Goal: Task Accomplishment & Management: Use online tool/utility

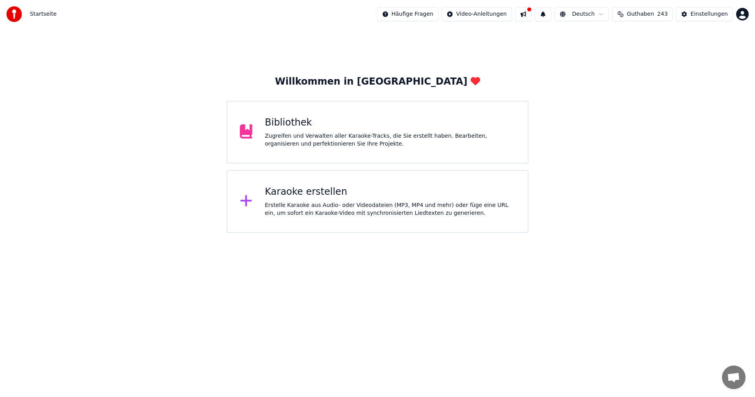
click at [273, 147] on div "Zugreifen und Verwalten aller Karaoke-Tracks, die Sie erstellt haben. Bearbeite…" at bounding box center [390, 140] width 251 height 16
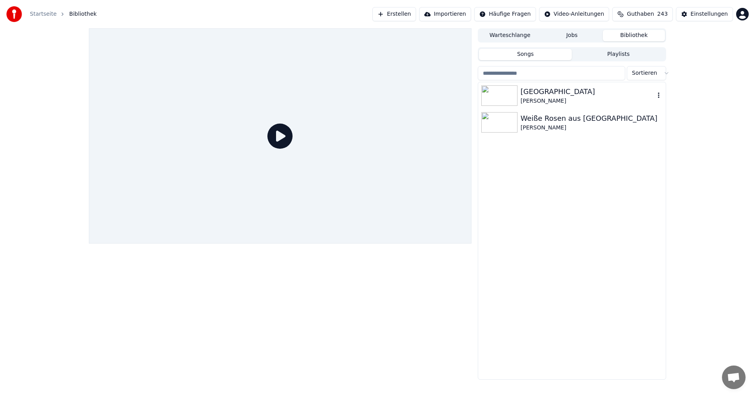
click at [494, 92] on img at bounding box center [500, 95] width 36 height 20
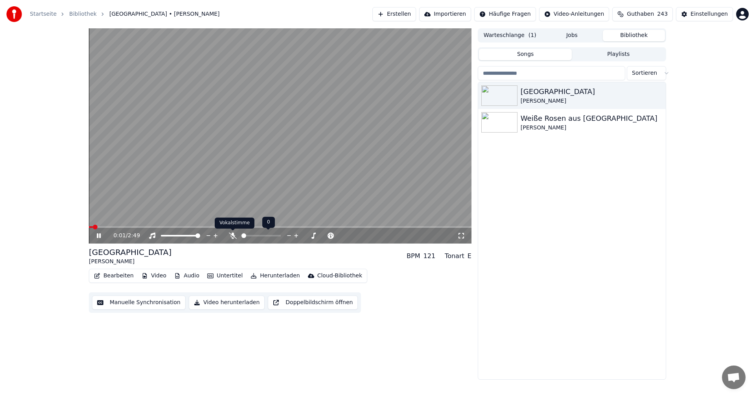
click at [231, 237] on icon at bounding box center [233, 236] width 8 height 6
click at [97, 236] on icon at bounding box center [99, 235] width 4 height 5
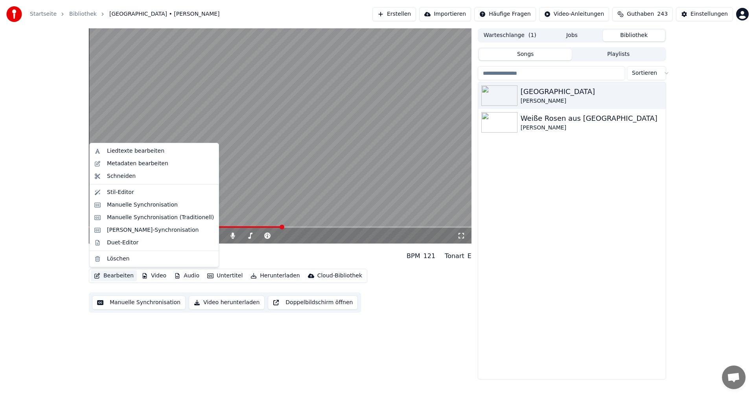
click at [115, 274] on button "Bearbeiten" at bounding box center [114, 275] width 46 height 11
click at [130, 153] on div "Liedtexte bearbeiten" at bounding box center [135, 151] width 57 height 8
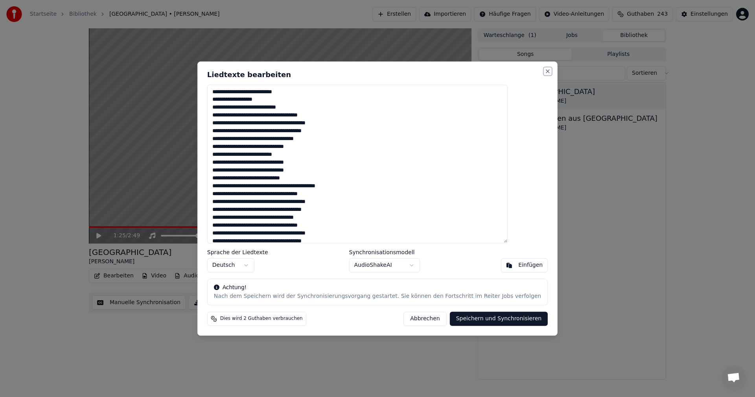
click at [545, 71] on button "Close" at bounding box center [548, 71] width 6 height 6
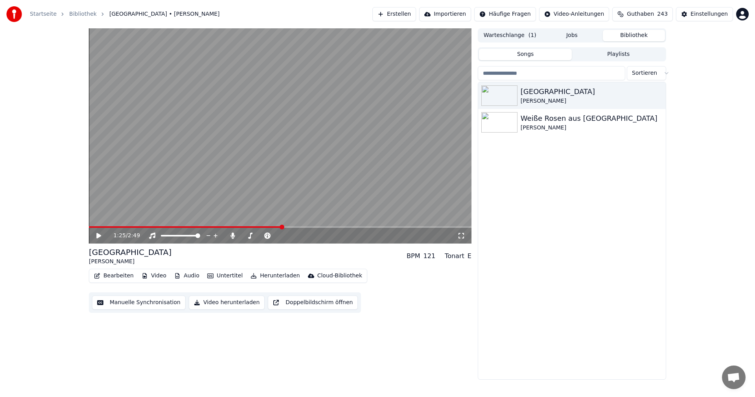
click at [126, 307] on button "Manuelle Synchronisation" at bounding box center [139, 302] width 94 height 14
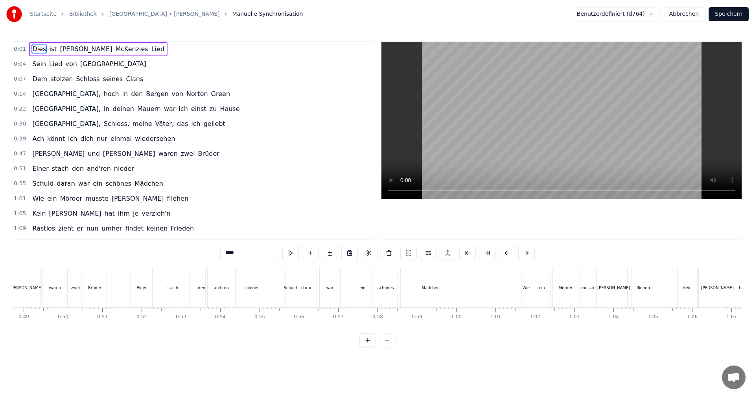
scroll to position [0, 2556]
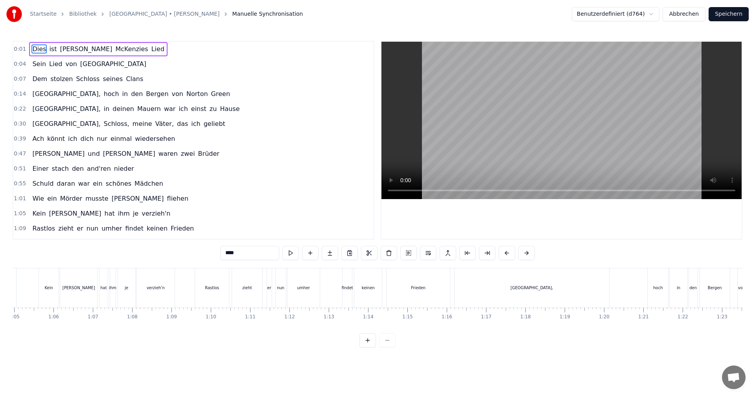
click at [376, 270] on div "keinen" at bounding box center [368, 287] width 28 height 39
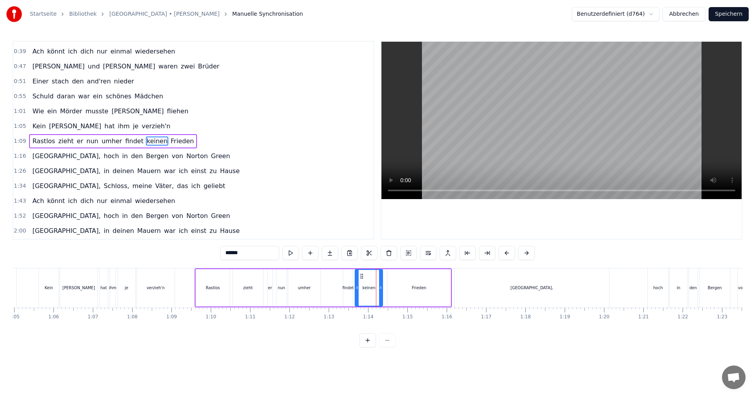
scroll to position [88, 0]
click at [292, 251] on button at bounding box center [290, 253] width 17 height 14
click at [543, 291] on div "[GEOGRAPHIC_DATA]," at bounding box center [532, 287] width 155 height 39
type input "*******"
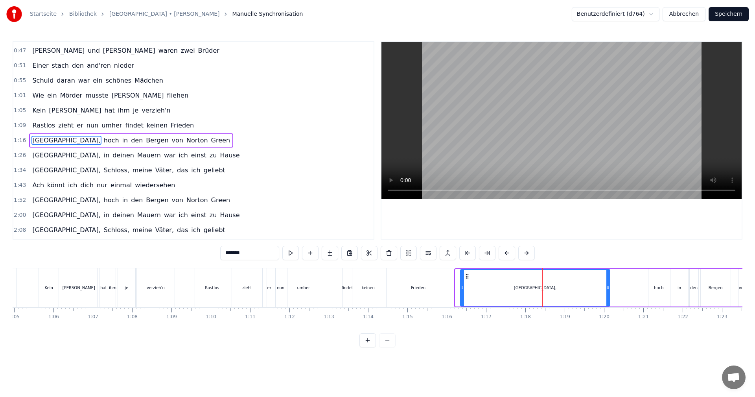
drag, startPoint x: 457, startPoint y: 288, endPoint x: 462, endPoint y: 288, distance: 5.1
click at [462, 288] on circle at bounding box center [462, 288] width 0 height 0
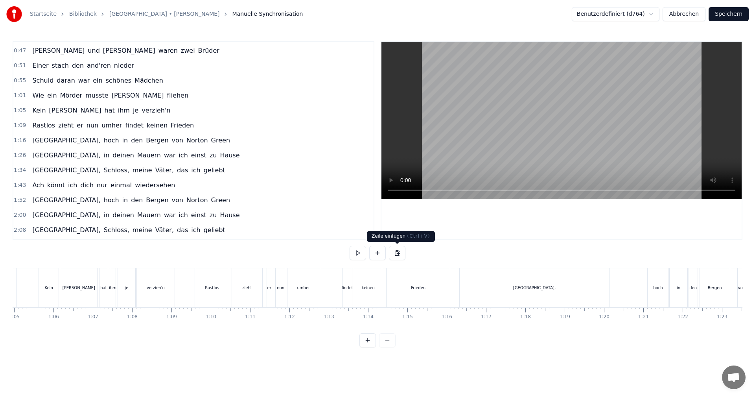
click at [400, 255] on button at bounding box center [397, 253] width 17 height 14
click at [606, 159] on video at bounding box center [562, 120] width 360 height 157
click at [363, 254] on button at bounding box center [358, 253] width 17 height 14
click at [445, 290] on div "Frieden" at bounding box center [418, 287] width 63 height 39
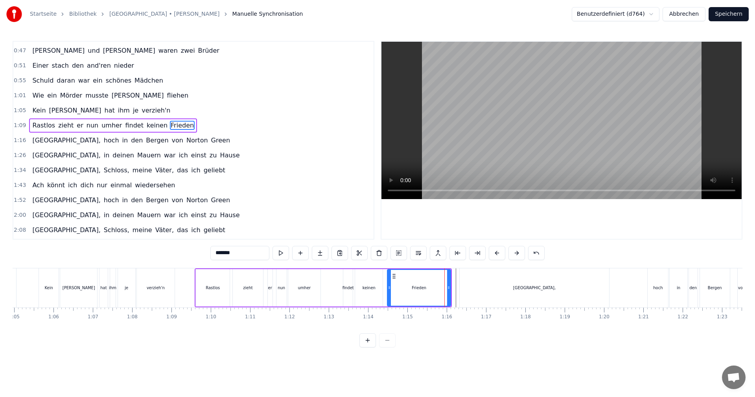
scroll to position [88, 0]
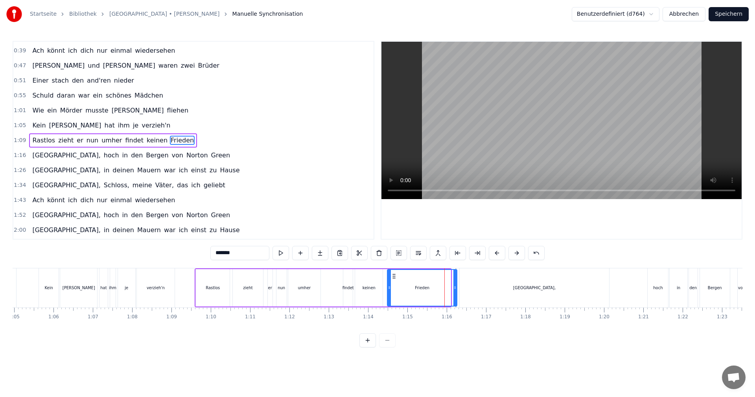
drag, startPoint x: 450, startPoint y: 287, endPoint x: 456, endPoint y: 288, distance: 6.3
click at [456, 288] on icon at bounding box center [455, 287] width 3 height 6
click at [282, 253] on button at bounding box center [281, 253] width 17 height 14
click at [281, 253] on button at bounding box center [281, 253] width 17 height 14
click at [31, 157] on span "[GEOGRAPHIC_DATA]," at bounding box center [66, 155] width 70 height 9
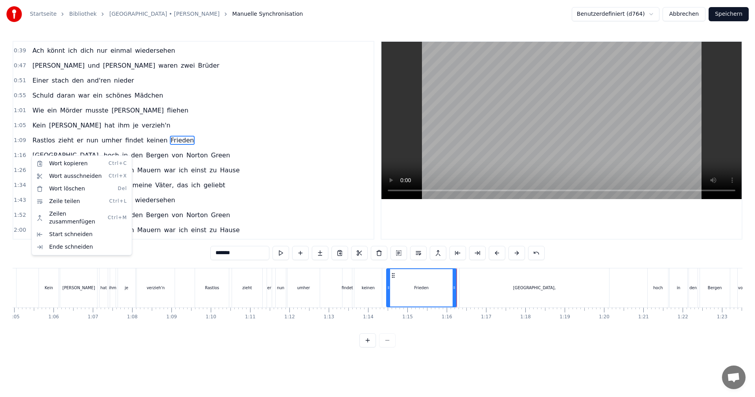
click at [179, 141] on html "Startseite Bibliothek [GEOGRAPHIC_DATA] • [PERSON_NAME] Manuelle Synchronisatio…" at bounding box center [377, 180] width 755 height 360
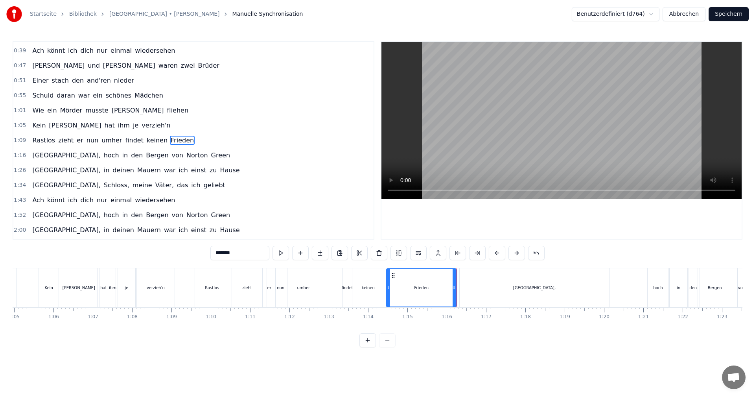
click at [176, 141] on div "Rastlos zieht er nun umher findet keinen Frieden" at bounding box center [113, 140] width 168 height 14
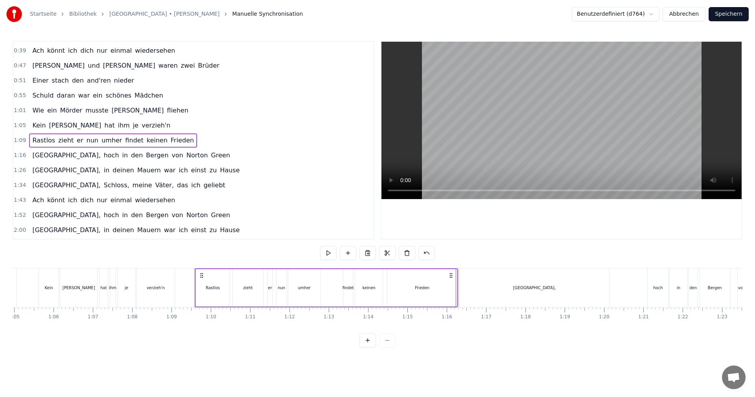
click at [122, 152] on span "in" at bounding box center [125, 155] width 7 height 9
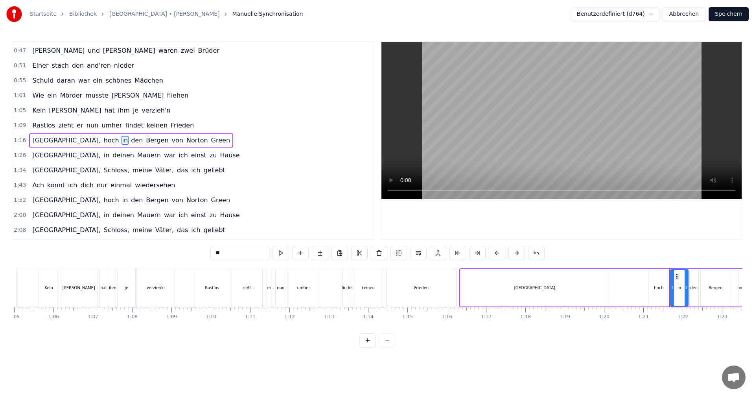
click at [103, 140] on span "hoch" at bounding box center [111, 140] width 17 height 9
click at [86, 126] on span "nun" at bounding box center [92, 125] width 13 height 9
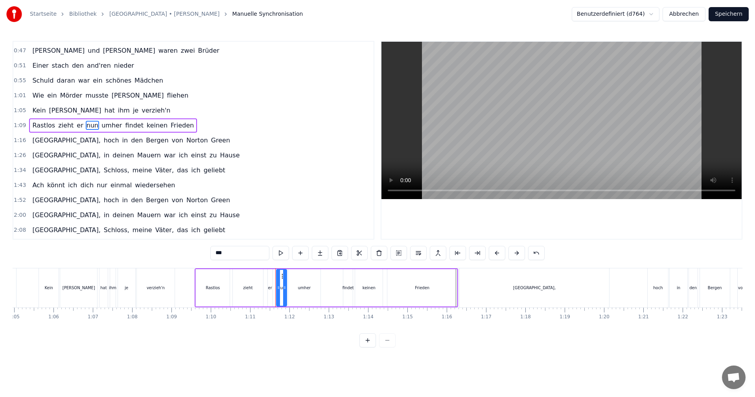
scroll to position [88, 0]
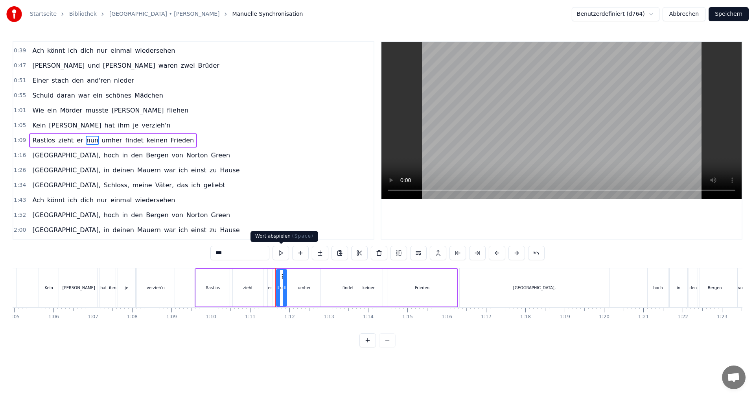
click at [277, 252] on button at bounding box center [281, 253] width 17 height 14
click at [276, 252] on button at bounding box center [281, 253] width 17 height 14
click at [104, 265] on div "0:01 Dies ist [PERSON_NAME] Lied 0:04 Sein Lied von Albany 0:07 Dem stolzen Sch…" at bounding box center [378, 194] width 730 height 306
click at [105, 270] on div "hat" at bounding box center [104, 287] width 8 height 39
type input "***"
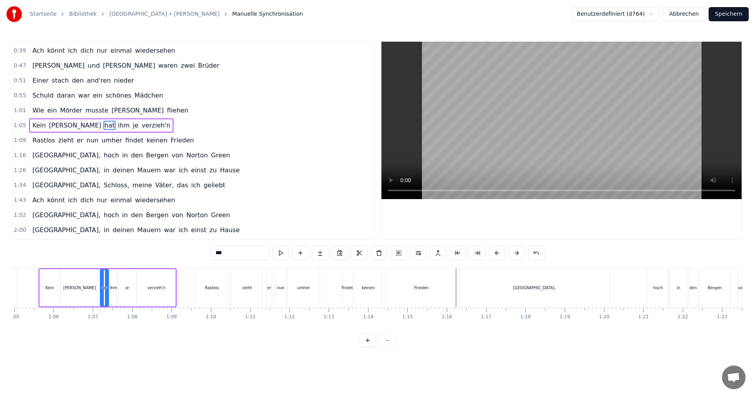
scroll to position [73, 0]
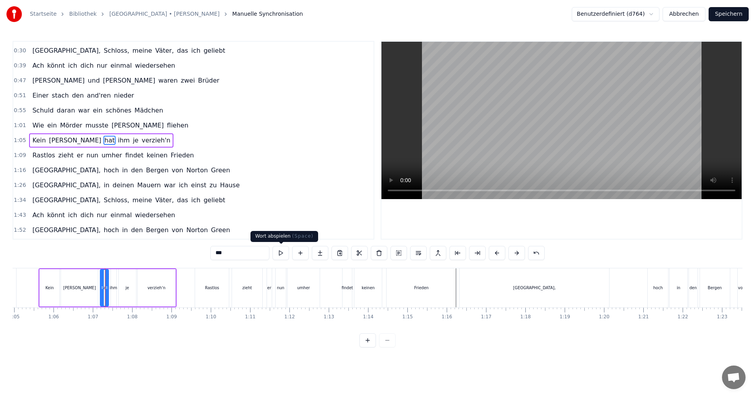
click at [282, 253] on button at bounding box center [281, 253] width 17 height 14
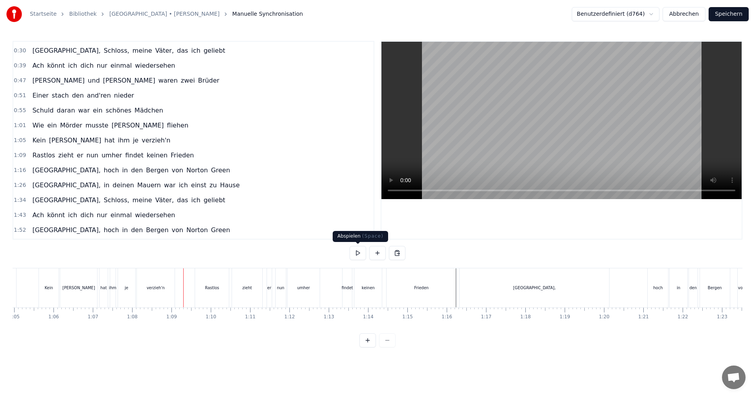
click at [357, 253] on button at bounding box center [358, 253] width 17 height 14
click at [359, 251] on button at bounding box center [358, 253] width 17 height 14
click at [592, 292] on div "[GEOGRAPHIC_DATA]," at bounding box center [535, 287] width 150 height 39
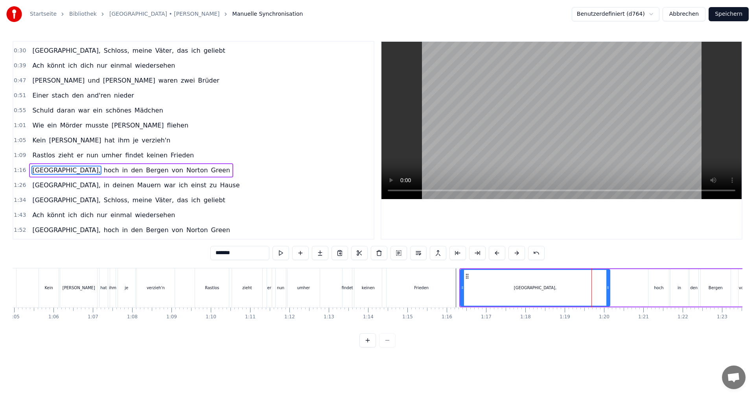
scroll to position [103, 0]
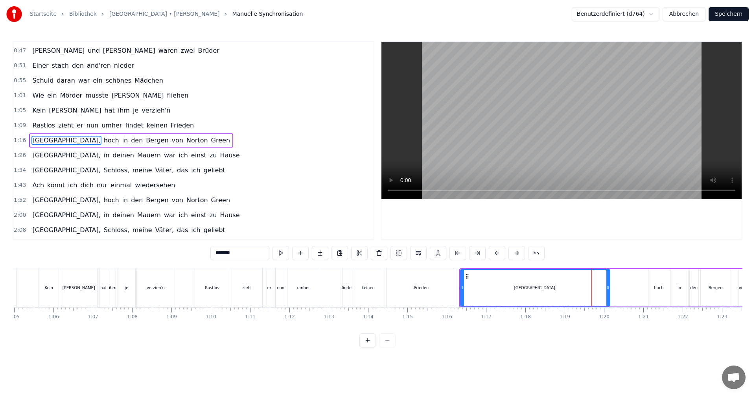
click at [281, 253] on button at bounding box center [281, 253] width 17 height 14
drag, startPoint x: 461, startPoint y: 288, endPoint x: 532, endPoint y: 283, distance: 71.0
click at [532, 283] on div at bounding box center [533, 288] width 3 height 36
drag, startPoint x: 532, startPoint y: 286, endPoint x: 539, endPoint y: 287, distance: 7.1
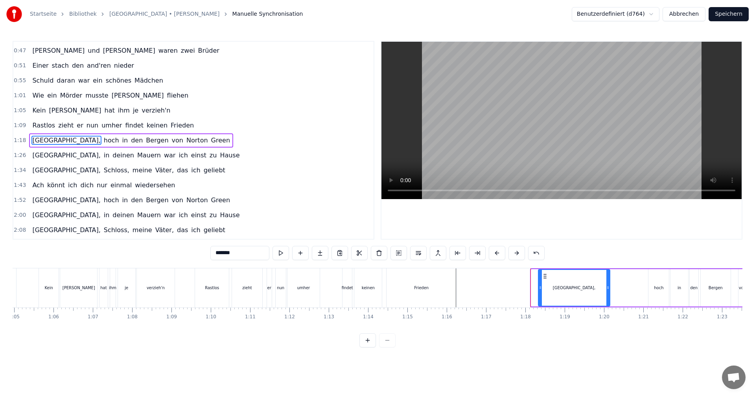
click at [539, 287] on icon at bounding box center [540, 287] width 3 height 6
click at [228, 265] on div "0:01 Dies ist [PERSON_NAME] Lied 0:04 Sein Lied von Albany 0:07 Dem stolzen Sch…" at bounding box center [378, 194] width 730 height 306
click at [234, 268] on div "zieht" at bounding box center [247, 287] width 31 height 39
type input "*****"
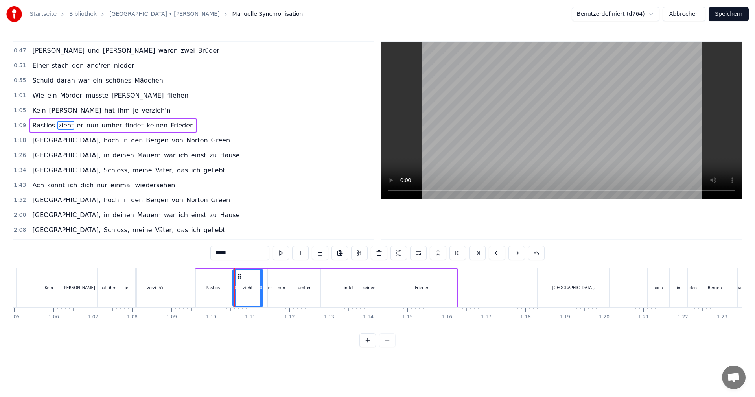
scroll to position [88, 0]
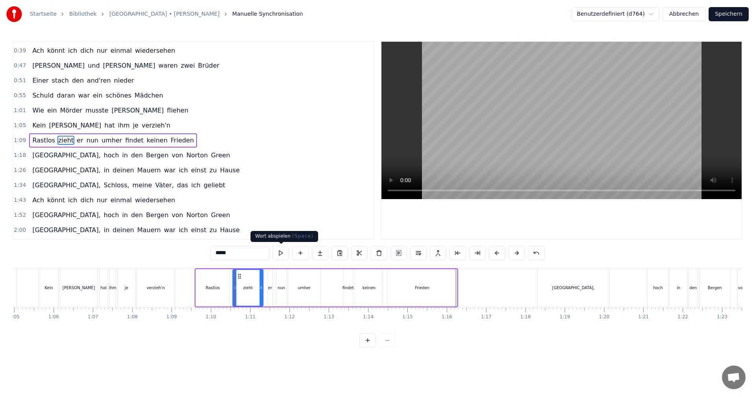
click at [282, 253] on button at bounding box center [281, 253] width 17 height 14
click at [185, 264] on div "0:01 Dies ist [PERSON_NAME] Lied 0:04 Sein Lied von Albany 0:07 Dem stolzen Sch…" at bounding box center [378, 194] width 730 height 306
drag, startPoint x: 190, startPoint y: 258, endPoint x: 198, endPoint y: 260, distance: 7.3
click at [191, 258] on div "0:01 Dies ist [PERSON_NAME] Lied 0:04 Sein Lied von Albany 0:07 Dem stolzen Sch…" at bounding box center [378, 194] width 730 height 306
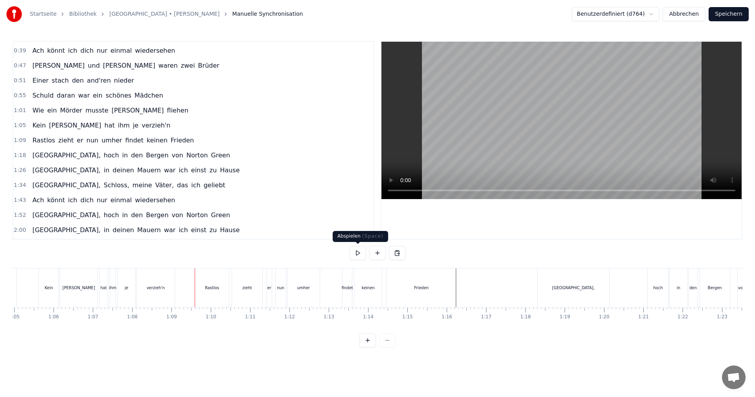
click at [356, 255] on button at bounding box center [358, 253] width 17 height 14
click at [456, 290] on div "Frieden" at bounding box center [421, 287] width 69 height 39
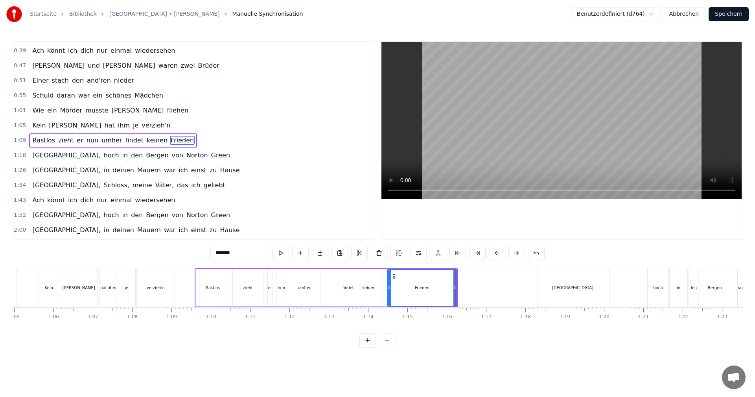
drag, startPoint x: 456, startPoint y: 288, endPoint x: 450, endPoint y: 289, distance: 5.2
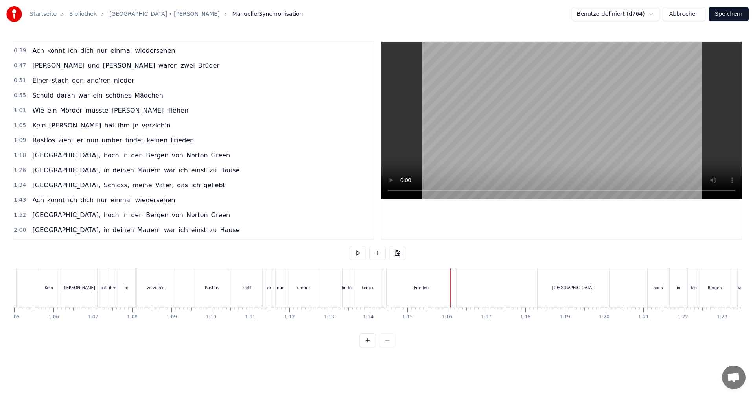
click at [457, 289] on div "Rastlos zieht er nun umher findet keinen Frieden" at bounding box center [327, 287] width 264 height 39
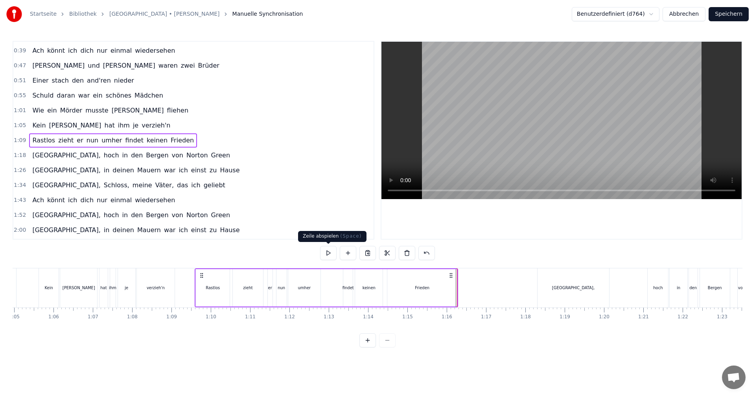
click at [330, 253] on button at bounding box center [328, 253] width 17 height 14
click at [326, 250] on button at bounding box center [328, 253] width 17 height 14
click at [347, 292] on div "findet" at bounding box center [347, 287] width 9 height 37
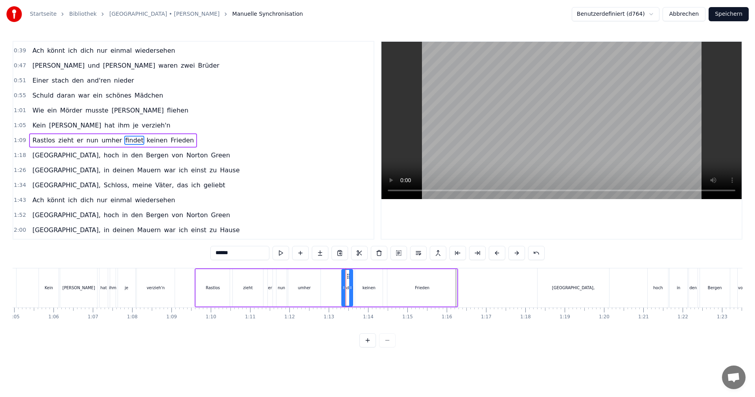
click at [343, 289] on icon at bounding box center [343, 287] width 3 height 6
click at [431, 292] on div "Frieden" at bounding box center [422, 287] width 69 height 37
type input "*******"
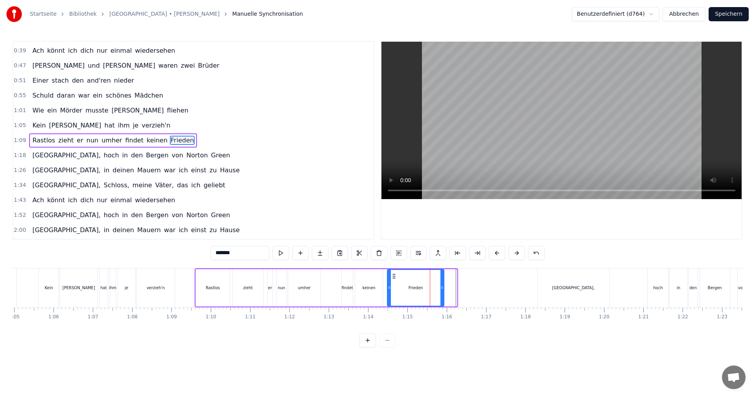
drag, startPoint x: 456, startPoint y: 287, endPoint x: 443, endPoint y: 288, distance: 13.0
click at [443, 288] on icon at bounding box center [442, 287] width 3 height 6
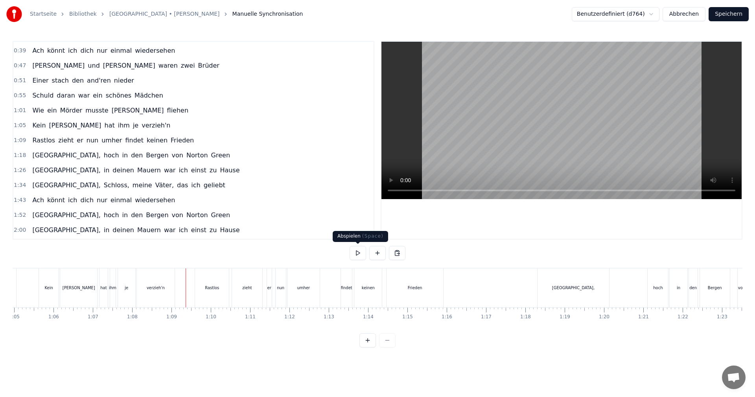
click at [358, 253] on button at bounding box center [358, 253] width 17 height 14
click at [360, 252] on button at bounding box center [358, 253] width 17 height 14
click at [337, 290] on div "Rastlos zieht er nun umher findet keinen Frieden" at bounding box center [320, 287] width 251 height 39
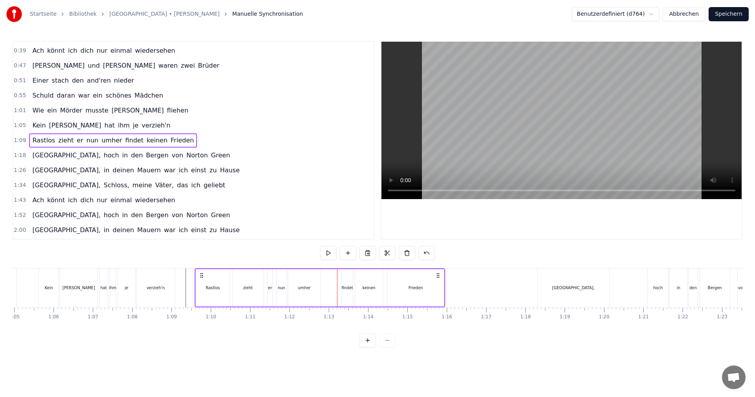
click at [347, 289] on div "findet" at bounding box center [347, 288] width 11 height 6
click at [345, 290] on div "findet" at bounding box center [347, 288] width 10 height 36
drag, startPoint x: 343, startPoint y: 287, endPoint x: 337, endPoint y: 288, distance: 5.9
click at [337, 288] on icon at bounding box center [337, 287] width 3 height 6
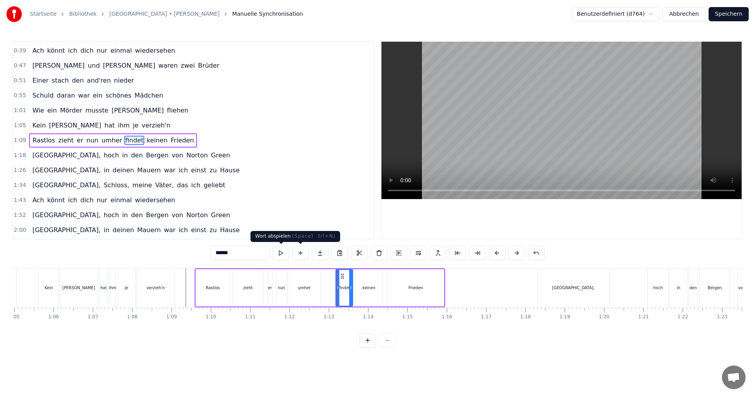
click at [280, 255] on button at bounding box center [281, 253] width 17 height 14
click at [281, 255] on button at bounding box center [281, 253] width 17 height 14
click at [186, 264] on div "0:01 Dies ist [PERSON_NAME] Lied 0:04 Sein Lied von Albany 0:07 Dem stolzen Sch…" at bounding box center [378, 194] width 730 height 306
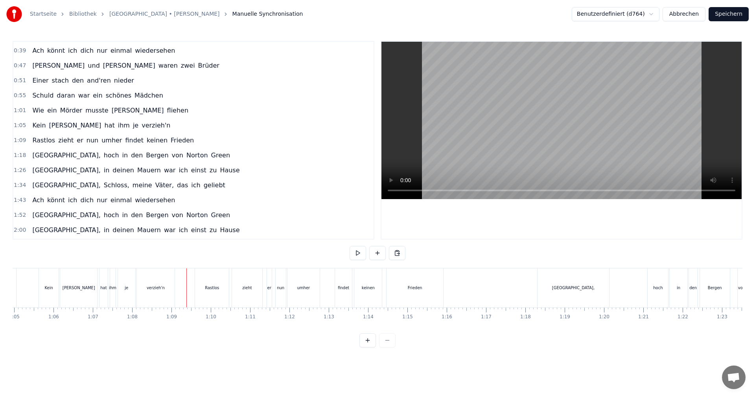
click at [358, 254] on button at bounding box center [358, 253] width 17 height 14
click at [356, 252] on button at bounding box center [358, 253] width 17 height 14
click at [349, 291] on div "findet" at bounding box center [343, 287] width 17 height 39
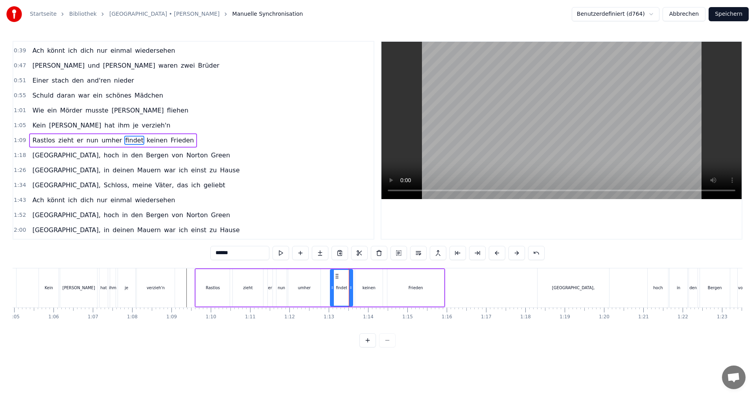
drag, startPoint x: 337, startPoint y: 287, endPoint x: 331, endPoint y: 288, distance: 5.6
click at [331, 288] on icon at bounding box center [332, 287] width 3 height 6
click at [349, 287] on icon at bounding box center [349, 287] width 3 height 6
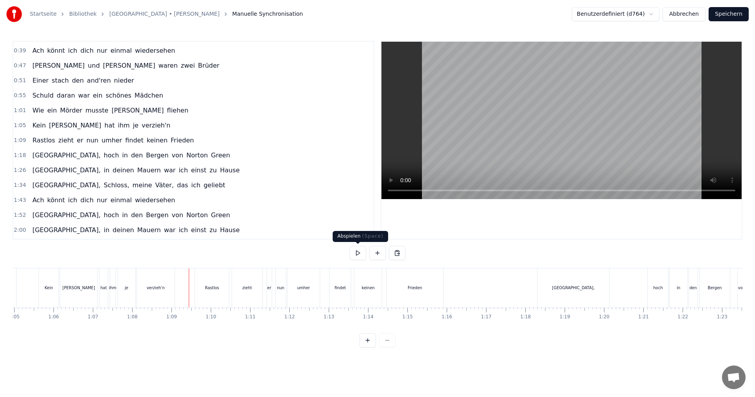
click at [353, 256] on button at bounding box center [358, 253] width 17 height 14
click at [245, 297] on div "zieht" at bounding box center [247, 287] width 30 height 39
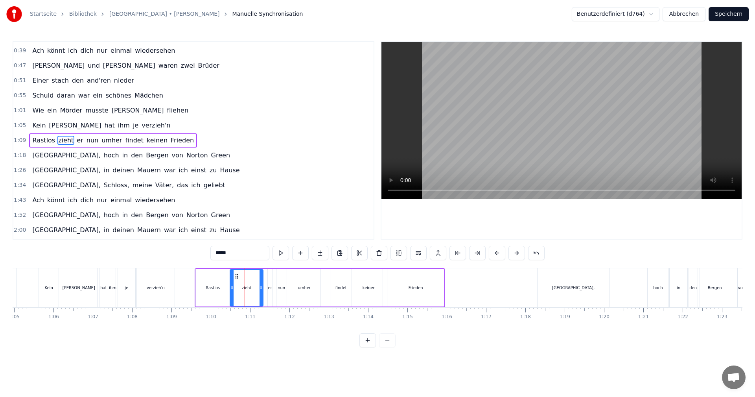
click at [231, 289] on icon at bounding box center [232, 287] width 3 height 6
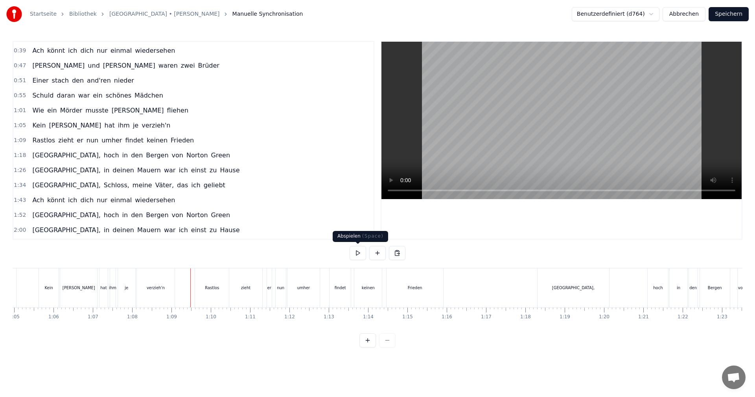
click at [362, 253] on button at bounding box center [358, 253] width 17 height 14
click at [406, 292] on div "Frieden" at bounding box center [415, 287] width 56 height 39
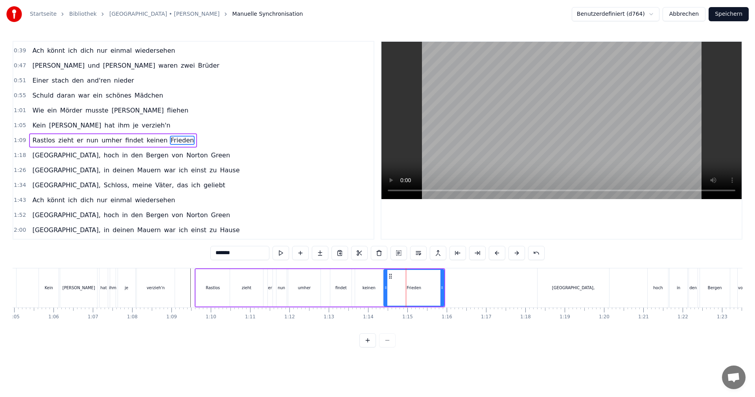
click at [385, 290] on icon at bounding box center [385, 287] width 3 height 6
click at [440, 288] on icon at bounding box center [439, 287] width 3 height 6
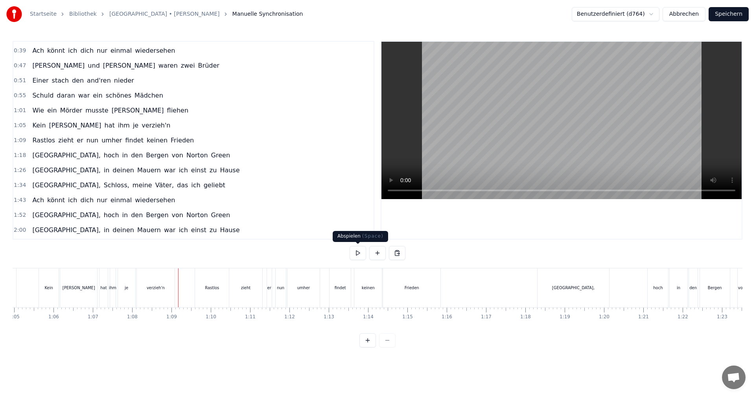
click at [357, 249] on button at bounding box center [358, 253] width 17 height 14
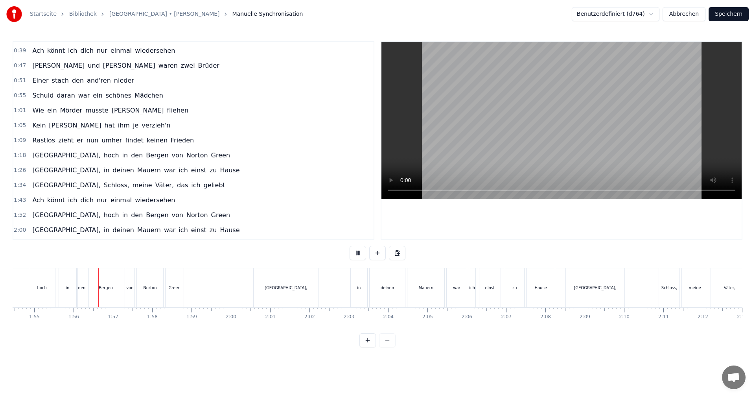
scroll to position [0, 4531]
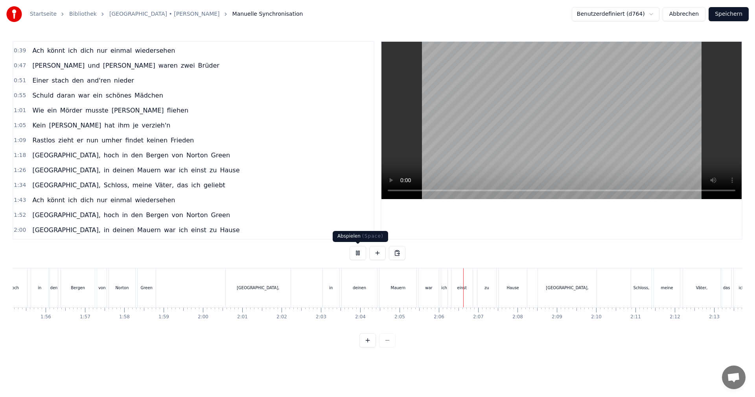
click at [358, 251] on button at bounding box center [358, 253] width 17 height 14
click at [330, 293] on div "in" at bounding box center [331, 287] width 17 height 39
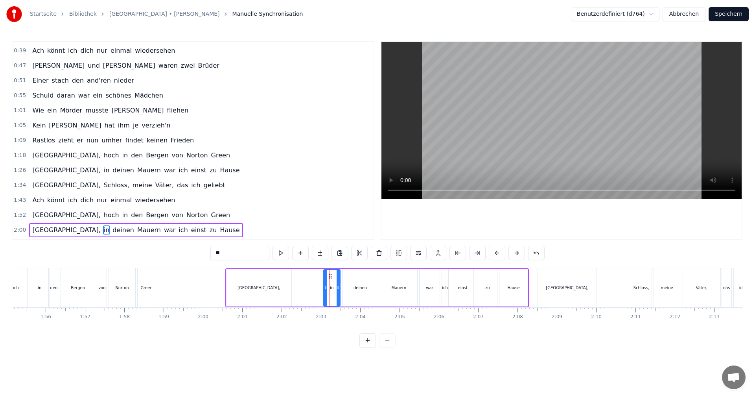
scroll to position [162, 0]
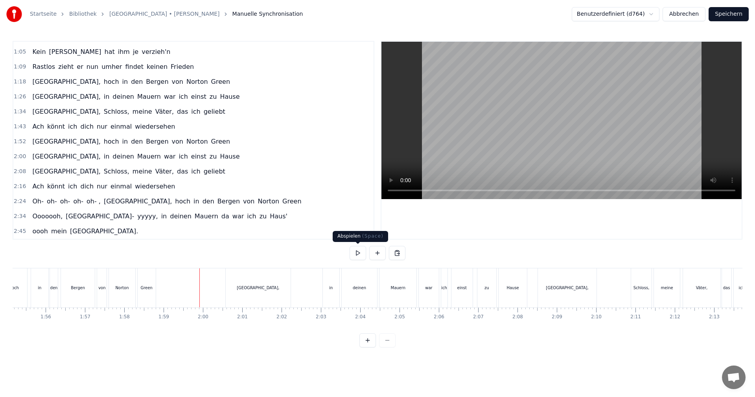
click at [356, 252] on button at bounding box center [358, 253] width 17 height 14
click at [358, 255] on button at bounding box center [358, 253] width 17 height 14
click at [332, 288] on div "in" at bounding box center [331, 288] width 4 height 6
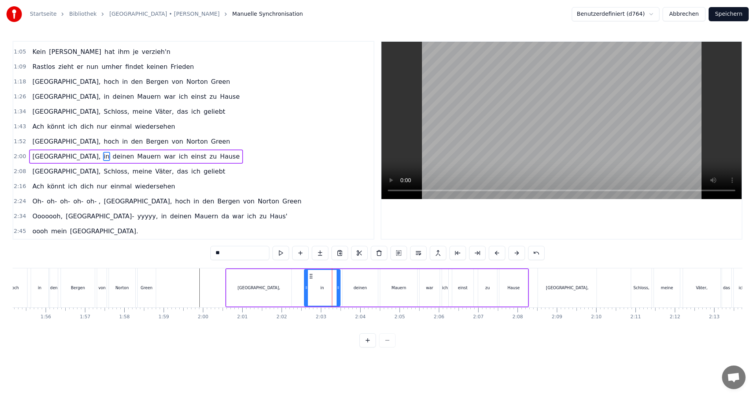
drag, startPoint x: 326, startPoint y: 288, endPoint x: 306, endPoint y: 290, distance: 19.3
click at [306, 290] on icon at bounding box center [306, 287] width 3 height 6
drag, startPoint x: 337, startPoint y: 286, endPoint x: 327, endPoint y: 290, distance: 10.3
click at [327, 290] on icon at bounding box center [328, 287] width 3 height 6
click at [347, 288] on div "deinen" at bounding box center [360, 287] width 35 height 37
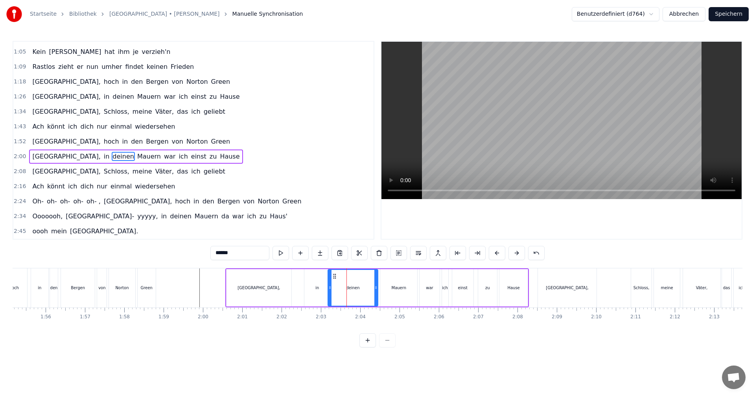
drag, startPoint x: 345, startPoint y: 288, endPoint x: 330, endPoint y: 288, distance: 14.6
click at [330, 288] on icon at bounding box center [330, 287] width 3 height 6
drag, startPoint x: 377, startPoint y: 288, endPoint x: 361, endPoint y: 289, distance: 15.4
click at [361, 289] on icon at bounding box center [360, 287] width 3 height 6
click at [386, 288] on div "Mauern" at bounding box center [398, 287] width 37 height 37
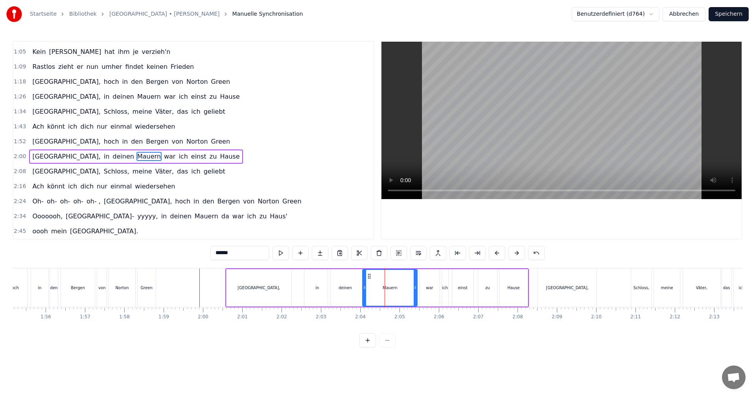
drag, startPoint x: 381, startPoint y: 288, endPoint x: 364, endPoint y: 288, distance: 17.7
click at [364, 288] on icon at bounding box center [364, 287] width 3 height 6
drag, startPoint x: 415, startPoint y: 288, endPoint x: 404, endPoint y: 288, distance: 11.0
click at [404, 288] on icon at bounding box center [404, 287] width 3 height 6
click at [427, 283] on div "war" at bounding box center [430, 287] width 20 height 37
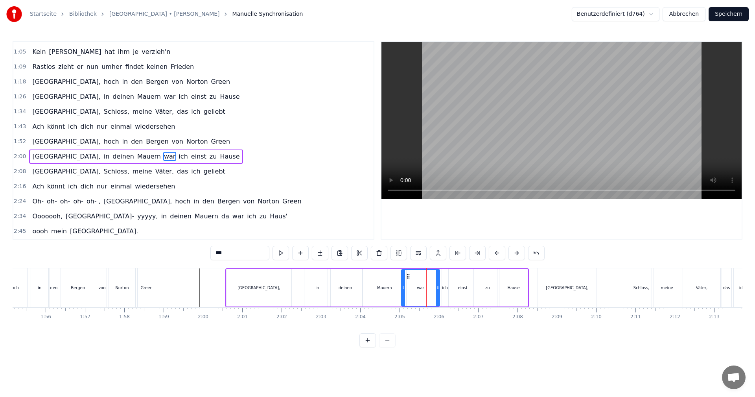
drag, startPoint x: 421, startPoint y: 287, endPoint x: 403, endPoint y: 289, distance: 18.2
click at [403, 289] on icon at bounding box center [403, 287] width 3 height 6
drag, startPoint x: 439, startPoint y: 288, endPoint x: 434, endPoint y: 288, distance: 5.1
click at [434, 288] on icon at bounding box center [432, 287] width 3 height 6
click at [447, 287] on div "ich" at bounding box center [445, 288] width 6 height 6
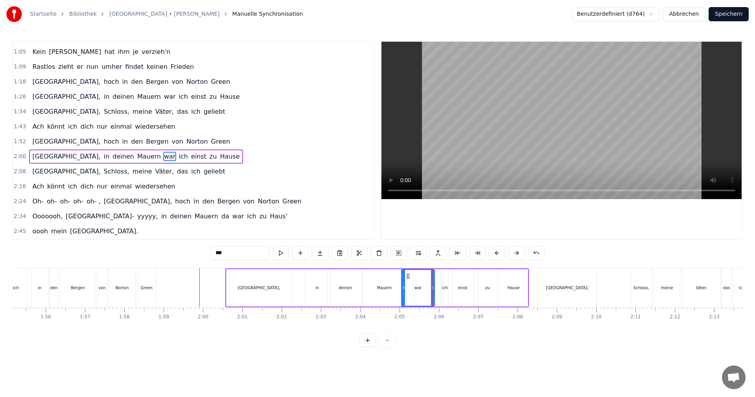
type input "***"
drag, startPoint x: 444, startPoint y: 287, endPoint x: 437, endPoint y: 288, distance: 7.5
click at [437, 288] on icon at bounding box center [436, 287] width 3 height 6
drag, startPoint x: 448, startPoint y: 287, endPoint x: 454, endPoint y: 287, distance: 6.7
click at [454, 287] on icon at bounding box center [453, 287] width 3 height 6
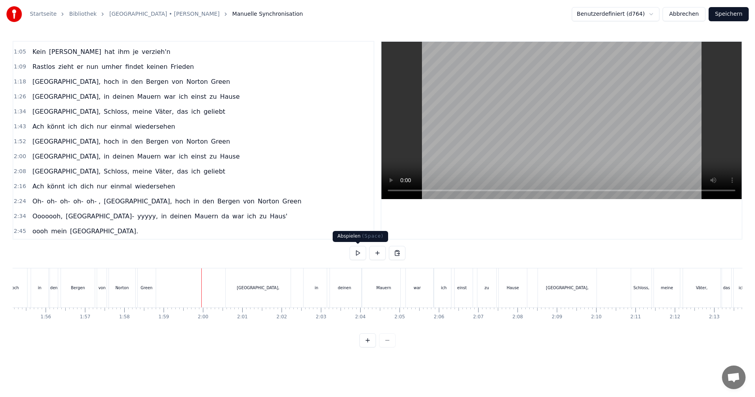
drag, startPoint x: 361, startPoint y: 254, endPoint x: 364, endPoint y: 252, distance: 4.1
click at [362, 254] on button at bounding box center [358, 253] width 17 height 14
click at [366, 251] on button at bounding box center [358, 253] width 17 height 14
click at [246, 291] on div "[GEOGRAPHIC_DATA]," at bounding box center [258, 287] width 65 height 39
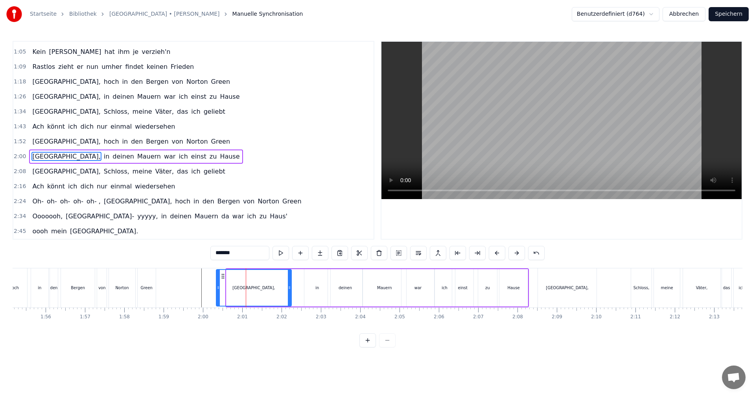
drag, startPoint x: 227, startPoint y: 287, endPoint x: 217, endPoint y: 288, distance: 10.3
click at [217, 288] on icon at bounding box center [218, 287] width 3 height 6
click at [282, 254] on button at bounding box center [281, 253] width 17 height 14
click at [282, 253] on button at bounding box center [281, 253] width 17 height 14
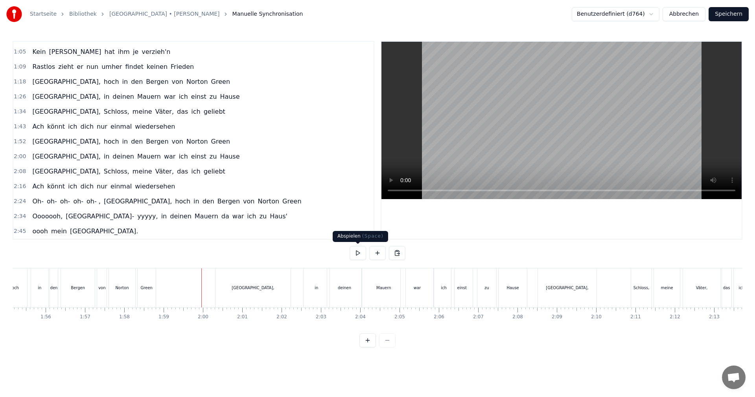
click at [354, 250] on button at bounding box center [358, 253] width 17 height 14
click at [358, 252] on button at bounding box center [358, 253] width 17 height 14
click at [359, 253] on button at bounding box center [358, 253] width 17 height 14
click at [460, 290] on div "einst" at bounding box center [462, 288] width 9 height 6
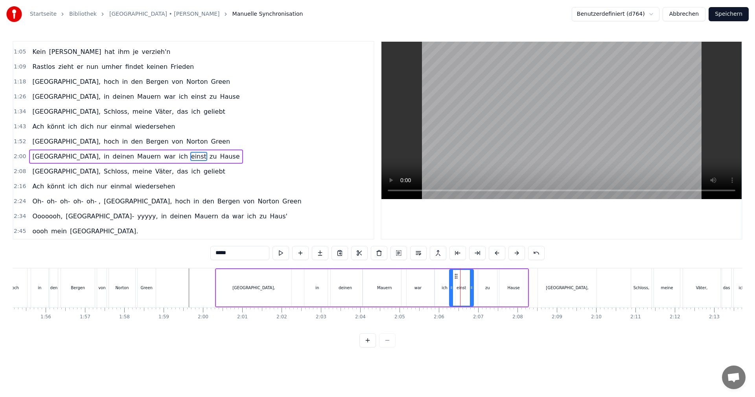
click at [452, 290] on icon at bounding box center [451, 287] width 3 height 6
click at [469, 288] on icon at bounding box center [468, 287] width 3 height 6
click at [491, 289] on div "zu" at bounding box center [487, 287] width 19 height 37
drag, startPoint x: 481, startPoint y: 287, endPoint x: 471, endPoint y: 289, distance: 10.0
click at [471, 289] on icon at bounding box center [470, 287] width 3 height 6
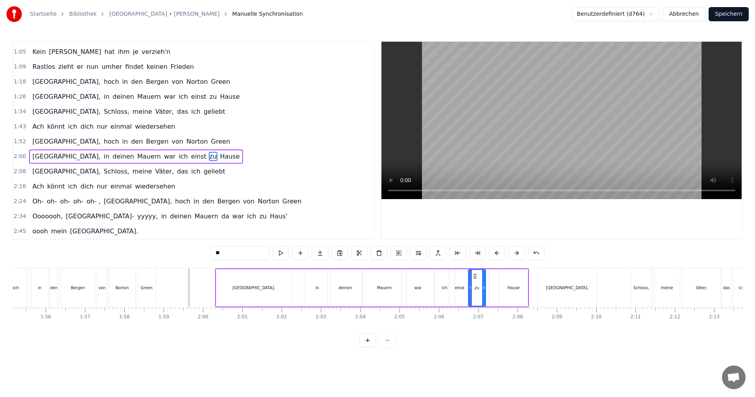
drag, startPoint x: 496, startPoint y: 288, endPoint x: 484, endPoint y: 292, distance: 12.1
click at [484, 292] on div at bounding box center [483, 288] width 3 height 36
click at [515, 288] on div "Hause" at bounding box center [514, 288] width 12 height 6
type input "*****"
drag, startPoint x: 501, startPoint y: 288, endPoint x: 483, endPoint y: 288, distance: 17.7
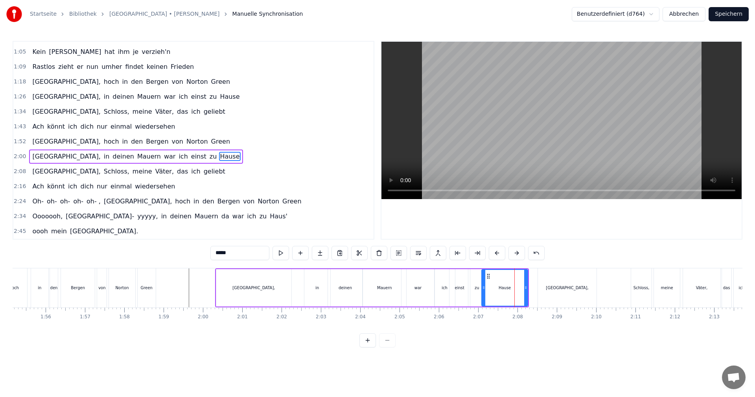
click at [483, 288] on icon at bounding box center [483, 287] width 3 height 6
drag, startPoint x: 526, startPoint y: 287, endPoint x: 505, endPoint y: 289, distance: 21.7
click at [505, 289] on icon at bounding box center [504, 287] width 3 height 6
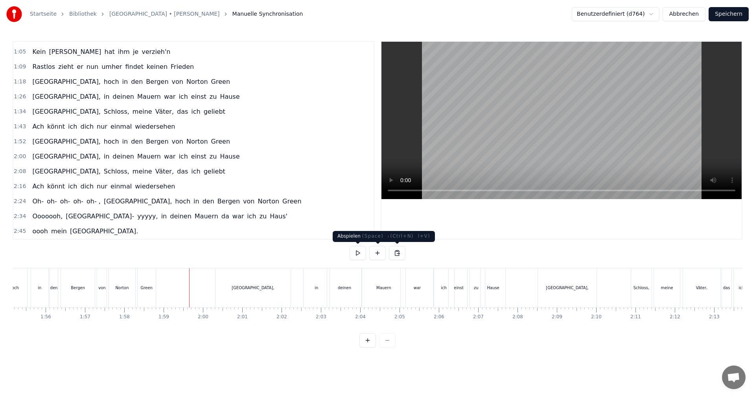
click at [362, 253] on button at bounding box center [358, 253] width 17 height 14
click at [358, 254] on button at bounding box center [358, 253] width 17 height 14
click at [565, 291] on div "[GEOGRAPHIC_DATA]," at bounding box center [567, 287] width 58 height 39
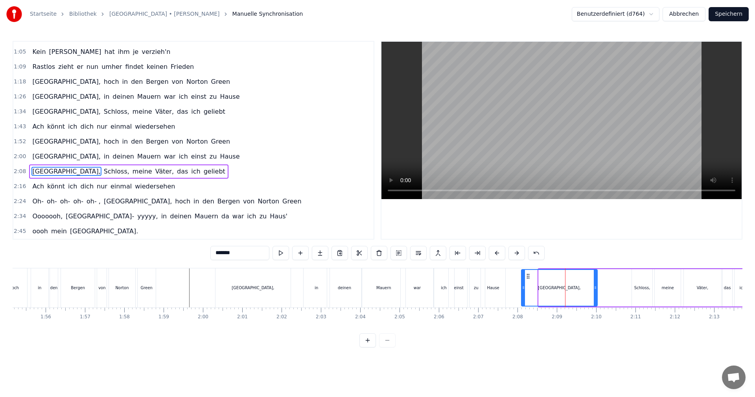
drag, startPoint x: 541, startPoint y: 288, endPoint x: 523, endPoint y: 285, distance: 17.5
click at [523, 285] on icon at bounding box center [523, 287] width 3 height 6
click at [593, 286] on icon at bounding box center [593, 287] width 3 height 6
click at [635, 283] on div "Schloss," at bounding box center [642, 287] width 20 height 37
type input "********"
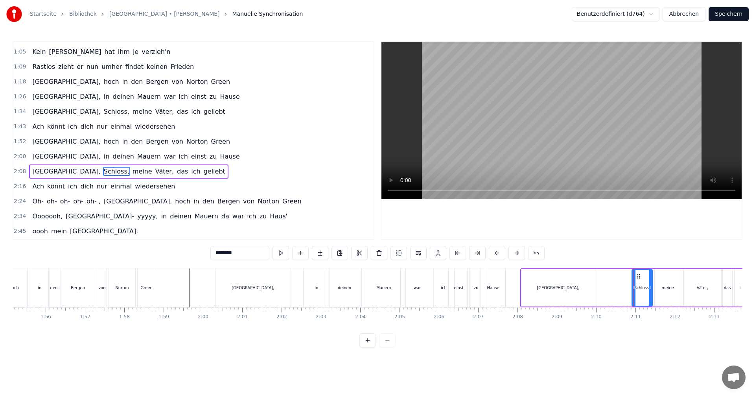
drag, startPoint x: 634, startPoint y: 286, endPoint x: 630, endPoint y: 287, distance: 4.0
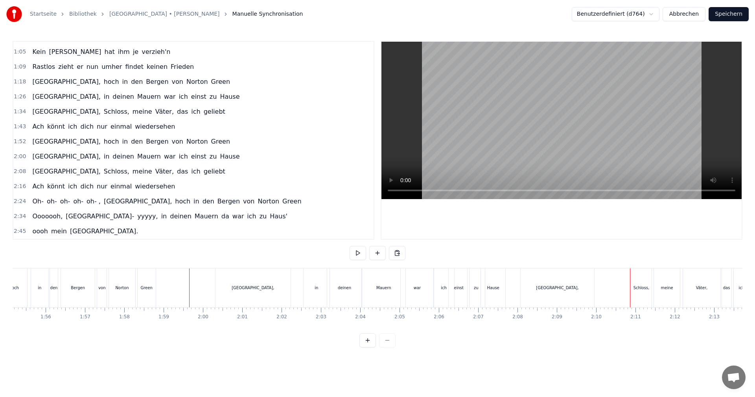
click at [634, 285] on div "Schloss," at bounding box center [641, 287] width 20 height 39
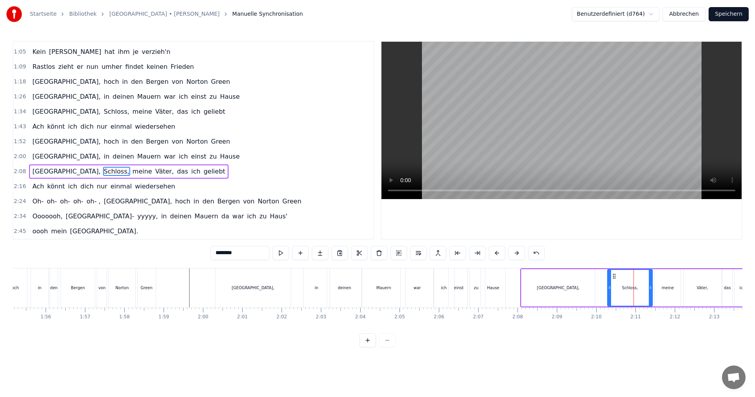
drag, startPoint x: 633, startPoint y: 287, endPoint x: 627, endPoint y: 289, distance: 6.6
click at [609, 288] on icon at bounding box center [609, 287] width 3 height 6
drag, startPoint x: 650, startPoint y: 288, endPoint x: 636, endPoint y: 289, distance: 14.2
click at [636, 289] on icon at bounding box center [636, 287] width 3 height 6
click at [663, 286] on div "meine" at bounding box center [668, 288] width 12 height 6
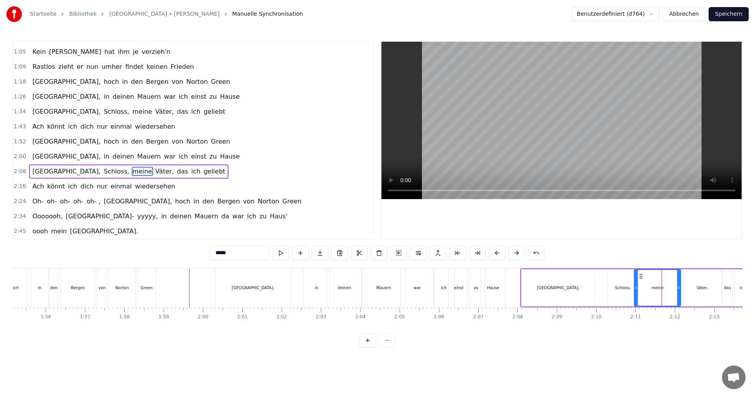
drag, startPoint x: 656, startPoint y: 288, endPoint x: 635, endPoint y: 288, distance: 20.5
click at [635, 288] on icon at bounding box center [636, 287] width 3 height 6
drag, startPoint x: 679, startPoint y: 288, endPoint x: 668, endPoint y: 290, distance: 10.8
click at [668, 290] on icon at bounding box center [668, 287] width 3 height 6
click at [690, 288] on div "Väter," at bounding box center [702, 287] width 37 height 37
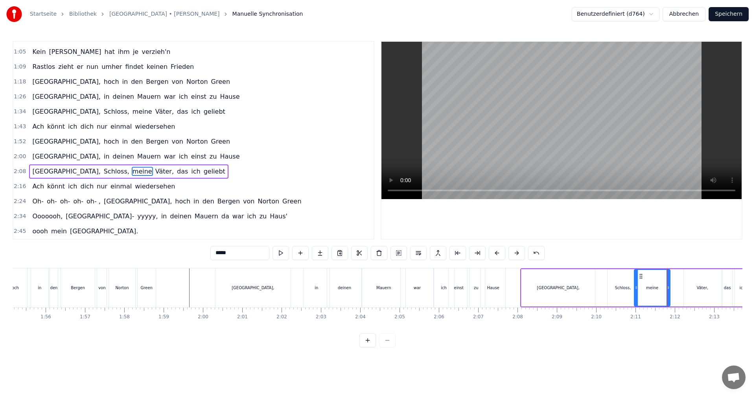
type input "******"
drag, startPoint x: 686, startPoint y: 288, endPoint x: 669, endPoint y: 290, distance: 17.0
click at [669, 290] on icon at bounding box center [669, 287] width 3 height 6
drag, startPoint x: 718, startPoint y: 288, endPoint x: 688, endPoint y: 289, distance: 30.7
click at [688, 289] on icon at bounding box center [688, 287] width 3 height 6
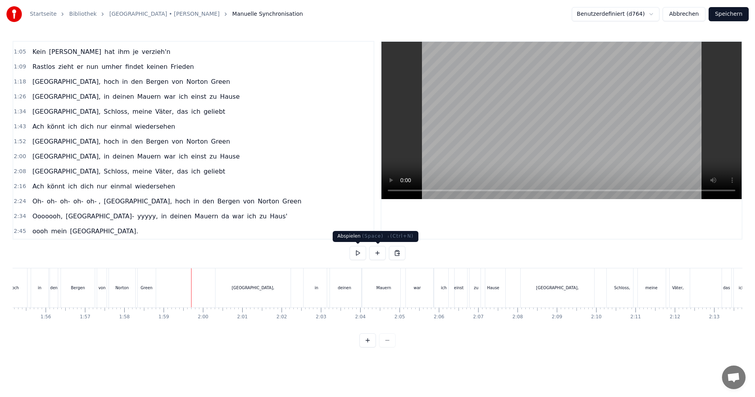
click at [361, 251] on button at bounding box center [358, 253] width 17 height 14
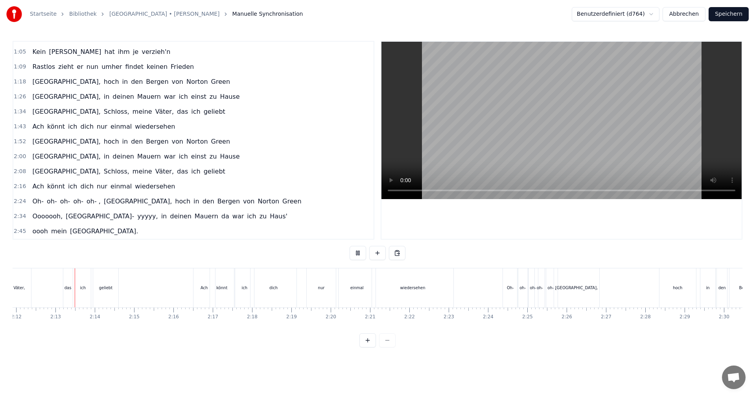
scroll to position [0, 5190]
click at [358, 255] on button at bounding box center [358, 253] width 17 height 14
click at [68, 291] on div "das" at bounding box center [67, 287] width 9 height 39
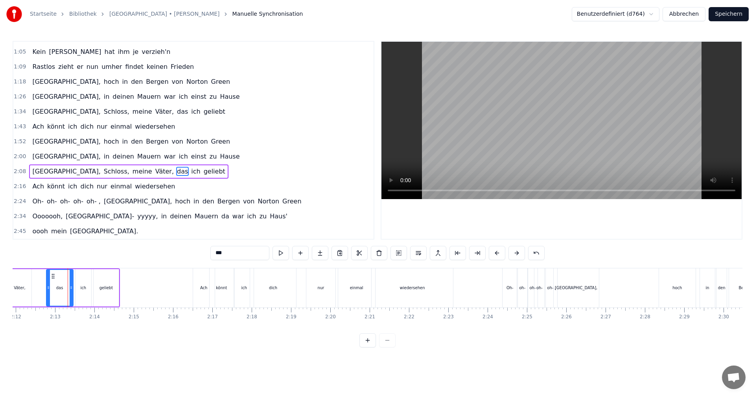
drag, startPoint x: 65, startPoint y: 290, endPoint x: 48, endPoint y: 290, distance: 17.3
click at [48, 290] on icon at bounding box center [48, 287] width 3 height 6
click at [66, 289] on div "das" at bounding box center [65, 288] width 26 height 36
drag, startPoint x: 76, startPoint y: 288, endPoint x: 66, endPoint y: 289, distance: 10.7
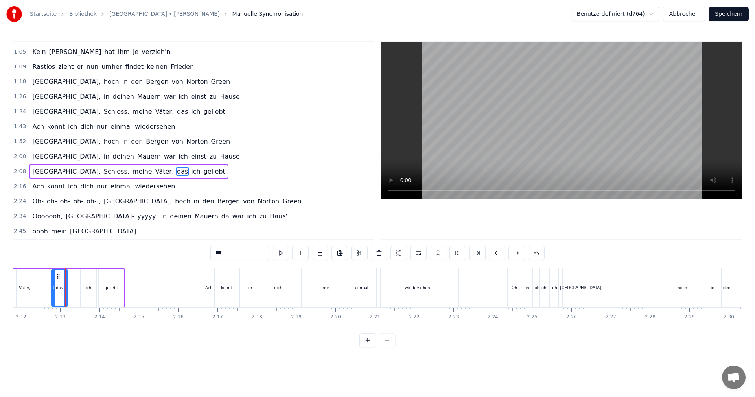
click at [66, 289] on icon at bounding box center [65, 287] width 3 height 6
click at [86, 288] on div "ich" at bounding box center [88, 288] width 6 height 6
drag, startPoint x: 82, startPoint y: 288, endPoint x: 64, endPoint y: 287, distance: 17.7
click at [64, 287] on icon at bounding box center [64, 287] width 3 height 6
drag, startPoint x: 95, startPoint y: 288, endPoint x: 78, endPoint y: 289, distance: 17.4
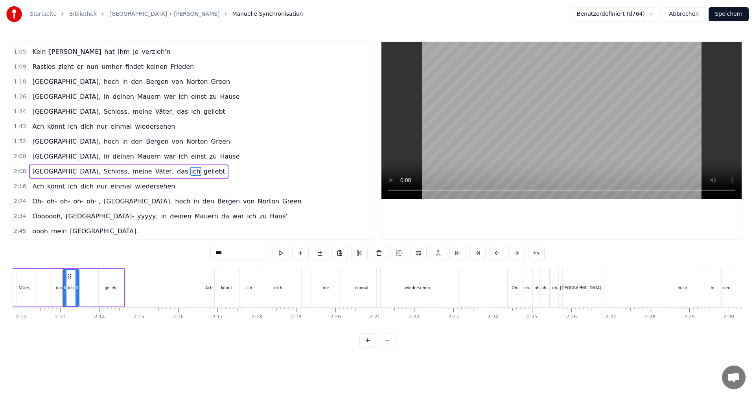
click at [78, 289] on icon at bounding box center [77, 287] width 3 height 6
click at [107, 289] on div "geliebt" at bounding box center [111, 288] width 13 height 6
type input "*******"
drag, startPoint x: 101, startPoint y: 287, endPoint x: 83, endPoint y: 288, distance: 17.7
click at [83, 288] on icon at bounding box center [82, 287] width 3 height 6
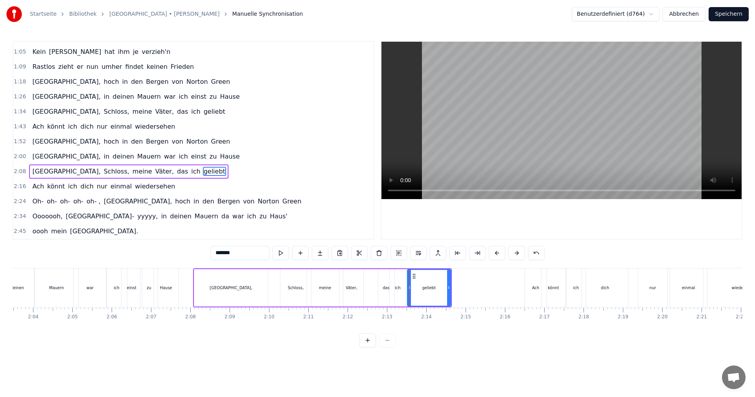
scroll to position [0, 4745]
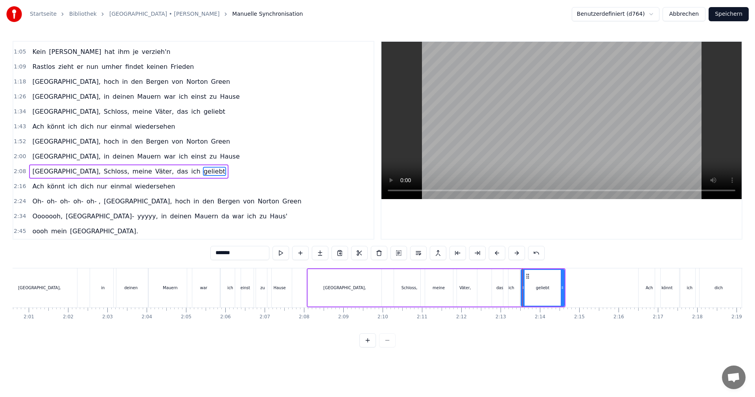
click at [383, 266] on div "0:01 Dies ist [PERSON_NAME] Lied 0:04 Sein Lied von Albany 0:07 Dem stolzen Sch…" at bounding box center [378, 194] width 730 height 306
click at [383, 275] on div "[GEOGRAPHIC_DATA], Schloss, meine Väter, das ich geliebt" at bounding box center [436, 287] width 259 height 39
click at [301, 264] on div "0:01 Dies ist [PERSON_NAME] Lied 0:04 Sein Lied von Albany 0:07 Dem stolzen Sch…" at bounding box center [378, 194] width 730 height 306
click at [301, 265] on div "0:01 Dies ist [PERSON_NAME] Lied 0:04 Sein Lied von Albany 0:07 Dem stolzen Sch…" at bounding box center [378, 194] width 730 height 306
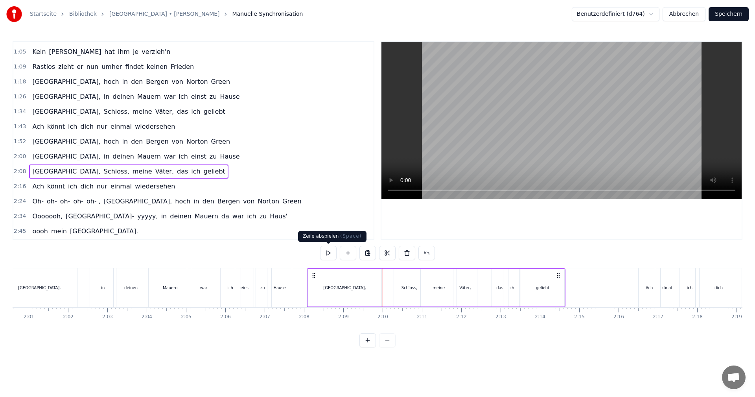
click at [331, 253] on button at bounding box center [328, 253] width 17 height 14
click at [729, 15] on button "Speichern" at bounding box center [729, 14] width 40 height 14
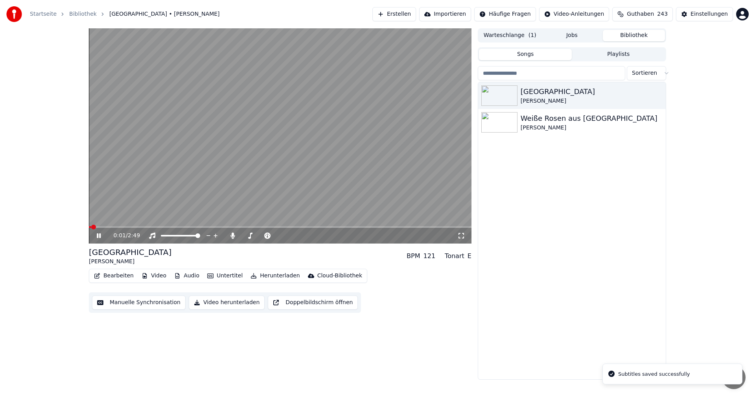
click at [98, 233] on div "0:01 / 2:49" at bounding box center [280, 236] width 377 height 8
click at [96, 235] on icon at bounding box center [104, 236] width 18 height 6
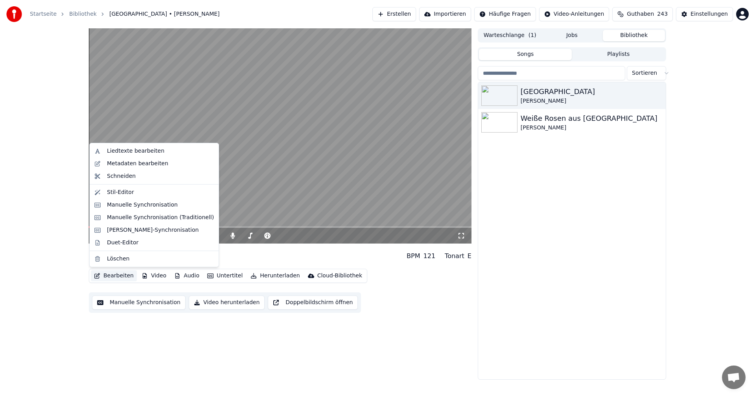
click at [113, 276] on button "Bearbeiten" at bounding box center [114, 275] width 46 height 11
click at [110, 154] on div "Liedtexte bearbeiten" at bounding box center [135, 151] width 57 height 8
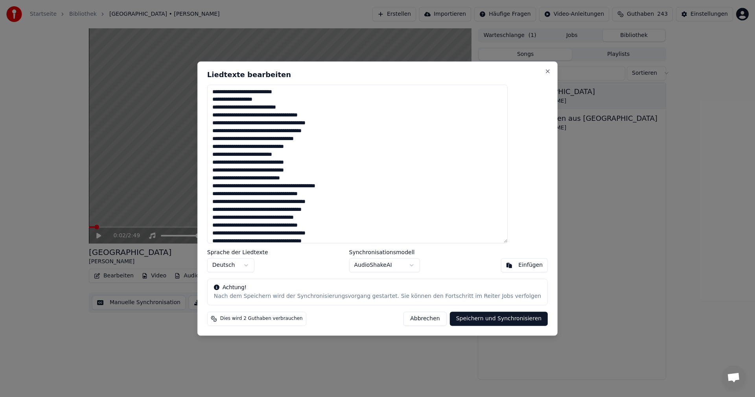
drag, startPoint x: 286, startPoint y: 130, endPoint x: 296, endPoint y: 132, distance: 10.0
click at [286, 131] on textarea "**********" at bounding box center [357, 164] width 301 height 159
click at [286, 210] on textarea "**********" at bounding box center [357, 164] width 301 height 159
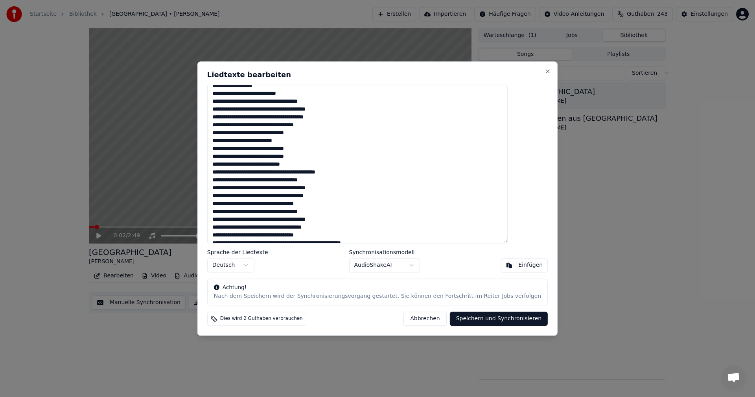
scroll to position [37, 0]
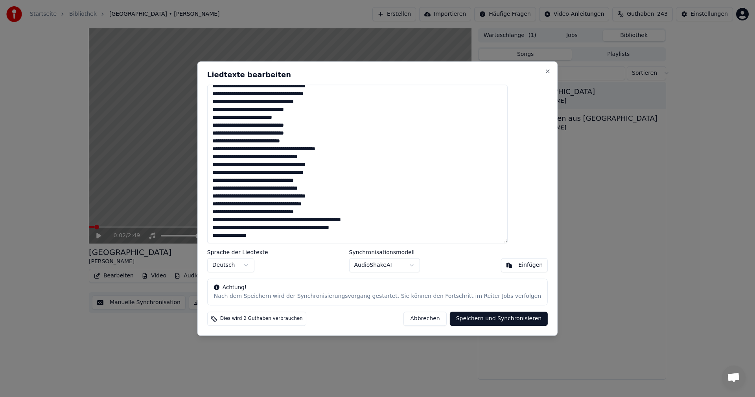
click at [287, 204] on textarea "**********" at bounding box center [357, 164] width 301 height 159
type textarea "**********"
click at [473, 319] on button "Speichern und Synchronisieren" at bounding box center [499, 319] width 98 height 14
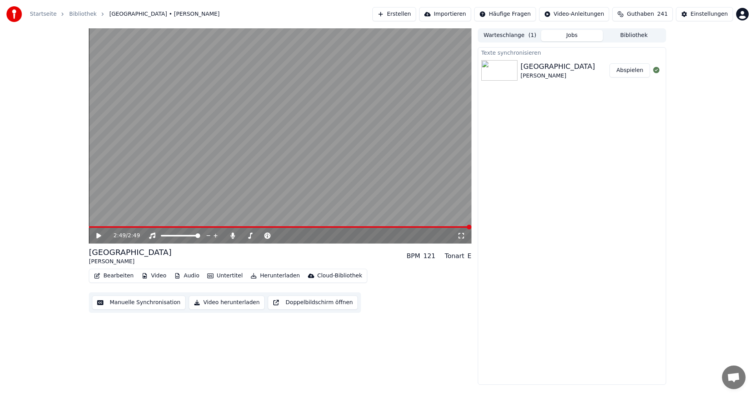
click at [116, 304] on button "Manuelle Synchronisation" at bounding box center [139, 302] width 94 height 14
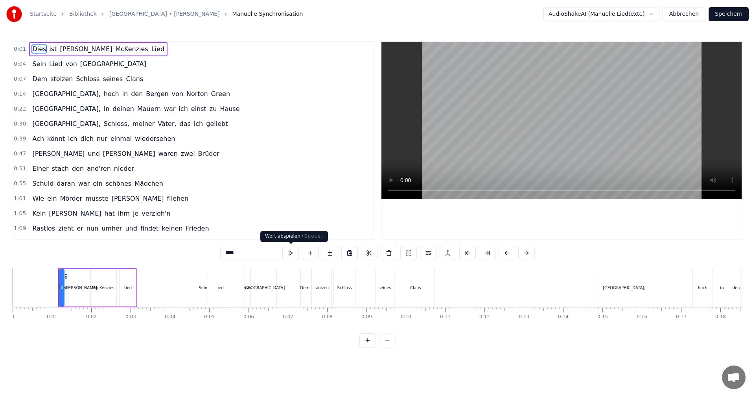
click at [289, 253] on button at bounding box center [290, 253] width 17 height 14
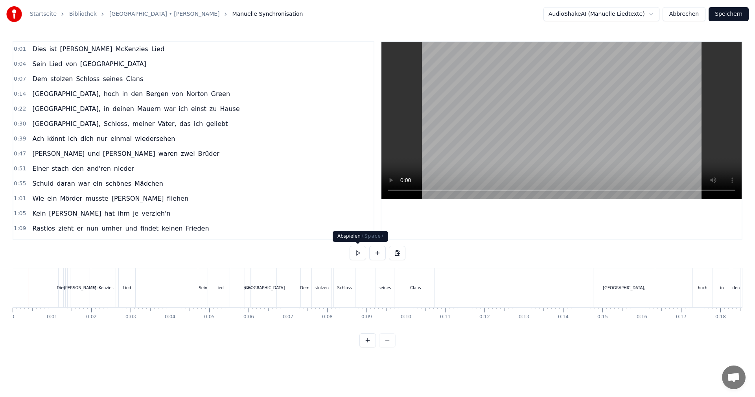
click at [360, 253] on button at bounding box center [358, 253] width 17 height 14
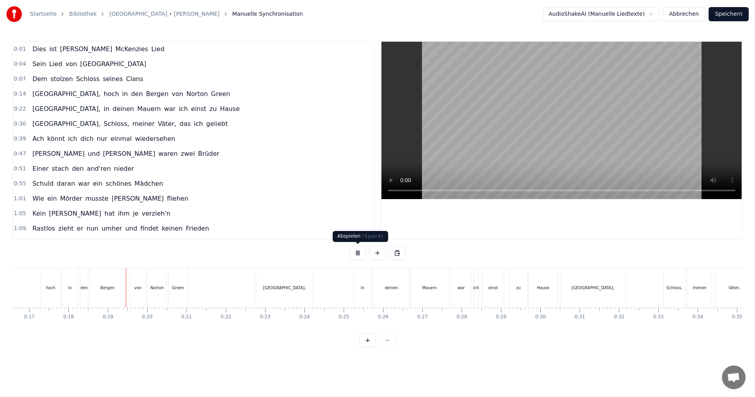
click at [358, 251] on button at bounding box center [358, 253] width 17 height 14
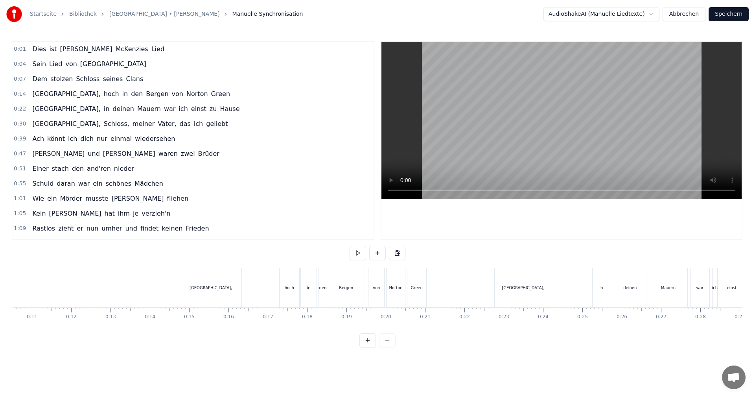
scroll to position [0, 330]
click at [285, 290] on div "[GEOGRAPHIC_DATA]," at bounding box center [294, 287] width 61 height 39
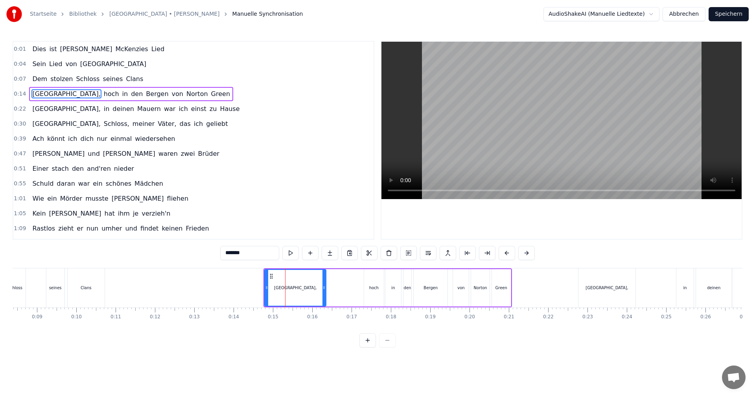
drag, startPoint x: 279, startPoint y: 288, endPoint x: 271, endPoint y: 288, distance: 8.7
click at [271, 288] on div "[GEOGRAPHIC_DATA]," at bounding box center [295, 288] width 61 height 36
drag, startPoint x: 272, startPoint y: 275, endPoint x: 267, endPoint y: 288, distance: 13.4
click at [268, 276] on div "[GEOGRAPHIC_DATA]," at bounding box center [295, 288] width 61 height 36
drag, startPoint x: 267, startPoint y: 287, endPoint x: 260, endPoint y: 287, distance: 7.1
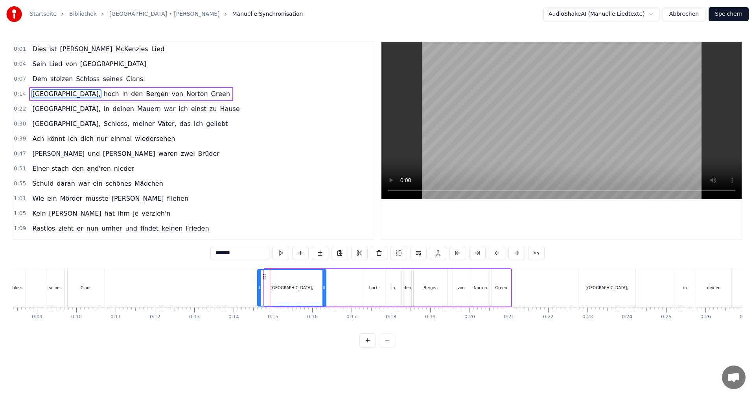
click at [260, 287] on icon at bounding box center [259, 287] width 3 height 6
drag, startPoint x: 325, startPoint y: 289, endPoint x: 354, endPoint y: 290, distance: 29.9
click at [355, 290] on icon at bounding box center [354, 287] width 3 height 6
click at [198, 266] on div "0:01 Dies ist [PERSON_NAME] Lied 0:04 Sein Lied von Albany 0:07 Dem stolzen Sch…" at bounding box center [378, 194] width 730 height 306
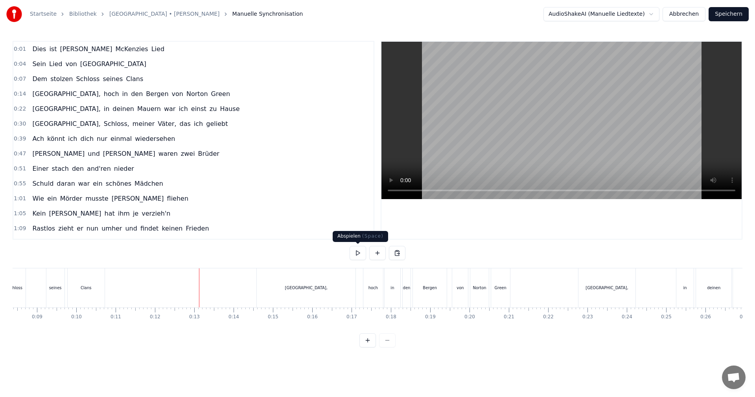
click at [360, 252] on button at bounding box center [358, 253] width 17 height 14
click at [362, 253] on button at bounding box center [358, 253] width 17 height 14
click at [579, 288] on div "[GEOGRAPHIC_DATA]," at bounding box center [606, 287] width 57 height 39
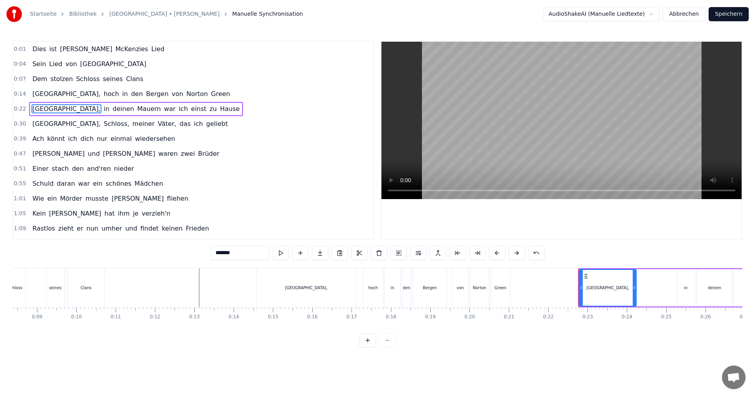
click at [656, 14] on html "Startseite Bibliothek [GEOGRAPHIC_DATA] • [PERSON_NAME] Manuelle Synchronisatio…" at bounding box center [377, 180] width 755 height 360
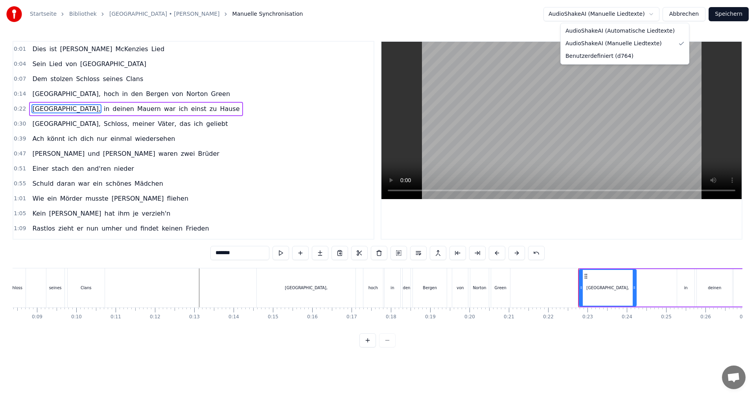
click at [656, 14] on html "Startseite Bibliothek [GEOGRAPHIC_DATA] • [PERSON_NAME] Manuelle Synchronisatio…" at bounding box center [377, 180] width 755 height 360
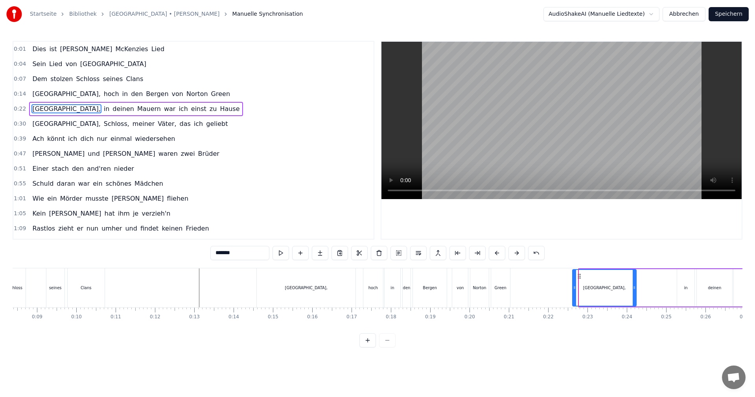
drag, startPoint x: 582, startPoint y: 288, endPoint x: 575, endPoint y: 288, distance: 6.7
click at [575, 288] on icon at bounding box center [574, 287] width 3 height 6
drag, startPoint x: 635, startPoint y: 288, endPoint x: 652, endPoint y: 287, distance: 17.0
click at [652, 287] on icon at bounding box center [651, 287] width 3 height 6
click at [284, 250] on button at bounding box center [281, 253] width 17 height 14
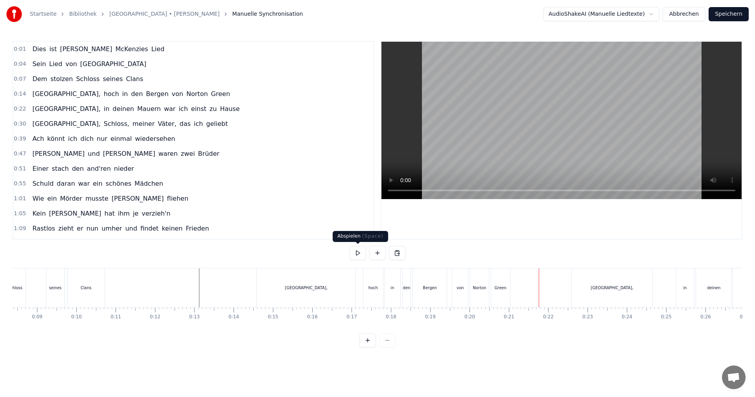
click at [359, 253] on button at bounding box center [358, 253] width 17 height 14
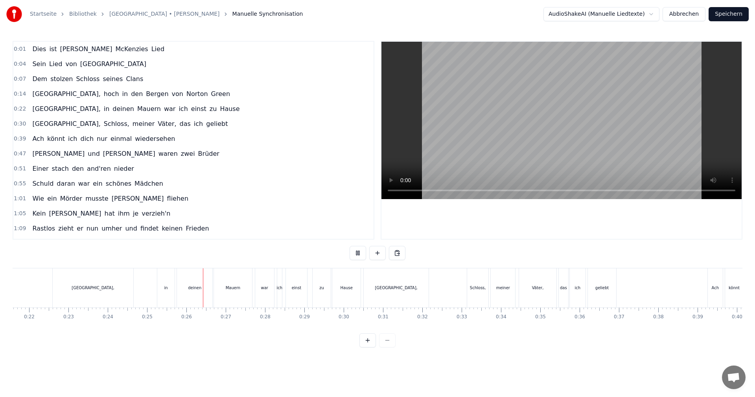
scroll to position [0, 981]
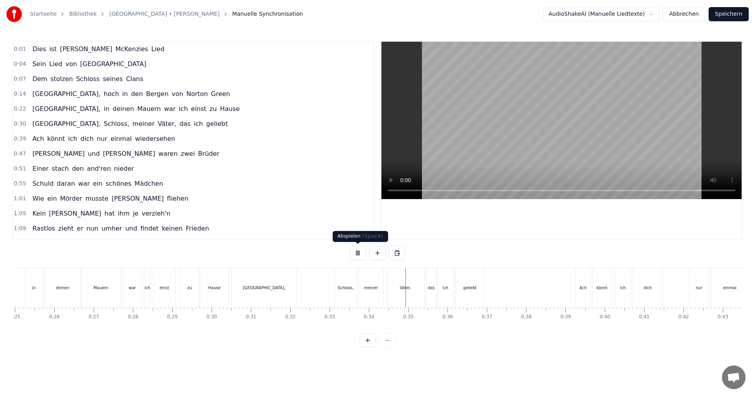
click at [358, 247] on button at bounding box center [358, 253] width 17 height 14
click at [346, 292] on div "Schloss," at bounding box center [345, 287] width 21 height 39
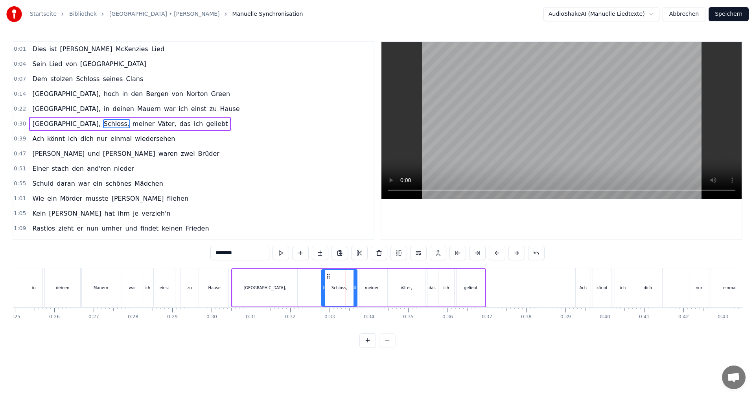
drag, startPoint x: 338, startPoint y: 288, endPoint x: 324, endPoint y: 288, distance: 14.2
click at [324, 288] on icon at bounding box center [323, 287] width 3 height 6
click at [201, 266] on div "0:01 Dies ist [PERSON_NAME] Lied 0:04 Sein Lied von Albany 0:07 Dem stolzen Sch…" at bounding box center [378, 194] width 730 height 306
click at [189, 291] on div "zu" at bounding box center [190, 287] width 18 height 39
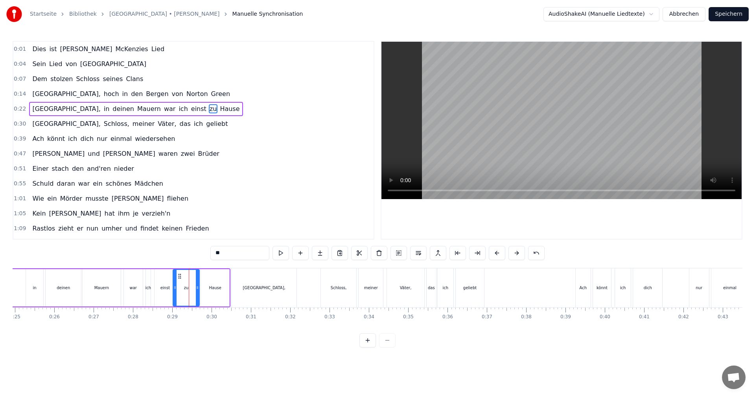
drag, startPoint x: 183, startPoint y: 287, endPoint x: 175, endPoint y: 288, distance: 8.3
click at [175, 288] on icon at bounding box center [175, 287] width 3 height 6
click at [194, 289] on icon at bounding box center [193, 287] width 3 height 6
click at [202, 286] on div "Hause" at bounding box center [215, 287] width 28 height 37
type input "*****"
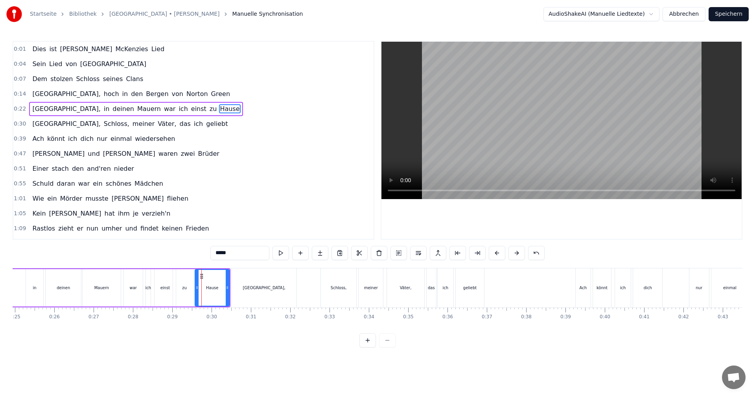
drag, startPoint x: 202, startPoint y: 288, endPoint x: 196, endPoint y: 288, distance: 5.9
click at [196, 288] on icon at bounding box center [197, 287] width 3 height 6
click at [19, 281] on div "Albany, in deinen Mauern war ich einst zu Hause" at bounding box center [75, 287] width 310 height 39
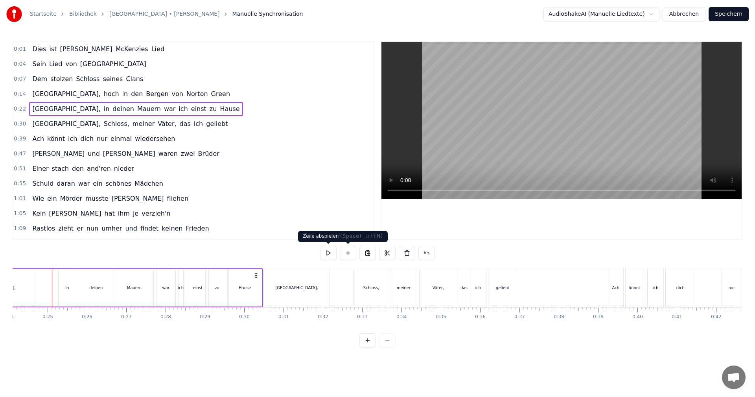
click at [333, 257] on button at bounding box center [328, 253] width 17 height 14
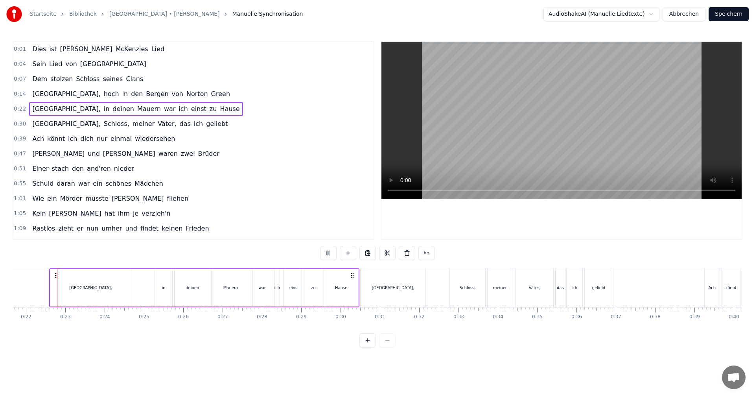
scroll to position [0, 849]
click at [362, 288] on div "Albany, in deinen Mauern war ich einst zu Hause" at bounding box center [207, 287] width 310 height 39
click at [359, 287] on div "Hause" at bounding box center [344, 287] width 34 height 37
drag, startPoint x: 360, startPoint y: 288, endPoint x: 355, endPoint y: 290, distance: 5.6
click at [355, 290] on icon at bounding box center [354, 287] width 3 height 6
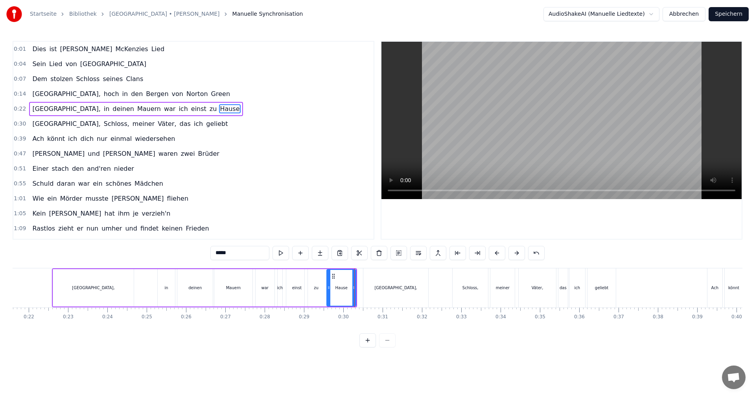
click at [367, 289] on div "[GEOGRAPHIC_DATA]," at bounding box center [396, 287] width 65 height 39
type input "*******"
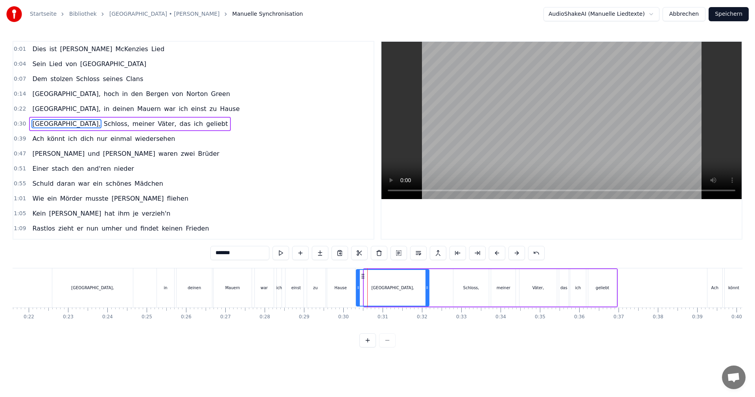
drag, startPoint x: 365, startPoint y: 288, endPoint x: 357, endPoint y: 288, distance: 7.9
click at [357, 288] on icon at bounding box center [358, 287] width 3 height 6
click at [142, 267] on div "0:01 Dies ist [PERSON_NAME] Lied 0:04 Sein Lied von Albany 0:07 Dem stolzen Sch…" at bounding box center [378, 194] width 730 height 306
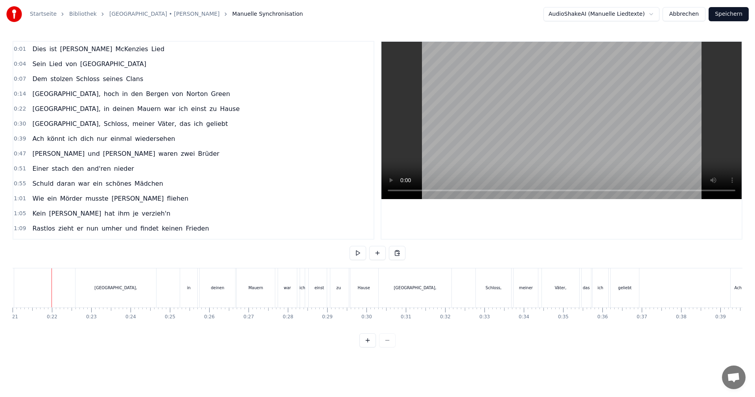
scroll to position [0, 826]
click at [359, 253] on button at bounding box center [358, 253] width 17 height 14
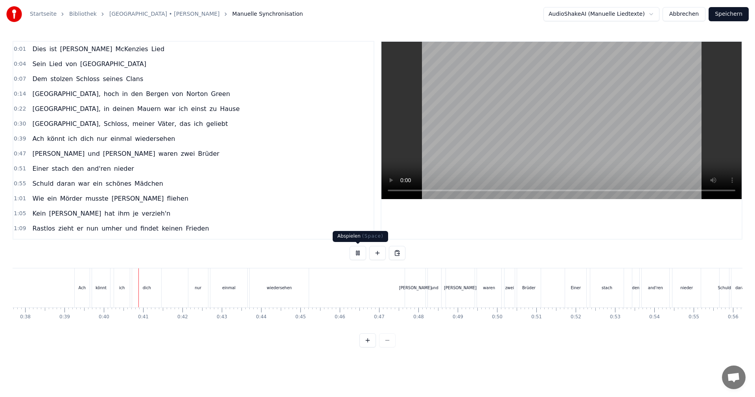
click at [358, 251] on button at bounding box center [358, 253] width 17 height 14
click at [78, 286] on div "Ach" at bounding box center [82, 287] width 15 height 39
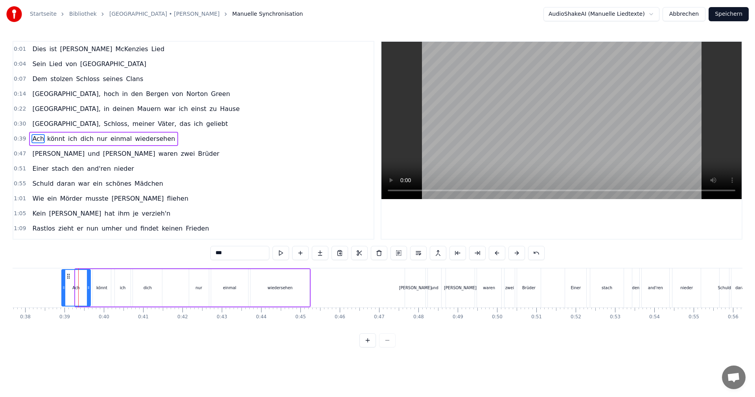
drag, startPoint x: 76, startPoint y: 288, endPoint x: 63, endPoint y: 287, distance: 13.8
click at [63, 287] on icon at bounding box center [63, 287] width 3 height 6
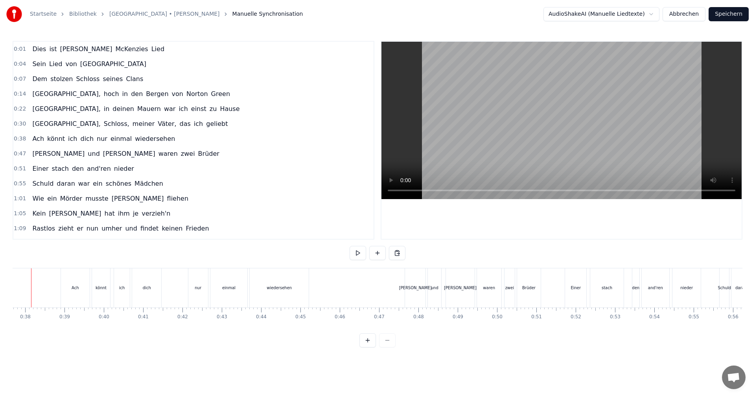
scroll to position [0, 1462]
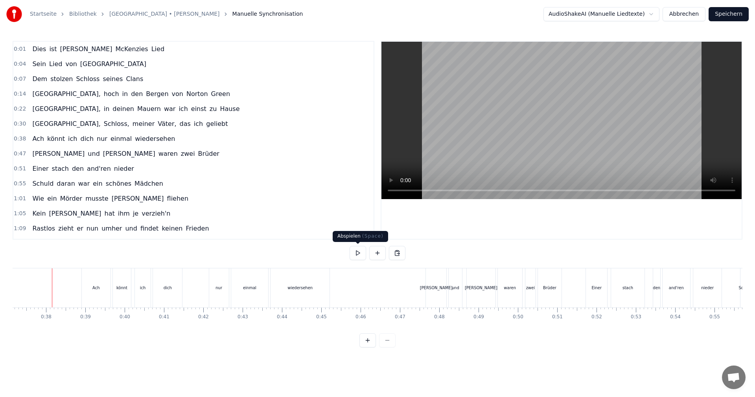
click at [356, 253] on button at bounding box center [358, 253] width 17 height 14
drag, startPoint x: 359, startPoint y: 254, endPoint x: 293, endPoint y: 279, distance: 71.1
click at [359, 255] on button at bounding box center [358, 253] width 17 height 14
click at [215, 287] on div "nur" at bounding box center [219, 287] width 20 height 39
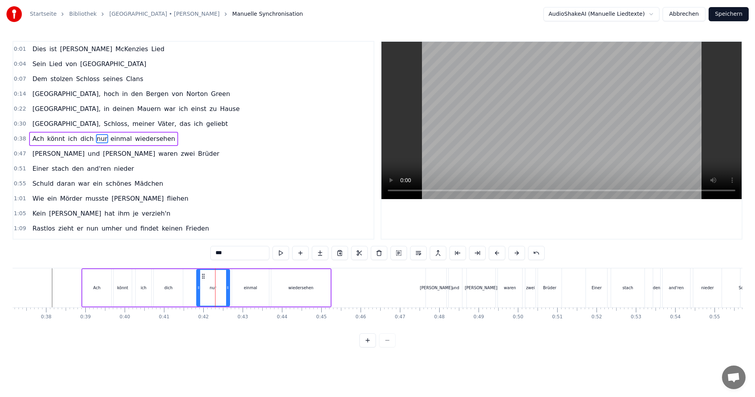
drag, startPoint x: 212, startPoint y: 287, endPoint x: 199, endPoint y: 288, distance: 13.4
click at [199, 288] on icon at bounding box center [198, 287] width 3 height 6
click at [227, 286] on icon at bounding box center [227, 287] width 3 height 6
drag, startPoint x: 229, startPoint y: 287, endPoint x: 222, endPoint y: 288, distance: 7.5
click at [222, 288] on icon at bounding box center [221, 287] width 3 height 6
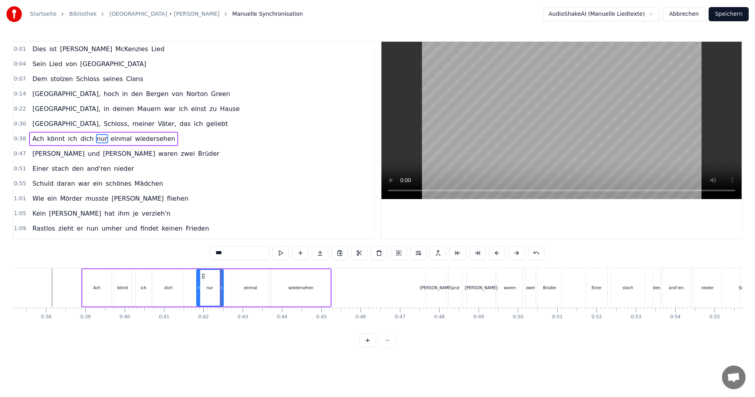
click at [232, 286] on div "einmal" at bounding box center [250, 287] width 37 height 37
drag, startPoint x: 233, startPoint y: 288, endPoint x: 222, endPoint y: 287, distance: 10.3
click at [222, 287] on icon at bounding box center [223, 287] width 3 height 6
drag, startPoint x: 267, startPoint y: 288, endPoint x: 262, endPoint y: 288, distance: 4.3
click at [262, 288] on circle at bounding box center [262, 288] width 0 height 0
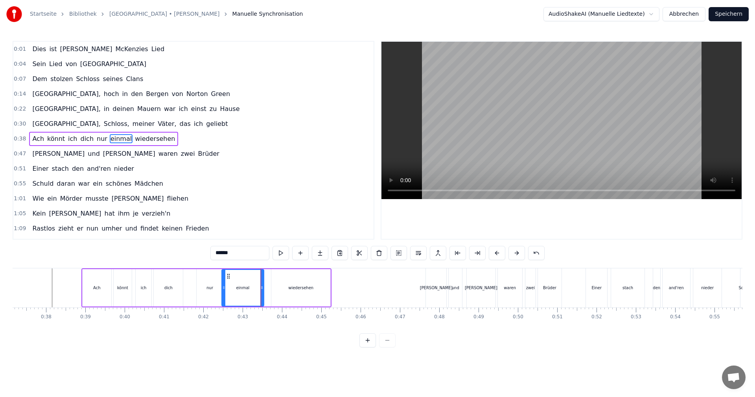
click at [285, 288] on div "wiedersehen" at bounding box center [300, 287] width 59 height 37
type input "**********"
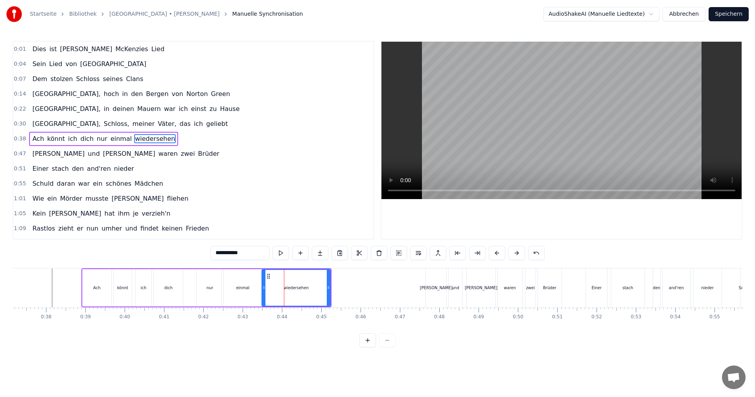
drag, startPoint x: 273, startPoint y: 288, endPoint x: 264, endPoint y: 288, distance: 9.1
click at [264, 288] on icon at bounding box center [263, 287] width 3 height 6
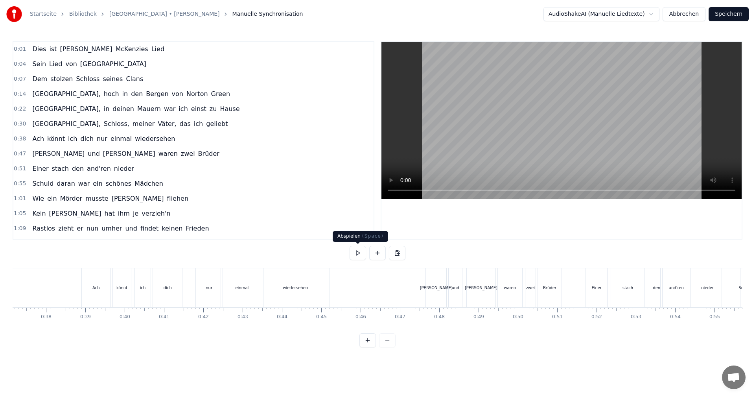
click at [356, 255] on button at bounding box center [358, 253] width 17 height 14
click at [357, 255] on button at bounding box center [358, 253] width 17 height 14
click at [437, 290] on div "[PERSON_NAME]" at bounding box center [436, 288] width 33 height 6
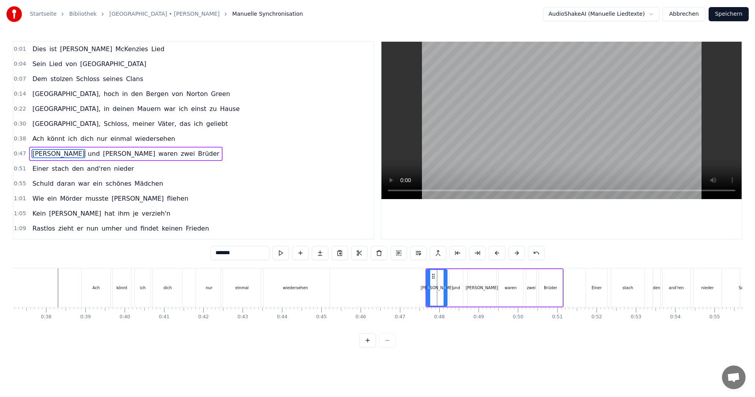
scroll to position [13, 0]
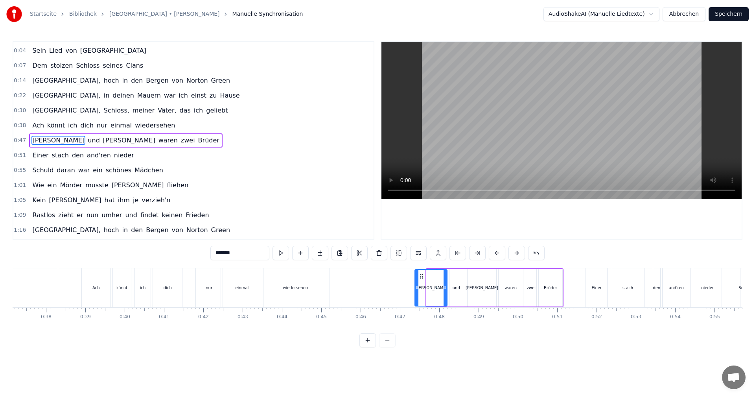
drag, startPoint x: 427, startPoint y: 288, endPoint x: 415, endPoint y: 288, distance: 11.8
click at [415, 288] on icon at bounding box center [416, 287] width 3 height 6
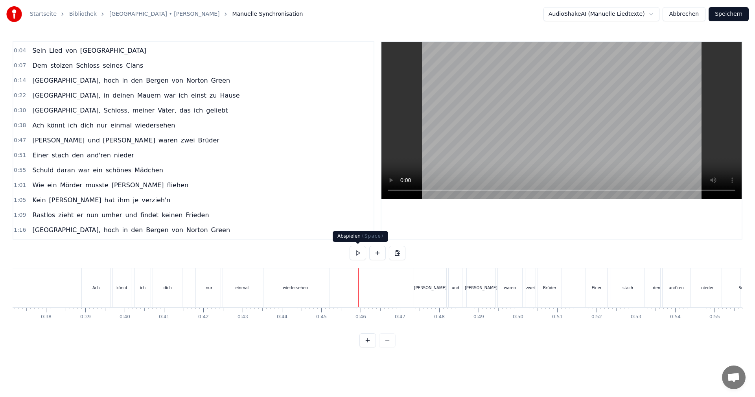
click at [353, 250] on button at bounding box center [358, 253] width 17 height 14
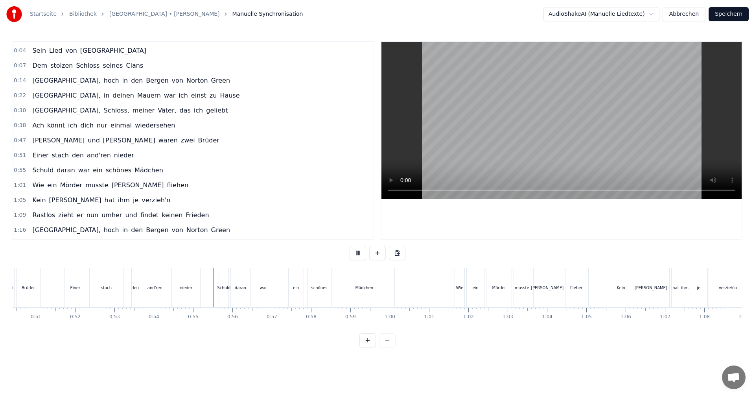
scroll to position [0, 2121]
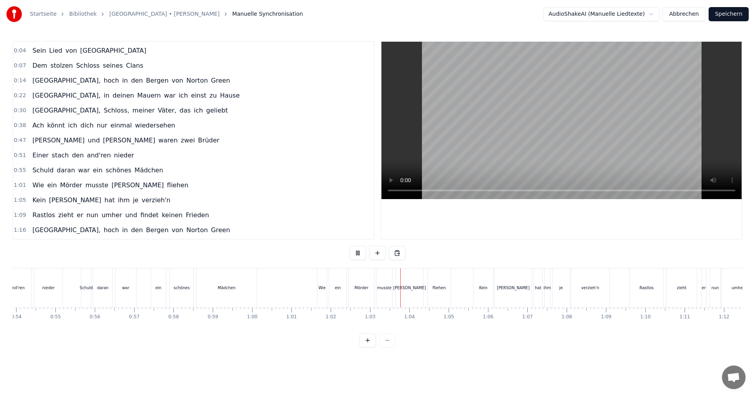
click at [360, 250] on button at bounding box center [358, 253] width 17 height 14
click at [325, 287] on div "Wie" at bounding box center [322, 288] width 7 height 6
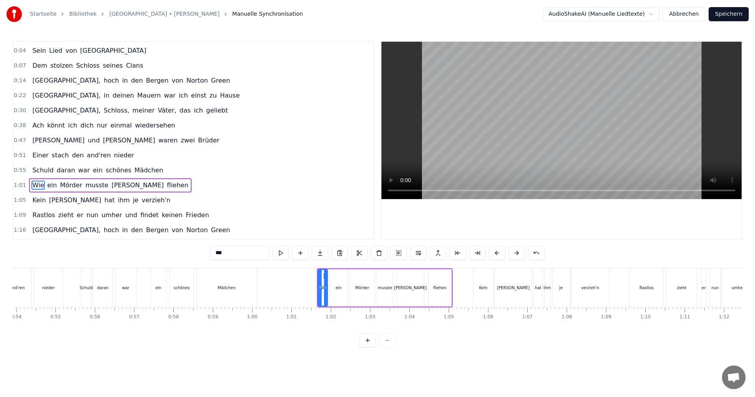
scroll to position [58, 0]
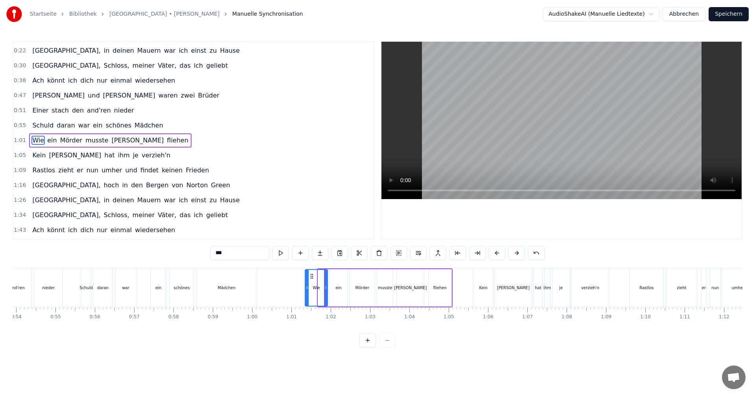
drag, startPoint x: 319, startPoint y: 286, endPoint x: 306, endPoint y: 287, distance: 13.0
click at [306, 287] on icon at bounding box center [307, 287] width 3 height 6
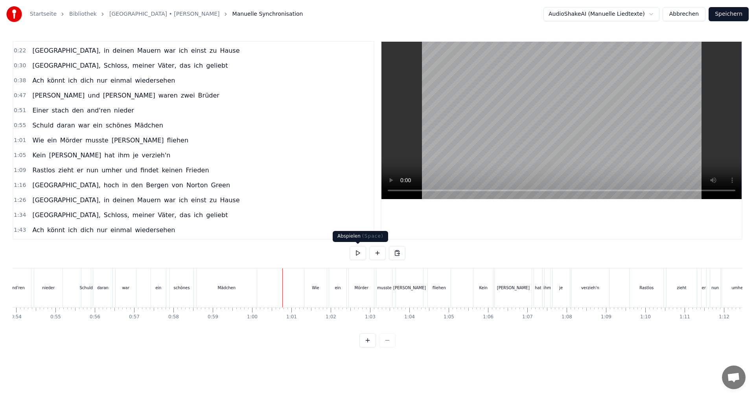
click at [359, 254] on button at bounding box center [358, 253] width 17 height 14
click at [360, 254] on button at bounding box center [358, 253] width 17 height 14
click at [478, 287] on div "Kein" at bounding box center [484, 287] width 20 height 39
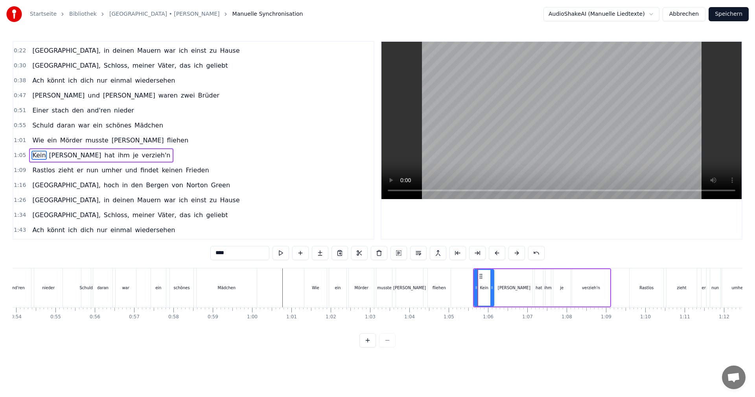
scroll to position [73, 0]
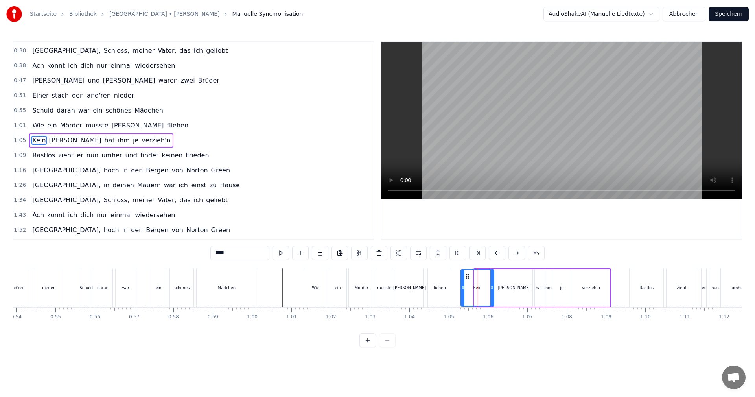
drag, startPoint x: 475, startPoint y: 287, endPoint x: 465, endPoint y: 288, distance: 9.9
click at [462, 288] on icon at bounding box center [463, 287] width 3 height 6
drag, startPoint x: 491, startPoint y: 287, endPoint x: 483, endPoint y: 288, distance: 7.9
click at [483, 288] on icon at bounding box center [484, 287] width 3 height 6
click at [506, 286] on div "[PERSON_NAME]" at bounding box center [514, 287] width 37 height 37
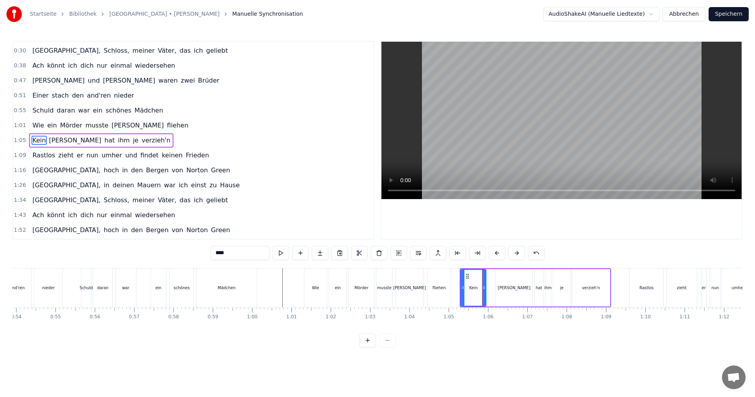
type input "********"
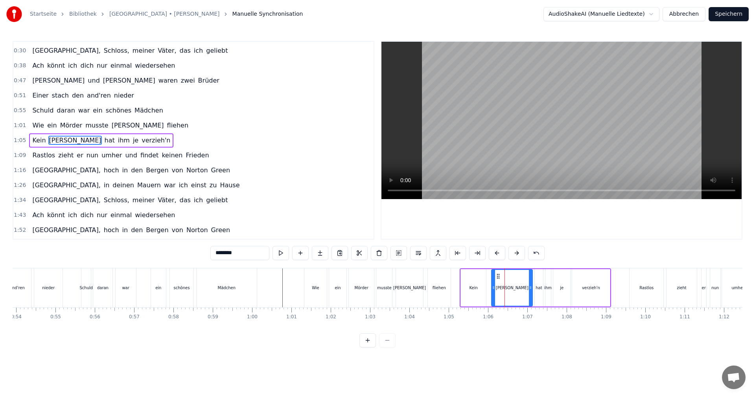
drag, startPoint x: 497, startPoint y: 288, endPoint x: 493, endPoint y: 289, distance: 4.0
click at [493, 289] on icon at bounding box center [493, 287] width 3 height 6
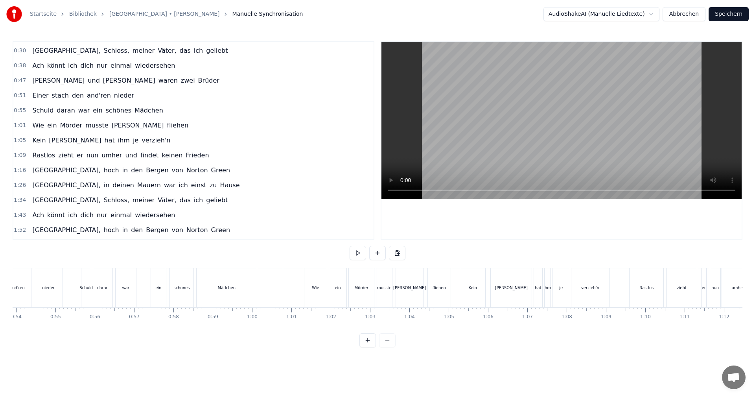
click at [284, 255] on div "0:01 Dies ist [PERSON_NAME] Lied 0:04 Sein Lied von Albany 0:07 Dem stolzen Sch…" at bounding box center [378, 194] width 730 height 306
click at [364, 253] on button at bounding box center [358, 253] width 17 height 14
click at [649, 288] on div "Rastlos" at bounding box center [647, 288] width 14 height 6
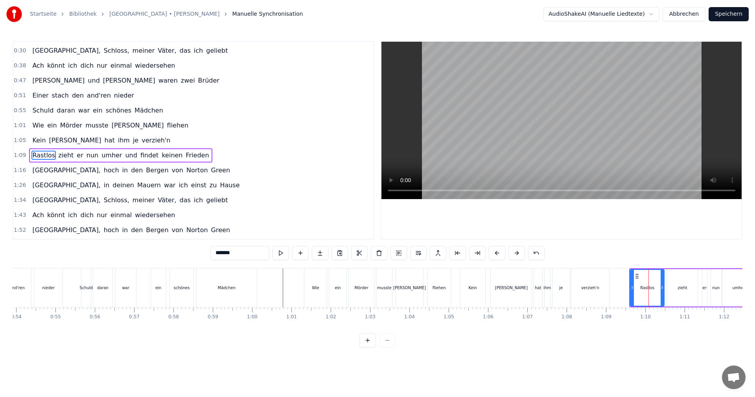
scroll to position [88, 0]
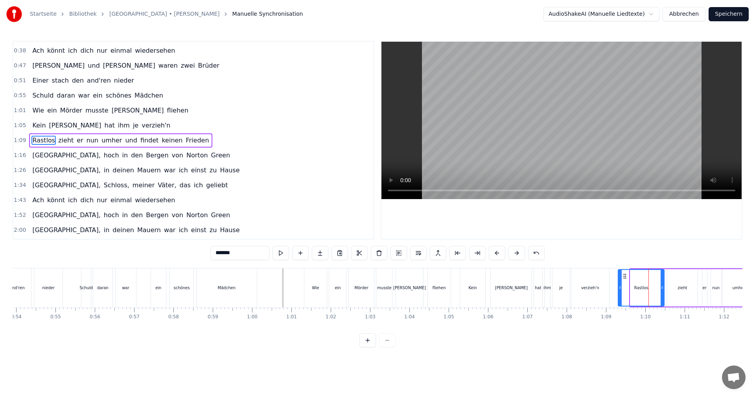
drag, startPoint x: 633, startPoint y: 288, endPoint x: 620, endPoint y: 287, distance: 12.2
click at [620, 287] on icon at bounding box center [620, 287] width 3 height 6
drag, startPoint x: 661, startPoint y: 288, endPoint x: 654, endPoint y: 288, distance: 7.9
click at [653, 288] on icon at bounding box center [653, 287] width 3 height 6
click at [667, 286] on div "zieht" at bounding box center [682, 287] width 31 height 37
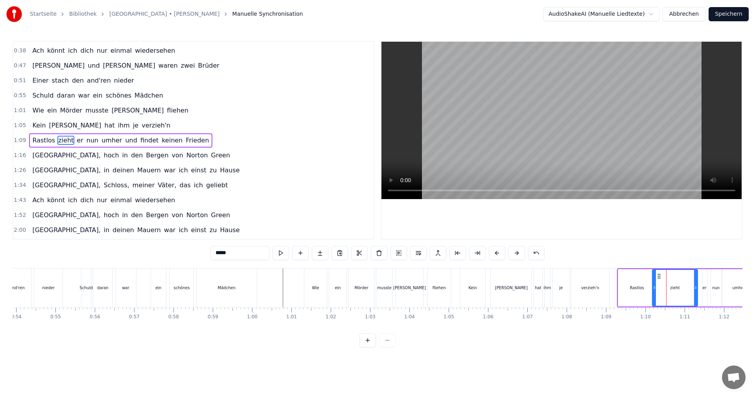
drag, startPoint x: 668, startPoint y: 288, endPoint x: 658, endPoint y: 286, distance: 10.5
click at [654, 288] on icon at bounding box center [654, 287] width 3 height 6
click at [462, 266] on div "0:01 Dies ist [PERSON_NAME] Lied 0:04 Sein Lied von Albany 0:07 Dem stolzen Sch…" at bounding box center [378, 194] width 730 height 306
click at [284, 252] on button at bounding box center [281, 253] width 17 height 14
click at [283, 254] on button at bounding box center [281, 253] width 17 height 14
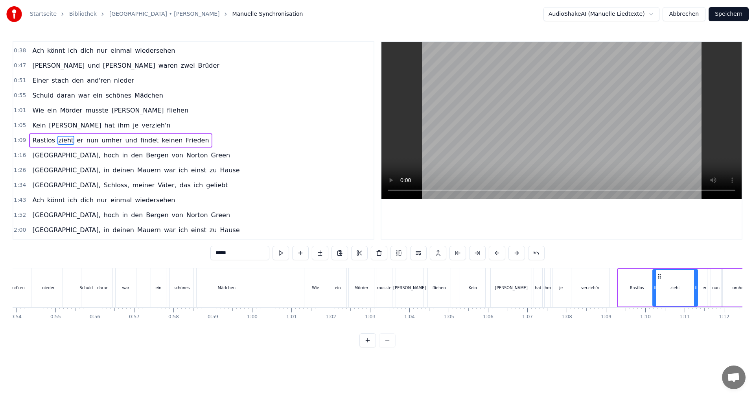
click at [597, 266] on div "0:01 Dies ist [PERSON_NAME] Lied 0:04 Sein Lied von Albany 0:07 Dem stolzen Sch…" at bounding box center [378, 194] width 730 height 306
click at [577, 261] on div "0:01 Dies ist [PERSON_NAME] Lied 0:04 Sein Lied von Albany 0:07 Dem stolzen Sch…" at bounding box center [378, 194] width 730 height 306
click at [571, 273] on div "verzieh'n" at bounding box center [590, 287] width 39 height 39
type input "*********"
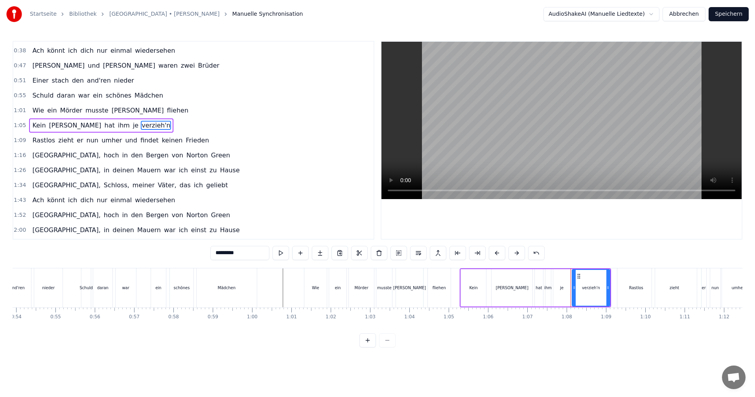
scroll to position [73, 0]
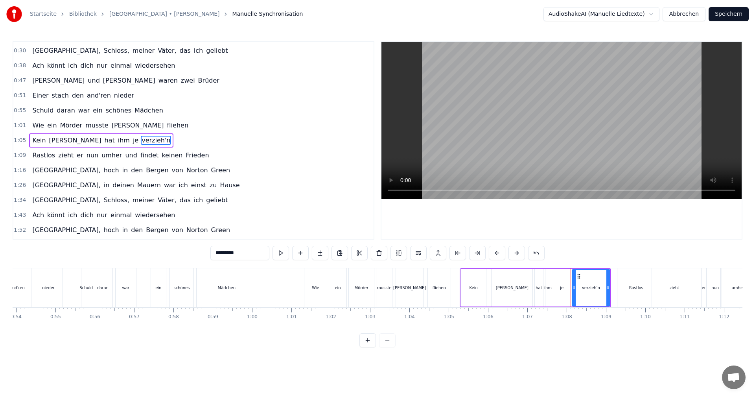
drag, startPoint x: 580, startPoint y: 318, endPoint x: 589, endPoint y: 314, distance: 9.6
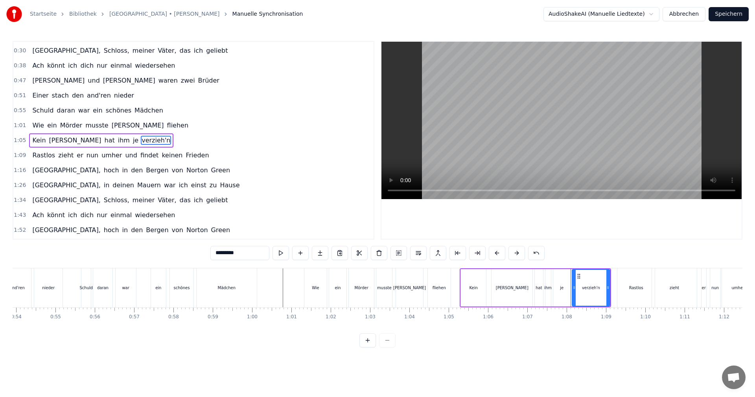
click at [642, 323] on div "Dies ist [PERSON_NAME] Lied Sein Lied von Albany Dem stolzen Schloss seines Cla…" at bounding box center [378, 297] width 730 height 59
click at [613, 264] on div "0:01 Dies ist [PERSON_NAME] Lied 0:04 Sein Lied von Albany 0:07 Dem stolzen Sch…" at bounding box center [378, 194] width 730 height 306
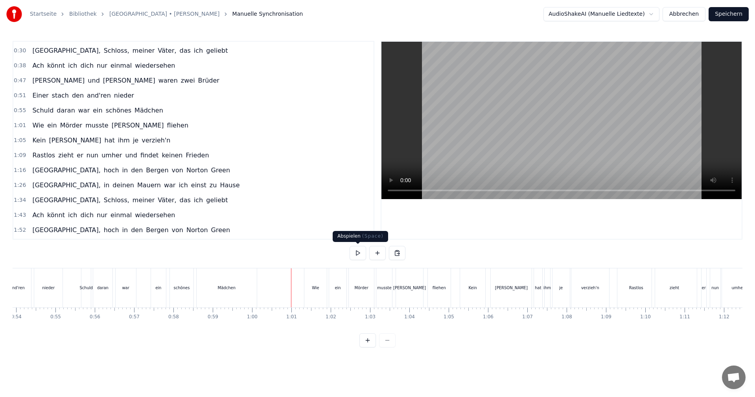
click at [358, 252] on button at bounding box center [358, 253] width 17 height 14
click at [703, 288] on div "er" at bounding box center [704, 288] width 4 height 6
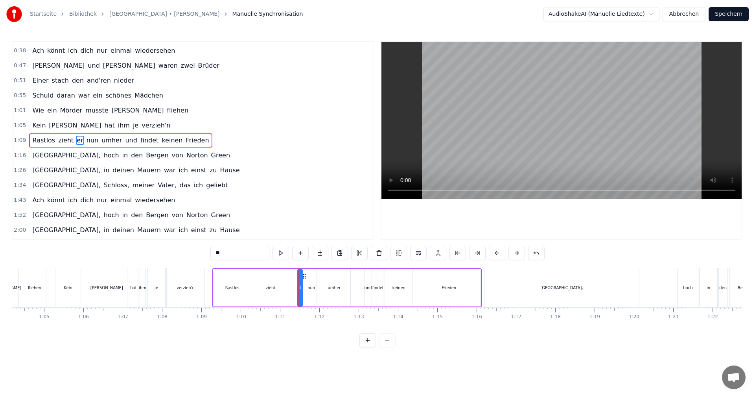
scroll to position [0, 2526]
drag, startPoint x: 297, startPoint y: 287, endPoint x: 290, endPoint y: 287, distance: 7.5
click at [290, 287] on icon at bounding box center [291, 287] width 3 height 6
click at [309, 288] on div "nun" at bounding box center [310, 288] width 7 height 6
type input "***"
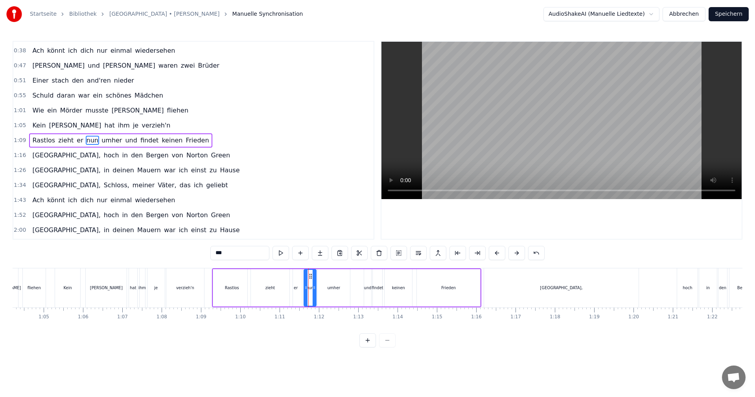
click at [305, 287] on icon at bounding box center [306, 287] width 3 height 6
click at [208, 267] on div "0:01 Dies ist [PERSON_NAME] Lied 0:04 Sein Lied von Albany 0:07 Dem stolzen Sch…" at bounding box center [378, 194] width 730 height 306
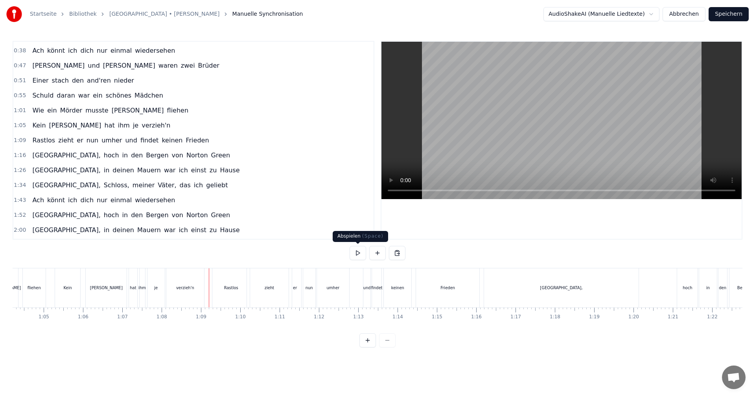
click at [356, 255] on button at bounding box center [358, 253] width 17 height 14
click at [124, 141] on span "und" at bounding box center [130, 140] width 13 height 9
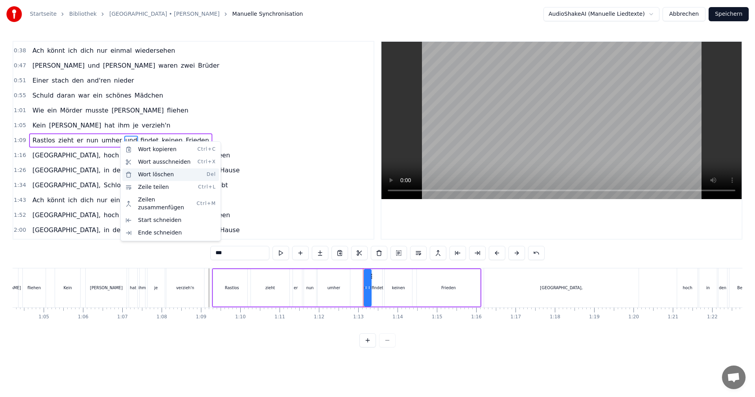
click at [150, 174] on div "Wort löschen Del" at bounding box center [170, 174] width 97 height 13
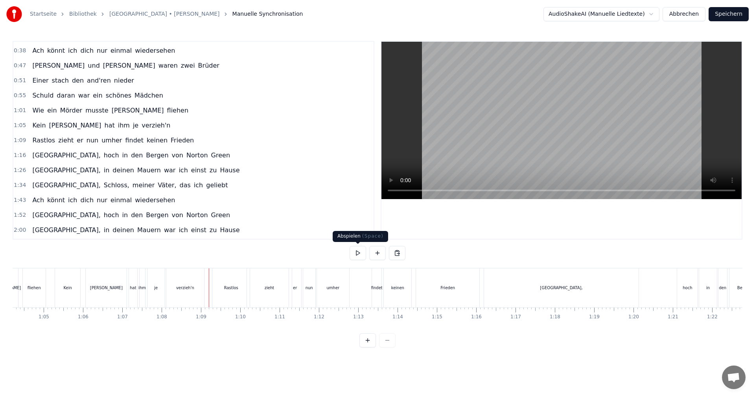
click at [361, 251] on button at bounding box center [358, 253] width 17 height 14
click at [358, 251] on button at bounding box center [358, 253] width 17 height 14
click at [377, 290] on div "findet" at bounding box center [376, 288] width 11 height 6
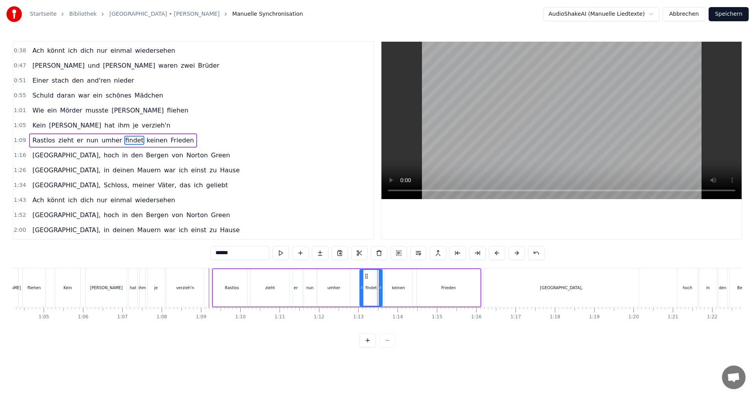
drag, startPoint x: 375, startPoint y: 287, endPoint x: 362, endPoint y: 286, distance: 13.0
click at [362, 286] on icon at bounding box center [361, 287] width 3 height 6
drag, startPoint x: 380, startPoint y: 286, endPoint x: 374, endPoint y: 286, distance: 5.5
click at [374, 286] on icon at bounding box center [374, 287] width 3 height 6
click at [388, 285] on div "keinen" at bounding box center [399, 287] width 28 height 37
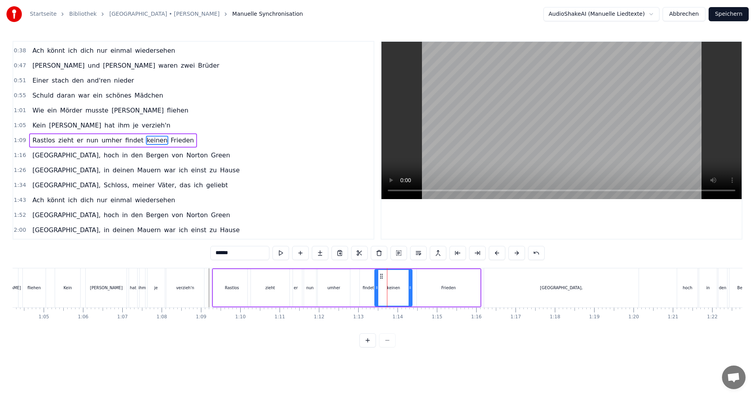
drag, startPoint x: 386, startPoint y: 287, endPoint x: 376, endPoint y: 287, distance: 9.8
click at [376, 287] on icon at bounding box center [376, 287] width 3 height 6
drag, startPoint x: 411, startPoint y: 288, endPoint x: 405, endPoint y: 288, distance: 6.3
click at [405, 288] on icon at bounding box center [403, 287] width 3 height 6
click at [424, 285] on div "Frieden" at bounding box center [448, 287] width 63 height 37
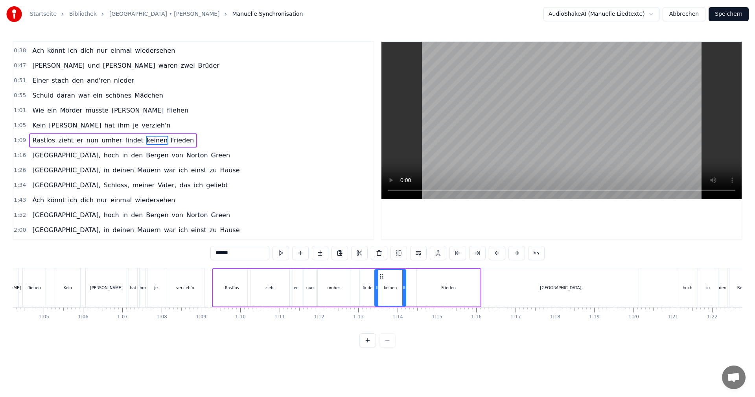
type input "*******"
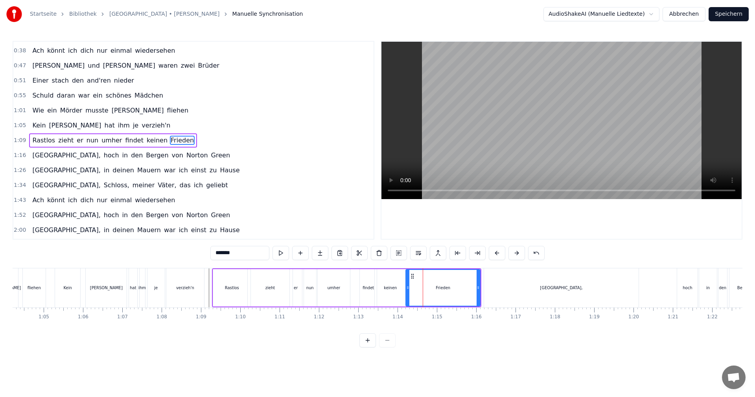
drag, startPoint x: 419, startPoint y: 287, endPoint x: 408, endPoint y: 288, distance: 10.3
click at [408, 289] on icon at bounding box center [407, 287] width 3 height 6
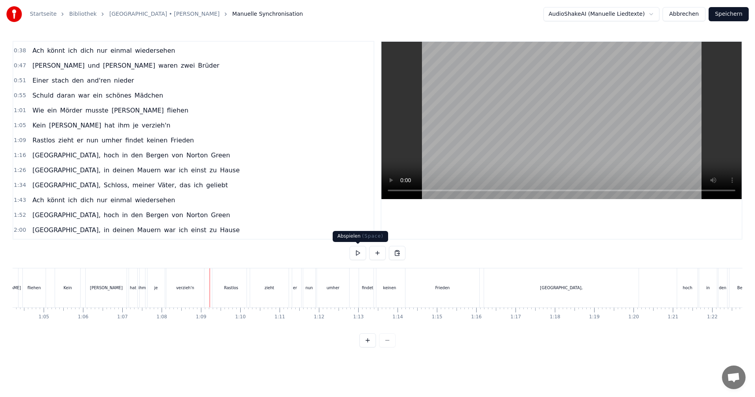
click at [360, 251] on button at bounding box center [358, 253] width 17 height 14
click at [357, 251] on button at bounding box center [358, 253] width 17 height 14
click at [266, 290] on div "zieht" at bounding box center [269, 288] width 9 height 6
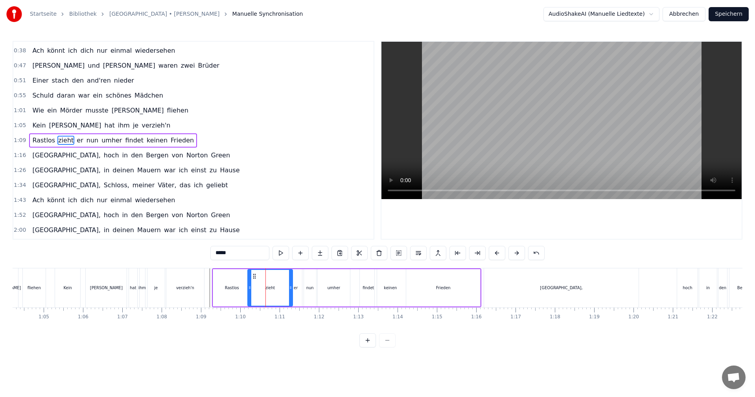
click at [298, 292] on div "er" at bounding box center [296, 287] width 12 height 37
type input "**"
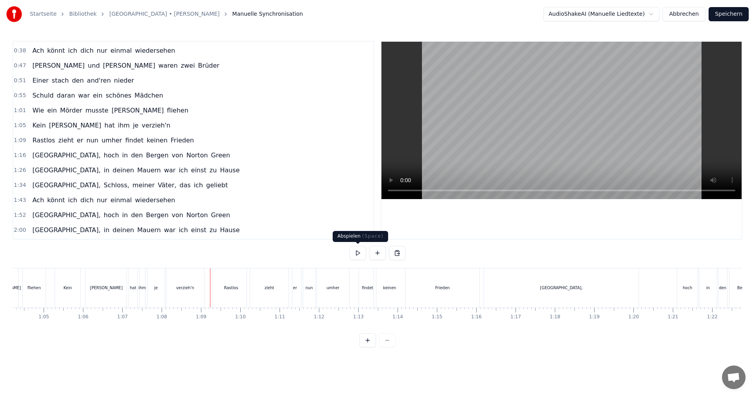
click at [354, 254] on button at bounding box center [358, 253] width 17 height 14
click at [297, 290] on div "er" at bounding box center [295, 288] width 4 height 6
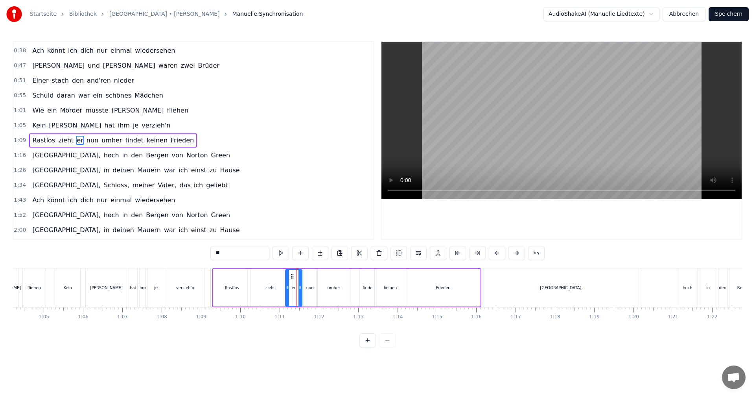
drag, startPoint x: 292, startPoint y: 288, endPoint x: 287, endPoint y: 288, distance: 4.3
click at [287, 288] on icon at bounding box center [287, 287] width 3 height 6
drag, startPoint x: 301, startPoint y: 288, endPoint x: 296, endPoint y: 288, distance: 4.7
click at [296, 288] on icon at bounding box center [295, 287] width 3 height 6
click at [308, 287] on div "nun" at bounding box center [309, 288] width 7 height 6
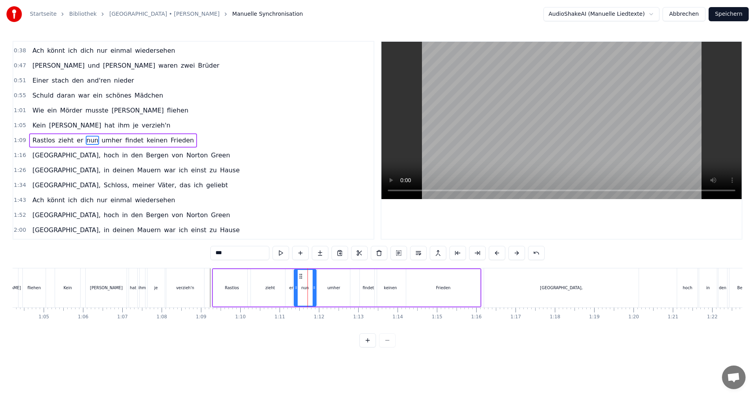
drag, startPoint x: 305, startPoint y: 288, endPoint x: 295, endPoint y: 289, distance: 9.9
click at [295, 289] on icon at bounding box center [296, 287] width 3 height 6
drag, startPoint x: 314, startPoint y: 287, endPoint x: 306, endPoint y: 288, distance: 7.9
click at [306, 288] on icon at bounding box center [306, 287] width 3 height 6
click at [334, 287] on div "umher" at bounding box center [334, 288] width 13 height 6
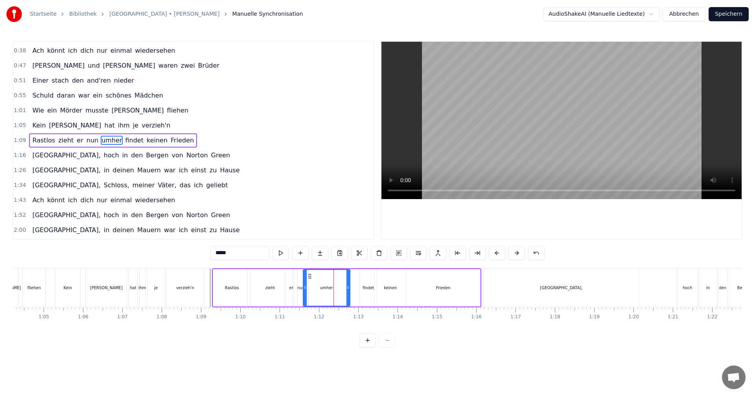
drag, startPoint x: 319, startPoint y: 287, endPoint x: 305, endPoint y: 286, distance: 14.6
click at [305, 286] on icon at bounding box center [305, 287] width 3 height 6
click at [348, 288] on icon at bounding box center [347, 287] width 3 height 6
click at [371, 283] on div "findet" at bounding box center [368, 287] width 17 height 37
type input "******"
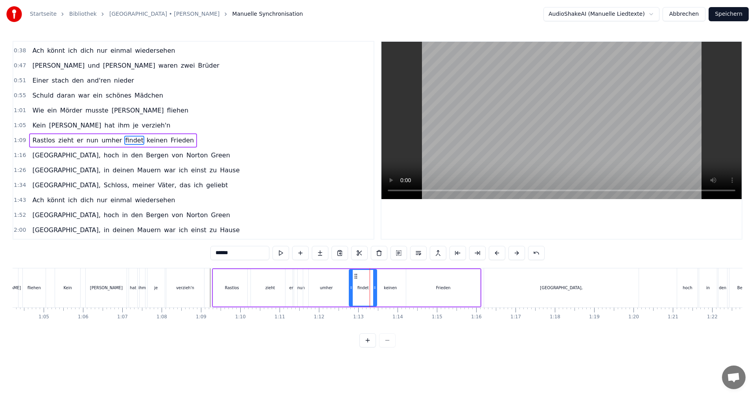
drag, startPoint x: 362, startPoint y: 287, endPoint x: 351, endPoint y: 287, distance: 10.6
click at [351, 287] on icon at bounding box center [351, 287] width 3 height 6
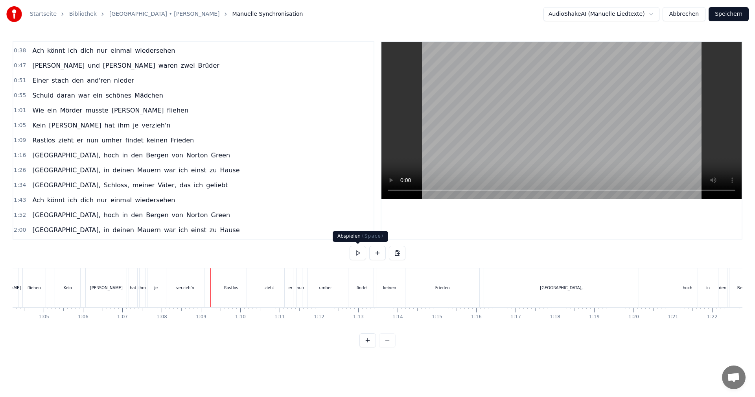
click at [358, 255] on button at bounding box center [358, 253] width 17 height 14
click at [356, 255] on button at bounding box center [358, 253] width 17 height 14
click at [563, 292] on div "[GEOGRAPHIC_DATA]," at bounding box center [561, 287] width 155 height 39
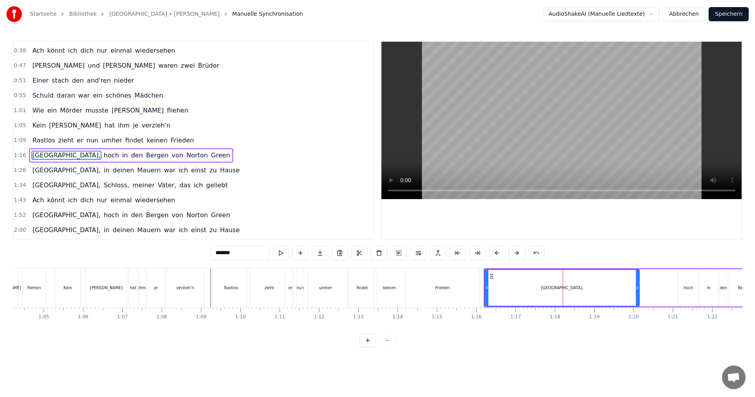
scroll to position [103, 0]
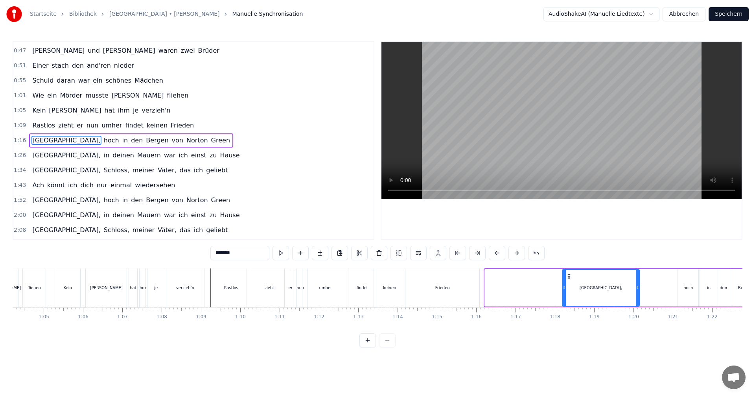
drag, startPoint x: 486, startPoint y: 288, endPoint x: 564, endPoint y: 294, distance: 77.8
click at [564, 294] on div at bounding box center [564, 288] width 3 height 36
drag, startPoint x: 639, startPoint y: 288, endPoint x: 668, endPoint y: 291, distance: 28.9
click at [668, 291] on div at bounding box center [666, 288] width 3 height 36
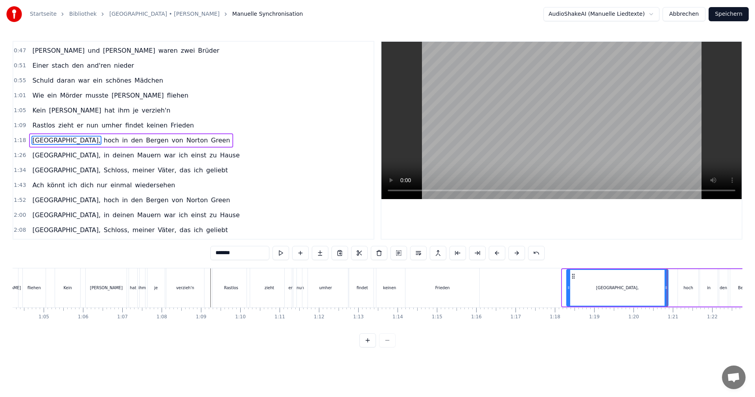
drag, startPoint x: 566, startPoint y: 288, endPoint x: 570, endPoint y: 288, distance: 4.3
click at [570, 288] on icon at bounding box center [568, 287] width 3 height 6
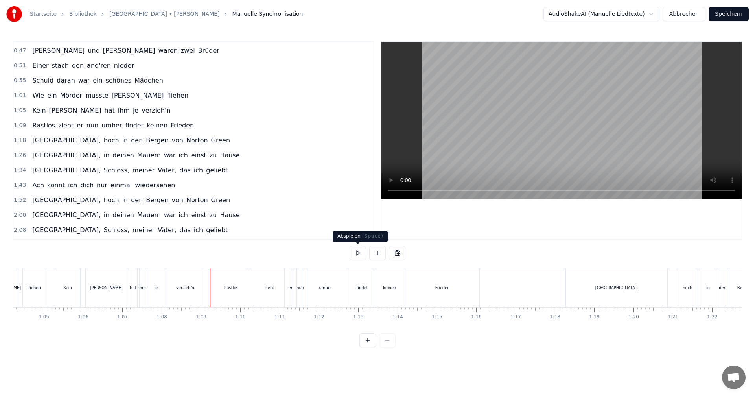
click at [356, 250] on button at bounding box center [358, 253] width 17 height 14
click at [289, 291] on div "er" at bounding box center [291, 287] width 12 height 39
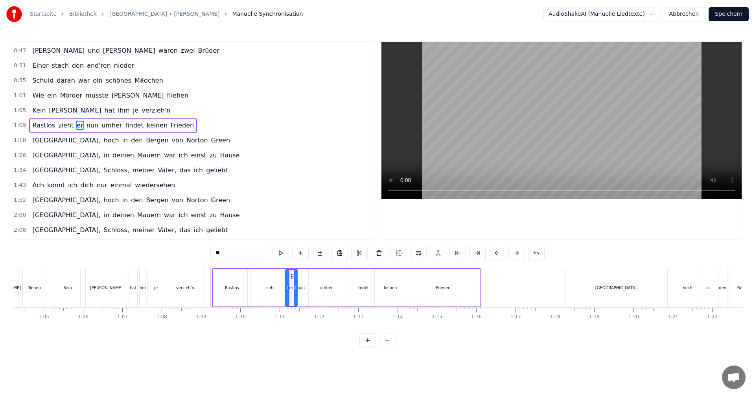
scroll to position [88, 0]
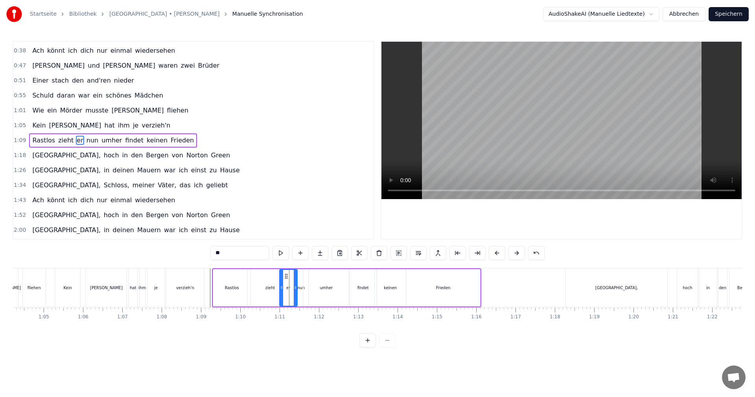
drag, startPoint x: 287, startPoint y: 287, endPoint x: 281, endPoint y: 287, distance: 5.9
click at [281, 287] on icon at bounding box center [281, 287] width 3 height 6
drag, startPoint x: 297, startPoint y: 288, endPoint x: 293, endPoint y: 288, distance: 4.0
click at [293, 288] on icon at bounding box center [291, 287] width 3 height 6
click at [299, 288] on div "nun" at bounding box center [300, 288] width 7 height 6
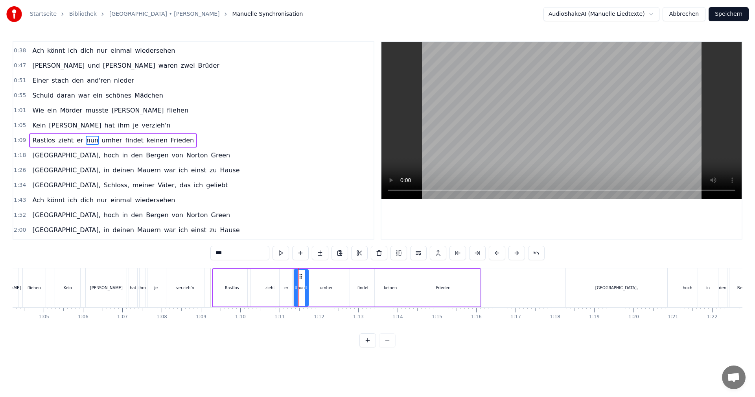
click at [204, 283] on div "verzieh'n" at bounding box center [185, 287] width 39 height 39
type input "*********"
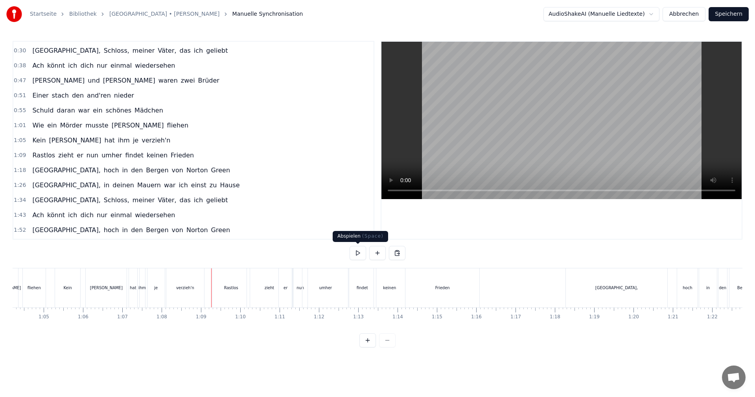
click at [360, 255] on button at bounding box center [358, 253] width 17 height 14
click at [284, 292] on div "er" at bounding box center [286, 287] width 14 height 39
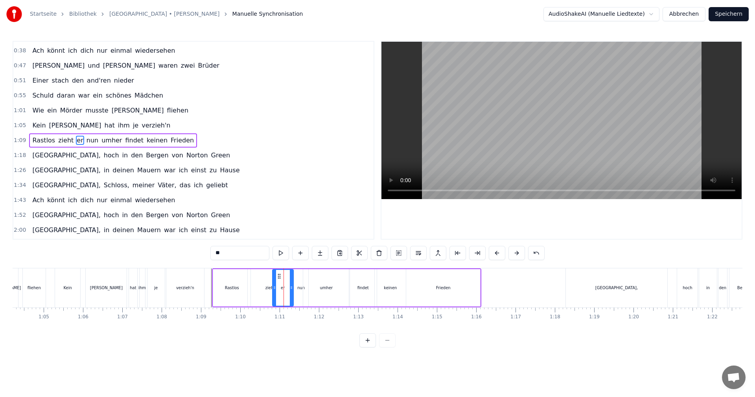
drag, startPoint x: 281, startPoint y: 287, endPoint x: 274, endPoint y: 287, distance: 7.1
click at [274, 287] on icon at bounding box center [274, 287] width 3 height 6
drag, startPoint x: 292, startPoint y: 288, endPoint x: 287, endPoint y: 289, distance: 4.3
click at [287, 289] on icon at bounding box center [287, 287] width 3 height 6
click at [299, 289] on div "nun" at bounding box center [300, 288] width 7 height 6
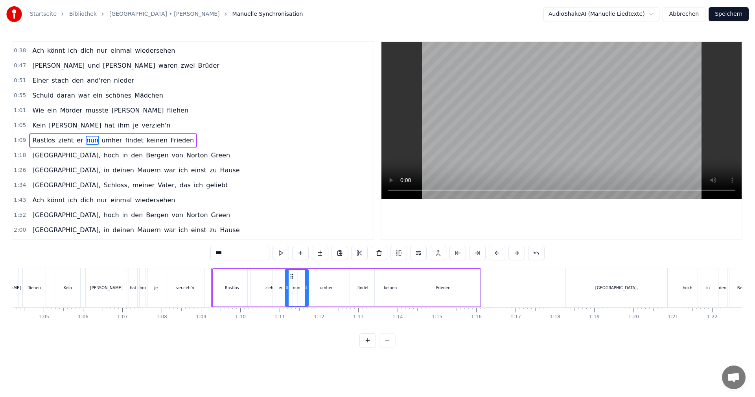
drag, startPoint x: 296, startPoint y: 288, endPoint x: 287, endPoint y: 289, distance: 9.1
click at [287, 289] on icon at bounding box center [287, 287] width 3 height 6
click at [305, 288] on icon at bounding box center [305, 287] width 3 height 6
click at [319, 287] on div "umher" at bounding box center [326, 287] width 46 height 37
type input "*****"
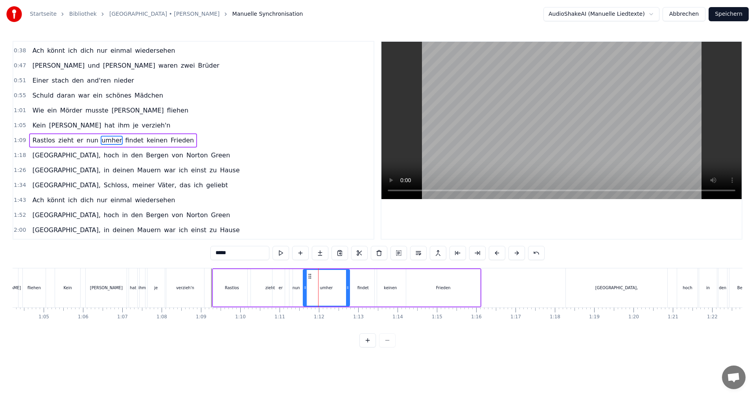
click at [206, 282] on div "[PERSON_NAME] hat ihm je verzieh'n" at bounding box center [130, 287] width 151 height 39
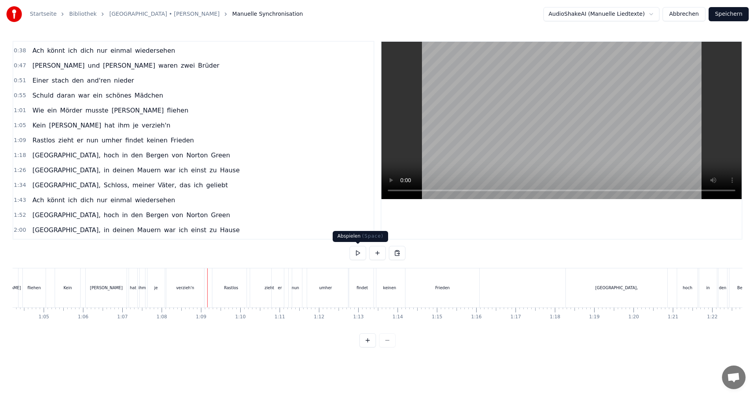
click at [358, 254] on button at bounding box center [358, 253] width 17 height 14
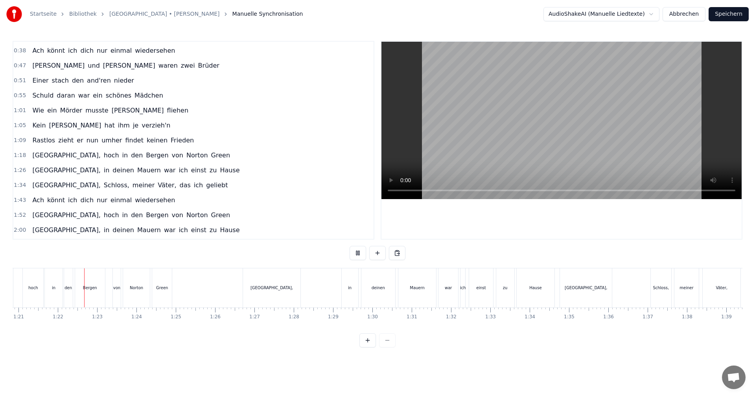
scroll to position [0, 3182]
click at [357, 253] on button at bounding box center [358, 253] width 17 height 14
click at [34, 291] on div "hoch" at bounding box center [32, 287] width 20 height 39
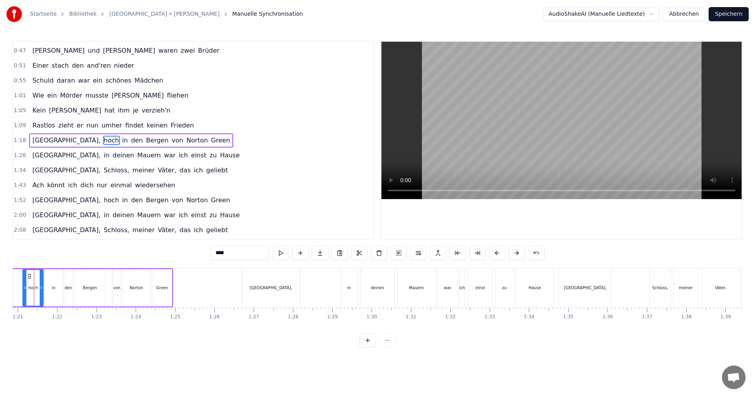
scroll to position [0, 3164]
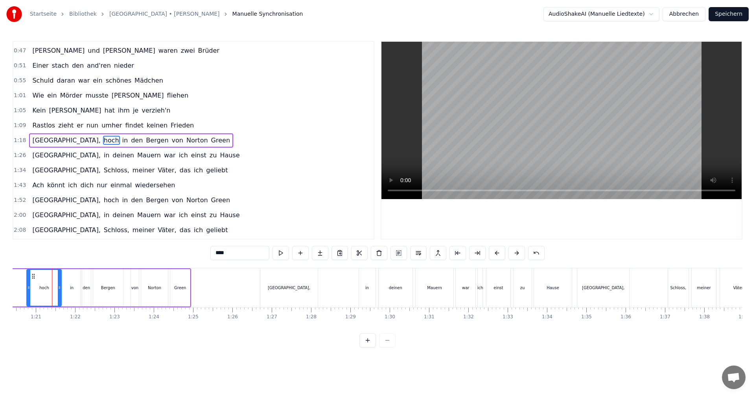
drag, startPoint x: 43, startPoint y: 287, endPoint x: 29, endPoint y: 290, distance: 14.4
click at [29, 290] on icon at bounding box center [28, 287] width 3 height 6
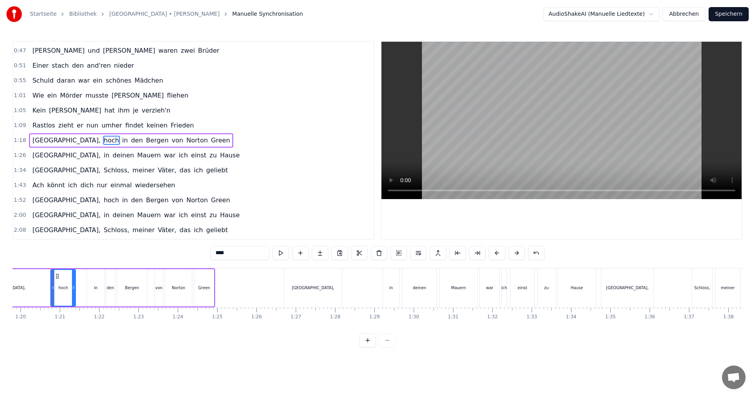
drag, startPoint x: 83, startPoint y: 288, endPoint x: 73, endPoint y: 289, distance: 9.9
click at [73, 289] on icon at bounding box center [73, 287] width 3 height 6
click at [94, 289] on div "in" at bounding box center [96, 288] width 4 height 6
drag, startPoint x: 89, startPoint y: 288, endPoint x: 74, endPoint y: 288, distance: 15.0
click at [74, 288] on icon at bounding box center [73, 287] width 3 height 6
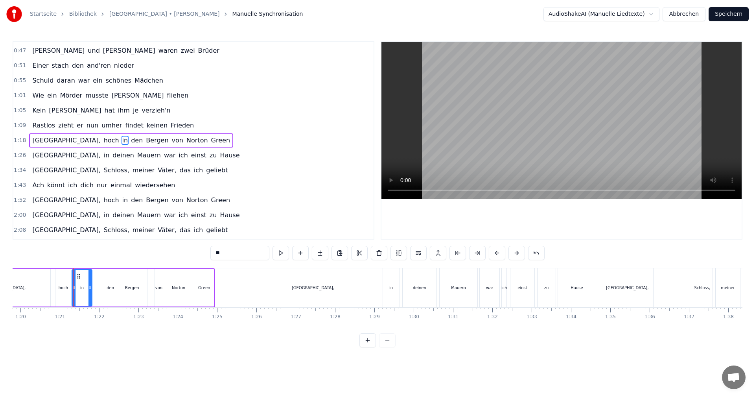
drag, startPoint x: 101, startPoint y: 288, endPoint x: 90, endPoint y: 288, distance: 11.0
click at [89, 288] on icon at bounding box center [90, 287] width 3 height 6
click at [109, 288] on div "den" at bounding box center [110, 288] width 7 height 6
drag, startPoint x: 107, startPoint y: 288, endPoint x: 90, endPoint y: 288, distance: 17.3
click at [90, 288] on circle at bounding box center [90, 288] width 0 height 0
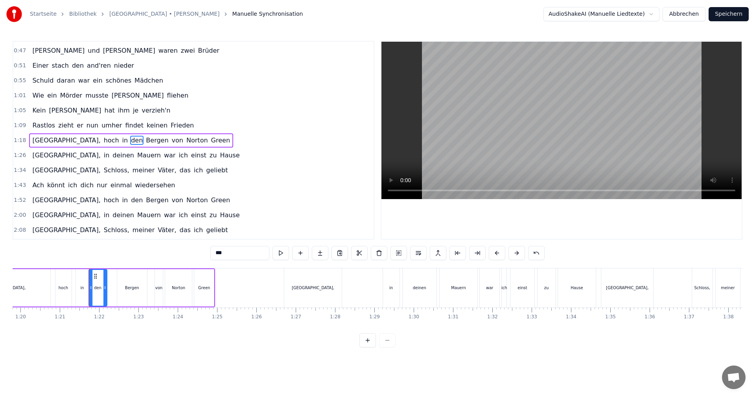
drag, startPoint x: 112, startPoint y: 286, endPoint x: 104, endPoint y: 288, distance: 8.0
click at [104, 288] on icon at bounding box center [104, 287] width 3 height 6
click at [126, 287] on div "Bergen" at bounding box center [132, 287] width 30 height 37
type input "******"
drag, startPoint x: 116, startPoint y: 287, endPoint x: 106, endPoint y: 287, distance: 10.6
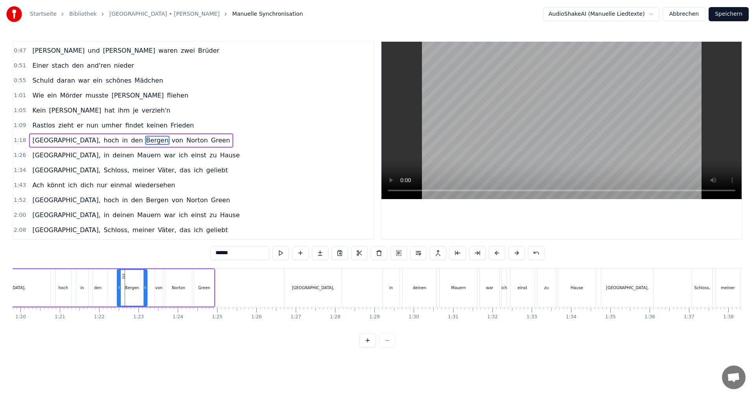
click at [106, 287] on div "[GEOGRAPHIC_DATA], hoch in den [GEOGRAPHIC_DATA][PERSON_NAME]" at bounding box center [83, 287] width 263 height 39
click at [120, 288] on div "Bergen" at bounding box center [132, 287] width 30 height 37
drag, startPoint x: 119, startPoint y: 288, endPoint x: 105, endPoint y: 289, distance: 13.4
click at [105, 289] on icon at bounding box center [105, 287] width 3 height 6
drag, startPoint x: 148, startPoint y: 289, endPoint x: 131, endPoint y: 291, distance: 16.7
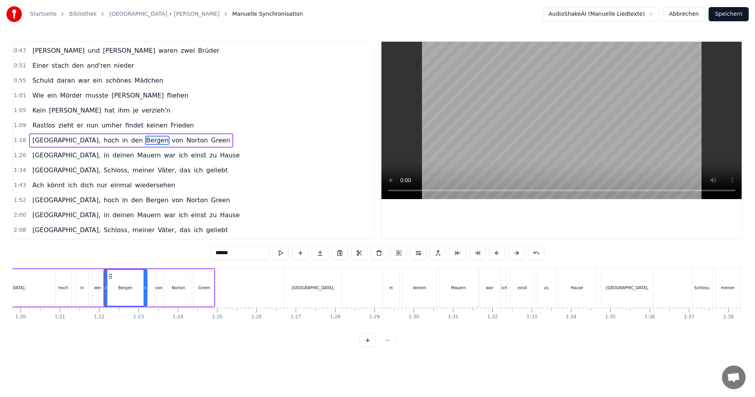
click at [131, 291] on div "[GEOGRAPHIC_DATA], hoch in den [GEOGRAPHIC_DATA][PERSON_NAME]" at bounding box center [83, 287] width 263 height 39
click at [146, 288] on div "Bergen" at bounding box center [125, 287] width 43 height 37
drag, startPoint x: 145, startPoint y: 288, endPoint x: 141, endPoint y: 290, distance: 4.2
click at [127, 290] on div "Dies ist [PERSON_NAME] Lied Sein Lied von Albany Dem stolzen Schloss seines Cla…" at bounding box center [209, 287] width 6672 height 39
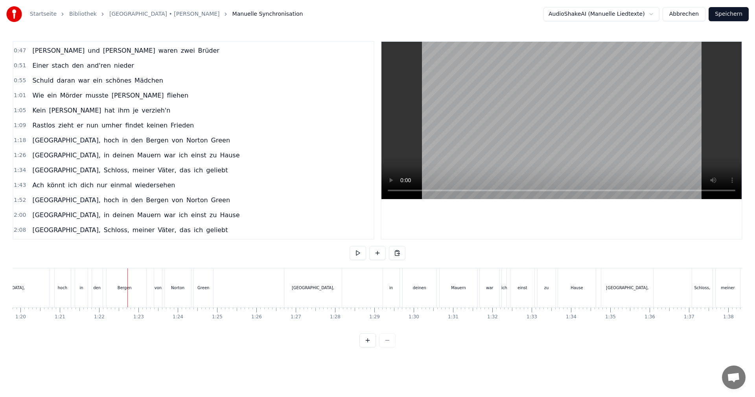
click at [146, 287] on div "Bergen" at bounding box center [125, 287] width 44 height 39
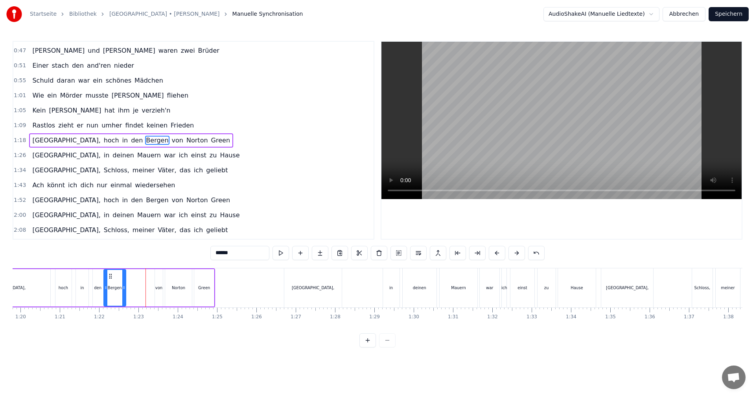
drag, startPoint x: 144, startPoint y: 288, endPoint x: 123, endPoint y: 288, distance: 21.2
click at [123, 288] on icon at bounding box center [123, 287] width 3 height 6
click at [146, 288] on div "[GEOGRAPHIC_DATA], hoch in den [GEOGRAPHIC_DATA][PERSON_NAME]" at bounding box center [83, 287] width 263 height 39
click at [148, 288] on div "[GEOGRAPHIC_DATA], hoch in den [GEOGRAPHIC_DATA][PERSON_NAME]" at bounding box center [83, 287] width 263 height 39
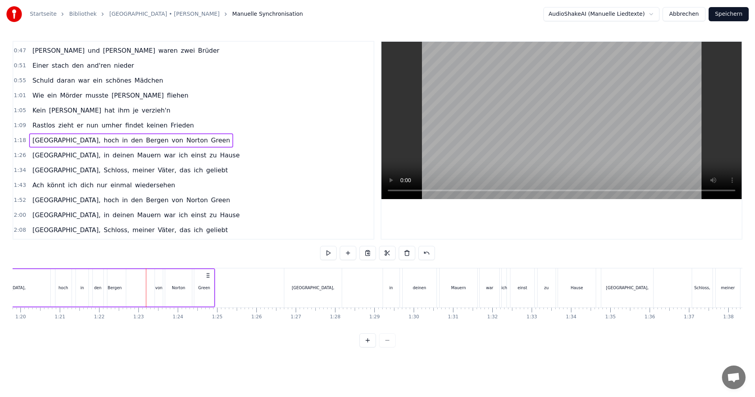
click at [155, 288] on div "von" at bounding box center [159, 287] width 8 height 37
drag, startPoint x: 156, startPoint y: 288, endPoint x: 124, endPoint y: 288, distance: 32.3
click at [124, 288] on icon at bounding box center [124, 287] width 3 height 6
drag, startPoint x: 162, startPoint y: 288, endPoint x: 143, endPoint y: 289, distance: 18.5
click at [143, 289] on icon at bounding box center [142, 287] width 3 height 6
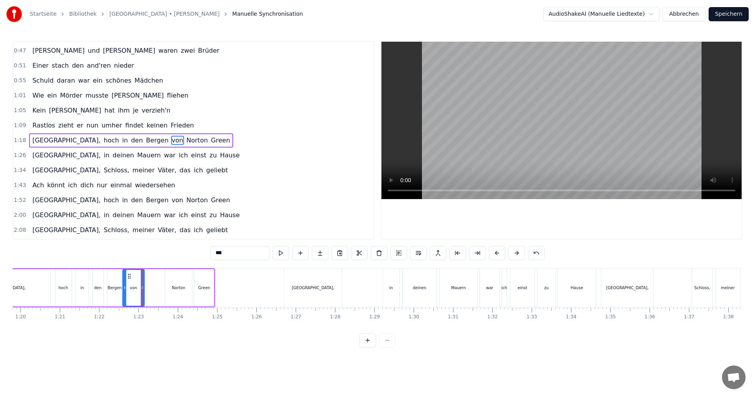
click at [177, 290] on div "Norton" at bounding box center [178, 288] width 13 height 6
drag, startPoint x: 166, startPoint y: 288, endPoint x: 141, endPoint y: 289, distance: 24.8
click at [141, 289] on icon at bounding box center [142, 287] width 3 height 6
drag, startPoint x: 188, startPoint y: 288, endPoint x: 171, endPoint y: 290, distance: 17.4
click at [171, 290] on icon at bounding box center [172, 287] width 3 height 6
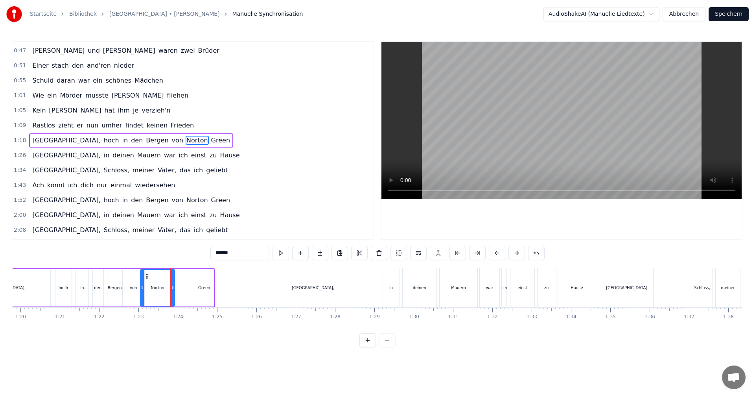
click at [201, 286] on div "Green" at bounding box center [204, 288] width 12 height 6
type input "*****"
drag, startPoint x: 196, startPoint y: 288, endPoint x: 173, endPoint y: 290, distance: 23.7
click at [173, 290] on icon at bounding box center [172, 287] width 3 height 6
click at [211, 288] on icon at bounding box center [211, 287] width 3 height 6
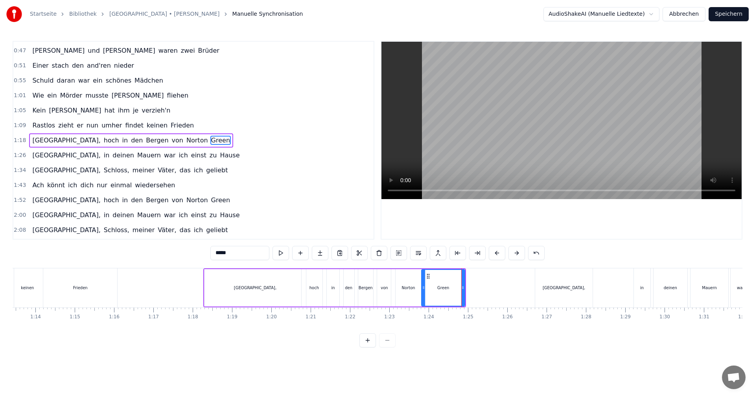
scroll to position [0, 2885]
click at [198, 268] on div at bounding box center [464, 287] width 6672 height 39
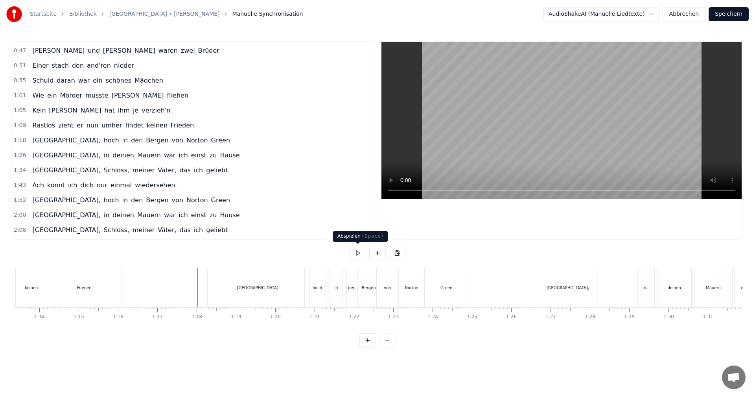
click at [363, 255] on button at bounding box center [358, 253] width 17 height 14
click at [361, 252] on button at bounding box center [358, 253] width 17 height 14
click at [563, 285] on div "[GEOGRAPHIC_DATA]," at bounding box center [568, 288] width 42 height 6
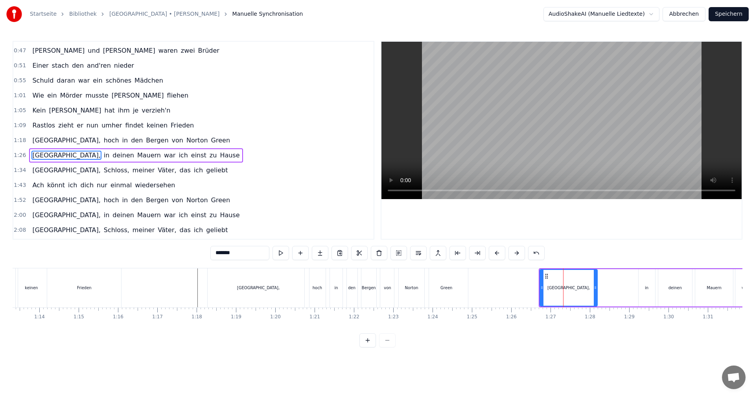
scroll to position [118, 0]
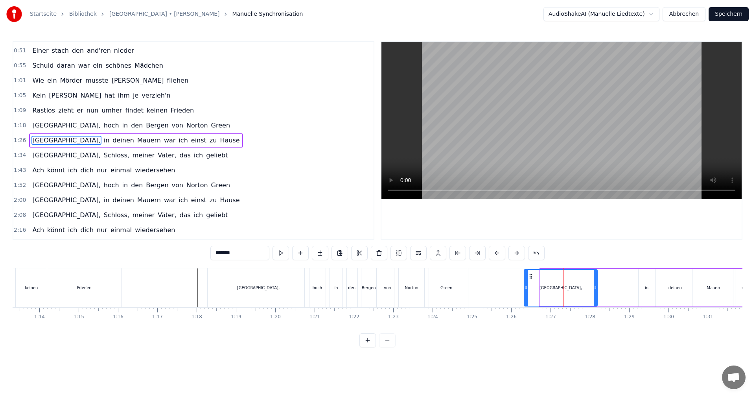
drag, startPoint x: 541, startPoint y: 288, endPoint x: 526, endPoint y: 289, distance: 15.8
click at [526, 289] on icon at bounding box center [526, 287] width 3 height 6
drag, startPoint x: 597, startPoint y: 288, endPoint x: 617, endPoint y: 290, distance: 20.1
click at [617, 290] on icon at bounding box center [615, 287] width 3 height 6
click at [495, 268] on div at bounding box center [464, 287] width 6672 height 39
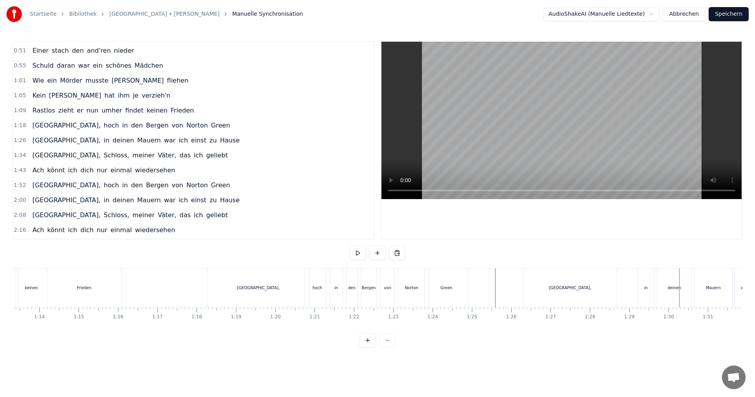
click at [641, 292] on div "in" at bounding box center [646, 287] width 17 height 39
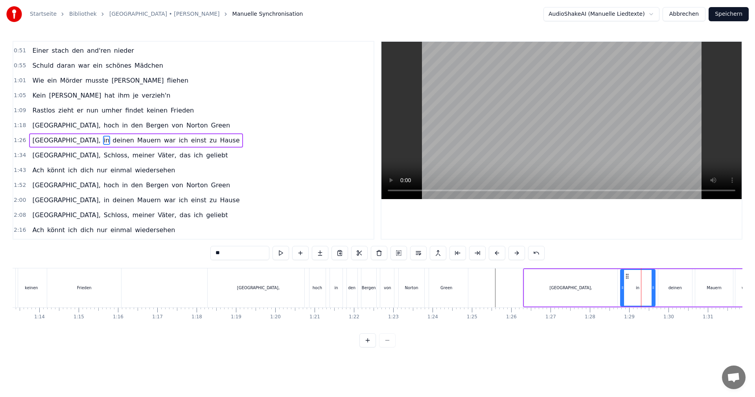
drag, startPoint x: 639, startPoint y: 288, endPoint x: 621, endPoint y: 290, distance: 18.2
click at [621, 290] on icon at bounding box center [622, 287] width 3 height 6
drag, startPoint x: 654, startPoint y: 288, endPoint x: 646, endPoint y: 291, distance: 8.3
click at [646, 291] on div at bounding box center [645, 288] width 3 height 36
click at [731, 13] on button "Speichern" at bounding box center [729, 14] width 40 height 14
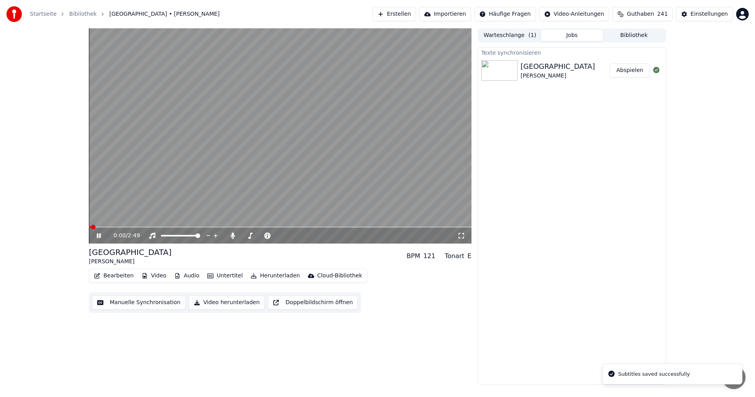
click at [126, 306] on button "Manuelle Synchronisation" at bounding box center [139, 302] width 94 height 14
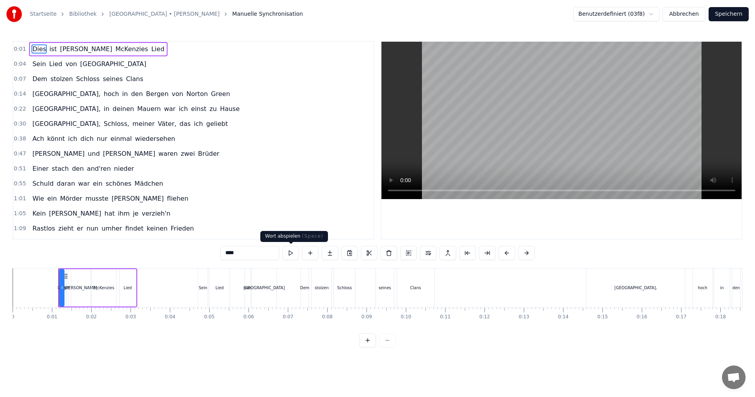
click at [292, 253] on button at bounding box center [290, 253] width 17 height 14
click at [30, 268] on div "0:01 Dies ist [PERSON_NAME] Lied 0:04 Sein Lied von Albany 0:07 Dem stolzen Sch…" at bounding box center [378, 194] width 730 height 306
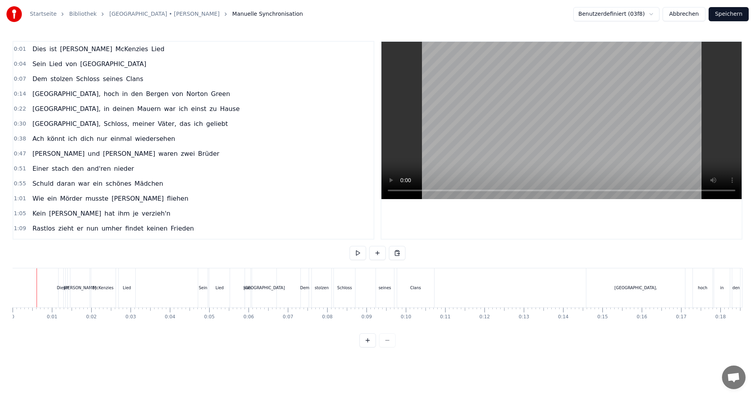
click at [360, 255] on button at bounding box center [358, 253] width 17 height 14
click at [129, 82] on div "Dem stolzen Schloss seines Clans" at bounding box center [87, 79] width 117 height 14
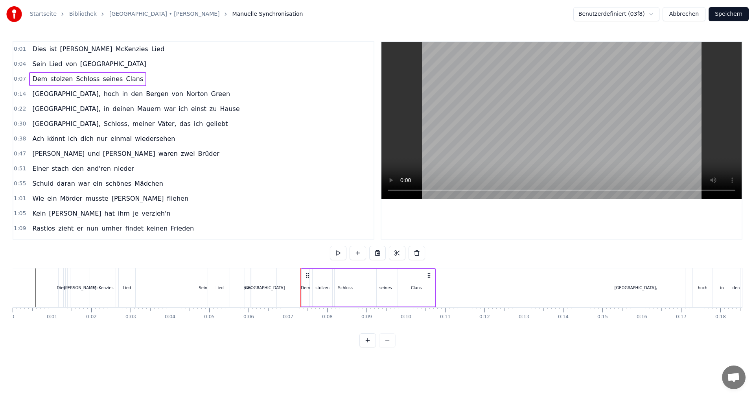
click at [589, 292] on div "[GEOGRAPHIC_DATA]," at bounding box center [636, 287] width 99 height 39
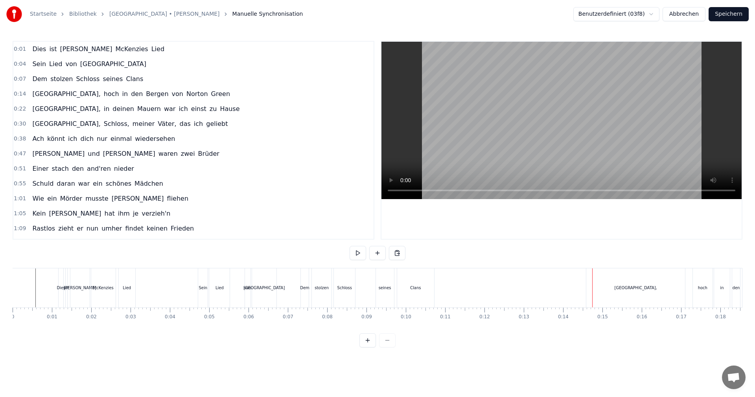
click at [598, 291] on div "[GEOGRAPHIC_DATA]," at bounding box center [636, 287] width 99 height 39
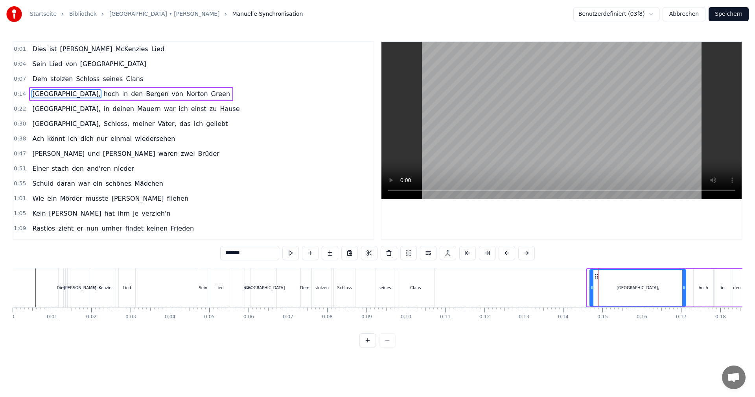
click at [591, 289] on icon at bounding box center [592, 287] width 3 height 6
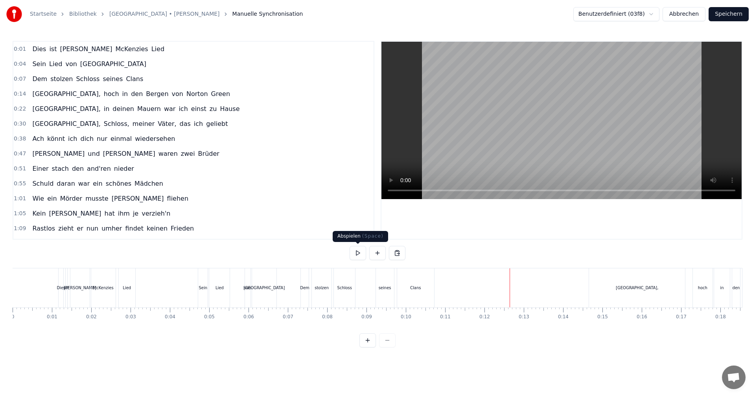
click at [358, 255] on button at bounding box center [358, 253] width 17 height 14
click at [356, 249] on button at bounding box center [358, 253] width 17 height 14
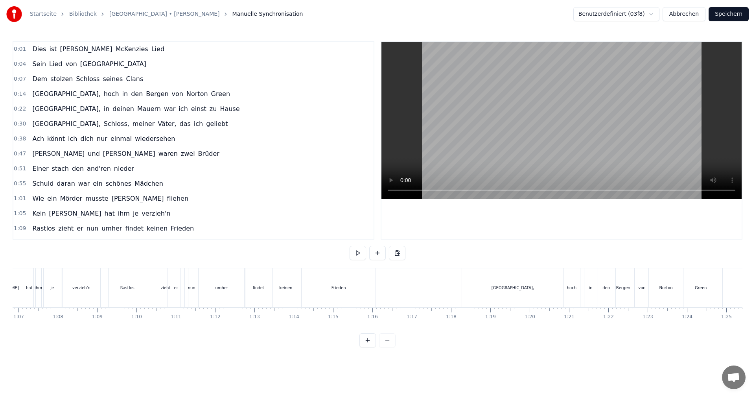
click at [533, 298] on div "[GEOGRAPHIC_DATA]," at bounding box center [513, 287] width 102 height 39
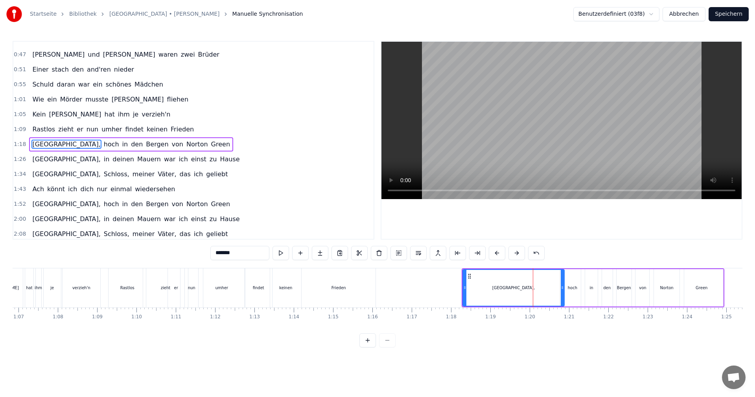
scroll to position [103, 0]
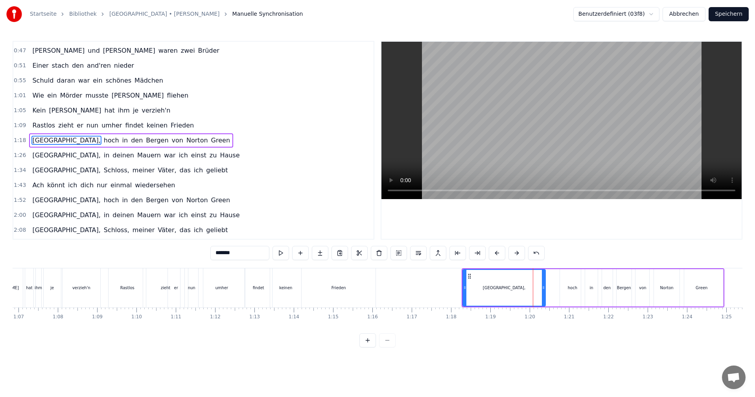
drag, startPoint x: 563, startPoint y: 288, endPoint x: 544, endPoint y: 289, distance: 18.9
click at [544, 289] on icon at bounding box center [543, 287] width 3 height 6
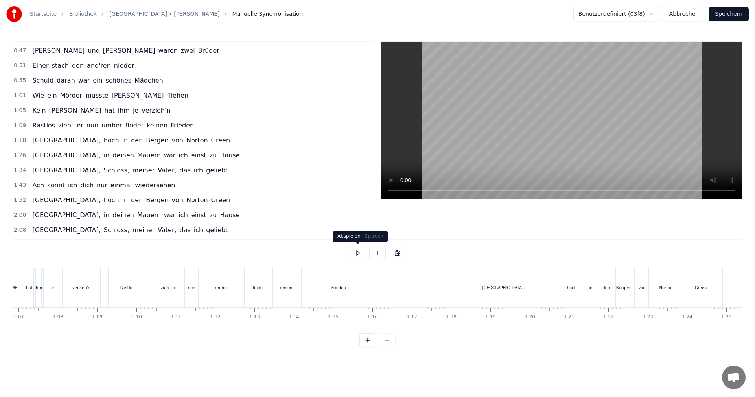
click at [356, 251] on button at bounding box center [358, 253] width 17 height 14
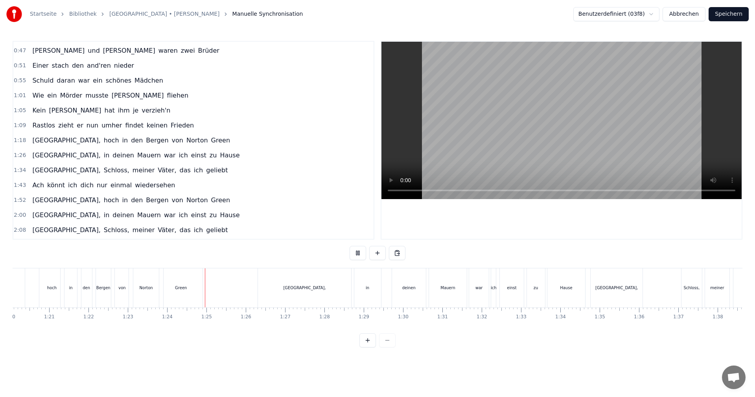
scroll to position [0, 3284]
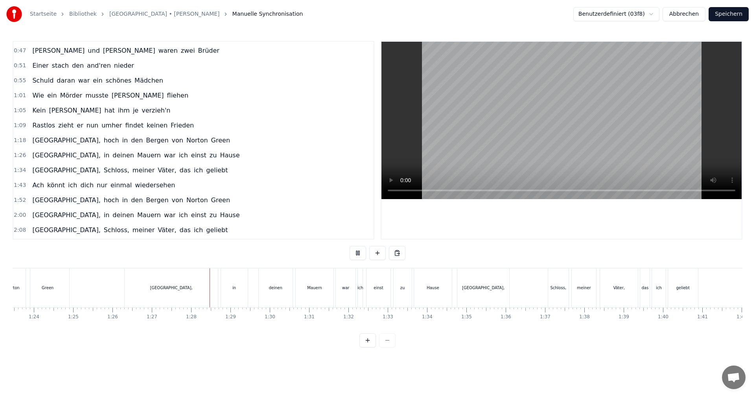
click at [357, 251] on button at bounding box center [358, 253] width 17 height 14
click at [207, 290] on div "[GEOGRAPHIC_DATA]," at bounding box center [171, 287] width 93 height 39
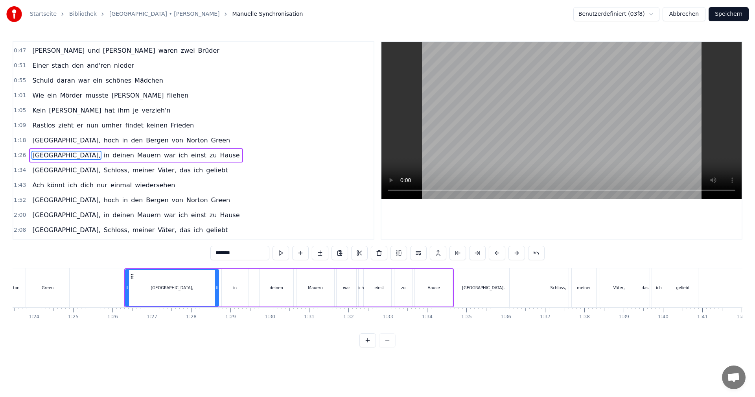
scroll to position [118, 0]
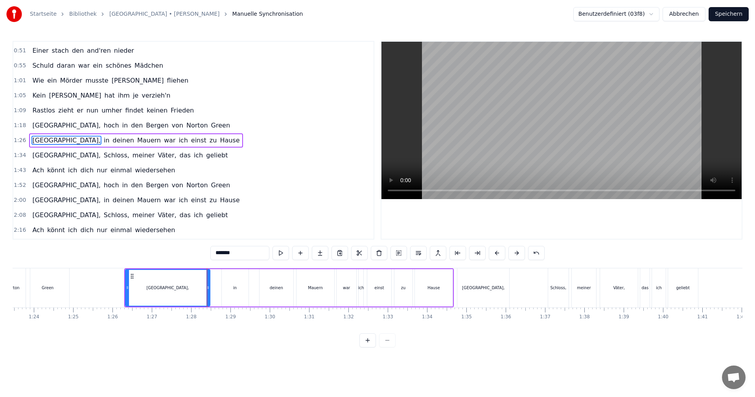
drag, startPoint x: 216, startPoint y: 287, endPoint x: 208, endPoint y: 289, distance: 8.9
click at [208, 289] on icon at bounding box center [208, 287] width 3 height 6
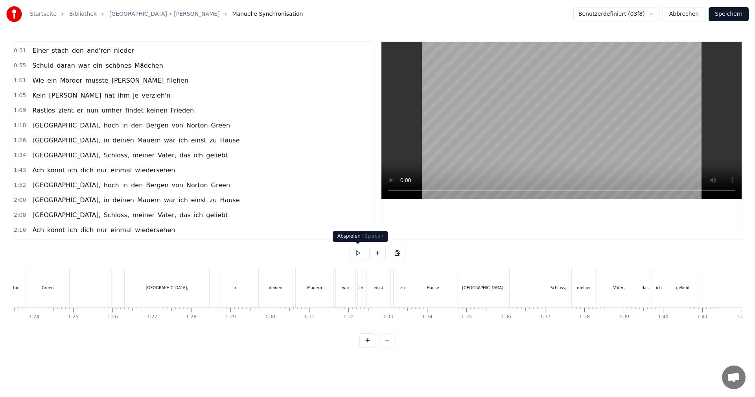
click at [354, 251] on button at bounding box center [358, 253] width 17 height 14
click at [342, 298] on div "war" at bounding box center [346, 287] width 20 height 39
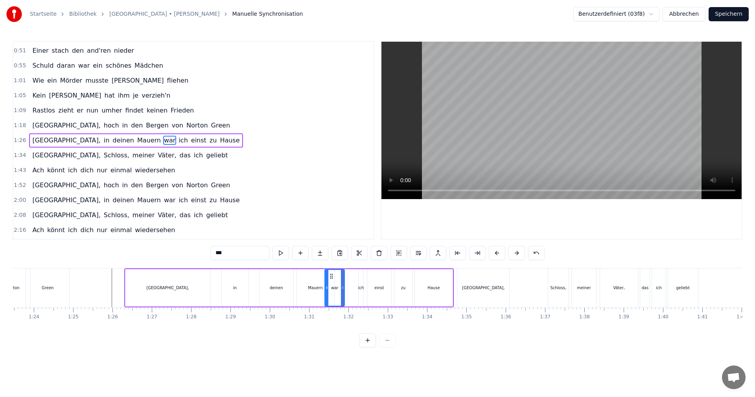
drag, startPoint x: 343, startPoint y: 277, endPoint x: 331, endPoint y: 277, distance: 11.8
click at [331, 277] on icon at bounding box center [332, 276] width 6 height 6
click at [361, 281] on div "ich" at bounding box center [361, 287] width 5 height 37
drag, startPoint x: 360, startPoint y: 286, endPoint x: 345, endPoint y: 286, distance: 14.6
click at [345, 286] on icon at bounding box center [346, 287] width 3 height 6
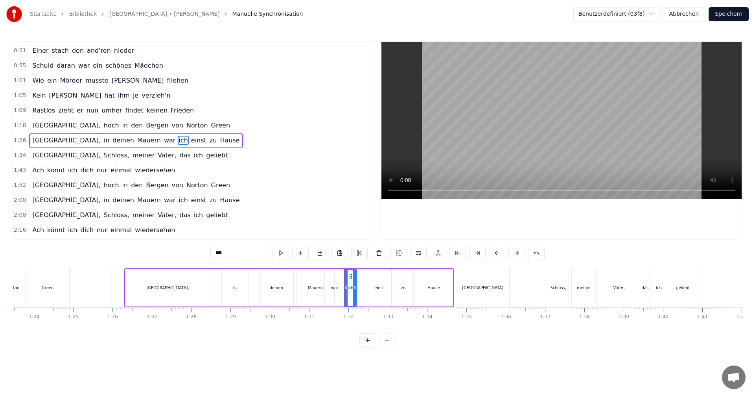
drag, startPoint x: 360, startPoint y: 286, endPoint x: 354, endPoint y: 288, distance: 6.8
click at [354, 288] on icon at bounding box center [354, 287] width 3 height 6
click at [370, 285] on div "einst" at bounding box center [379, 287] width 24 height 37
drag, startPoint x: 368, startPoint y: 286, endPoint x: 358, endPoint y: 287, distance: 9.9
click at [355, 287] on icon at bounding box center [355, 287] width 3 height 6
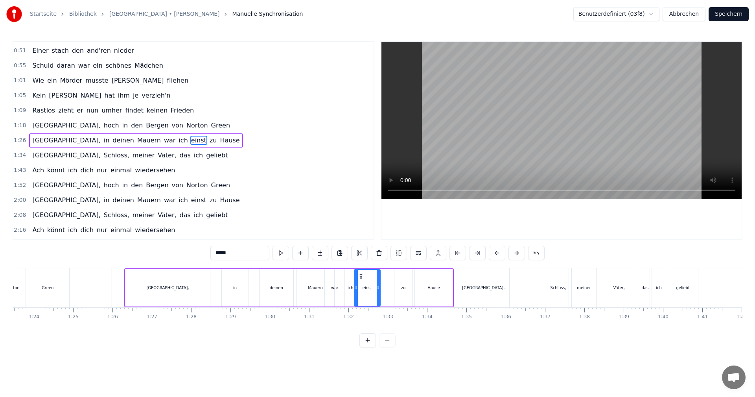
drag, startPoint x: 389, startPoint y: 287, endPoint x: 377, endPoint y: 289, distance: 11.5
click at [377, 289] on icon at bounding box center [378, 287] width 3 height 6
click at [398, 287] on div "zu" at bounding box center [404, 287] width 18 height 37
drag, startPoint x: 396, startPoint y: 288, endPoint x: 380, endPoint y: 289, distance: 16.5
click at [380, 289] on icon at bounding box center [379, 287] width 3 height 6
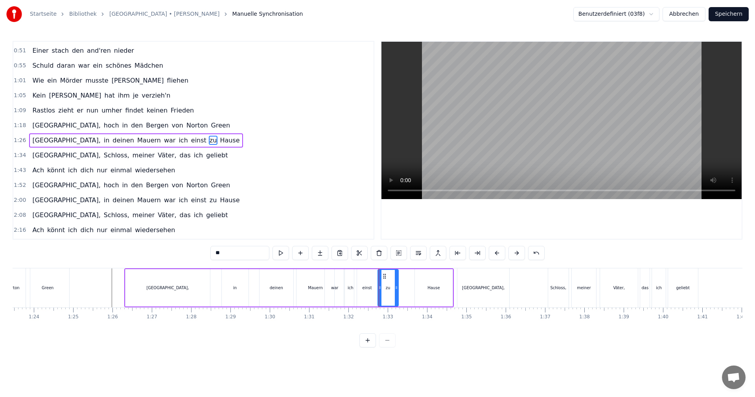
drag, startPoint x: 411, startPoint y: 288, endPoint x: 397, endPoint y: 292, distance: 14.8
click at [397, 292] on div at bounding box center [396, 288] width 3 height 36
click at [425, 289] on div "Hause" at bounding box center [434, 287] width 38 height 37
drag, startPoint x: 417, startPoint y: 288, endPoint x: 401, endPoint y: 288, distance: 15.7
click at [401, 288] on icon at bounding box center [401, 287] width 3 height 6
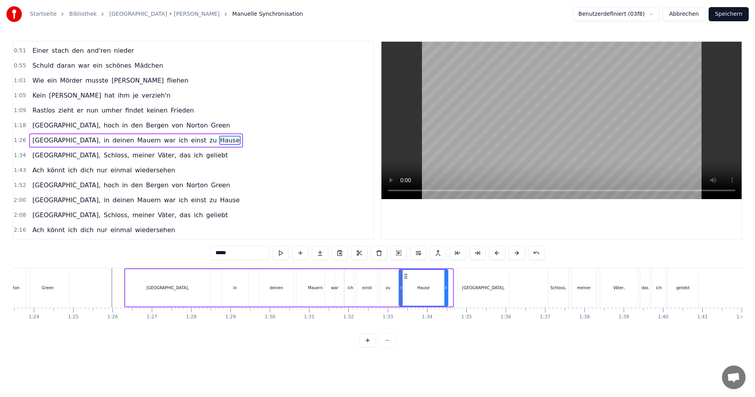
drag, startPoint x: 452, startPoint y: 288, endPoint x: 447, endPoint y: 288, distance: 4.7
click at [447, 288] on icon at bounding box center [446, 287] width 3 height 6
drag, startPoint x: 447, startPoint y: 289, endPoint x: 421, endPoint y: 288, distance: 26.4
click at [421, 288] on icon at bounding box center [419, 287] width 3 height 6
click at [398, 288] on icon at bounding box center [398, 287] width 3 height 6
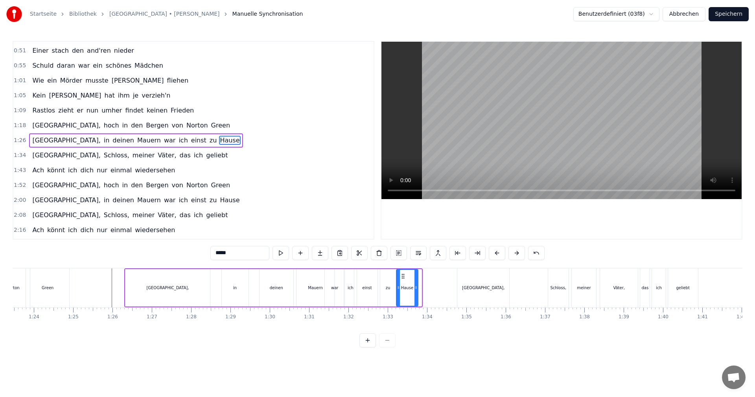
click at [417, 287] on icon at bounding box center [416, 287] width 3 height 6
click at [486, 294] on div "[GEOGRAPHIC_DATA]," at bounding box center [484, 287] width 52 height 39
type input "*******"
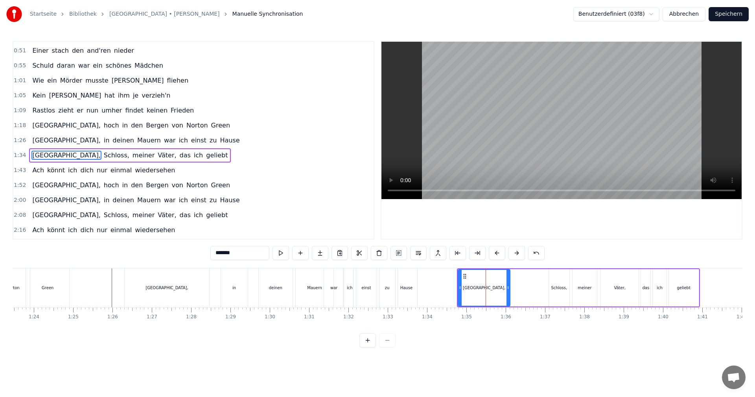
scroll to position [133, 0]
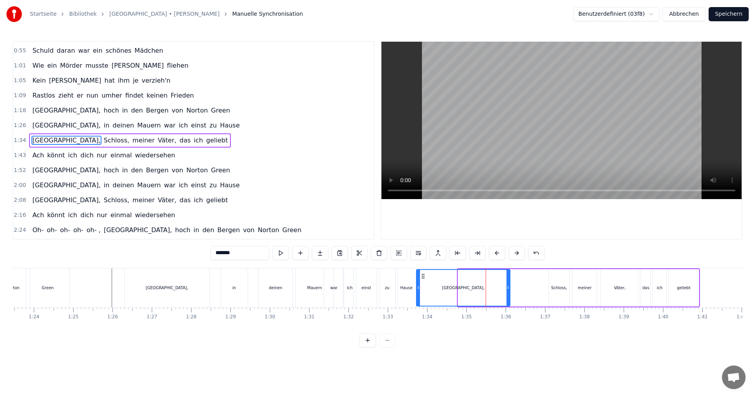
drag, startPoint x: 461, startPoint y: 288, endPoint x: 419, endPoint y: 286, distance: 41.8
click at [419, 286] on icon at bounding box center [418, 287] width 3 height 6
drag, startPoint x: 508, startPoint y: 288, endPoint x: 473, endPoint y: 290, distance: 35.5
click at [473, 290] on icon at bounding box center [472, 287] width 3 height 6
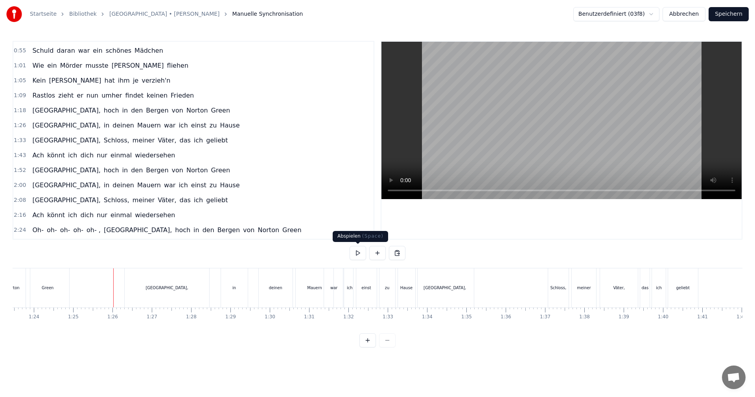
click at [358, 253] on button at bounding box center [358, 253] width 17 height 14
click at [549, 288] on div "Schloss," at bounding box center [558, 287] width 20 height 39
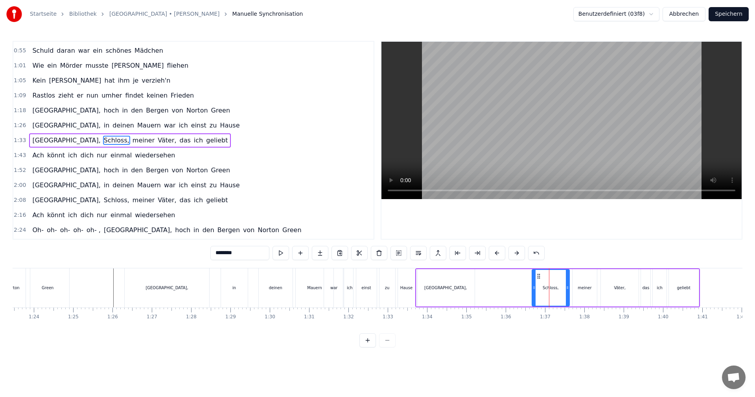
drag, startPoint x: 550, startPoint y: 290, endPoint x: 534, endPoint y: 291, distance: 17.0
click at [534, 291] on div at bounding box center [534, 288] width 3 height 36
drag, startPoint x: 567, startPoint y: 288, endPoint x: 559, endPoint y: 290, distance: 8.6
click at [559, 290] on icon at bounding box center [559, 287] width 3 height 6
click at [580, 290] on div "meiner" at bounding box center [585, 288] width 14 height 6
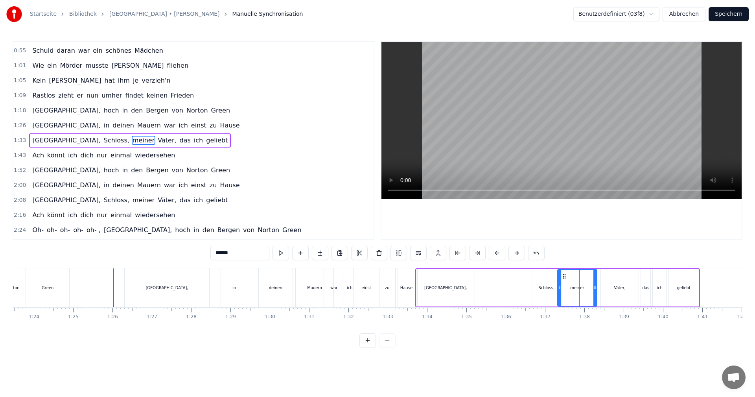
drag, startPoint x: 574, startPoint y: 288, endPoint x: 559, endPoint y: 288, distance: 15.0
click at [559, 288] on icon at bounding box center [559, 287] width 3 height 6
drag, startPoint x: 595, startPoint y: 287, endPoint x: 587, endPoint y: 288, distance: 7.9
click at [587, 288] on icon at bounding box center [587, 287] width 3 height 6
click at [605, 288] on div "Väter," at bounding box center [620, 287] width 38 height 37
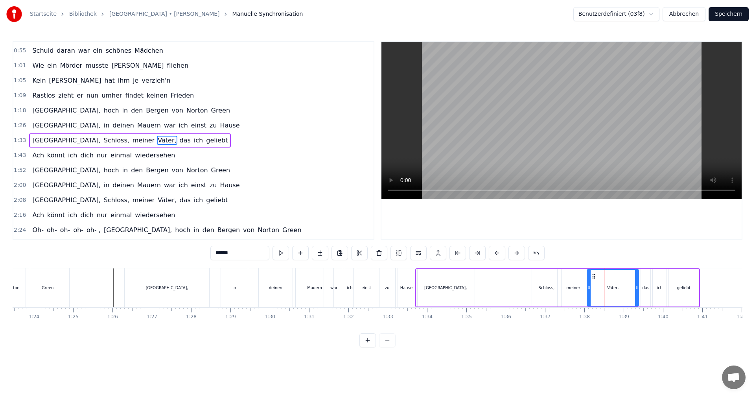
drag, startPoint x: 604, startPoint y: 288, endPoint x: 590, endPoint y: 289, distance: 13.9
click at [590, 289] on icon at bounding box center [589, 287] width 3 height 6
drag, startPoint x: 637, startPoint y: 288, endPoint x: 609, endPoint y: 288, distance: 27.6
click at [609, 288] on icon at bounding box center [609, 287] width 3 height 6
click at [643, 288] on div "das" at bounding box center [646, 288] width 7 height 6
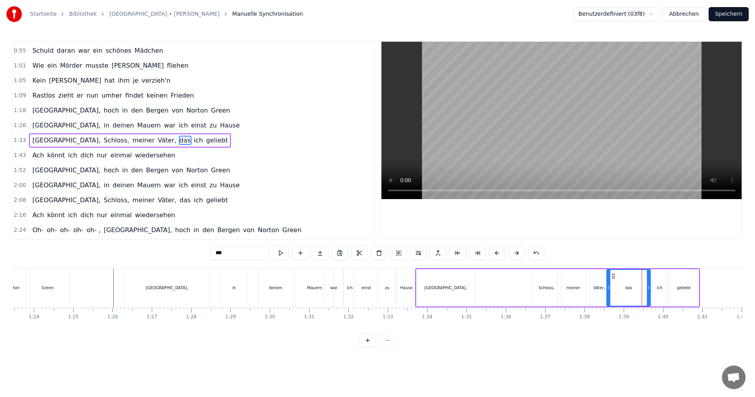
drag, startPoint x: 644, startPoint y: 288, endPoint x: 610, endPoint y: 289, distance: 34.2
click at [610, 289] on icon at bounding box center [608, 287] width 3 height 6
drag, startPoint x: 650, startPoint y: 288, endPoint x: 637, endPoint y: 289, distance: 12.6
click at [628, 290] on icon at bounding box center [626, 287] width 3 height 6
click at [657, 286] on div "ich" at bounding box center [659, 287] width 13 height 37
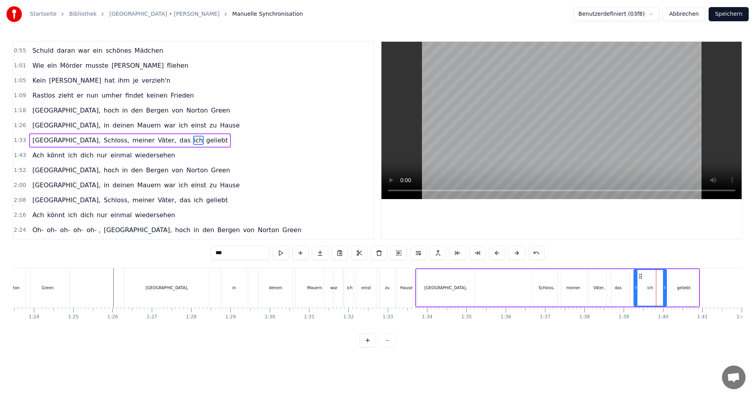
drag, startPoint x: 654, startPoint y: 287, endPoint x: 637, endPoint y: 290, distance: 17.1
click at [635, 290] on icon at bounding box center [636, 287] width 3 height 6
drag, startPoint x: 665, startPoint y: 287, endPoint x: 652, endPoint y: 288, distance: 13.0
click at [652, 288] on icon at bounding box center [651, 287] width 3 height 6
click at [683, 288] on div "geliebt" at bounding box center [683, 288] width 13 height 6
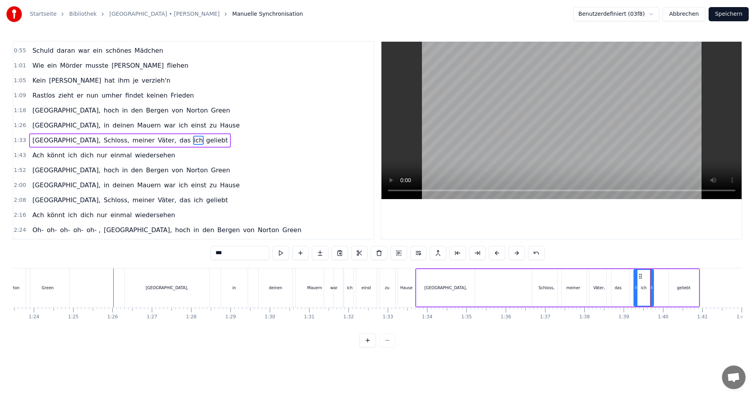
type input "*******"
drag, startPoint x: 671, startPoint y: 288, endPoint x: 655, endPoint y: 287, distance: 15.4
click at [655, 287] on icon at bounding box center [655, 287] width 3 height 6
drag, startPoint x: 697, startPoint y: 288, endPoint x: 692, endPoint y: 288, distance: 4.3
click at [692, 288] on icon at bounding box center [692, 287] width 3 height 6
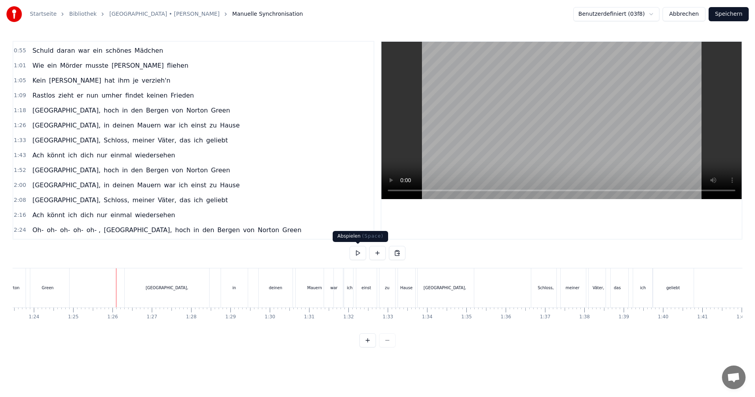
click at [360, 249] on button at bounding box center [358, 253] width 17 height 14
click at [362, 249] on button at bounding box center [358, 253] width 17 height 14
click at [279, 283] on div "deinen" at bounding box center [276, 287] width 34 height 39
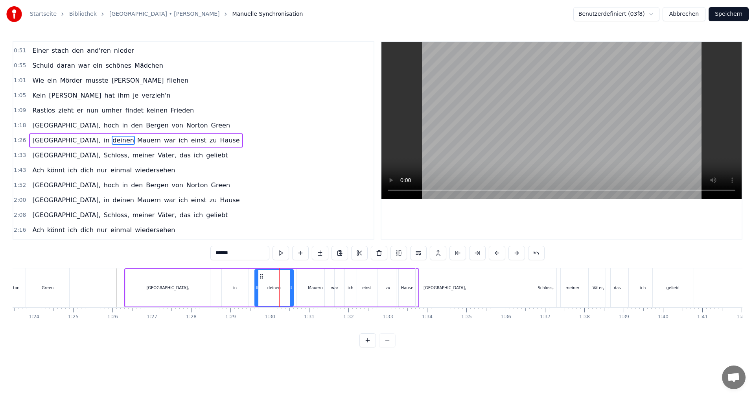
click at [257, 288] on circle at bounding box center [257, 288] width 0 height 0
click at [116, 276] on div at bounding box center [65, 287] width 6672 height 39
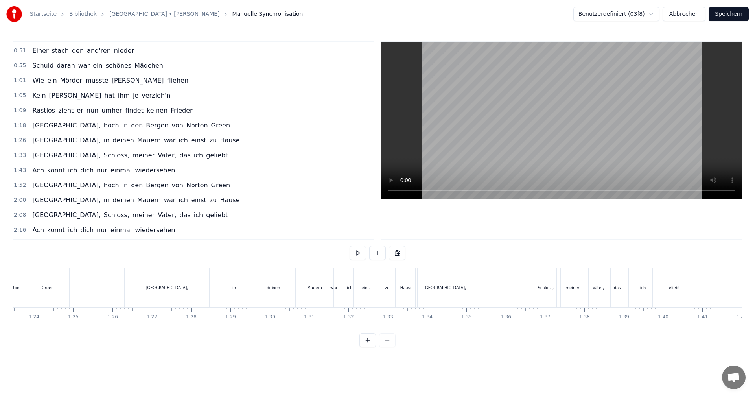
click at [362, 255] on button at bounding box center [358, 253] width 17 height 14
click at [267, 287] on div "deinen" at bounding box center [274, 287] width 38 height 39
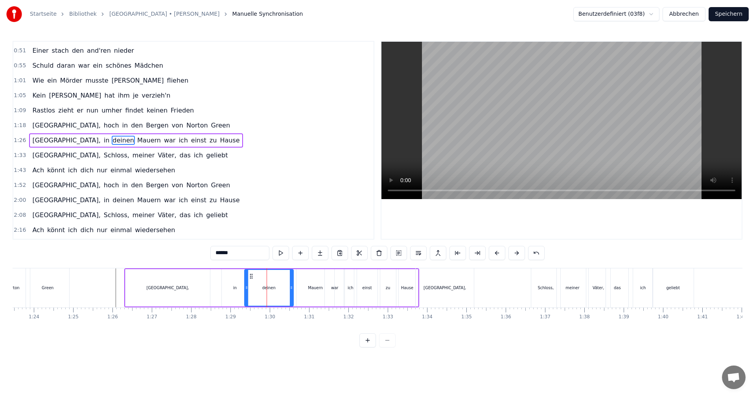
drag, startPoint x: 257, startPoint y: 288, endPoint x: 246, endPoint y: 288, distance: 10.6
click at [246, 288] on icon at bounding box center [246, 287] width 3 height 6
drag, startPoint x: 291, startPoint y: 288, endPoint x: 275, endPoint y: 289, distance: 15.3
click at [275, 289] on icon at bounding box center [276, 287] width 3 height 6
click at [290, 286] on div "Albany, in deinen Mauern war ich einst zu Hause" at bounding box center [271, 287] width 295 height 39
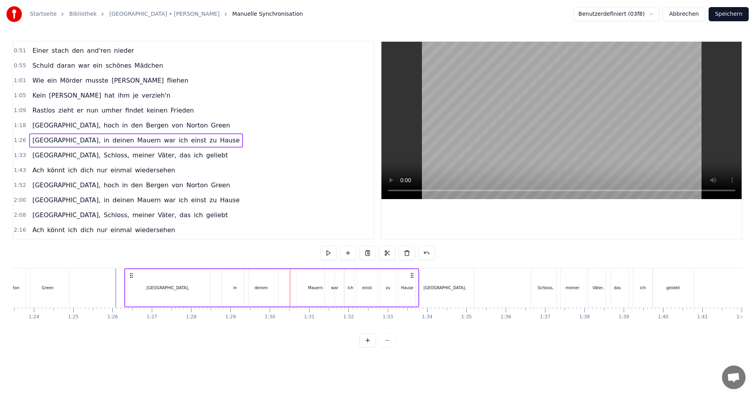
click at [296, 286] on div "Mauern" at bounding box center [315, 287] width 39 height 37
drag, startPoint x: 296, startPoint y: 287, endPoint x: 285, endPoint y: 289, distance: 11.6
click at [277, 288] on div "Albany, in deinen Mauern war ich einst zu Hause" at bounding box center [271, 287] width 295 height 39
click at [298, 286] on div "Mauern" at bounding box center [316, 287] width 38 height 37
drag, startPoint x: 298, startPoint y: 287, endPoint x: 281, endPoint y: 287, distance: 17.7
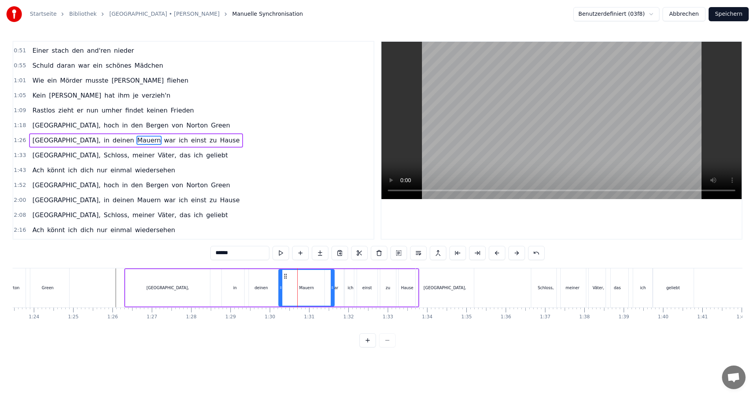
click at [281, 287] on icon at bounding box center [280, 287] width 3 height 6
drag, startPoint x: 332, startPoint y: 288, endPoint x: 328, endPoint y: 290, distance: 4.2
click at [321, 289] on icon at bounding box center [321, 287] width 3 height 6
click at [334, 288] on div "war" at bounding box center [334, 288] width 7 height 6
type input "***"
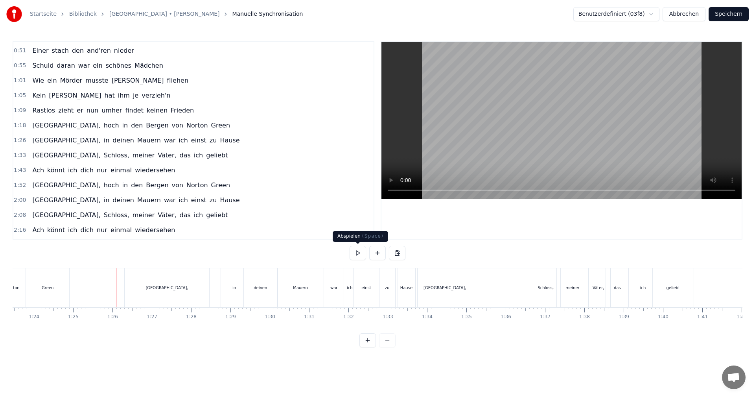
click at [356, 256] on button at bounding box center [358, 253] width 17 height 14
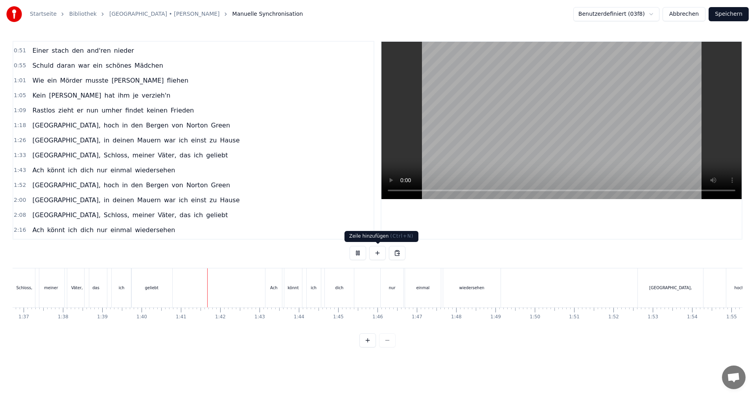
scroll to position [0, 3942]
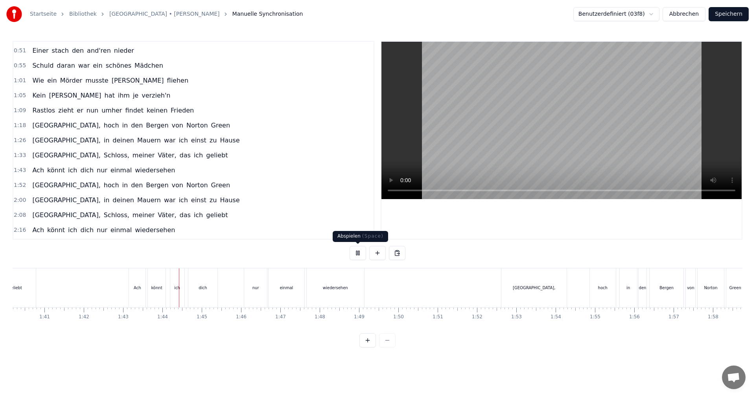
click at [356, 252] on button at bounding box center [358, 253] width 17 height 14
click at [144, 289] on div "Ach" at bounding box center [137, 287] width 17 height 39
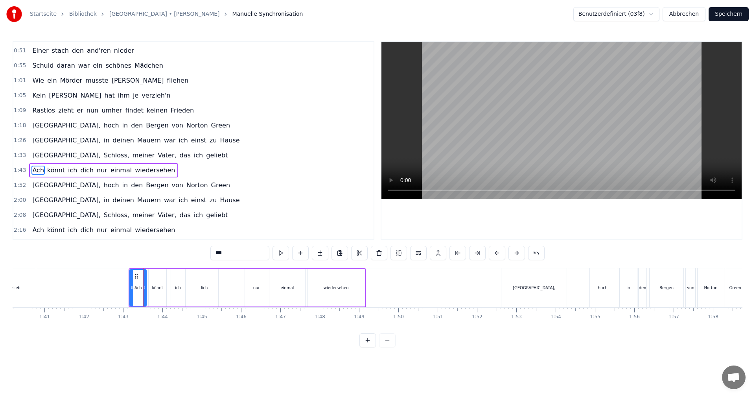
scroll to position [148, 0]
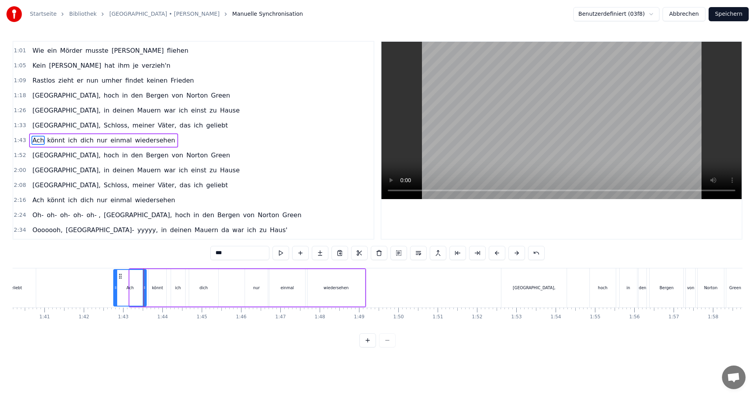
drag, startPoint x: 131, startPoint y: 287, endPoint x: 115, endPoint y: 287, distance: 16.1
click at [115, 287] on circle at bounding box center [115, 286] width 0 height 0
drag, startPoint x: 144, startPoint y: 288, endPoint x: 133, endPoint y: 288, distance: 11.0
click at [133, 288] on icon at bounding box center [133, 287] width 3 height 6
click at [152, 288] on div "könnt" at bounding box center [157, 287] width 17 height 37
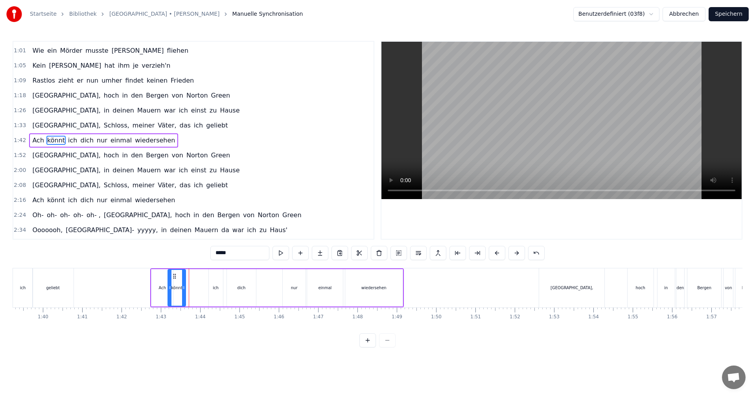
scroll to position [0, 3903]
drag, startPoint x: 153, startPoint y: 279, endPoint x: 179, endPoint y: 280, distance: 26.0
click at [179, 280] on div "könnt" at bounding box center [183, 288] width 17 height 36
click at [217, 285] on div "ich" at bounding box center [217, 288] width 6 height 6
type input "***"
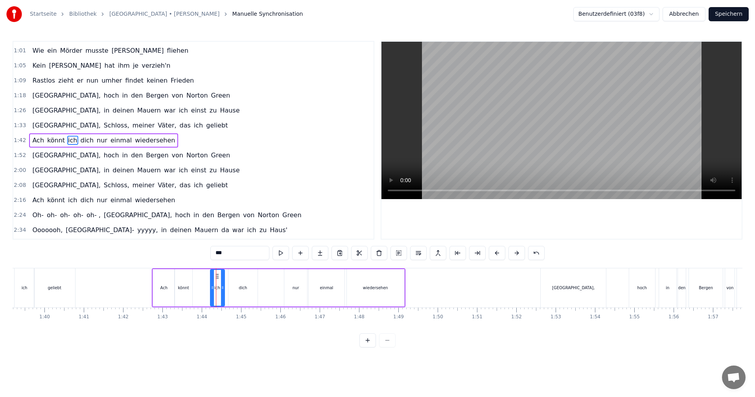
drag, startPoint x: 217, startPoint y: 285, endPoint x: 201, endPoint y: 287, distance: 15.5
click at [201, 287] on div "Ach könnt ich dich nur einmal wiedersehen" at bounding box center [279, 287] width 254 height 39
click at [213, 284] on div "ich" at bounding box center [217, 287] width 14 height 37
drag, startPoint x: 216, startPoint y: 278, endPoint x: 200, endPoint y: 281, distance: 16.4
click at [200, 281] on div "ich" at bounding box center [201, 288] width 13 height 36
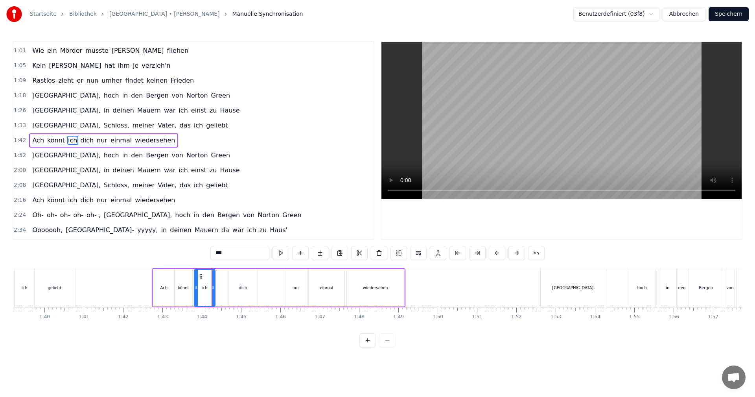
drag, startPoint x: 207, startPoint y: 287, endPoint x: 214, endPoint y: 286, distance: 6.8
click at [214, 286] on icon at bounding box center [213, 287] width 3 height 6
click at [228, 284] on div "dich" at bounding box center [243, 287] width 30 height 37
drag, startPoint x: 231, startPoint y: 287, endPoint x: 214, endPoint y: 288, distance: 16.6
click at [214, 288] on icon at bounding box center [213, 287] width 3 height 6
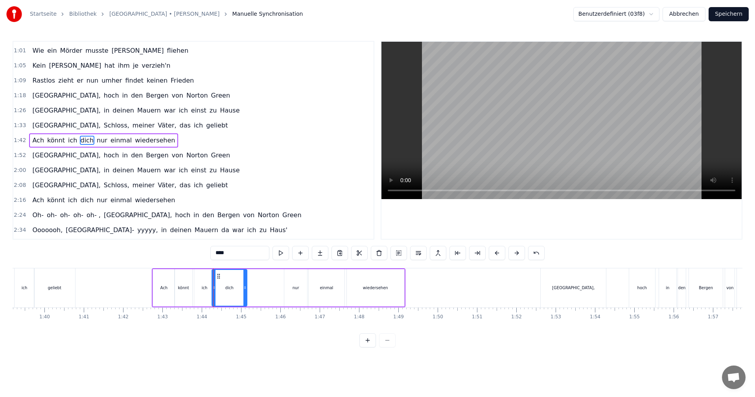
drag, startPoint x: 255, startPoint y: 287, endPoint x: 244, endPoint y: 288, distance: 10.7
click at [244, 288] on icon at bounding box center [245, 287] width 3 height 6
click at [294, 288] on div "nur" at bounding box center [296, 288] width 7 height 6
type input "***"
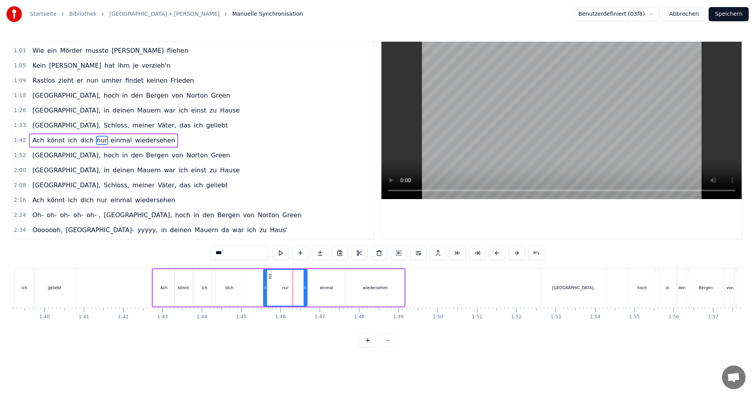
drag, startPoint x: 286, startPoint y: 287, endPoint x: 265, endPoint y: 288, distance: 20.9
click at [265, 288] on icon at bounding box center [265, 287] width 3 height 6
drag, startPoint x: 306, startPoint y: 286, endPoint x: 271, endPoint y: 285, distance: 35.4
click at [296, 288] on icon at bounding box center [294, 287] width 3 height 6
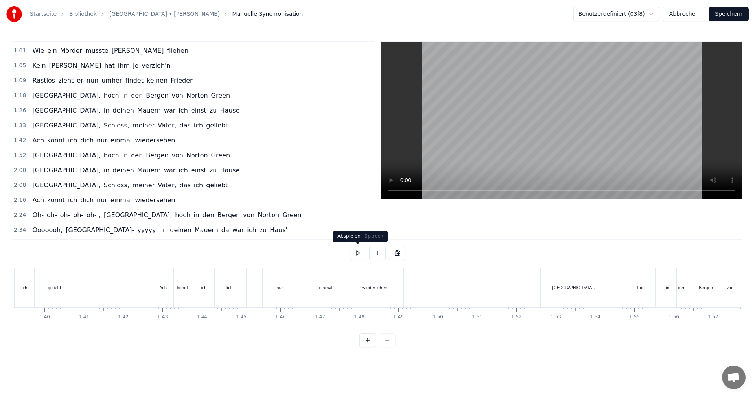
click at [361, 253] on button at bounding box center [358, 253] width 17 height 14
click at [362, 253] on button at bounding box center [358, 253] width 17 height 14
click at [319, 291] on div "einmal" at bounding box center [325, 287] width 35 height 39
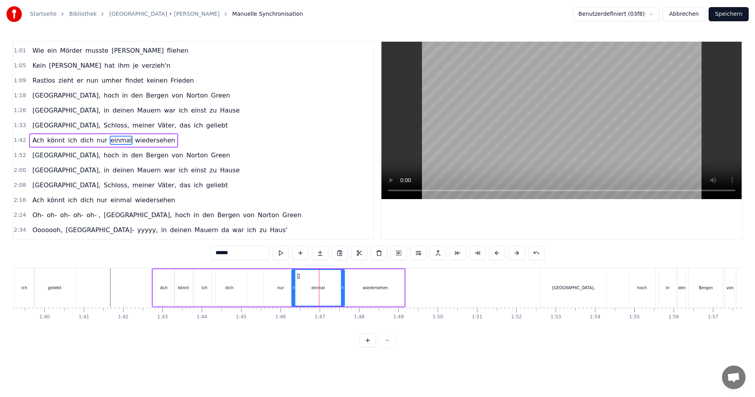
drag, startPoint x: 309, startPoint y: 289, endPoint x: 292, endPoint y: 291, distance: 17.0
click at [292, 291] on div at bounding box center [293, 288] width 3 height 36
drag, startPoint x: 343, startPoint y: 288, endPoint x: 333, endPoint y: 289, distance: 9.8
click at [333, 289] on icon at bounding box center [332, 287] width 3 height 6
click at [351, 286] on div "wiedersehen" at bounding box center [375, 287] width 57 height 37
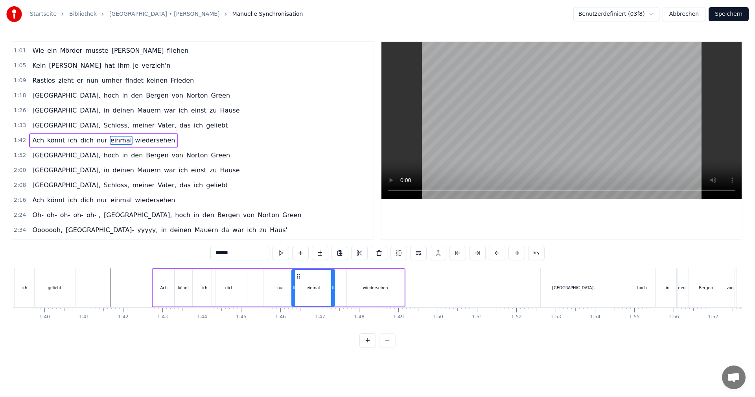
type input "**********"
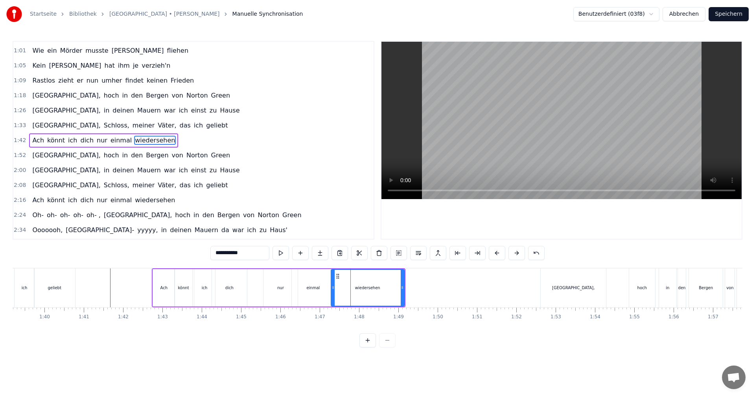
drag, startPoint x: 350, startPoint y: 288, endPoint x: 334, endPoint y: 289, distance: 15.8
click at [334, 289] on icon at bounding box center [333, 287] width 3 height 6
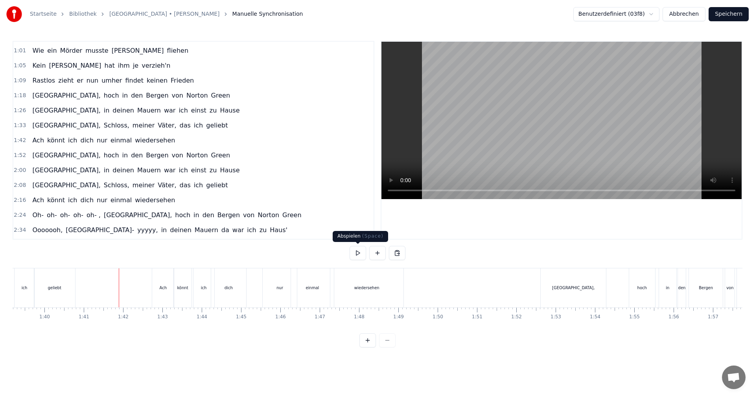
click at [356, 255] on button at bounding box center [358, 253] width 17 height 14
click at [358, 255] on button at bounding box center [358, 253] width 17 height 14
click at [557, 286] on div "[GEOGRAPHIC_DATA]," at bounding box center [573, 287] width 65 height 39
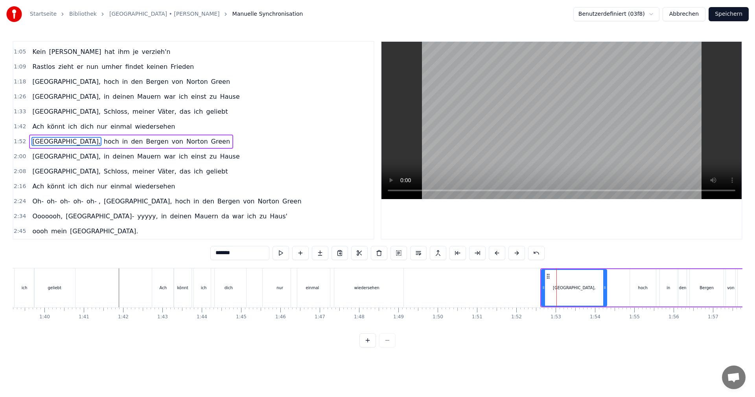
drag, startPoint x: 554, startPoint y: 287, endPoint x: 545, endPoint y: 288, distance: 8.7
click at [545, 288] on div "[GEOGRAPHIC_DATA]," at bounding box center [574, 288] width 65 height 36
drag, startPoint x: 547, startPoint y: 277, endPoint x: 545, endPoint y: 280, distance: 4.3
click at [530, 280] on div "[GEOGRAPHIC_DATA]," at bounding box center [557, 288] width 65 height 36
drag, startPoint x: 590, startPoint y: 288, endPoint x: 607, endPoint y: 288, distance: 16.9
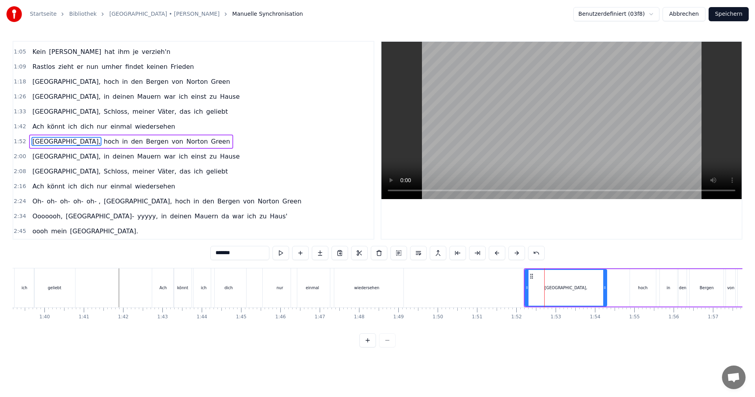
click at [607, 288] on icon at bounding box center [605, 287] width 3 height 6
click at [633, 286] on div "hoch" at bounding box center [643, 287] width 26 height 37
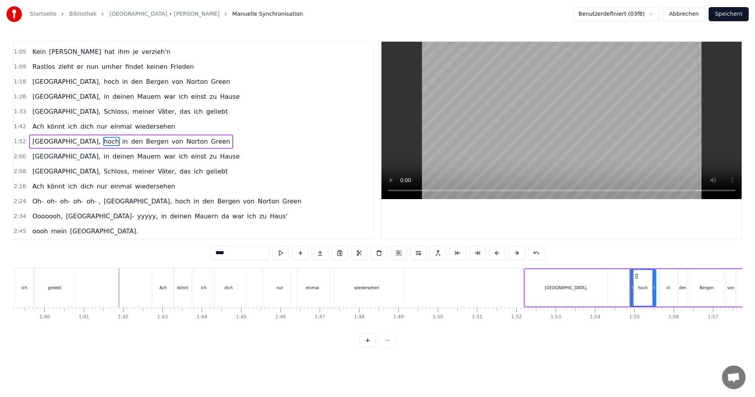
drag, startPoint x: 640, startPoint y: 279, endPoint x: 633, endPoint y: 282, distance: 7.5
click at [633, 282] on div "hoch" at bounding box center [643, 288] width 25 height 36
click at [633, 282] on div at bounding box center [632, 288] width 3 height 36
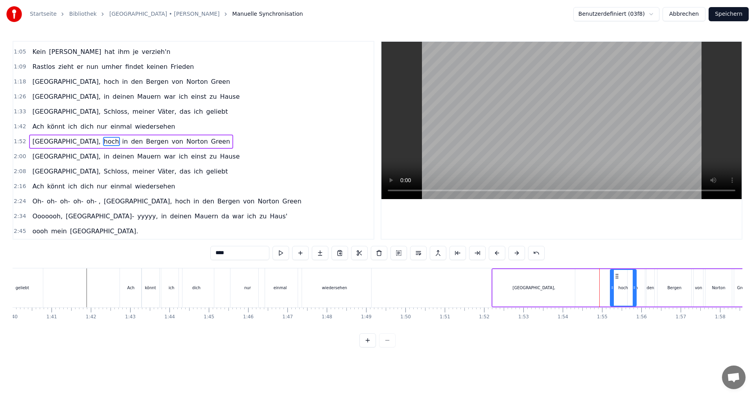
scroll to position [0, 3937]
drag, startPoint x: 637, startPoint y: 276, endPoint x: 588, endPoint y: 284, distance: 49.4
click at [588, 284] on div "hoch" at bounding box center [594, 288] width 25 height 36
drag, startPoint x: 606, startPoint y: 287, endPoint x: 609, endPoint y: 290, distance: 4.2
click at [609, 290] on icon at bounding box center [608, 287] width 3 height 6
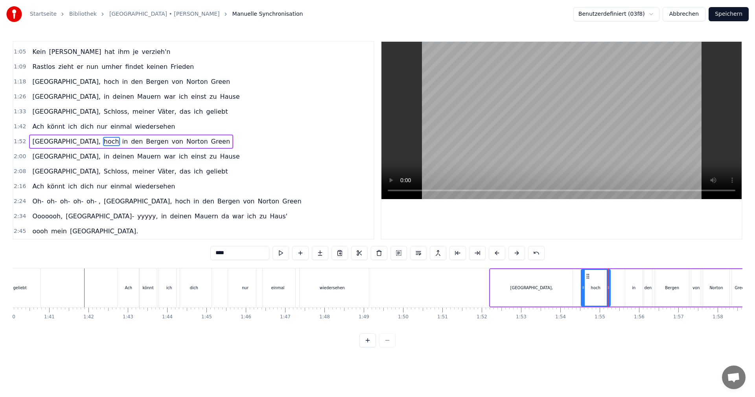
click at [630, 286] on div "in" at bounding box center [634, 287] width 17 height 37
type input "**"
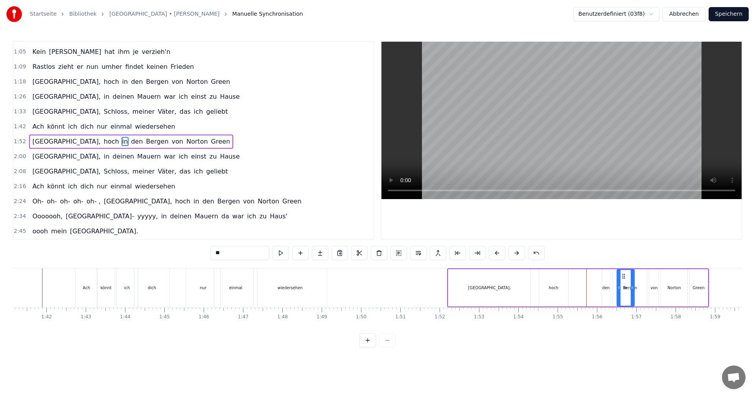
drag, startPoint x: 630, startPoint y: 277, endPoint x: 624, endPoint y: 278, distance: 6.4
drag, startPoint x: 626, startPoint y: 279, endPoint x: 573, endPoint y: 286, distance: 53.2
click at [573, 286] on div "in" at bounding box center [575, 288] width 17 height 36
click at [600, 286] on div "[GEOGRAPHIC_DATA], hoch in den [GEOGRAPHIC_DATA][PERSON_NAME]" at bounding box center [578, 287] width 262 height 39
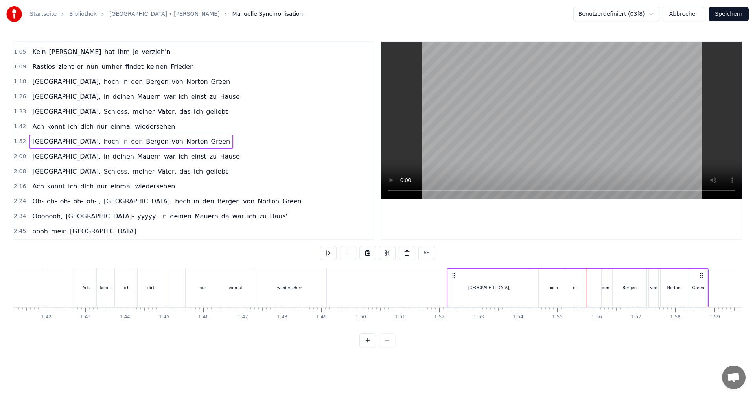
click at [604, 283] on div "den" at bounding box center [606, 287] width 8 height 37
click at [604, 280] on div at bounding box center [603, 288] width 3 height 36
click at [602, 283] on div "den" at bounding box center [604, 288] width 11 height 36
drag, startPoint x: 604, startPoint y: 278, endPoint x: 586, endPoint y: 282, distance: 19.0
click at [586, 282] on div "den" at bounding box center [586, 288] width 10 height 36
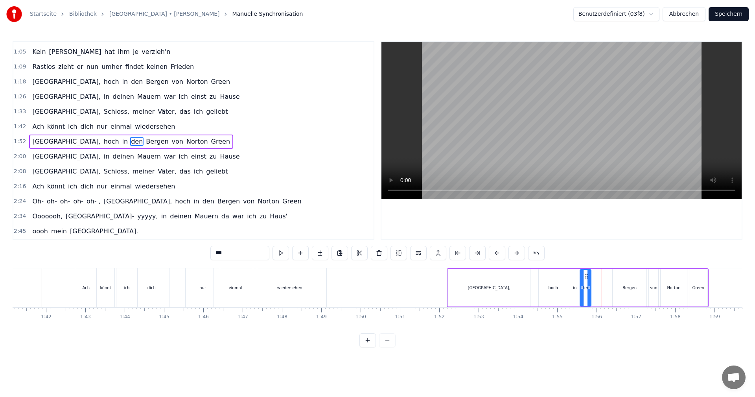
click at [620, 284] on div "Bergen" at bounding box center [630, 287] width 34 height 37
type input "******"
drag, startPoint x: 619, startPoint y: 277, endPoint x: 615, endPoint y: 279, distance: 5.1
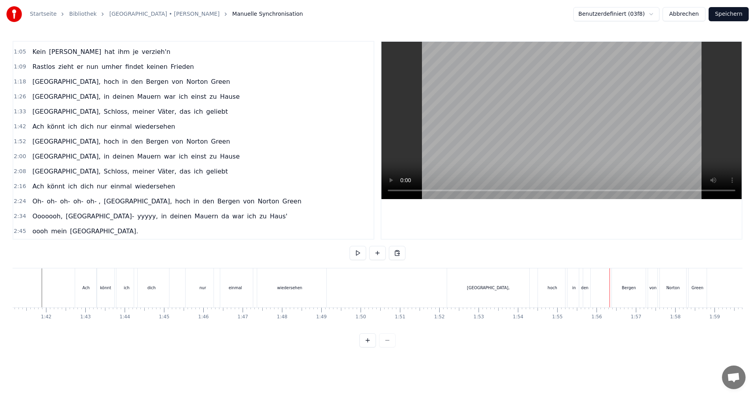
drag, startPoint x: 619, startPoint y: 278, endPoint x: 624, endPoint y: 278, distance: 4.3
click at [620, 278] on div "Bergen" at bounding box center [629, 287] width 34 height 39
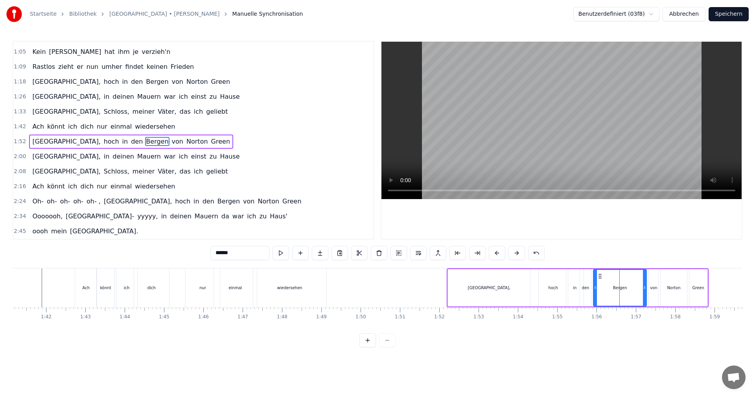
drag, startPoint x: 615, startPoint y: 282, endPoint x: 622, endPoint y: 281, distance: 7.6
click at [596, 284] on div at bounding box center [595, 288] width 3 height 36
drag, startPoint x: 645, startPoint y: 288, endPoint x: 620, endPoint y: 287, distance: 25.6
click at [620, 287] on icon at bounding box center [619, 287] width 3 height 6
click at [650, 286] on div "von" at bounding box center [653, 287] width 9 height 37
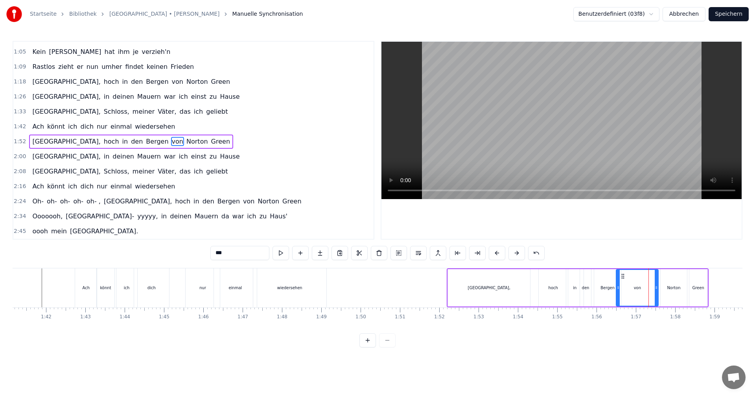
drag, startPoint x: 650, startPoint y: 287, endPoint x: 639, endPoint y: 287, distance: 10.6
click at [618, 288] on icon at bounding box center [618, 287] width 3 height 6
drag, startPoint x: 656, startPoint y: 288, endPoint x: 640, endPoint y: 288, distance: 15.7
click at [638, 289] on icon at bounding box center [638, 287] width 3 height 6
click at [666, 286] on div "Norton" at bounding box center [674, 287] width 26 height 37
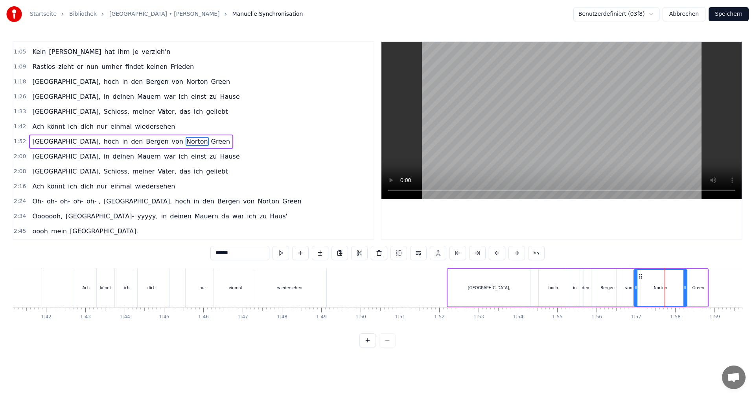
drag, startPoint x: 663, startPoint y: 288, endPoint x: 636, endPoint y: 288, distance: 26.8
click at [636, 288] on icon at bounding box center [636, 287] width 3 height 6
drag, startPoint x: 685, startPoint y: 289, endPoint x: 674, endPoint y: 291, distance: 11.2
click at [674, 291] on div at bounding box center [674, 288] width 3 height 36
click at [694, 289] on div "Green" at bounding box center [698, 288] width 12 height 6
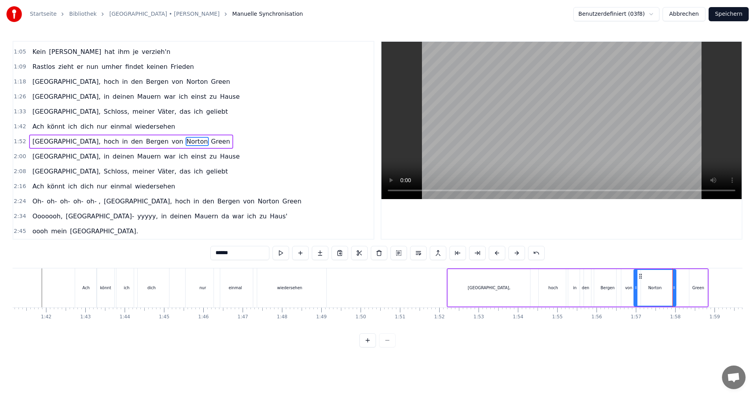
type input "*****"
drag, startPoint x: 691, startPoint y: 286, endPoint x: 678, endPoint y: 289, distance: 13.2
click at [674, 288] on icon at bounding box center [674, 287] width 3 height 6
drag, startPoint x: 706, startPoint y: 287, endPoint x: 732, endPoint y: 290, distance: 25.8
click at [732, 290] on icon at bounding box center [731, 287] width 3 height 6
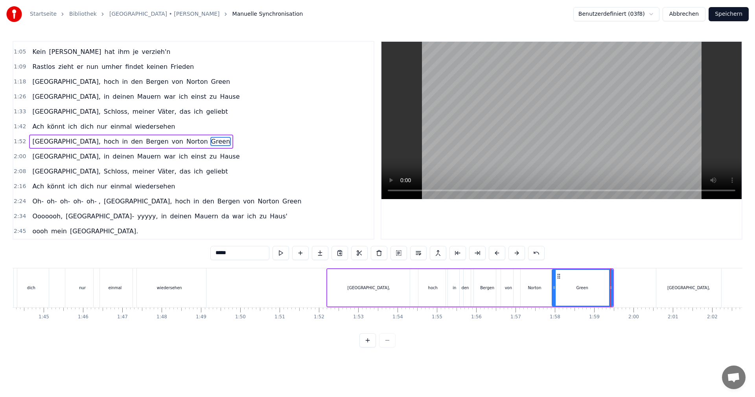
scroll to position [0, 4012]
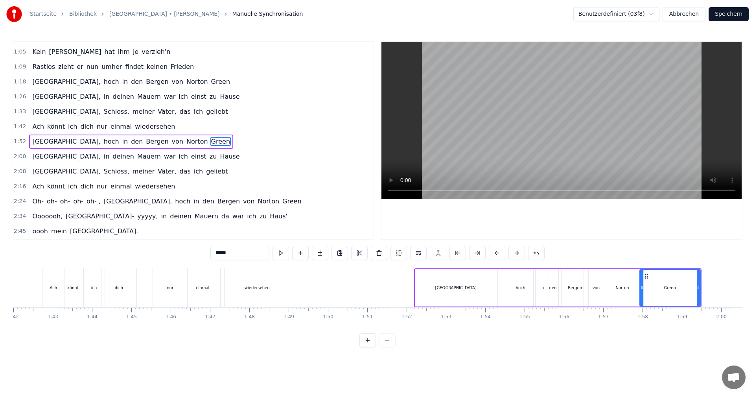
click at [384, 267] on div "0:01 Dies ist [PERSON_NAME] Lied 0:04 Sein Lied von Albany 0:07 Dem stolzen Sch…" at bounding box center [378, 194] width 730 height 306
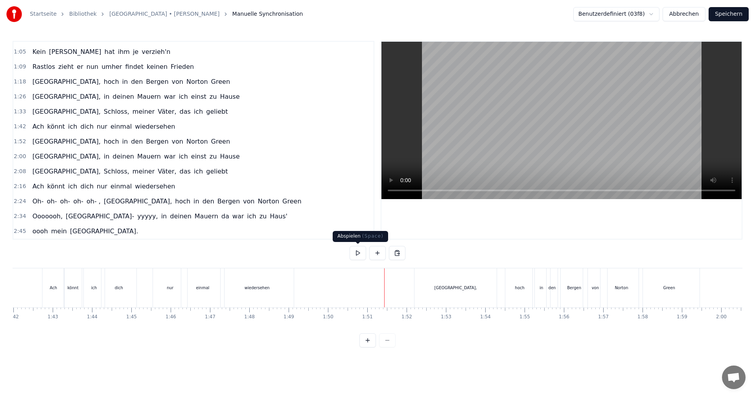
click at [362, 255] on button at bounding box center [358, 253] width 17 height 14
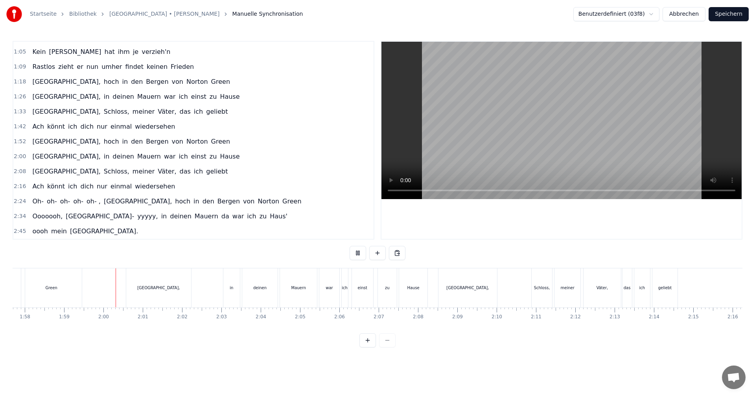
scroll to position [0, 4667]
click at [365, 255] on button at bounding box center [358, 253] width 17 height 14
click at [104, 294] on div "[GEOGRAPHIC_DATA]," at bounding box center [122, 287] width 65 height 39
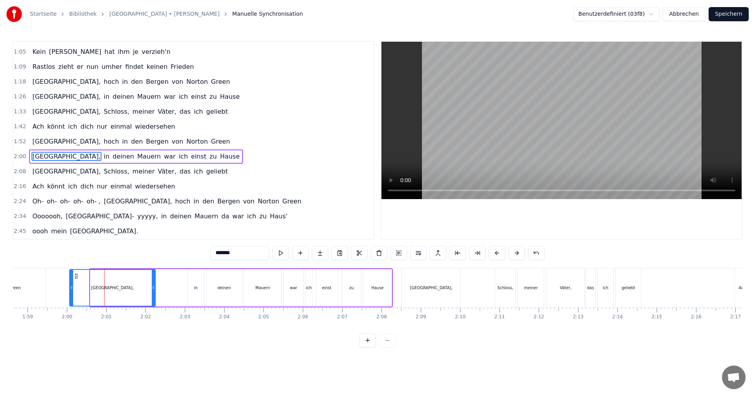
drag, startPoint x: 92, startPoint y: 289, endPoint x: 76, endPoint y: 292, distance: 16.0
click at [71, 291] on div at bounding box center [71, 288] width 3 height 36
click at [194, 291] on div "in" at bounding box center [196, 287] width 17 height 37
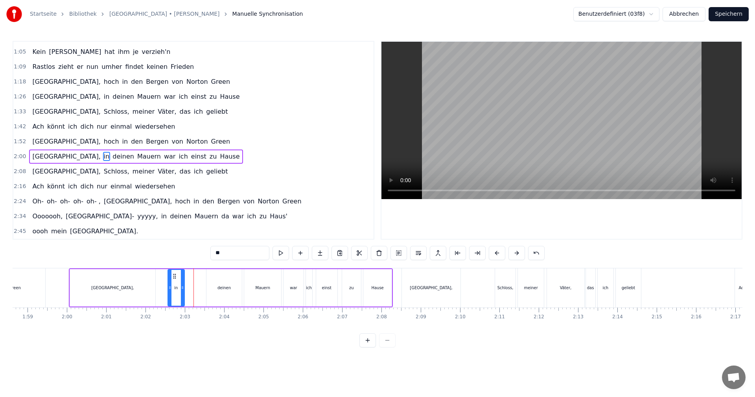
drag, startPoint x: 193, startPoint y: 277, endPoint x: 174, endPoint y: 278, distance: 19.7
click at [174, 278] on icon at bounding box center [175, 276] width 6 height 6
drag, startPoint x: 182, startPoint y: 288, endPoint x: 189, endPoint y: 289, distance: 7.1
click at [189, 289] on icon at bounding box center [189, 287] width 3 height 6
click at [206, 287] on div "deinen" at bounding box center [224, 287] width 36 height 37
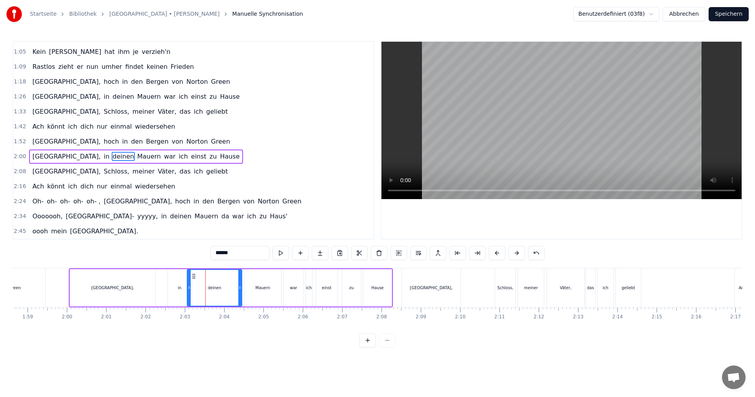
drag, startPoint x: 209, startPoint y: 288, endPoint x: 189, endPoint y: 290, distance: 19.4
click at [189, 290] on icon at bounding box center [189, 287] width 3 height 6
drag, startPoint x: 240, startPoint y: 288, endPoint x: 228, endPoint y: 290, distance: 12.4
click at [224, 290] on icon at bounding box center [223, 287] width 3 height 6
click at [246, 288] on div "Mauern" at bounding box center [262, 287] width 37 height 37
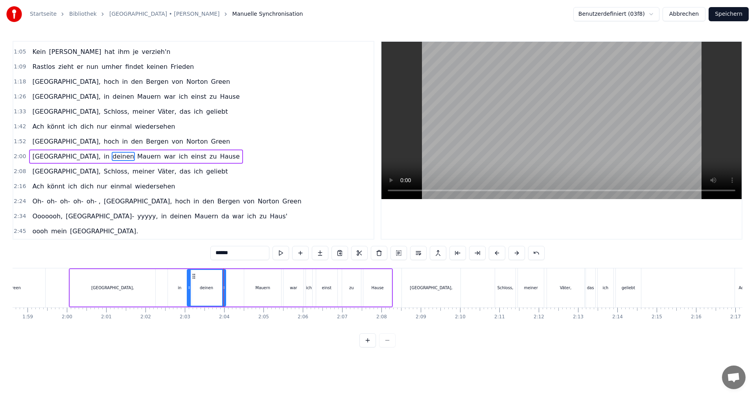
type input "******"
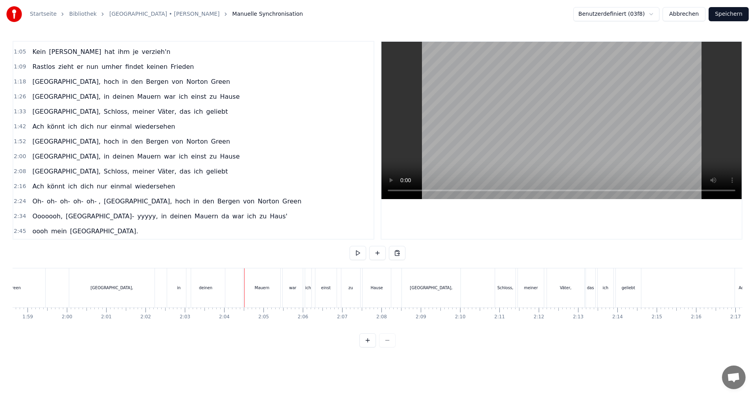
click at [245, 288] on div "Mauern" at bounding box center [262, 287] width 37 height 39
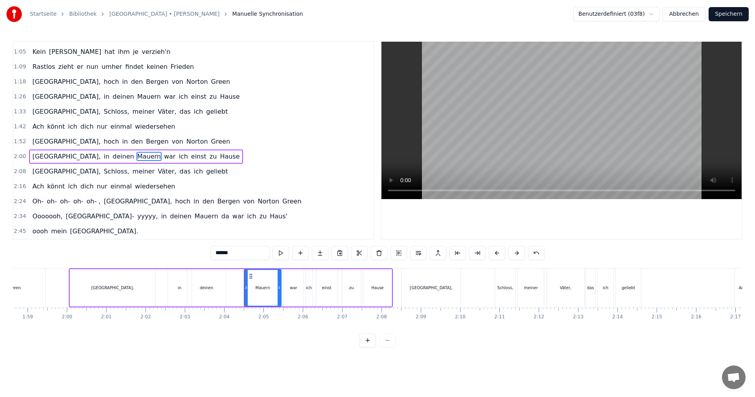
drag, startPoint x: 245, startPoint y: 288, endPoint x: 231, endPoint y: 288, distance: 14.2
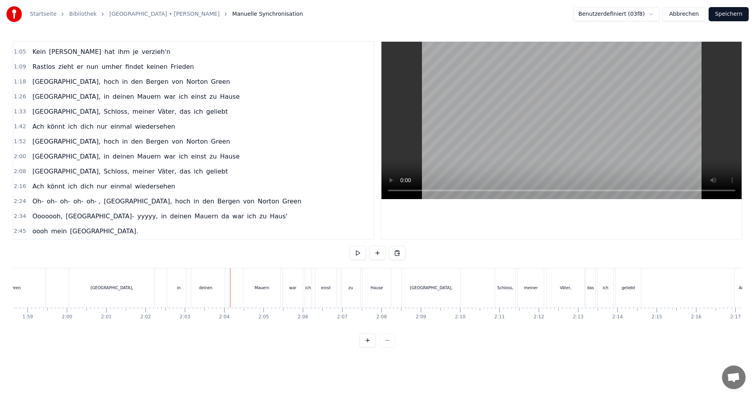
click at [246, 287] on div "Mauern" at bounding box center [262, 287] width 37 height 39
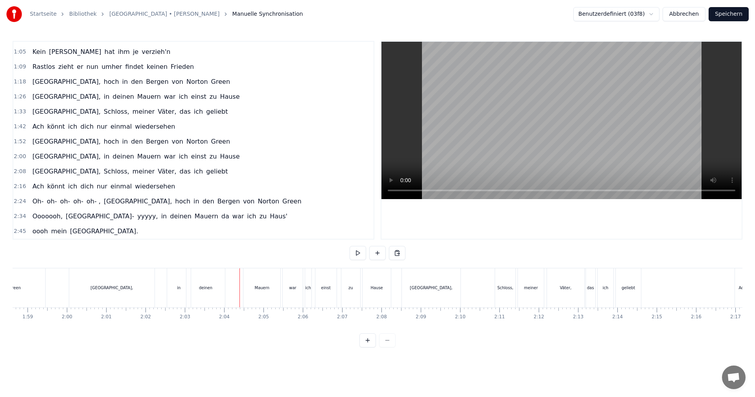
click at [246, 288] on div "Mauern" at bounding box center [262, 287] width 37 height 39
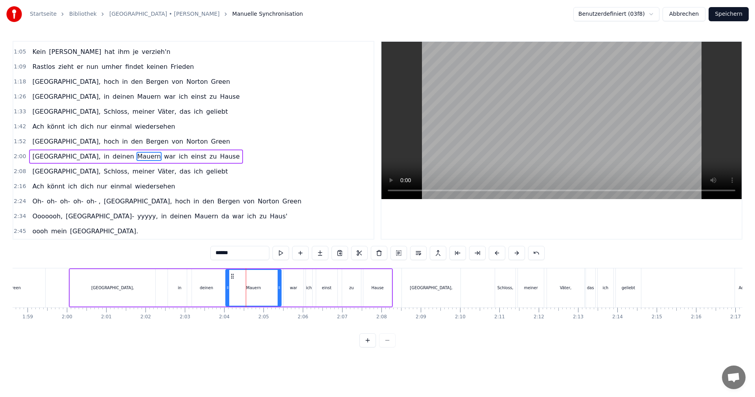
drag, startPoint x: 247, startPoint y: 287, endPoint x: 229, endPoint y: 290, distance: 18.3
click at [228, 290] on icon at bounding box center [227, 287] width 3 height 6
drag, startPoint x: 280, startPoint y: 288, endPoint x: 266, endPoint y: 294, distance: 14.6
click at [266, 294] on div at bounding box center [265, 288] width 3 height 36
click at [288, 289] on div "war" at bounding box center [294, 287] width 20 height 37
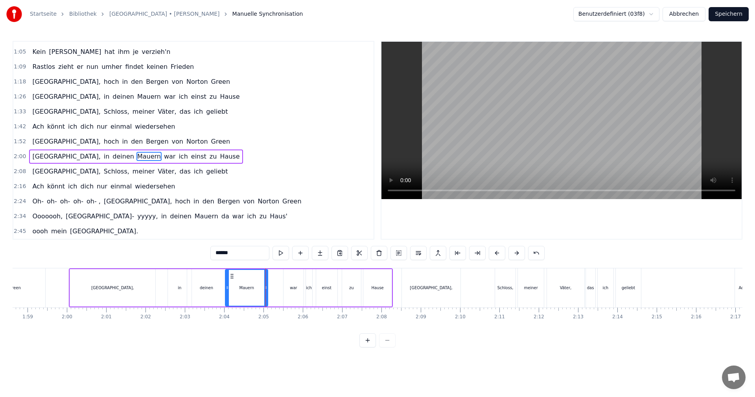
type input "***"
drag, startPoint x: 286, startPoint y: 287, endPoint x: 268, endPoint y: 288, distance: 18.5
click at [268, 288] on icon at bounding box center [267, 287] width 3 height 6
drag, startPoint x: 304, startPoint y: 288, endPoint x: 288, endPoint y: 288, distance: 15.7
click at [288, 288] on div "Albany, in deinen Mauern war ich einst zu Hause" at bounding box center [231, 287] width 324 height 39
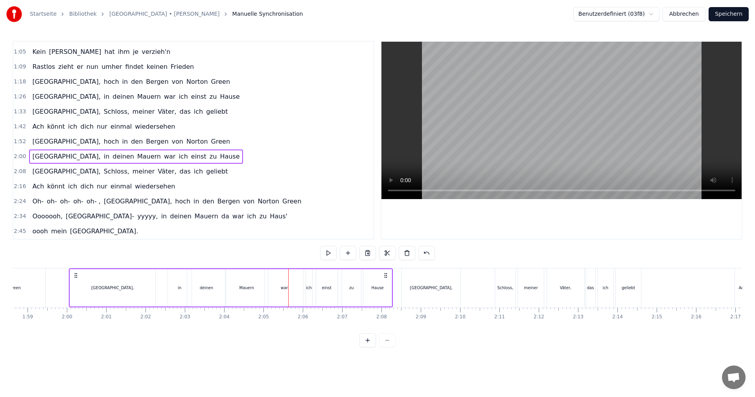
click at [302, 287] on div "war" at bounding box center [284, 287] width 38 height 37
click at [286, 290] on icon at bounding box center [284, 287] width 3 height 6
click at [305, 286] on div "Albany, in deinen Mauern war ich einst zu Hause" at bounding box center [231, 287] width 324 height 39
click at [307, 288] on div "ich" at bounding box center [309, 288] width 6 height 6
click at [307, 288] on div at bounding box center [306, 287] width 0 height 39
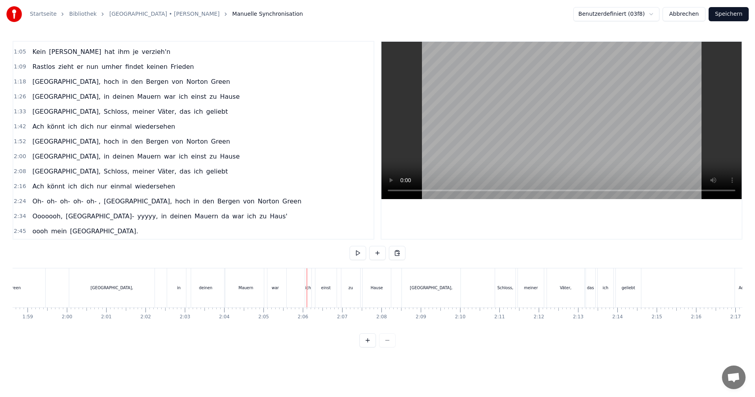
click at [307, 287] on div "ich" at bounding box center [308, 288] width 6 height 6
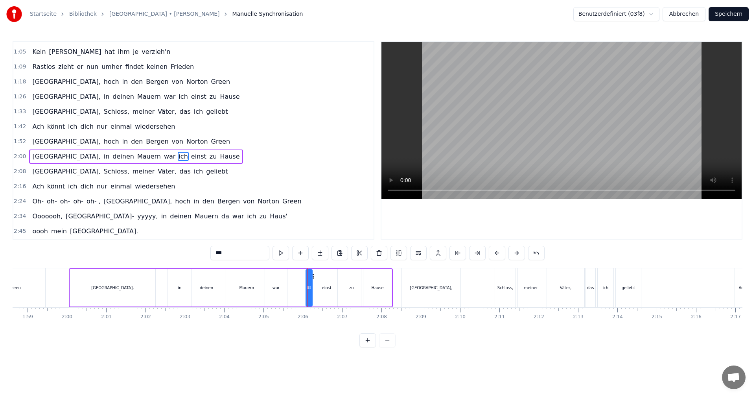
drag, startPoint x: 307, startPoint y: 287, endPoint x: 303, endPoint y: 286, distance: 4.0
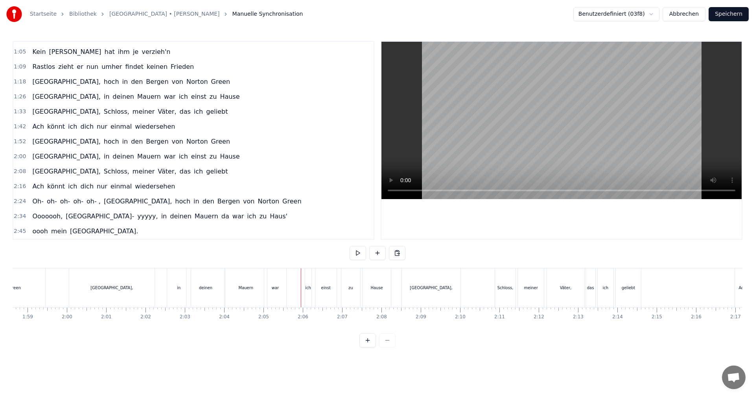
click at [305, 290] on div "ich" at bounding box center [308, 287] width 6 height 39
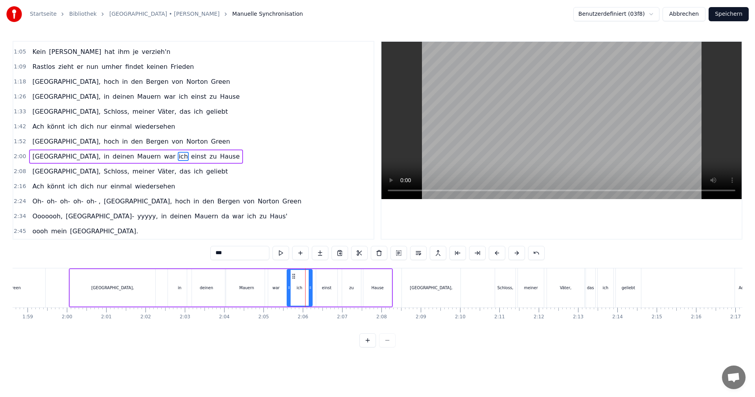
drag, startPoint x: 307, startPoint y: 288, endPoint x: 288, endPoint y: 291, distance: 19.4
click at [288, 291] on div at bounding box center [289, 288] width 3 height 36
drag, startPoint x: 310, startPoint y: 289, endPoint x: 297, endPoint y: 291, distance: 12.4
click at [297, 291] on div at bounding box center [298, 288] width 3 height 36
click at [308, 288] on div "Albany, in deinen Mauern war ich einst zu Hause" at bounding box center [231, 287] width 324 height 39
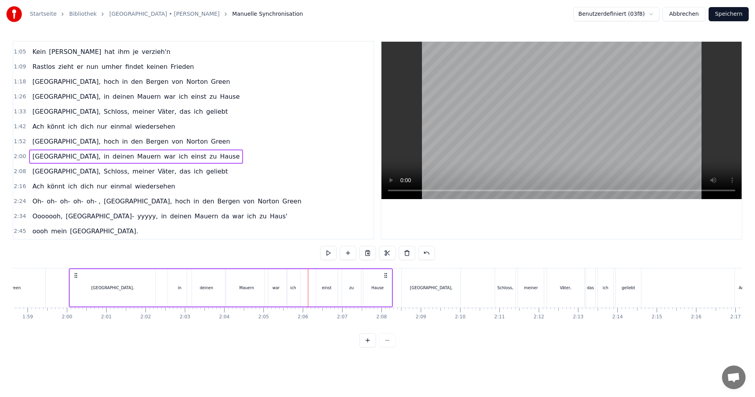
click at [325, 287] on div "einst" at bounding box center [326, 288] width 9 height 6
drag, startPoint x: 319, startPoint y: 288, endPoint x: 300, endPoint y: 290, distance: 19.4
click at [300, 290] on icon at bounding box center [298, 287] width 3 height 6
drag, startPoint x: 337, startPoint y: 288, endPoint x: 319, endPoint y: 291, distance: 17.6
click at [319, 291] on div at bounding box center [318, 288] width 3 height 36
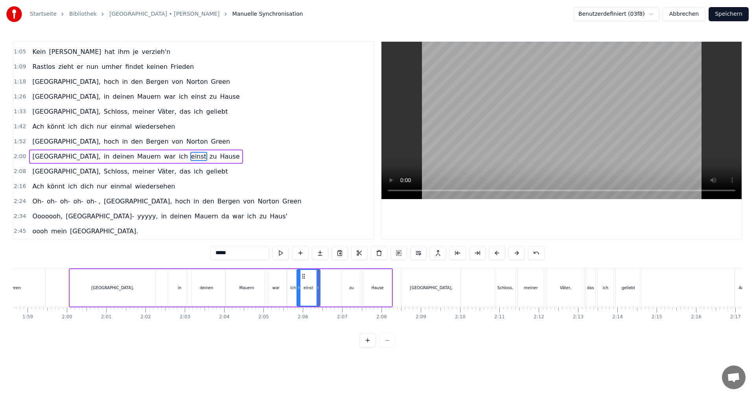
click at [352, 286] on div "zu" at bounding box center [351, 288] width 5 height 6
drag, startPoint x: 345, startPoint y: 288, endPoint x: 321, endPoint y: 288, distance: 24.0
click at [321, 288] on icon at bounding box center [320, 287] width 3 height 6
click at [346, 292] on div at bounding box center [344, 288] width 3 height 36
click at [366, 288] on div "Hause" at bounding box center [378, 287] width 28 height 37
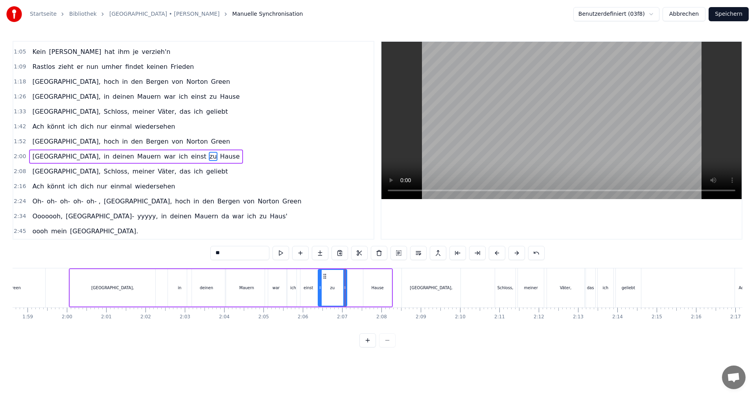
type input "*****"
drag, startPoint x: 364, startPoint y: 287, endPoint x: 347, endPoint y: 287, distance: 16.5
click at [346, 287] on icon at bounding box center [347, 287] width 3 height 6
drag, startPoint x: 391, startPoint y: 288, endPoint x: 331, endPoint y: 285, distance: 59.9
click at [367, 292] on div at bounding box center [365, 288] width 3 height 36
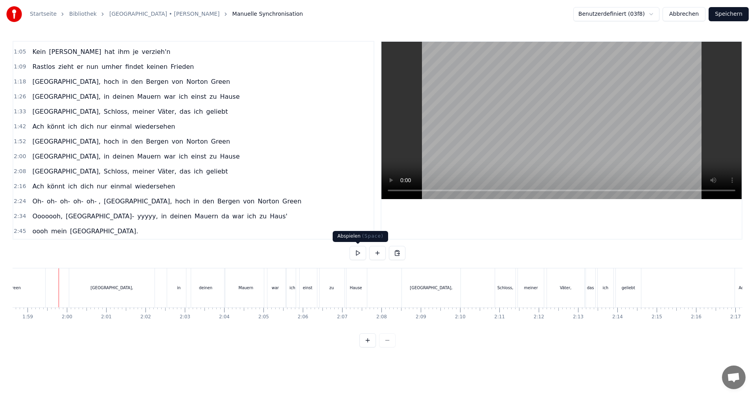
click at [357, 253] on button at bounding box center [358, 253] width 17 height 14
click at [358, 253] on button at bounding box center [358, 253] width 17 height 14
click at [418, 286] on div "[GEOGRAPHIC_DATA]," at bounding box center [431, 287] width 58 height 39
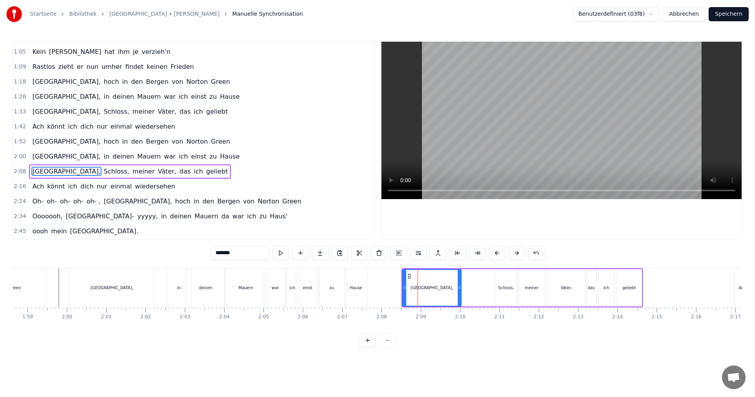
click at [356, 286] on div "Hause" at bounding box center [356, 288] width 12 height 6
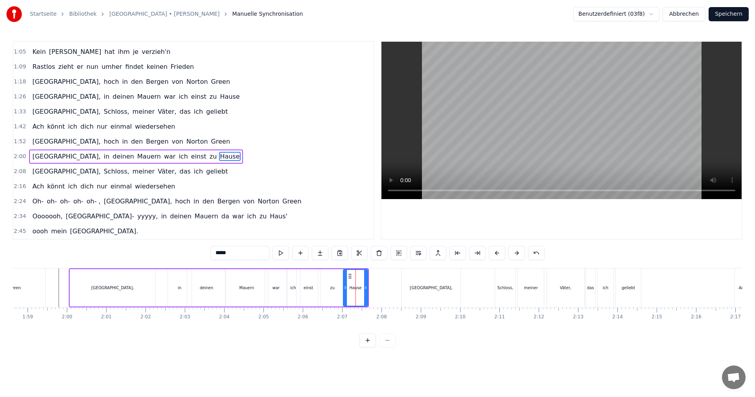
click at [345, 287] on icon at bounding box center [345, 287] width 3 height 6
click at [365, 288] on icon at bounding box center [364, 287] width 3 height 6
click at [428, 292] on div "[GEOGRAPHIC_DATA]," at bounding box center [431, 287] width 58 height 39
type input "*******"
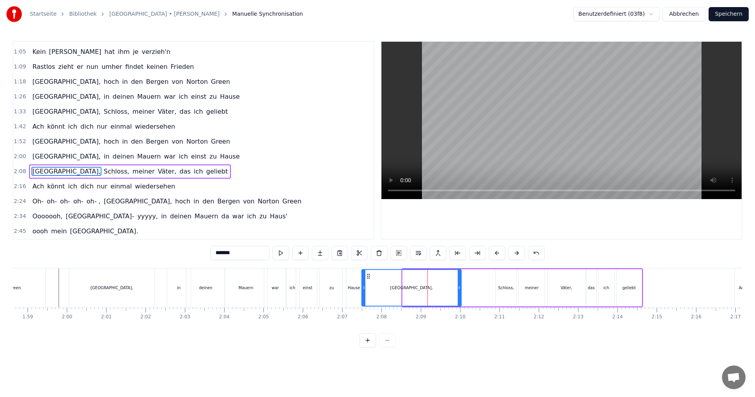
drag, startPoint x: 405, startPoint y: 288, endPoint x: 364, endPoint y: 284, distance: 41.1
click at [364, 284] on div at bounding box center [363, 288] width 3 height 36
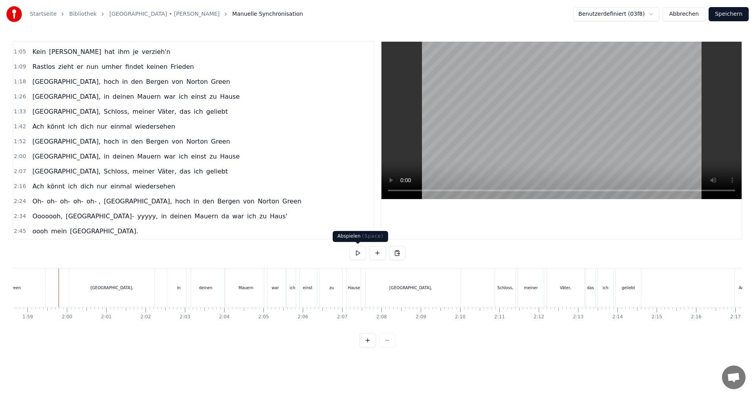
click at [357, 252] on button at bounding box center [358, 253] width 17 height 14
click at [128, 285] on div "[GEOGRAPHIC_DATA]," at bounding box center [111, 287] width 85 height 39
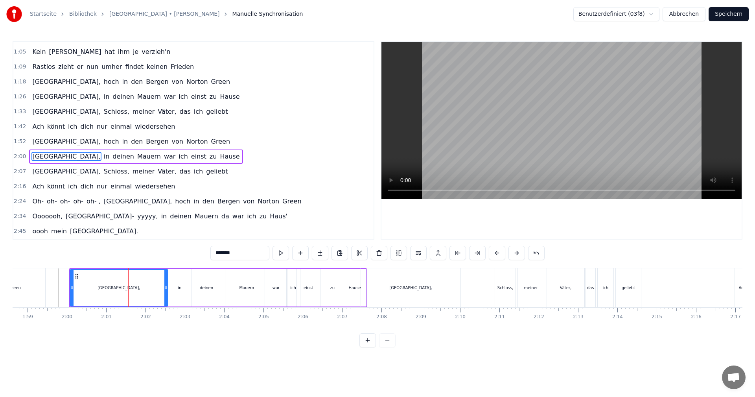
drag, startPoint x: 152, startPoint y: 288, endPoint x: 165, endPoint y: 290, distance: 12.7
click at [165, 290] on icon at bounding box center [165, 287] width 3 height 6
drag, startPoint x: 166, startPoint y: 289, endPoint x: 136, endPoint y: 290, distance: 30.7
click at [136, 290] on icon at bounding box center [135, 287] width 3 height 6
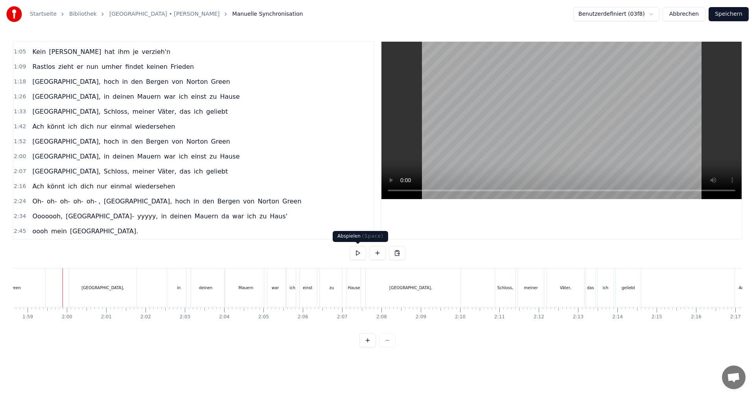
click at [352, 251] on button at bounding box center [358, 253] width 17 height 14
click at [357, 251] on button at bounding box center [358, 253] width 17 height 14
click at [334, 291] on div "zu" at bounding box center [332, 287] width 29 height 39
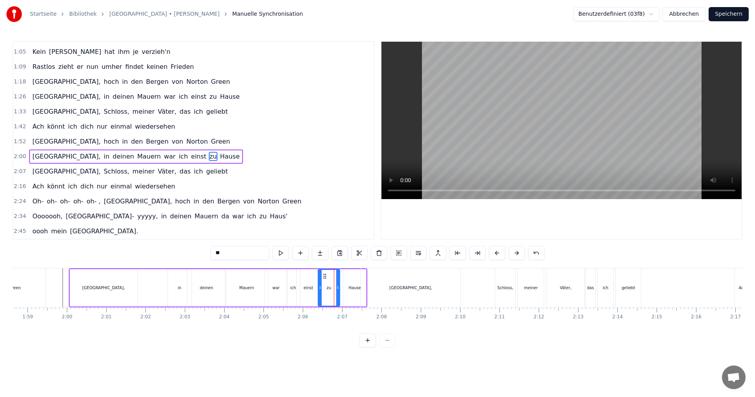
drag, startPoint x: 344, startPoint y: 287, endPoint x: 337, endPoint y: 287, distance: 7.1
click at [337, 287] on icon at bounding box center [337, 287] width 3 height 6
click at [354, 286] on div "Hause" at bounding box center [355, 288] width 12 height 6
drag, startPoint x: 346, startPoint y: 288, endPoint x: 361, endPoint y: 286, distance: 15.1
click at [344, 287] on icon at bounding box center [343, 287] width 3 height 6
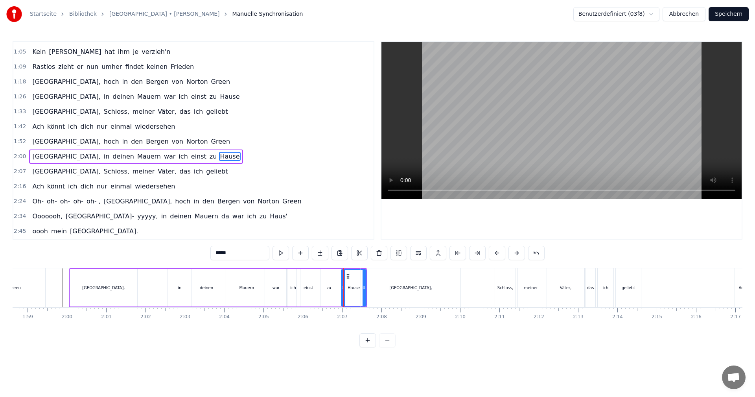
click at [365, 288] on div "[GEOGRAPHIC_DATA]," at bounding box center [410, 287] width 99 height 39
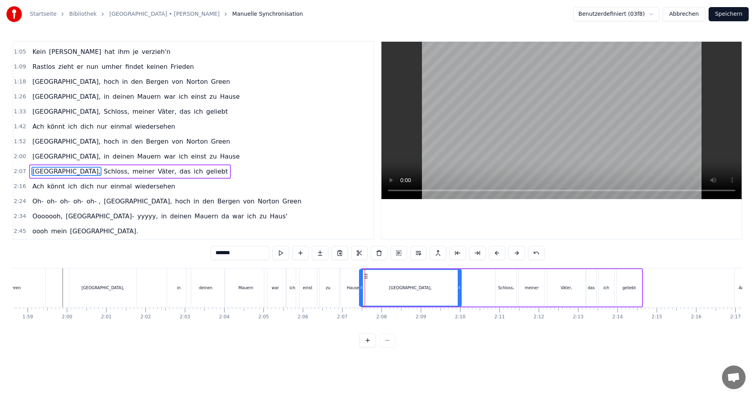
drag, startPoint x: 364, startPoint y: 288, endPoint x: 352, endPoint y: 287, distance: 11.4
click at [361, 287] on icon at bounding box center [361, 287] width 3 height 6
drag, startPoint x: 362, startPoint y: 288, endPoint x: 365, endPoint y: 292, distance: 5.4
click at [365, 292] on div at bounding box center [364, 288] width 3 height 36
click at [358, 290] on div "Hause" at bounding box center [353, 288] width 12 height 6
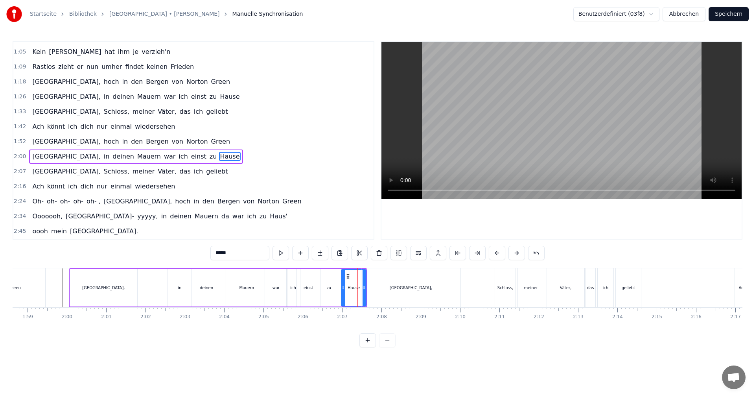
click at [364, 288] on div "[GEOGRAPHIC_DATA]," at bounding box center [411, 287] width 99 height 39
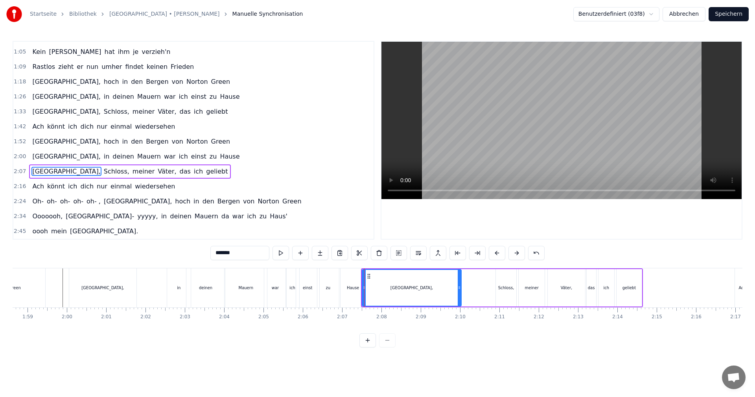
click at [358, 290] on div "Hause" at bounding box center [353, 288] width 12 height 6
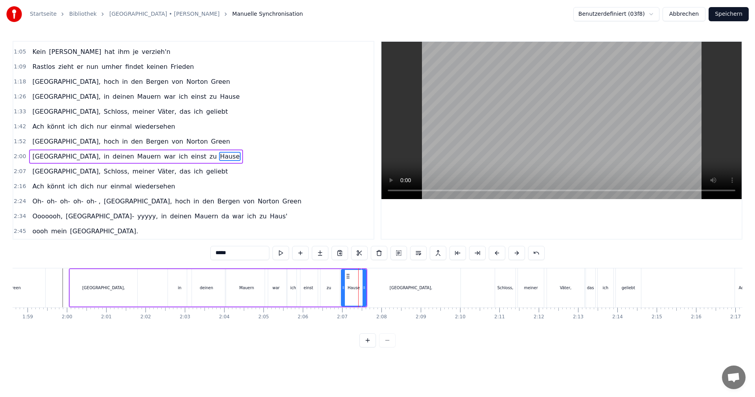
click at [368, 283] on div "[GEOGRAPHIC_DATA]," at bounding box center [411, 287] width 99 height 39
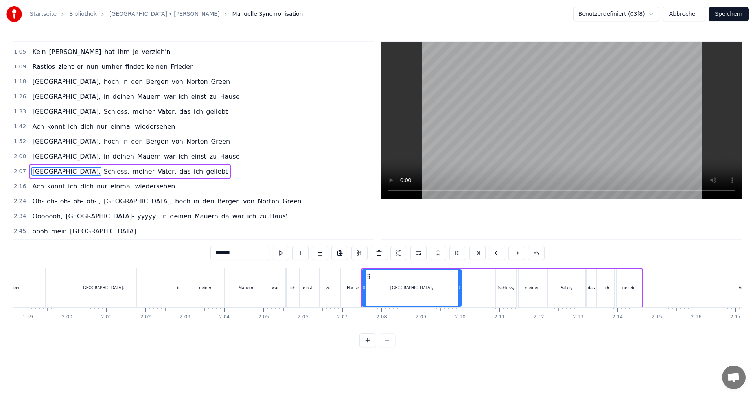
click at [358, 286] on div "Hause" at bounding box center [353, 288] width 12 height 6
type input "*****"
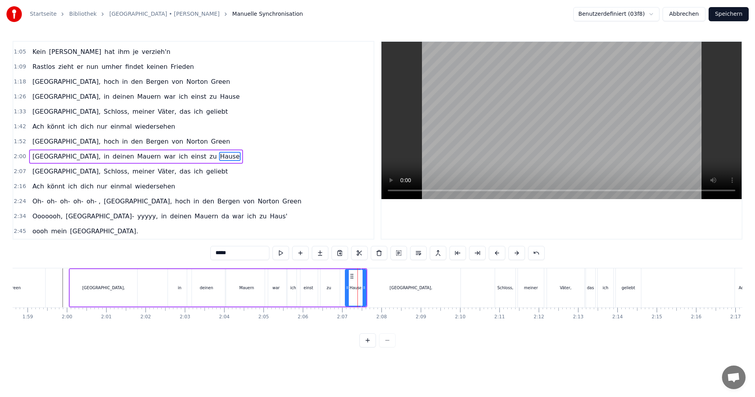
drag, startPoint x: 343, startPoint y: 286, endPoint x: 347, endPoint y: 287, distance: 4.0
click at [347, 287] on icon at bounding box center [347, 287] width 3 height 6
click at [347, 278] on icon at bounding box center [349, 276] width 6 height 6
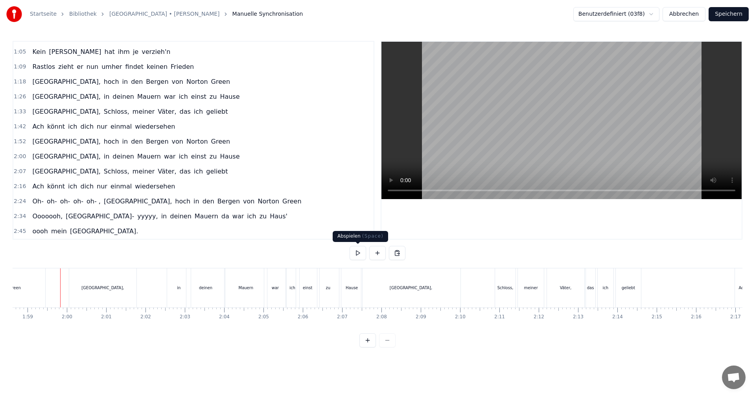
click at [355, 255] on button at bounding box center [358, 253] width 17 height 14
click at [354, 255] on button at bounding box center [358, 253] width 17 height 14
click at [226, 282] on div "Mauern" at bounding box center [246, 287] width 42 height 39
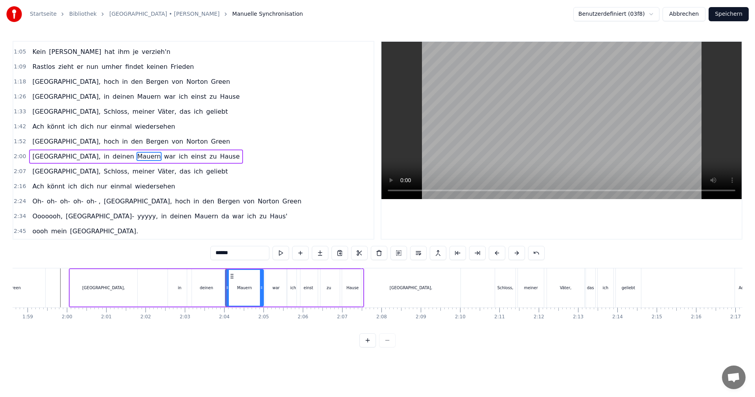
drag, startPoint x: 265, startPoint y: 286, endPoint x: 261, endPoint y: 288, distance: 4.5
click at [261, 288] on icon at bounding box center [261, 287] width 3 height 6
click at [133, 284] on div "[GEOGRAPHIC_DATA]," at bounding box center [103, 287] width 67 height 37
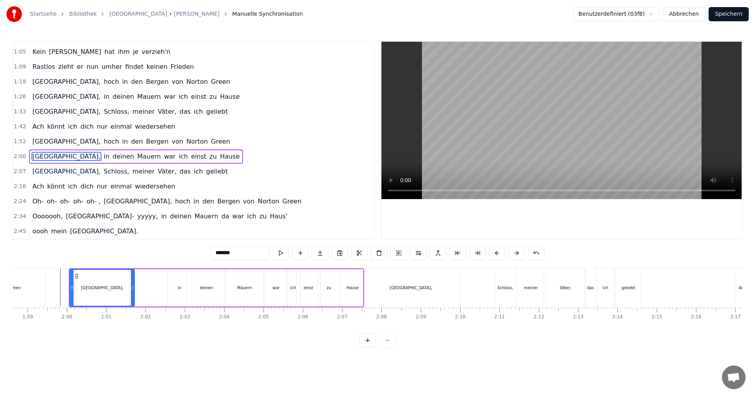
click at [133, 288] on icon at bounding box center [132, 287] width 3 height 6
click at [174, 286] on div "in" at bounding box center [180, 287] width 24 height 37
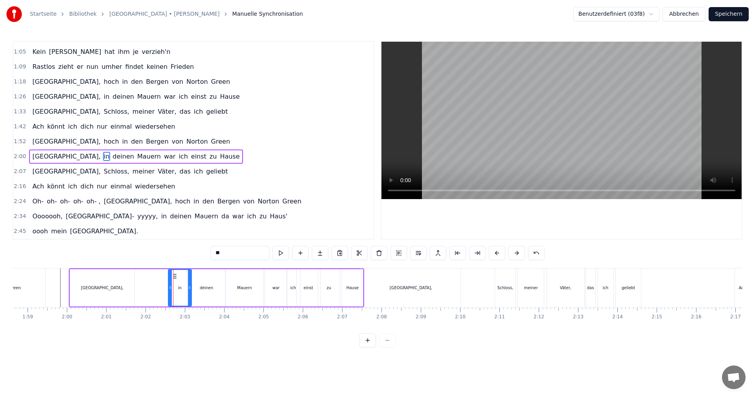
click at [170, 288] on circle at bounding box center [170, 288] width 0 height 0
click at [186, 288] on icon at bounding box center [186, 287] width 3 height 6
click at [205, 289] on div "deinen" at bounding box center [206, 288] width 13 height 6
click at [221, 287] on icon at bounding box center [220, 287] width 3 height 6
click at [237, 287] on div "Mauern" at bounding box center [244, 287] width 38 height 37
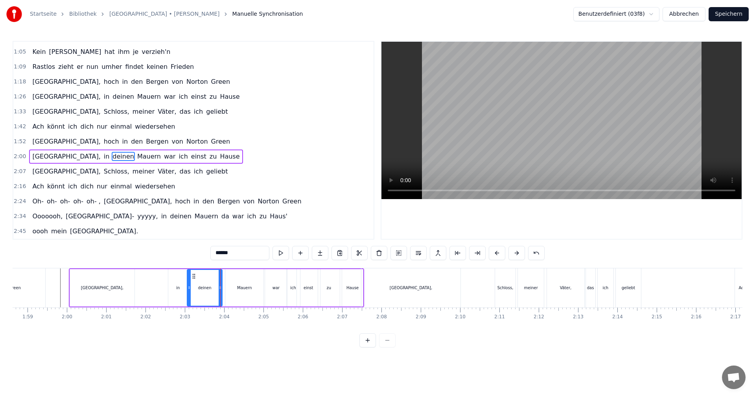
type input "******"
click at [229, 288] on icon at bounding box center [229, 287] width 3 height 6
click at [260, 286] on icon at bounding box center [261, 287] width 3 height 6
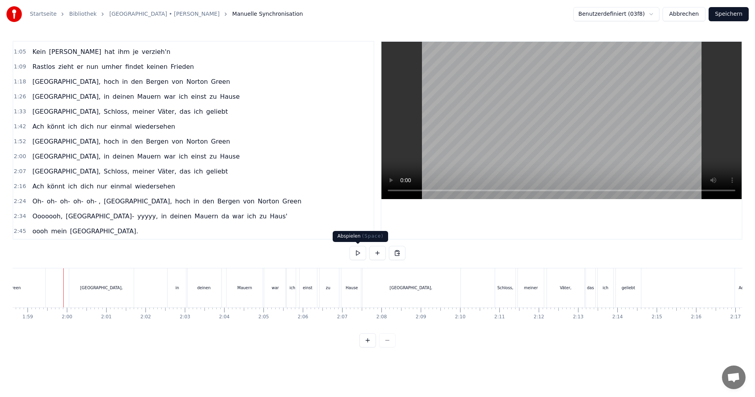
click at [360, 255] on button at bounding box center [358, 253] width 17 height 14
click at [362, 255] on button at bounding box center [358, 253] width 17 height 14
click at [511, 290] on div "Schloss," at bounding box center [506, 288] width 16 height 6
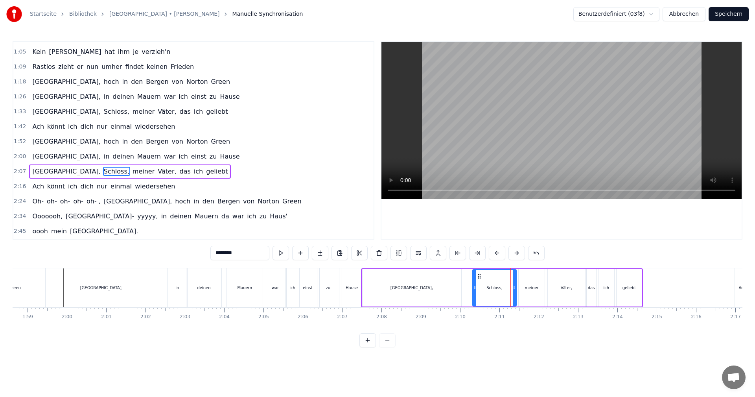
drag, startPoint x: 498, startPoint y: 288, endPoint x: 475, endPoint y: 288, distance: 23.2
click at [475, 288] on icon at bounding box center [474, 287] width 3 height 6
drag, startPoint x: 515, startPoint y: 289, endPoint x: 504, endPoint y: 290, distance: 11.0
click at [504, 290] on icon at bounding box center [503, 287] width 3 height 6
click at [525, 287] on div "meiner" at bounding box center [532, 287] width 26 height 37
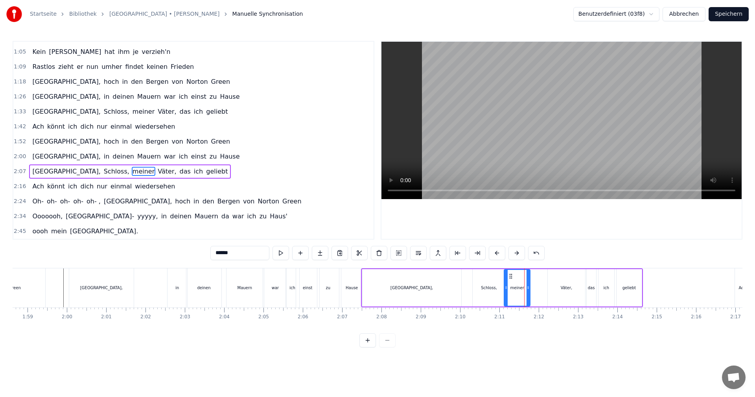
drag, startPoint x: 526, startPoint y: 275, endPoint x: 511, endPoint y: 278, distance: 14.9
click at [511, 278] on icon at bounding box center [511, 276] width 6 height 6
click at [565, 286] on div "Väter," at bounding box center [567, 288] width 12 height 6
drag, startPoint x: 555, startPoint y: 277, endPoint x: 561, endPoint y: 282, distance: 8.1
click at [537, 279] on icon at bounding box center [537, 276] width 6 height 6
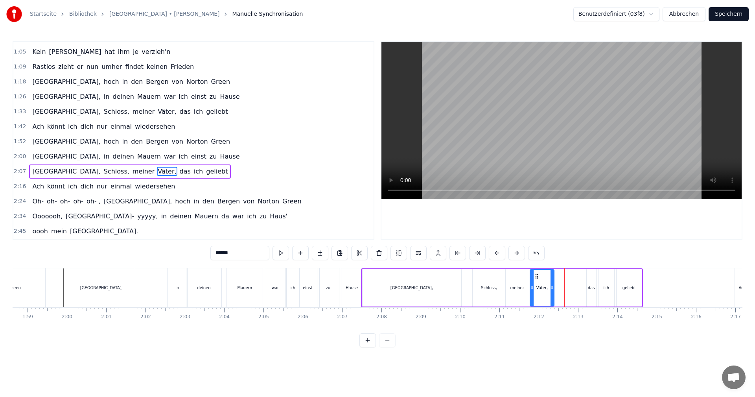
drag, startPoint x: 566, startPoint y: 286, endPoint x: 553, endPoint y: 288, distance: 13.5
click at [553, 288] on icon at bounding box center [552, 287] width 3 height 6
click at [590, 288] on div "das" at bounding box center [591, 288] width 7 height 6
click at [595, 278] on div at bounding box center [596, 288] width 3 height 36
drag, startPoint x: 592, startPoint y: 277, endPoint x: 557, endPoint y: 282, distance: 35.8
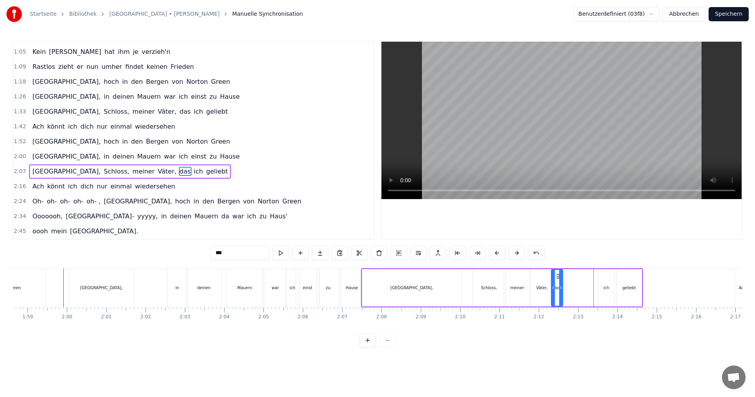
click at [557, 282] on div "das" at bounding box center [557, 288] width 11 height 36
drag, startPoint x: 563, startPoint y: 287, endPoint x: 567, endPoint y: 287, distance: 4.3
click at [567, 287] on icon at bounding box center [565, 287] width 3 height 6
click at [602, 285] on div "ich" at bounding box center [607, 287] width 16 height 37
drag, startPoint x: 604, startPoint y: 276, endPoint x: 576, endPoint y: 280, distance: 28.9
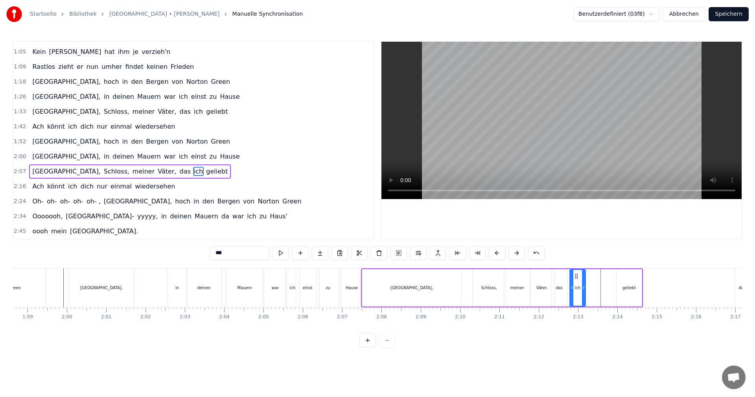
click at [576, 280] on div "ich" at bounding box center [577, 288] width 15 height 36
click at [624, 286] on div "geliebt" at bounding box center [629, 288] width 13 height 6
type input "*******"
drag, startPoint x: 625, startPoint y: 287, endPoint x: 609, endPoint y: 288, distance: 15.4
click at [608, 288] on div "[GEOGRAPHIC_DATA], [GEOGRAPHIC_DATA], meiner Väter, das ich geliebt" at bounding box center [502, 287] width 282 height 39
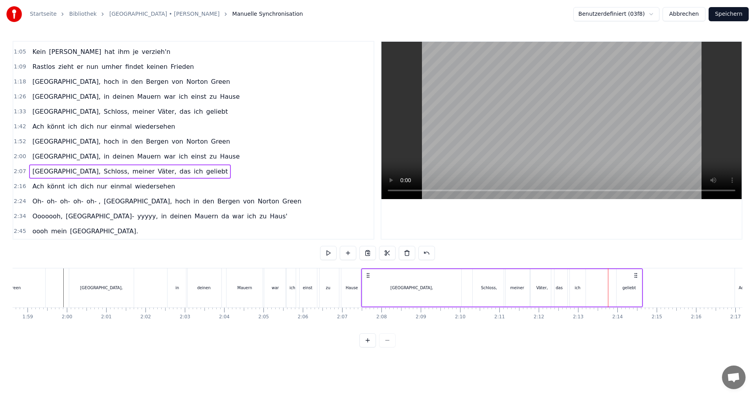
click at [579, 287] on div "ich" at bounding box center [578, 288] width 6 height 6
click at [625, 288] on div "geliebt" at bounding box center [629, 288] width 13 height 6
drag, startPoint x: 622, startPoint y: 277, endPoint x: 604, endPoint y: 280, distance: 18.4
click at [604, 280] on div "geliebt" at bounding box center [611, 288] width 24 height 36
drag, startPoint x: 623, startPoint y: 288, endPoint x: 639, endPoint y: 294, distance: 17.3
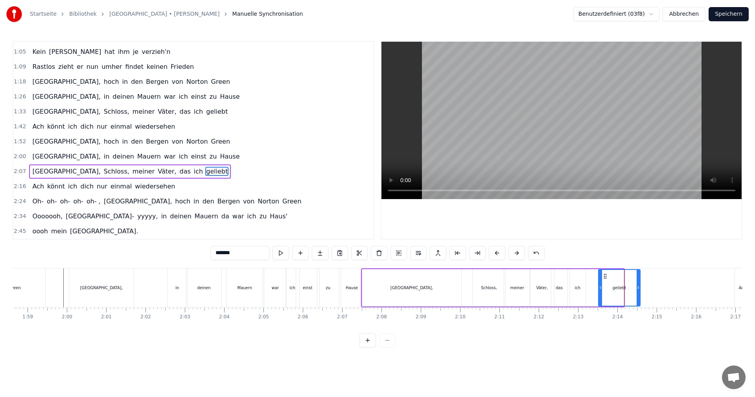
click at [639, 294] on div at bounding box center [638, 288] width 3 height 36
click at [351, 266] on div "0:01 Dies ist [PERSON_NAME] Lied 0:04 Sein Lied von Albany 0:07 Dem stolzen Sch…" at bounding box center [378, 194] width 730 height 306
click at [353, 269] on div "Hause" at bounding box center [352, 287] width 21 height 39
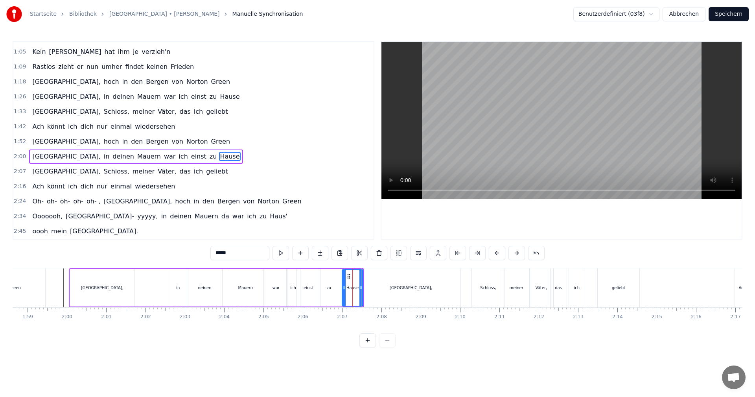
click at [365, 269] on div "[GEOGRAPHIC_DATA]," at bounding box center [411, 287] width 99 height 39
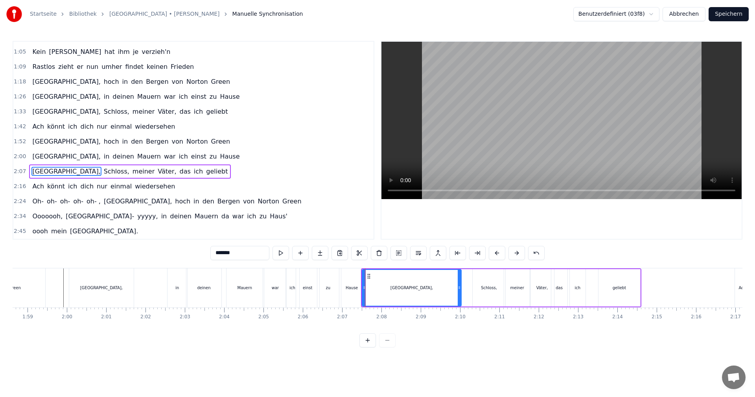
click at [367, 265] on div "0:01 Dies ist [PERSON_NAME] Lied 0:04 Sein Lied von Albany 0:07 Dem stolzen Sch…" at bounding box center [378, 194] width 730 height 306
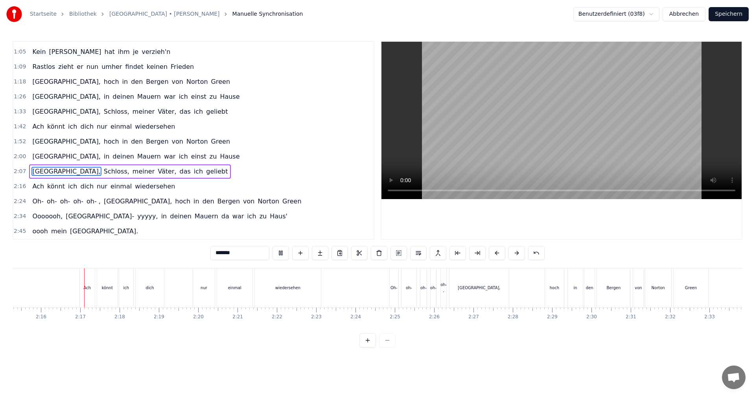
scroll to position [0, 5323]
click at [89, 285] on div "Ach" at bounding box center [86, 288] width 7 height 6
type input "***"
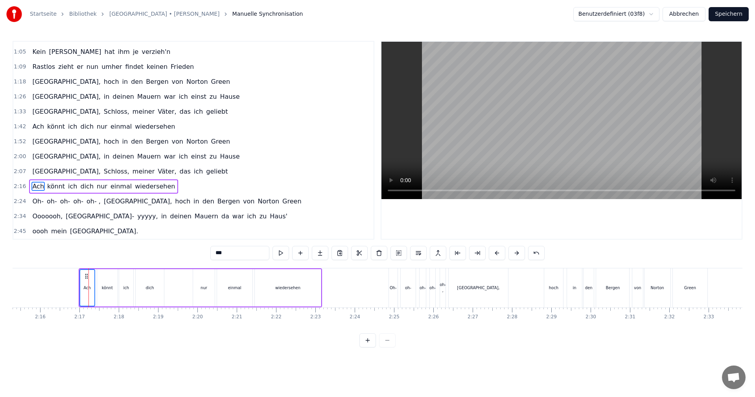
click at [103, 275] on div "könnt" at bounding box center [107, 287] width 20 height 37
click at [129, 277] on div "ich" at bounding box center [126, 287] width 14 height 37
click at [144, 274] on div "dich" at bounding box center [150, 287] width 28 height 37
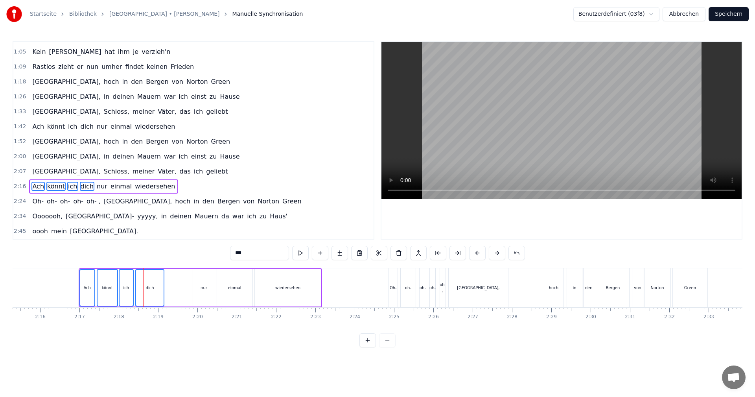
click at [172, 275] on div "Ach könnt ich dich nur einmal wiedersehen" at bounding box center [201, 287] width 244 height 39
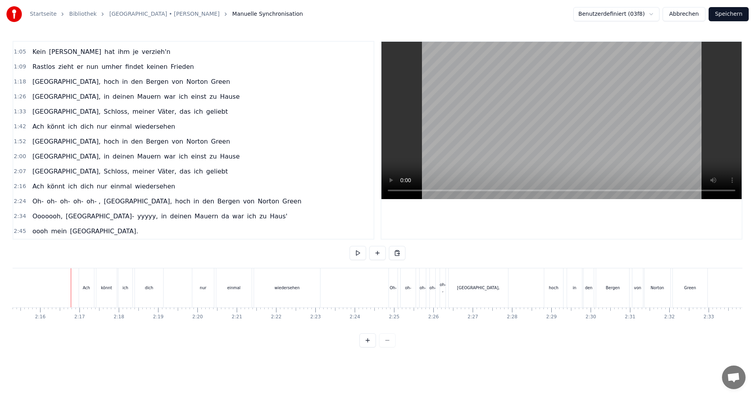
click at [89, 278] on div "Ach" at bounding box center [86, 287] width 15 height 39
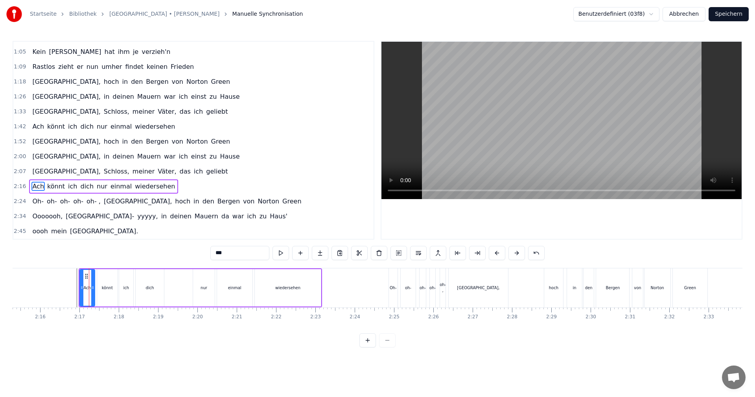
drag, startPoint x: 100, startPoint y: 268, endPoint x: 89, endPoint y: 269, distance: 11.9
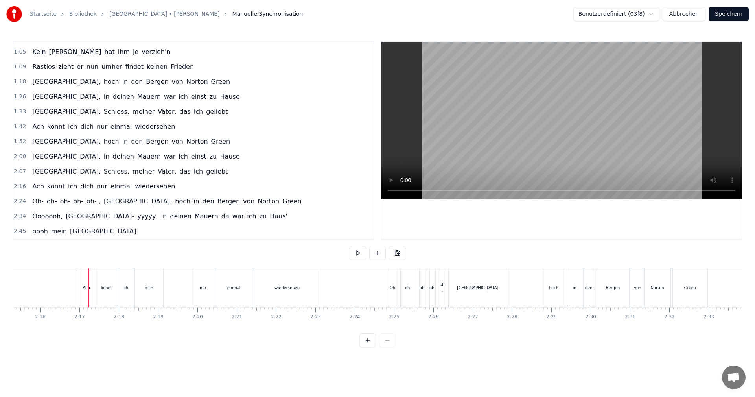
click at [87, 275] on div "Ach" at bounding box center [86, 287] width 15 height 39
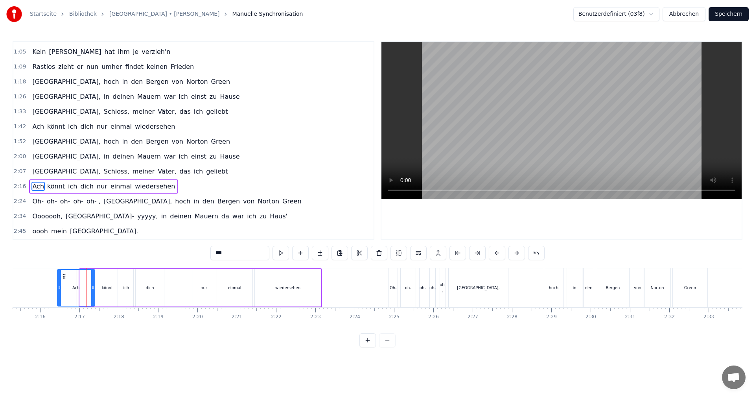
drag, startPoint x: 81, startPoint y: 287, endPoint x: 59, endPoint y: 289, distance: 22.5
click at [59, 289] on icon at bounding box center [59, 287] width 3 height 6
drag, startPoint x: 94, startPoint y: 288, endPoint x: 82, endPoint y: 291, distance: 11.7
click at [82, 290] on icon at bounding box center [80, 287] width 3 height 6
click at [103, 286] on div "könnt" at bounding box center [107, 288] width 11 height 6
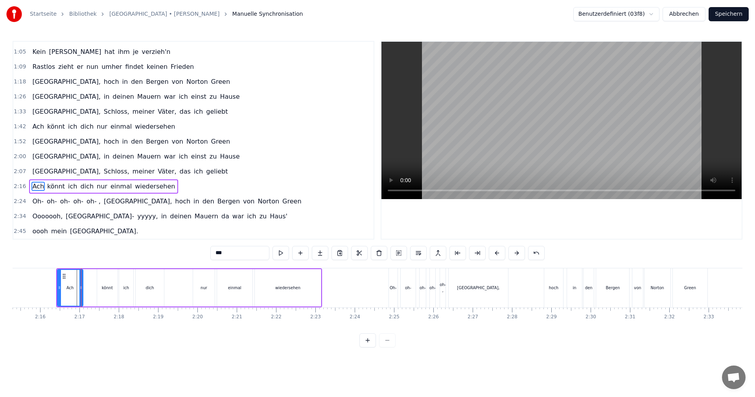
type input "*****"
drag, startPoint x: 102, startPoint y: 276, endPoint x: 91, endPoint y: 277, distance: 11.5
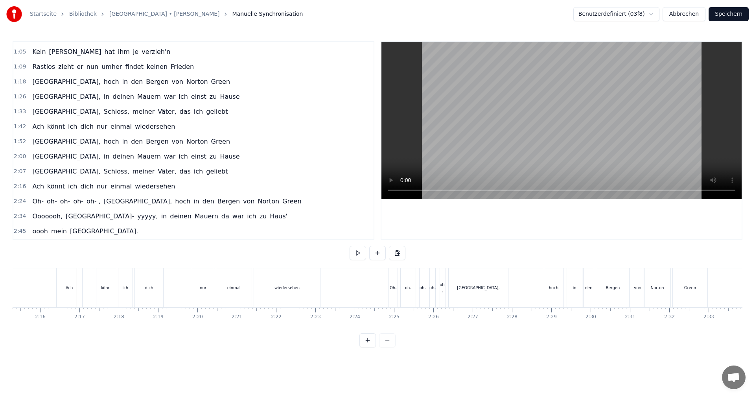
click at [101, 281] on div "könnt" at bounding box center [106, 287] width 20 height 39
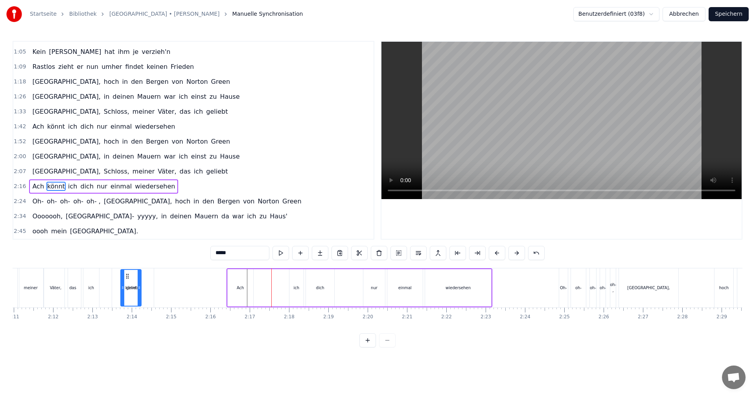
scroll to position [0, 5149]
drag, startPoint x: 103, startPoint y: 276, endPoint x: 259, endPoint y: 280, distance: 156.3
click at [259, 280] on div "könnt" at bounding box center [264, 288] width 20 height 36
click at [302, 283] on div "ich" at bounding box center [301, 287] width 14 height 37
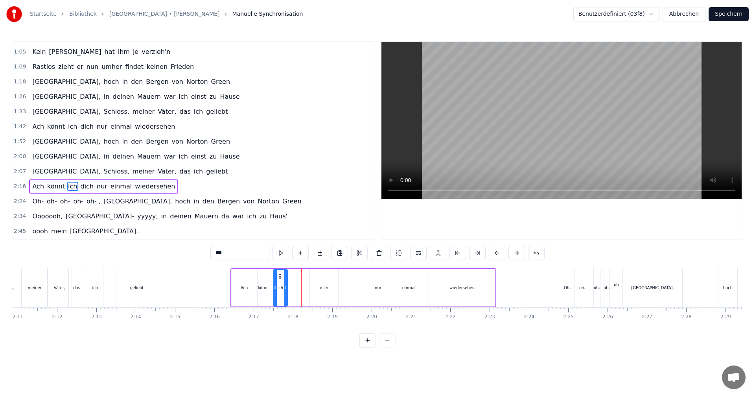
drag, startPoint x: 300, startPoint y: 277, endPoint x: 280, endPoint y: 277, distance: 20.1
click at [280, 277] on icon at bounding box center [280, 276] width 6 height 6
click at [313, 286] on div "dich" at bounding box center [324, 287] width 28 height 37
drag, startPoint x: 316, startPoint y: 275, endPoint x: 303, endPoint y: 277, distance: 12.9
click at [298, 277] on icon at bounding box center [298, 276] width 6 height 6
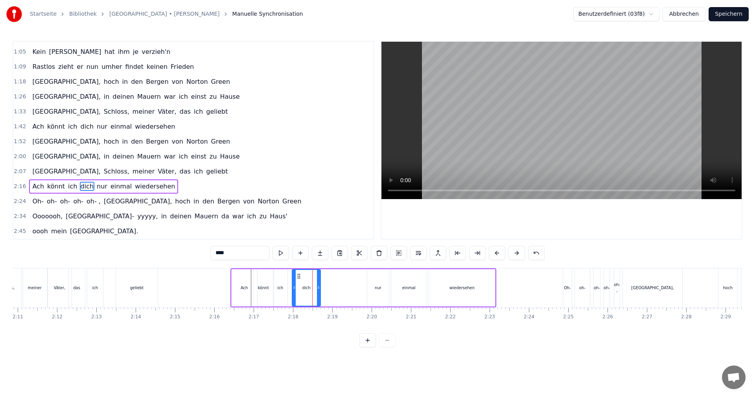
drag, startPoint x: 377, startPoint y: 284, endPoint x: 371, endPoint y: 281, distance: 6.5
click at [369, 284] on div "nur" at bounding box center [377, 287] width 21 height 37
drag, startPoint x: 373, startPoint y: 274, endPoint x: 354, endPoint y: 275, distance: 18.5
click at [354, 275] on icon at bounding box center [356, 276] width 6 height 6
click at [404, 280] on div "einmal" at bounding box center [408, 287] width 35 height 37
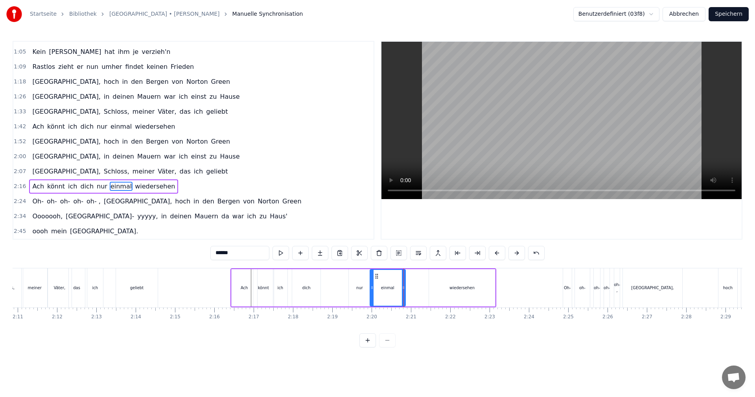
drag, startPoint x: 398, startPoint y: 275, endPoint x: 379, endPoint y: 276, distance: 18.9
click at [377, 276] on icon at bounding box center [377, 276] width 6 height 6
drag, startPoint x: 404, startPoint y: 288, endPoint x: 395, endPoint y: 288, distance: 9.5
click at [395, 288] on icon at bounding box center [394, 287] width 3 height 6
click at [454, 285] on div "wiedersehen" at bounding box center [462, 288] width 25 height 6
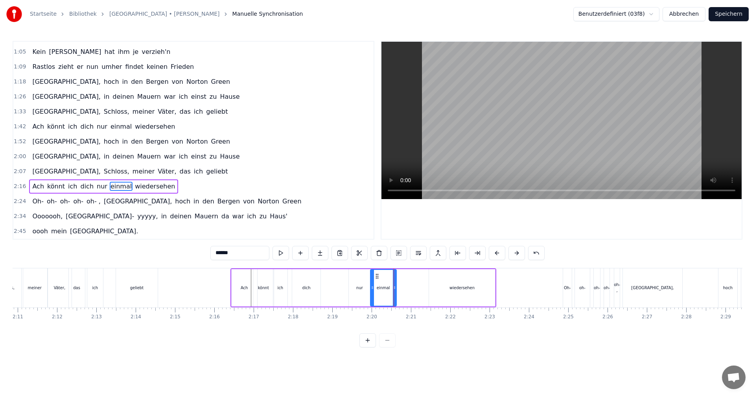
type input "**********"
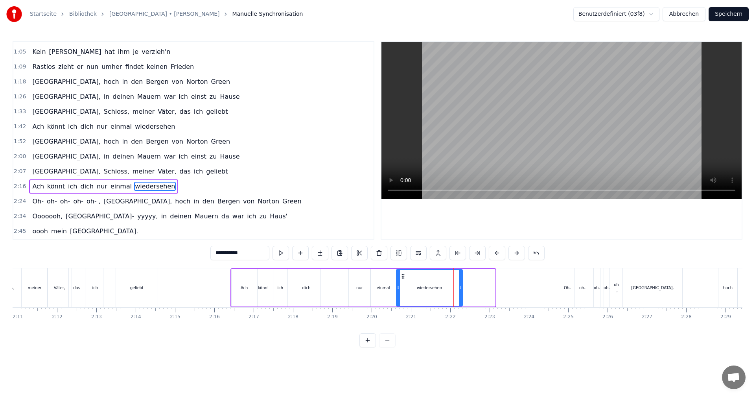
drag, startPoint x: 435, startPoint y: 277, endPoint x: 415, endPoint y: 277, distance: 19.7
click at [402, 278] on icon at bounding box center [403, 276] width 6 height 6
drag, startPoint x: 460, startPoint y: 288, endPoint x: 469, endPoint y: 286, distance: 9.9
click at [469, 286] on icon at bounding box center [470, 287] width 3 height 6
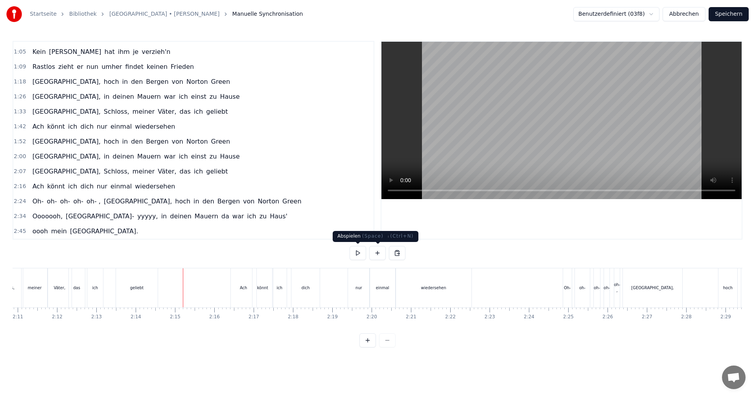
click at [356, 253] on button at bounding box center [358, 253] width 17 height 14
click at [359, 254] on button at bounding box center [358, 253] width 17 height 14
click at [565, 289] on div "Oh-" at bounding box center [567, 288] width 7 height 6
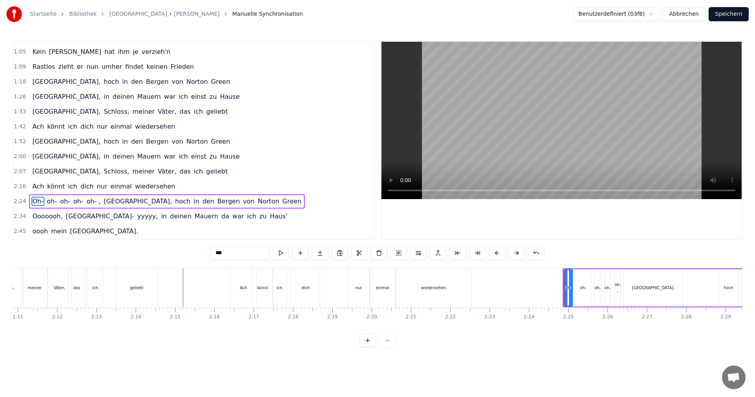
click at [567, 289] on icon at bounding box center [566, 287] width 3 height 6
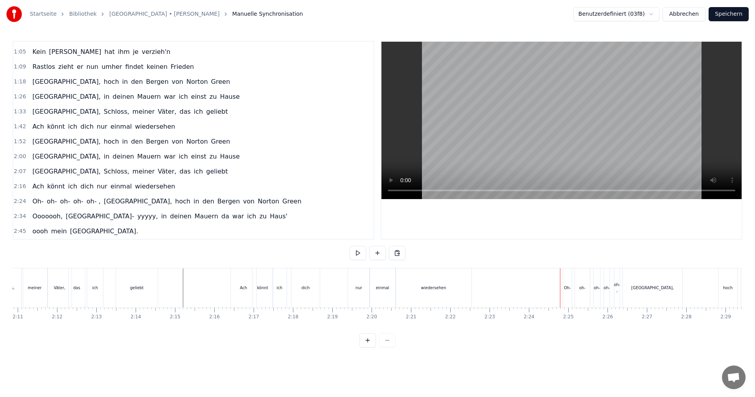
click at [567, 288] on div "Oh-" at bounding box center [567, 288] width 7 height 6
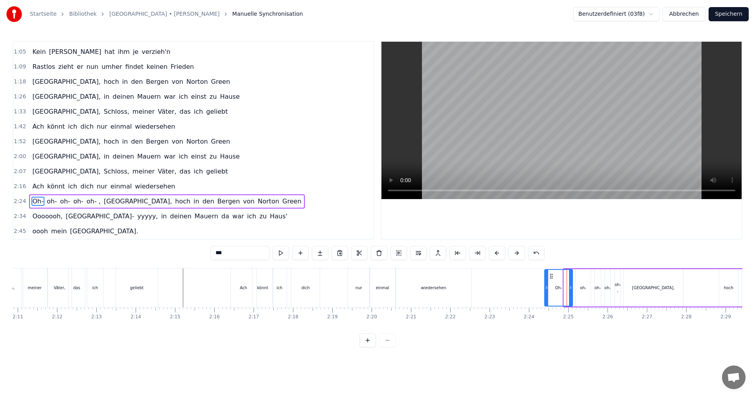
drag, startPoint x: 566, startPoint y: 287, endPoint x: 546, endPoint y: 289, distance: 19.7
click at [547, 288] on icon at bounding box center [546, 287] width 3 height 6
drag, startPoint x: 571, startPoint y: 286, endPoint x: 560, endPoint y: 292, distance: 12.7
click at [560, 292] on div at bounding box center [559, 288] width 3 height 36
click at [583, 289] on div "oh-" at bounding box center [583, 288] width 6 height 6
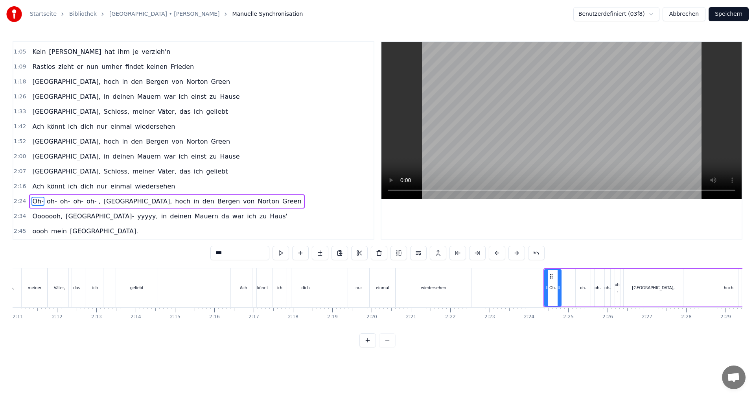
type input "***"
drag, startPoint x: 582, startPoint y: 277, endPoint x: 573, endPoint y: 280, distance: 9.2
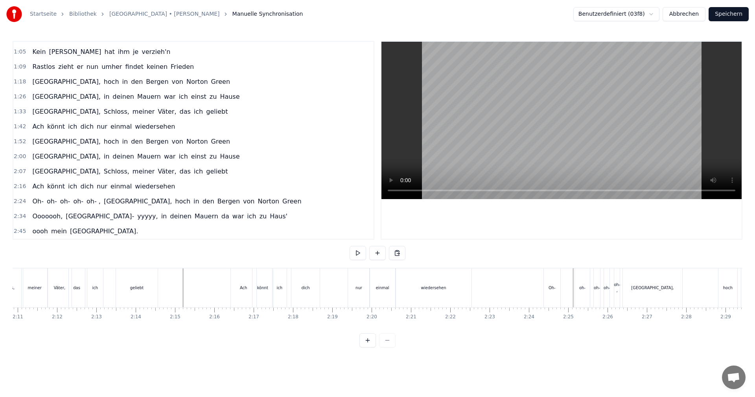
click at [581, 278] on div "oh-" at bounding box center [582, 287] width 15 height 39
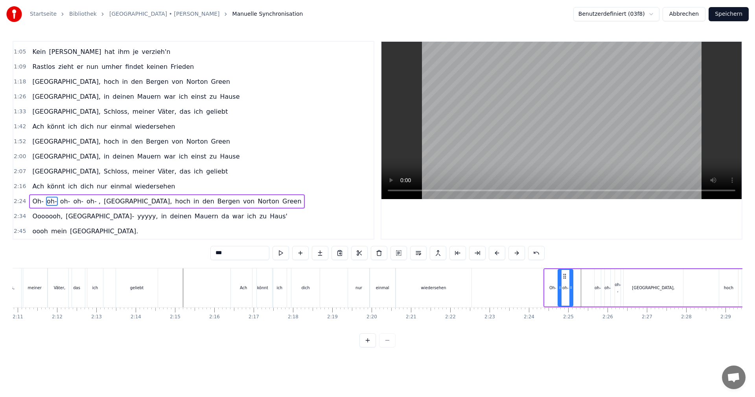
drag, startPoint x: 583, startPoint y: 276, endPoint x: 565, endPoint y: 279, distance: 18.1
click at [565, 279] on div "oh-" at bounding box center [566, 288] width 14 height 36
click at [599, 282] on div "oh-" at bounding box center [598, 287] width 6 height 37
drag, startPoint x: 596, startPoint y: 285, endPoint x: 591, endPoint y: 285, distance: 5.1
click at [591, 285] on icon at bounding box center [591, 287] width 3 height 6
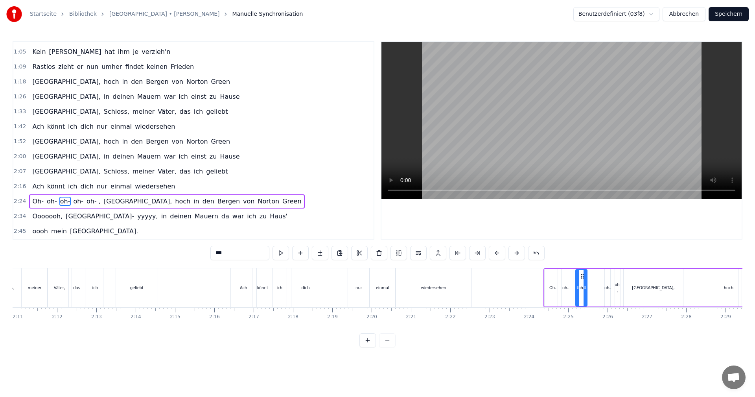
drag, startPoint x: 596, startPoint y: 276, endPoint x: 582, endPoint y: 280, distance: 14.3
click at [582, 280] on div "oh-" at bounding box center [581, 288] width 11 height 36
click at [606, 286] on div "oh-" at bounding box center [608, 288] width 6 height 6
drag, startPoint x: 606, startPoint y: 288, endPoint x: 602, endPoint y: 288, distance: 4.3
click at [602, 288] on icon at bounding box center [602, 287] width 3 height 6
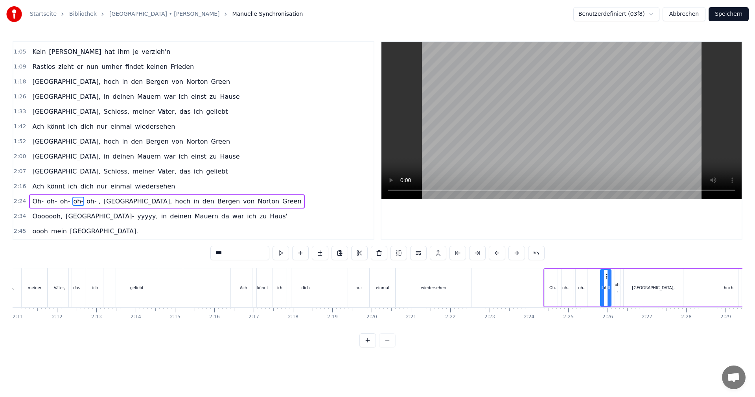
click at [608, 277] on div at bounding box center [609, 288] width 3 height 36
drag, startPoint x: 606, startPoint y: 278, endPoint x: 599, endPoint y: 280, distance: 7.4
click at [598, 280] on div "oh-" at bounding box center [598, 288] width 10 height 36
click at [617, 282] on div "oh- ," at bounding box center [618, 288] width 6 height 12
type input "*****"
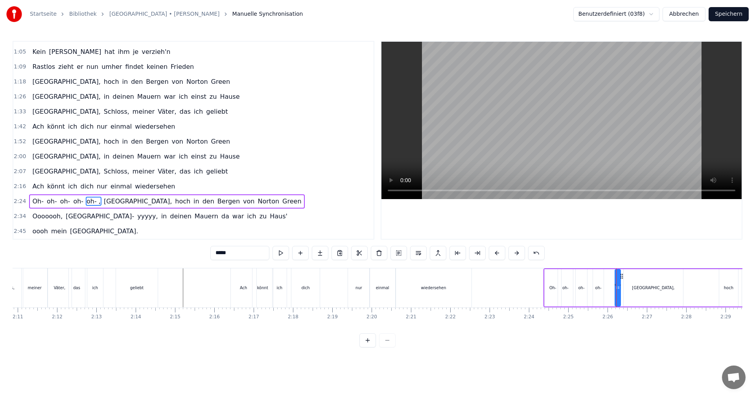
click at [617, 281] on div at bounding box center [617, 287] width 0 height 39
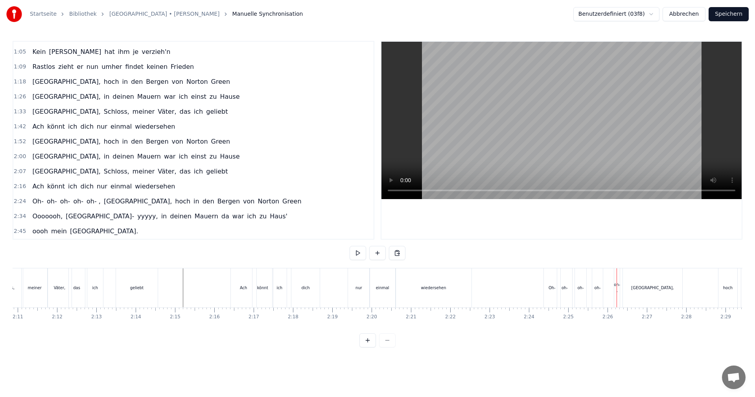
click at [617, 283] on div "oh- ," at bounding box center [617, 288] width 6 height 12
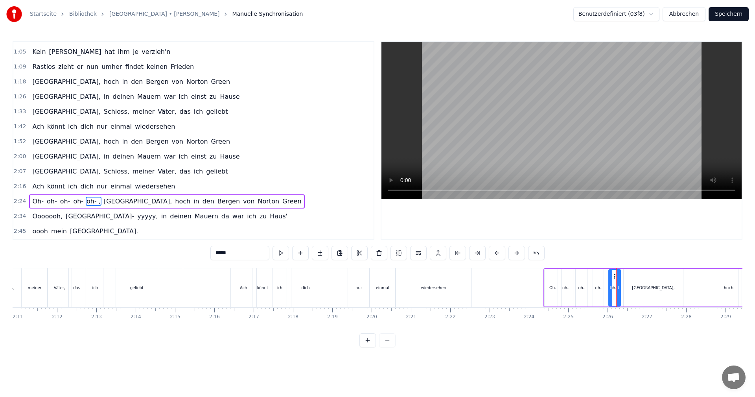
drag, startPoint x: 616, startPoint y: 286, endPoint x: 610, endPoint y: 288, distance: 6.5
click at [610, 288] on icon at bounding box center [610, 287] width 3 height 6
click at [617, 276] on div at bounding box center [618, 288] width 3 height 36
click at [611, 277] on icon at bounding box center [612, 276] width 6 height 6
click at [545, 287] on div "Oh-" at bounding box center [553, 287] width 17 height 37
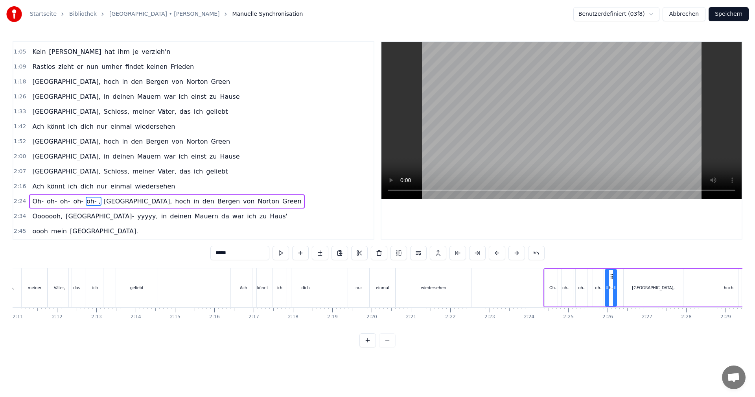
type input "***"
click at [550, 288] on icon at bounding box center [549, 287] width 3 height 6
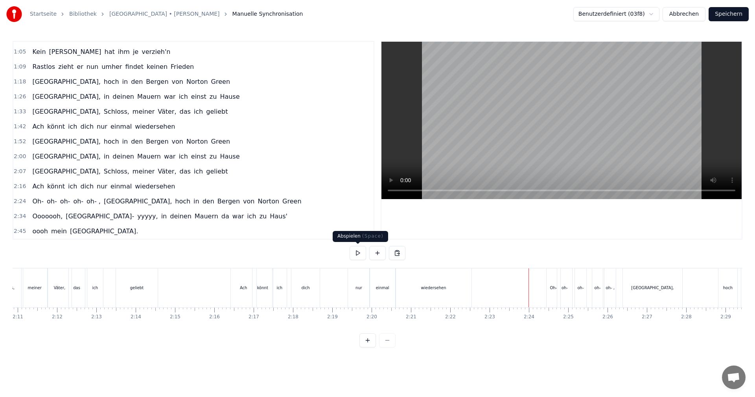
click at [353, 251] on button at bounding box center [358, 253] width 17 height 14
click at [351, 252] on button at bounding box center [358, 253] width 17 height 14
click at [600, 292] on div "oh-" at bounding box center [598, 287] width 11 height 39
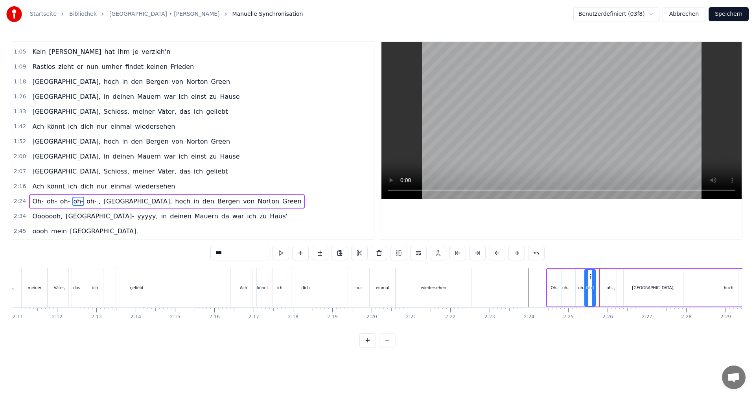
drag, startPoint x: 599, startPoint y: 276, endPoint x: 591, endPoint y: 279, distance: 8.6
click at [591, 279] on icon at bounding box center [592, 276] width 6 height 6
click at [582, 286] on div "oh-" at bounding box center [581, 288] width 6 height 6
drag, startPoint x: 583, startPoint y: 277, endPoint x: 577, endPoint y: 277, distance: 5.9
click at [577, 277] on icon at bounding box center [577, 276] width 6 height 6
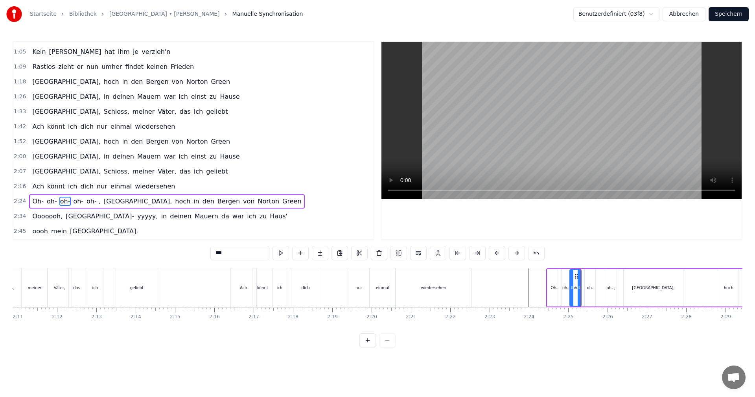
click at [591, 286] on div "oh-" at bounding box center [590, 288] width 6 height 6
click at [608, 287] on div "oh- ," at bounding box center [611, 288] width 9 height 6
drag, startPoint x: 612, startPoint y: 277, endPoint x: 602, endPoint y: 279, distance: 10.0
click at [602, 279] on icon at bounding box center [602, 276] width 6 height 6
click at [646, 284] on div "[GEOGRAPHIC_DATA]," at bounding box center [653, 287] width 59 height 37
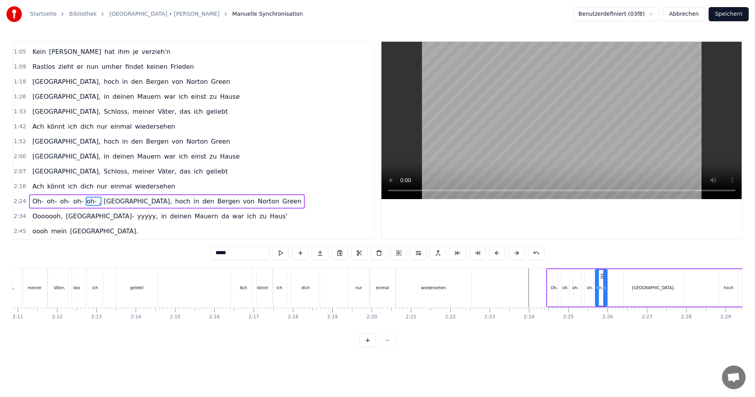
type input "*******"
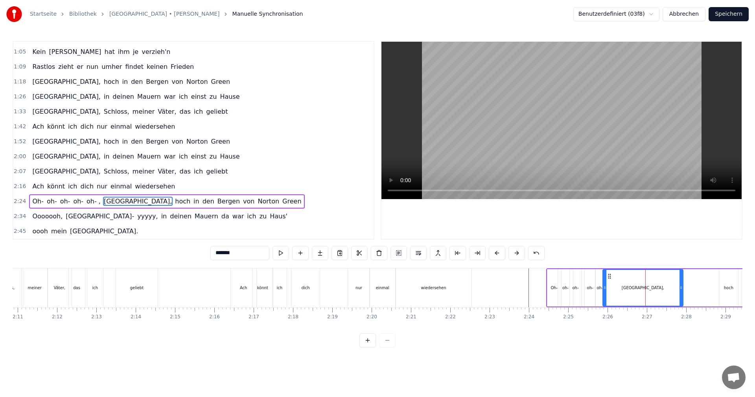
drag, startPoint x: 626, startPoint y: 287, endPoint x: 605, endPoint y: 288, distance: 20.9
click at [605, 288] on icon at bounding box center [605, 287] width 3 height 6
drag, startPoint x: 682, startPoint y: 289, endPoint x: 674, endPoint y: 289, distance: 7.9
click at [674, 289] on icon at bounding box center [673, 287] width 3 height 6
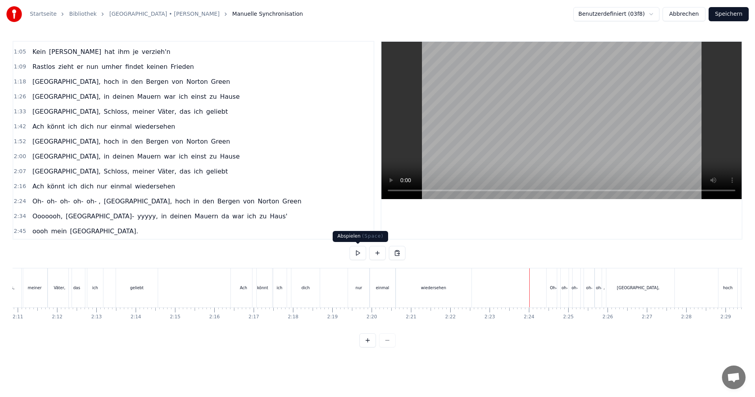
click at [358, 254] on button at bounding box center [358, 253] width 17 height 14
click at [590, 292] on div "oh-" at bounding box center [589, 287] width 11 height 39
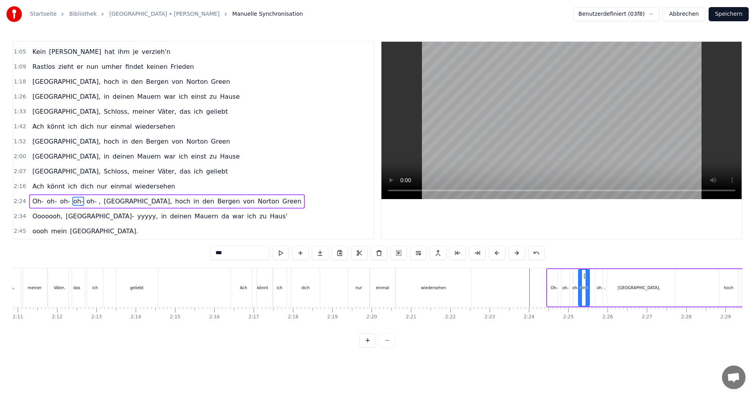
drag, startPoint x: 591, startPoint y: 277, endPoint x: 584, endPoint y: 279, distance: 6.6
click at [584, 279] on div "oh-" at bounding box center [584, 288] width 10 height 36
click at [598, 286] on div "oh- ," at bounding box center [601, 288] width 9 height 6
click at [564, 283] on div "oh-" at bounding box center [565, 287] width 15 height 37
click at [569, 287] on icon at bounding box center [568, 287] width 3 height 6
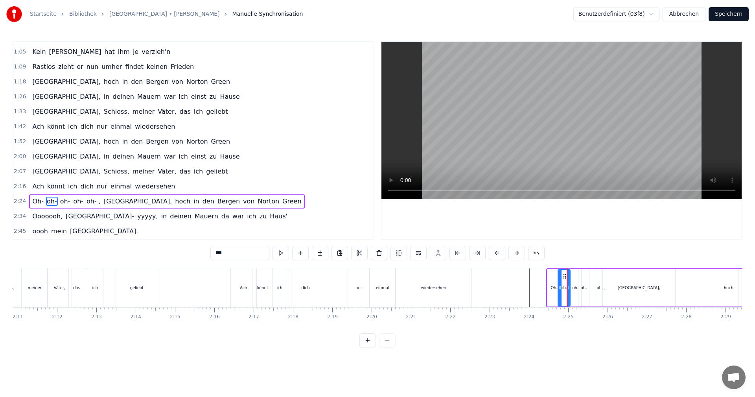
click at [574, 286] on div "oh-" at bounding box center [575, 288] width 6 height 6
click at [580, 285] on icon at bounding box center [579, 287] width 3 height 6
click at [556, 287] on div "Oh-" at bounding box center [554, 288] width 7 height 6
click at [559, 287] on icon at bounding box center [558, 287] width 3 height 6
click at [565, 286] on div "oh-" at bounding box center [564, 288] width 6 height 6
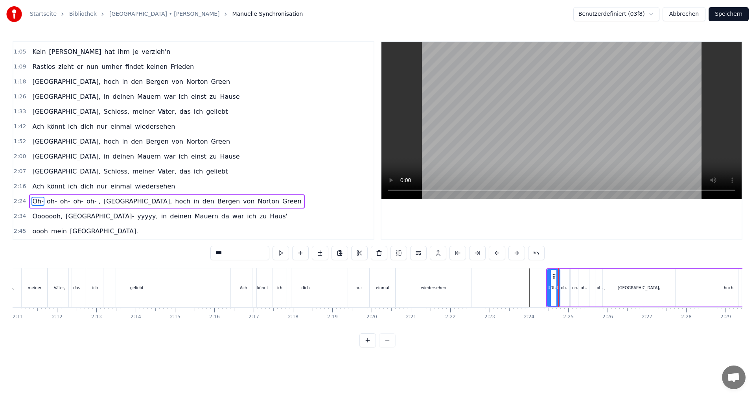
type input "***"
click at [569, 287] on icon at bounding box center [567, 287] width 3 height 6
click at [574, 287] on div "oh-" at bounding box center [575, 288] width 6 height 6
click at [578, 286] on icon at bounding box center [577, 287] width 3 height 6
click at [583, 286] on div "oh-" at bounding box center [584, 288] width 6 height 6
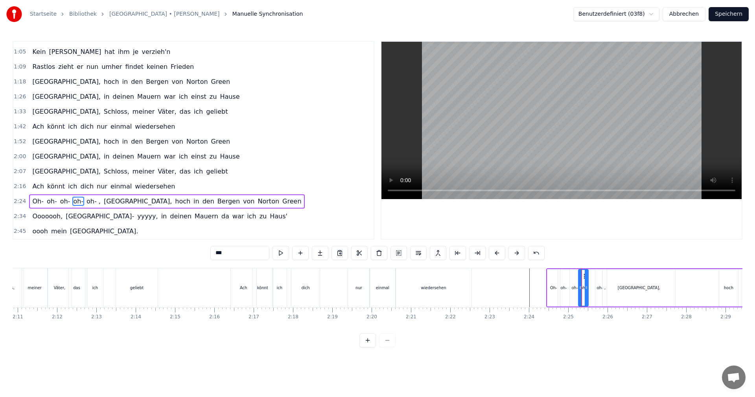
click at [587, 286] on icon at bounding box center [586, 287] width 3 height 6
click at [591, 286] on div "Oh- oh- oh- oh- [GEOGRAPHIC_DATA]- , [GEOGRAPHIC_DATA], hoch in den [GEOGRAPHIC…" at bounding box center [715, 287] width 338 height 39
click at [602, 287] on div "oh- ," at bounding box center [601, 288] width 9 height 6
drag, startPoint x: 602, startPoint y: 277, endPoint x: 595, endPoint y: 279, distance: 8.0
click at [594, 279] on icon at bounding box center [594, 276] width 6 height 6
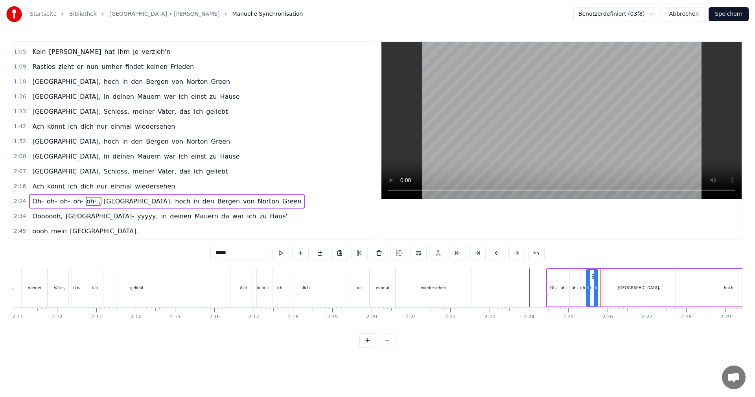
click at [614, 282] on div "[GEOGRAPHIC_DATA]," at bounding box center [639, 287] width 72 height 37
type input "*******"
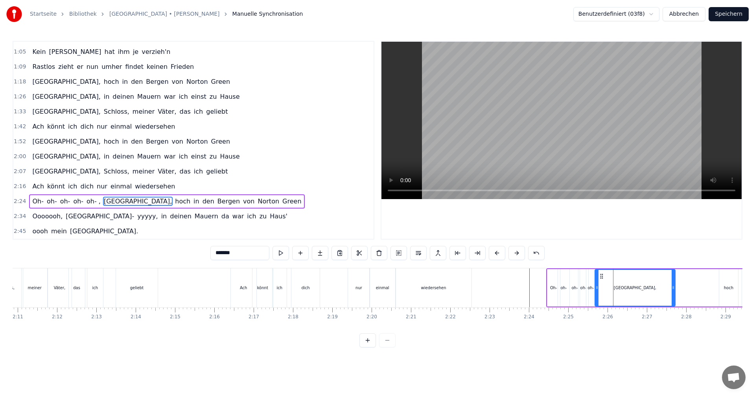
drag, startPoint x: 606, startPoint y: 288, endPoint x: 598, endPoint y: 290, distance: 8.2
click at [598, 290] on icon at bounding box center [597, 287] width 3 height 6
drag, startPoint x: 674, startPoint y: 288, endPoint x: 668, endPoint y: 290, distance: 6.1
click at [667, 291] on div at bounding box center [666, 288] width 3 height 36
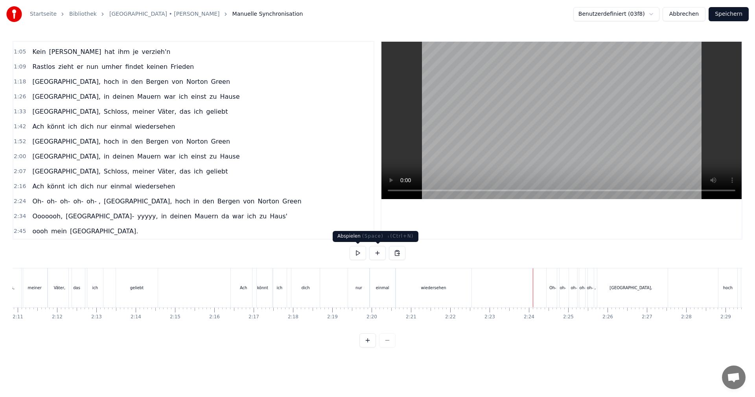
click at [364, 253] on button at bounding box center [358, 253] width 17 height 14
click at [571, 290] on div "oh-" at bounding box center [574, 288] width 6 height 6
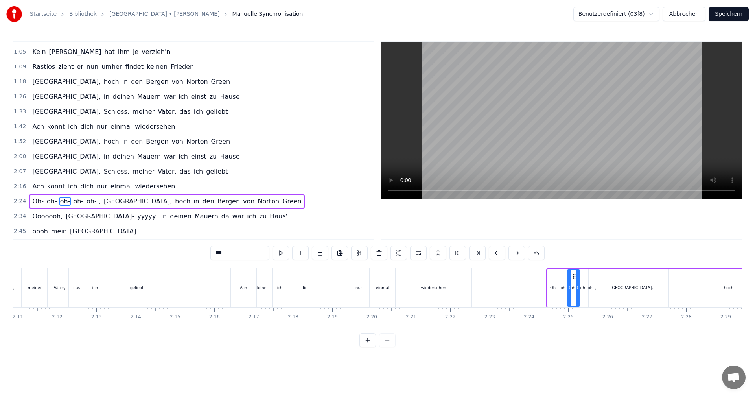
click at [569, 291] on div at bounding box center [569, 288] width 3 height 36
click at [370, 347] on button at bounding box center [368, 340] width 17 height 14
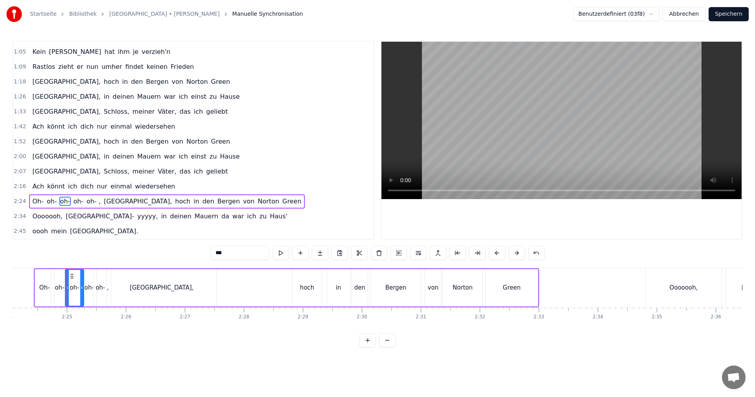
scroll to position [0, 8518]
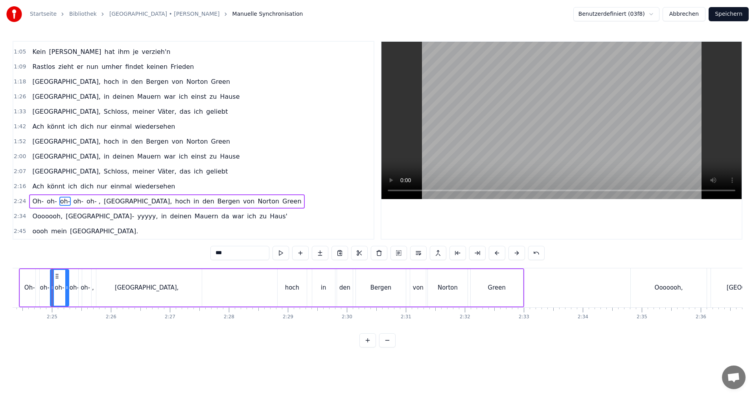
click at [367, 347] on button at bounding box center [368, 340] width 17 height 14
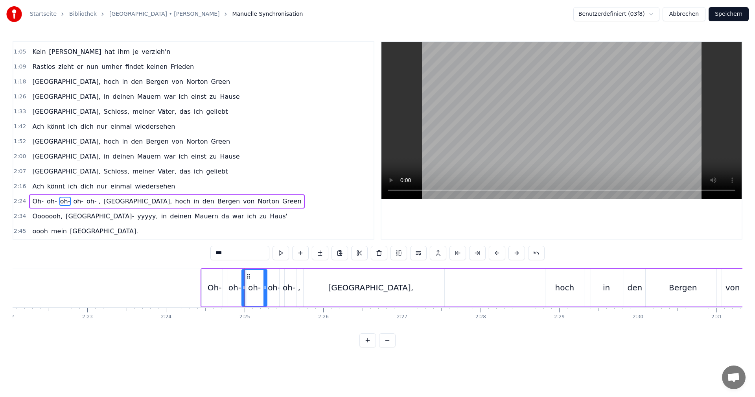
scroll to position [0, 11166]
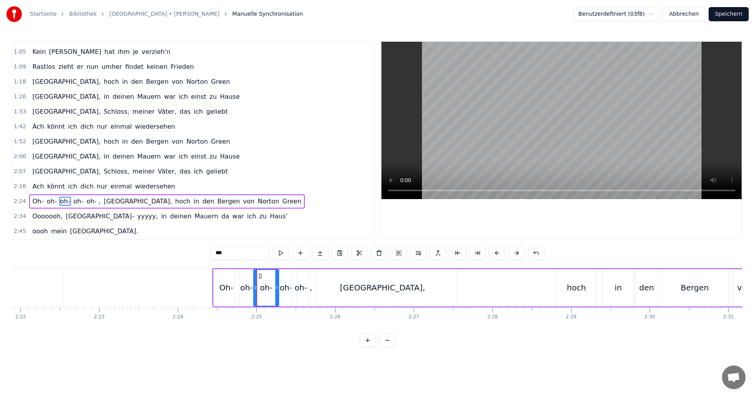
click at [248, 288] on div "oh-" at bounding box center [246, 288] width 13 height 12
drag, startPoint x: 258, startPoint y: 289, endPoint x: 253, endPoint y: 290, distance: 5.2
click at [253, 290] on icon at bounding box center [251, 287] width 3 height 6
click at [234, 288] on icon at bounding box center [234, 287] width 3 height 6
click at [220, 288] on div "Oh-" at bounding box center [227, 288] width 14 height 12
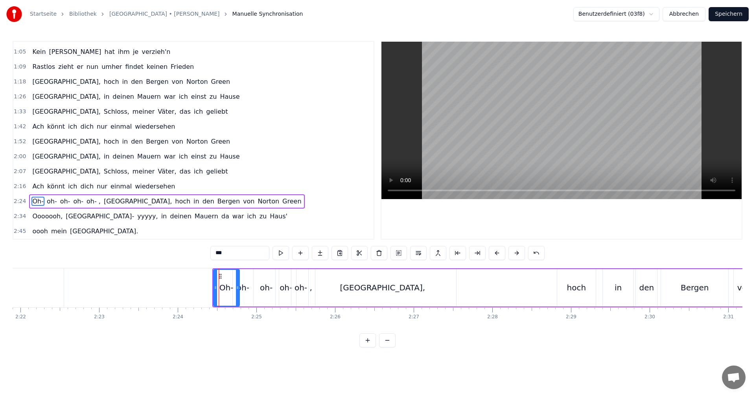
click at [264, 287] on div "oh-" at bounding box center [266, 288] width 13 height 12
drag, startPoint x: 275, startPoint y: 287, endPoint x: 270, endPoint y: 288, distance: 5.2
click at [268, 288] on div "oh-" at bounding box center [266, 288] width 24 height 36
drag, startPoint x: 277, startPoint y: 289, endPoint x: 268, endPoint y: 289, distance: 8.3
click at [268, 289] on icon at bounding box center [268, 287] width 3 height 6
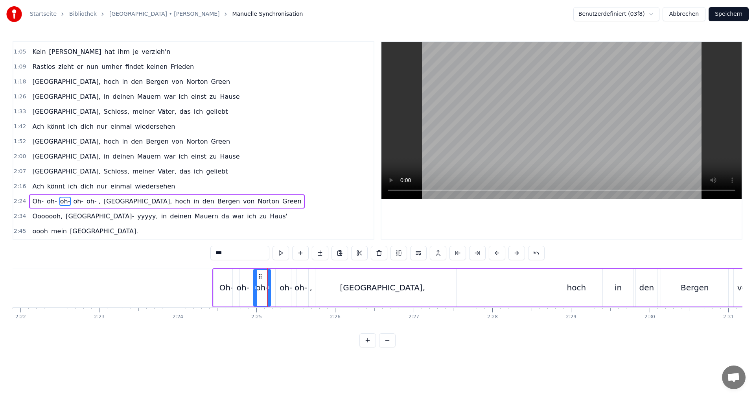
click at [280, 287] on div "oh-" at bounding box center [286, 288] width 13 height 12
drag, startPoint x: 282, startPoint y: 275, endPoint x: 275, endPoint y: 276, distance: 6.7
click at [275, 276] on icon at bounding box center [274, 276] width 6 height 6
click at [296, 284] on div "oh- ," at bounding box center [304, 288] width 18 height 12
drag, startPoint x: 314, startPoint y: 286, endPoint x: 308, endPoint y: 284, distance: 6.2
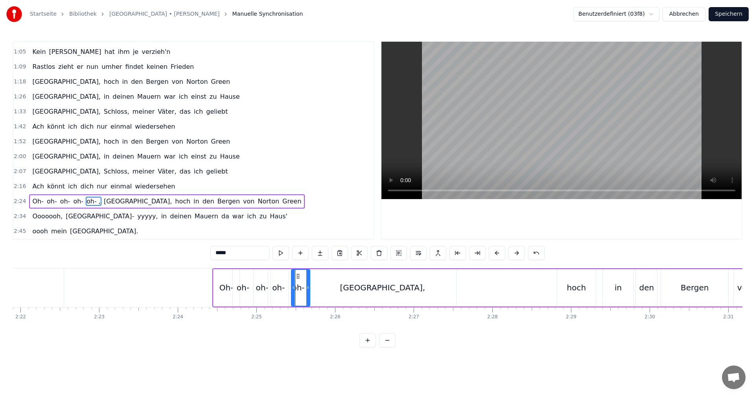
click at [310, 287] on icon at bounding box center [307, 287] width 3 height 6
drag, startPoint x: 297, startPoint y: 274, endPoint x: 289, endPoint y: 276, distance: 8.9
click at [289, 276] on icon at bounding box center [289, 276] width 6 height 6
click at [229, 290] on div "Oh-" at bounding box center [227, 288] width 14 height 12
click at [233, 288] on circle at bounding box center [233, 288] width 0 height 0
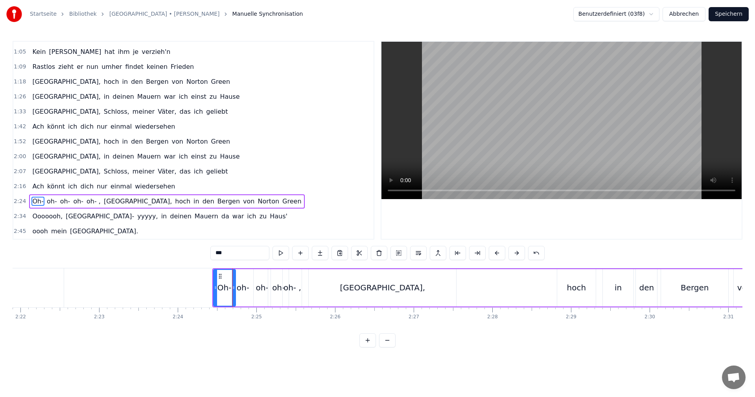
click at [242, 287] on div "oh-" at bounding box center [243, 288] width 13 height 12
click at [226, 289] on div "Oh-" at bounding box center [225, 288] width 14 height 12
drag, startPoint x: 234, startPoint y: 288, endPoint x: 230, endPoint y: 288, distance: 4.4
click at [230, 288] on icon at bounding box center [229, 287] width 3 height 6
click at [240, 288] on div "oh-" at bounding box center [243, 288] width 13 height 12
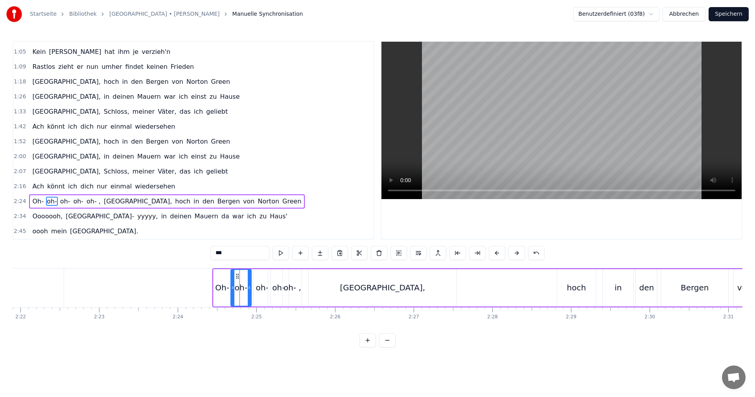
drag, startPoint x: 239, startPoint y: 276, endPoint x: 246, endPoint y: 279, distance: 7.9
click at [237, 277] on icon at bounding box center [237, 276] width 6 height 6
click at [254, 280] on div "oh-" at bounding box center [262, 287] width 17 height 37
click at [255, 276] on icon at bounding box center [256, 276] width 6 height 6
click at [271, 279] on div "oh-" at bounding box center [278, 287] width 20 height 37
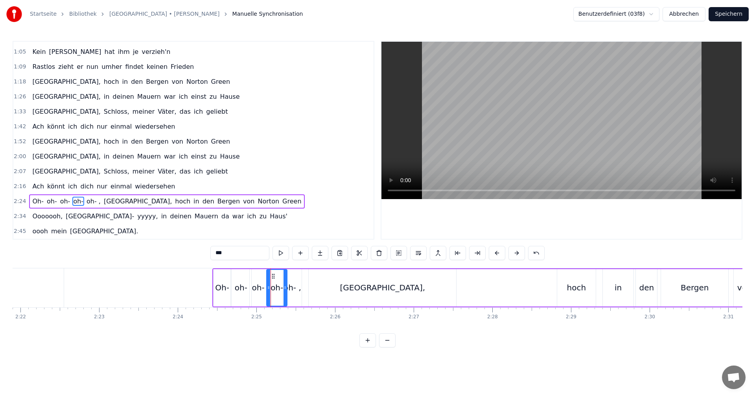
click at [274, 276] on circle at bounding box center [274, 276] width 0 height 0
click at [294, 277] on div "oh- ," at bounding box center [292, 287] width 19 height 37
drag, startPoint x: 289, startPoint y: 276, endPoint x: 285, endPoint y: 277, distance: 4.1
click at [285, 277] on icon at bounding box center [285, 276] width 6 height 6
click at [376, 286] on div "[GEOGRAPHIC_DATA]," at bounding box center [382, 288] width 85 height 12
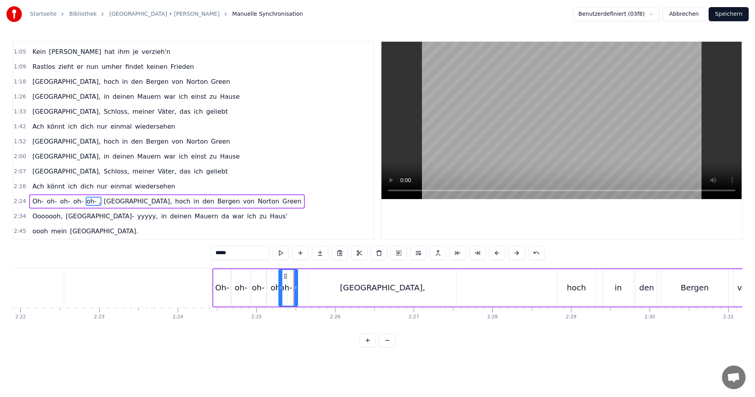
type input "*******"
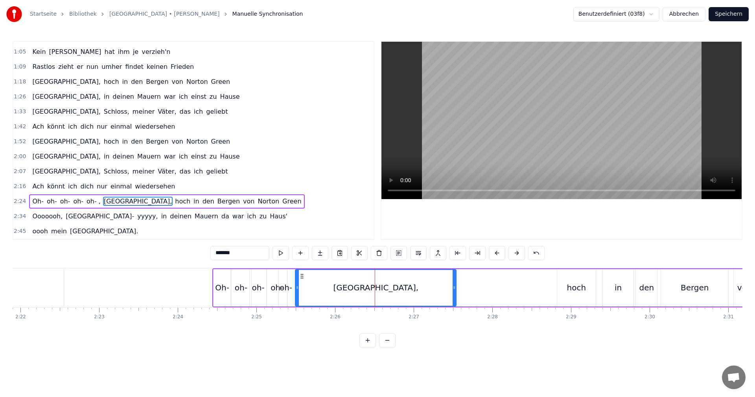
drag, startPoint x: 312, startPoint y: 286, endPoint x: 298, endPoint y: 287, distance: 13.4
click at [298, 287] on icon at bounding box center [297, 287] width 3 height 6
click at [452, 288] on icon at bounding box center [450, 287] width 3 height 6
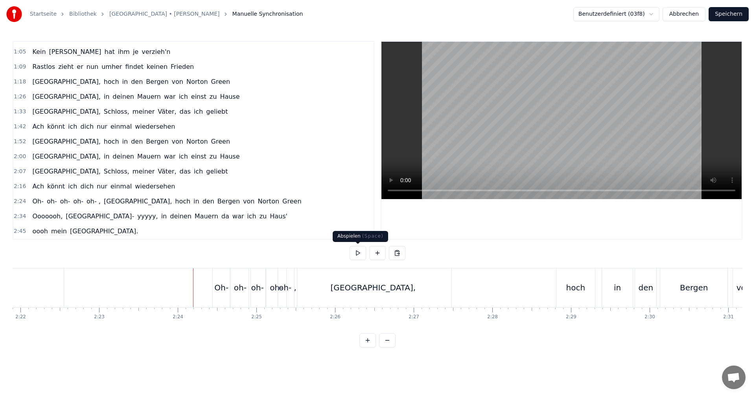
click at [361, 252] on button at bounding box center [358, 253] width 17 height 14
click at [583, 283] on div "hoch" at bounding box center [576, 288] width 19 height 12
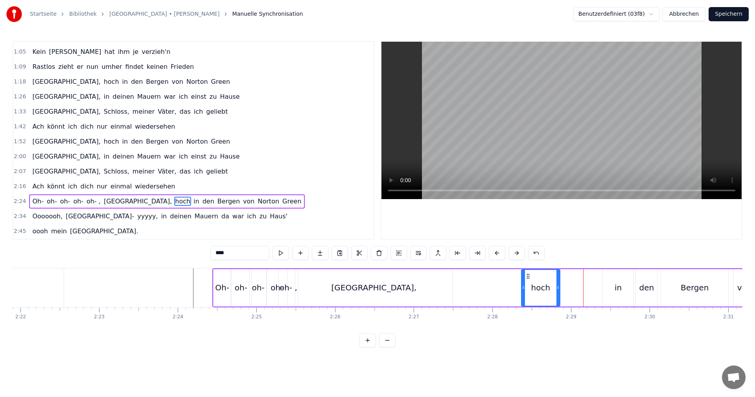
drag, startPoint x: 565, startPoint y: 277, endPoint x: 529, endPoint y: 277, distance: 35.8
click at [529, 277] on icon at bounding box center [528, 276] width 6 height 6
drag, startPoint x: 559, startPoint y: 288, endPoint x: 567, endPoint y: 290, distance: 8.0
click at [569, 290] on icon at bounding box center [568, 287] width 3 height 6
click at [613, 290] on div "in" at bounding box center [618, 287] width 31 height 37
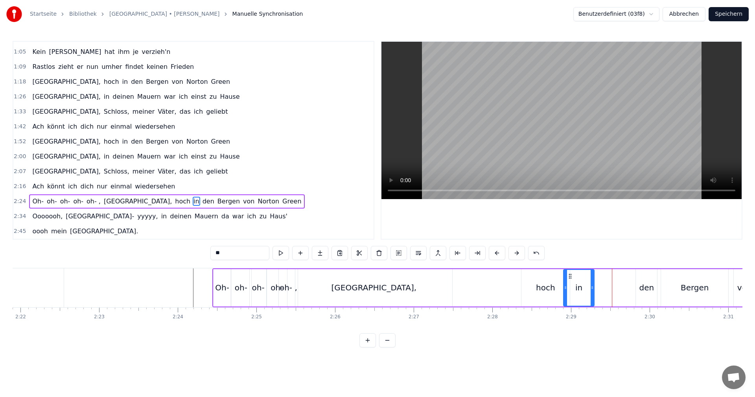
drag, startPoint x: 609, startPoint y: 278, endPoint x: 570, endPoint y: 279, distance: 39.4
click at [570, 279] on icon at bounding box center [570, 276] width 6 height 6
click at [649, 288] on div "den" at bounding box center [647, 288] width 15 height 12
drag, startPoint x: 642, startPoint y: 277, endPoint x: 603, endPoint y: 282, distance: 39.3
click at [603, 282] on div "den" at bounding box center [608, 288] width 20 height 36
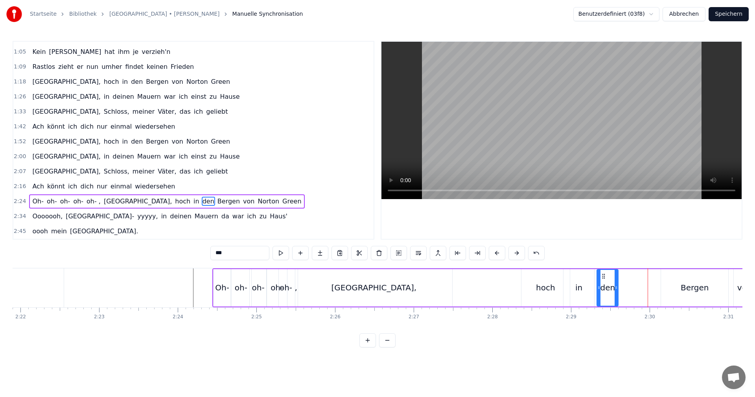
click at [618, 287] on icon at bounding box center [616, 287] width 3 height 6
click at [695, 286] on div "Bergen" at bounding box center [695, 288] width 28 height 12
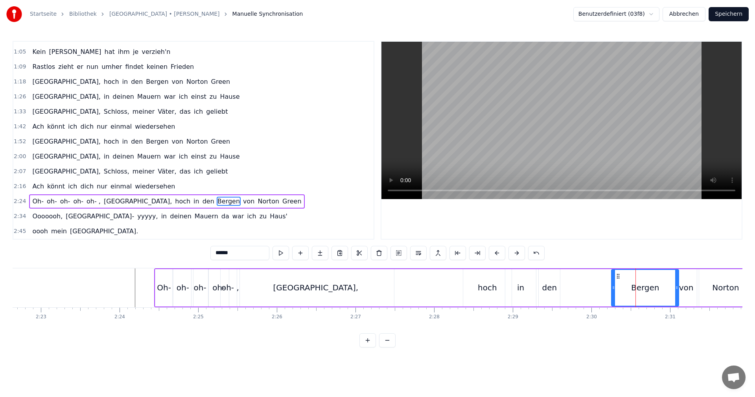
scroll to position [0, 11227]
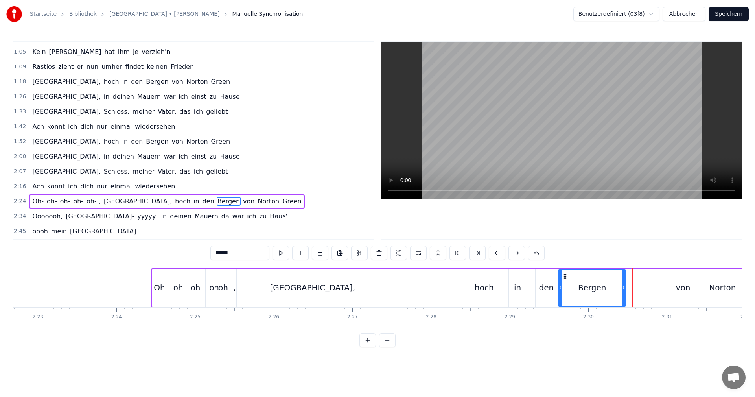
drag, startPoint x: 668, startPoint y: 277, endPoint x: 566, endPoint y: 283, distance: 102.9
click at [566, 283] on div "Bergen" at bounding box center [592, 288] width 66 height 36
drag, startPoint x: 625, startPoint y: 288, endPoint x: 604, endPoint y: 288, distance: 21.2
click at [604, 288] on icon at bounding box center [602, 287] width 3 height 6
click at [678, 285] on div "von" at bounding box center [683, 288] width 15 height 12
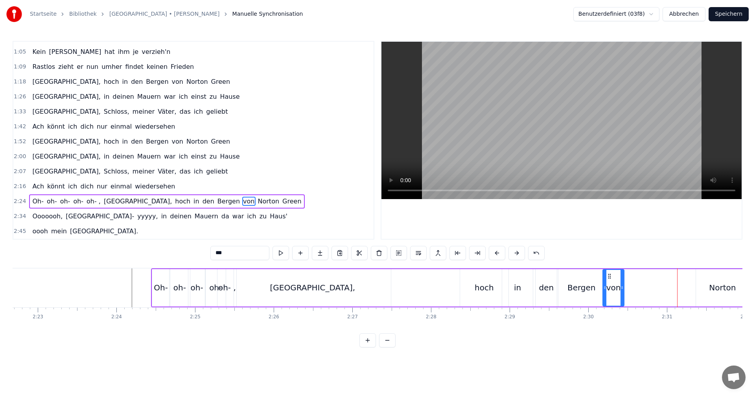
drag, startPoint x: 679, startPoint y: 276, endPoint x: 609, endPoint y: 280, distance: 69.3
click at [609, 280] on div "von" at bounding box center [614, 288] width 20 height 36
click at [709, 283] on div "Norton" at bounding box center [722, 287] width 53 height 37
type input "******"
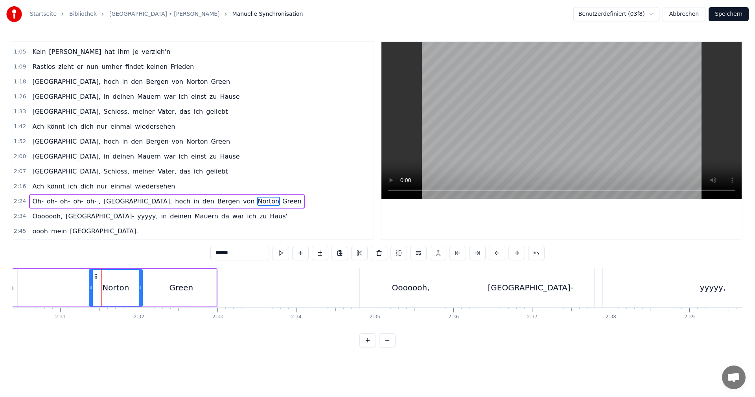
scroll to position [0, 11884]
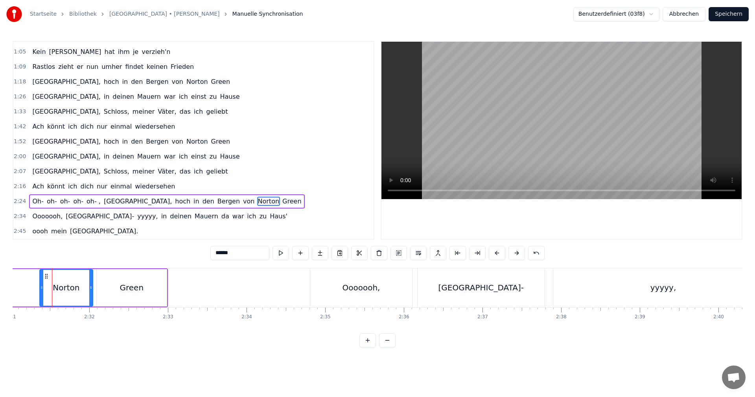
click at [387, 347] on button at bounding box center [387, 340] width 17 height 14
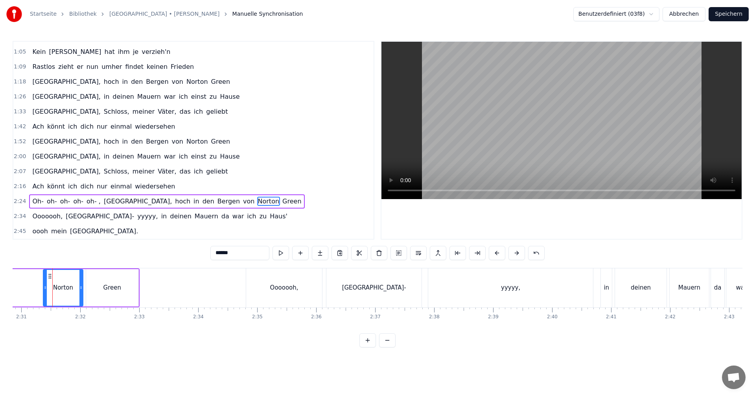
click at [388, 347] on button at bounding box center [387, 340] width 17 height 14
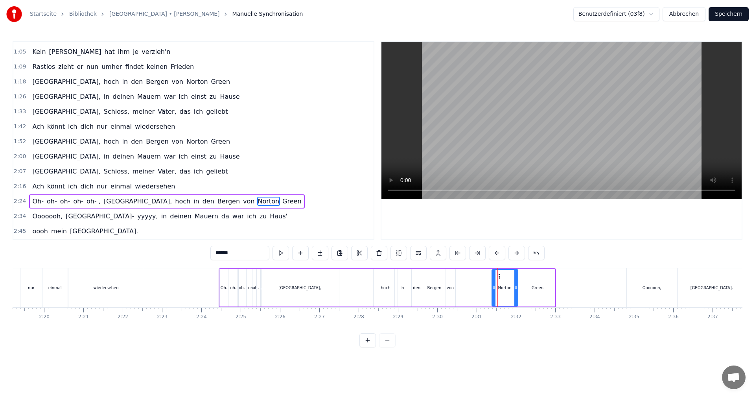
scroll to position [0, 5462]
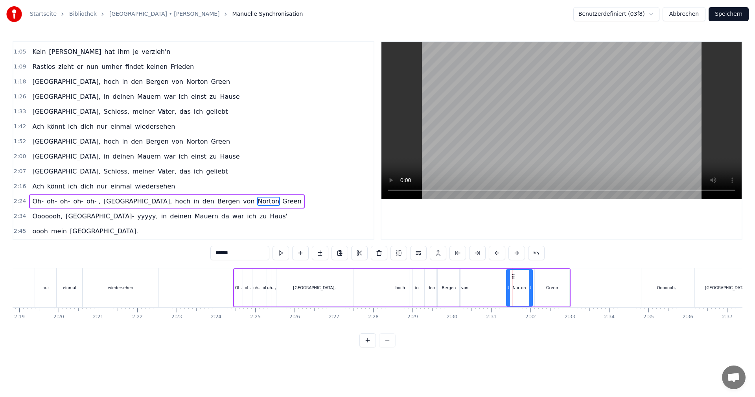
drag, startPoint x: 512, startPoint y: 277, endPoint x: 485, endPoint y: 281, distance: 27.9
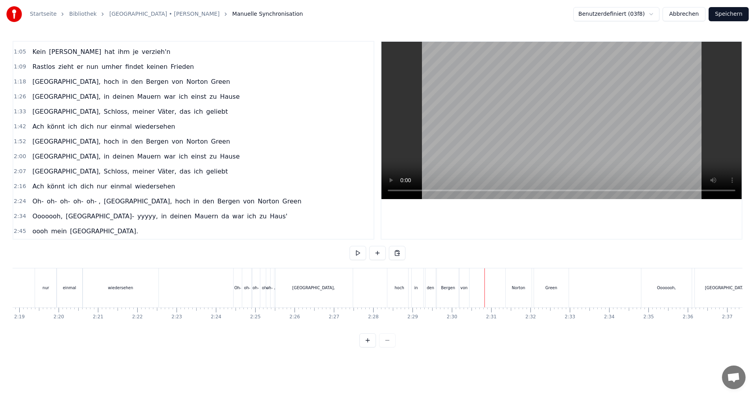
click at [519, 282] on div "Norton" at bounding box center [519, 287] width 26 height 39
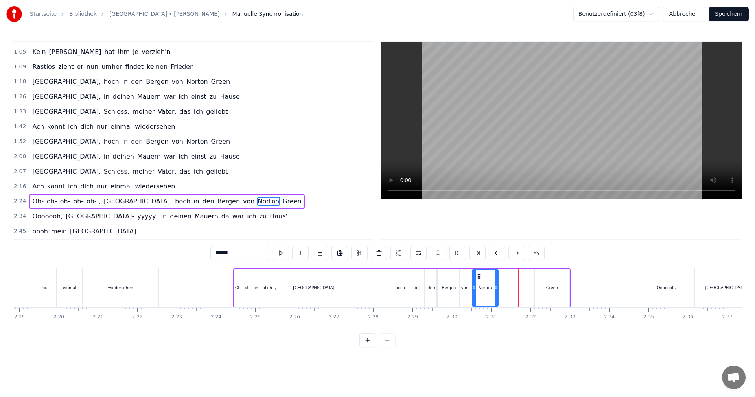
drag, startPoint x: 514, startPoint y: 275, endPoint x: 480, endPoint y: 279, distance: 34.5
click at [480, 279] on div "Norton" at bounding box center [485, 288] width 25 height 36
click at [465, 284] on div "von" at bounding box center [465, 287] width 10 height 37
click at [485, 280] on div "Norton" at bounding box center [486, 287] width 26 height 37
click at [467, 286] on div "von" at bounding box center [465, 288] width 7 height 6
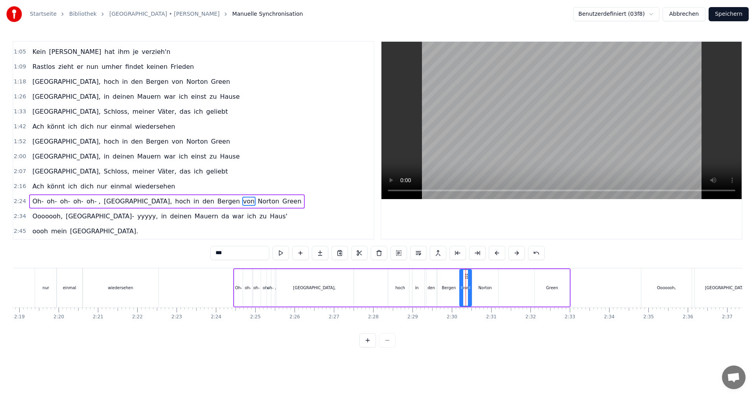
click at [471, 287] on icon at bounding box center [469, 287] width 3 height 6
click at [481, 285] on div "Norton" at bounding box center [485, 288] width 13 height 6
click at [481, 277] on icon at bounding box center [481, 276] width 6 height 6
drag, startPoint x: 498, startPoint y: 288, endPoint x: 488, endPoint y: 288, distance: 9.8
click at [488, 288] on icon at bounding box center [488, 287] width 3 height 6
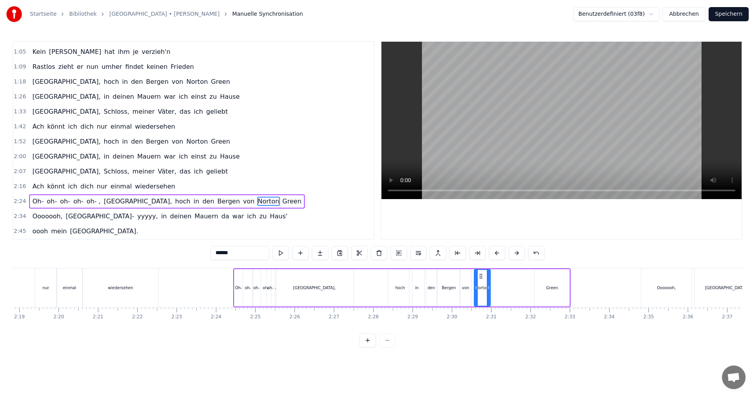
click at [535, 285] on div "Green" at bounding box center [552, 287] width 35 height 37
type input "*****"
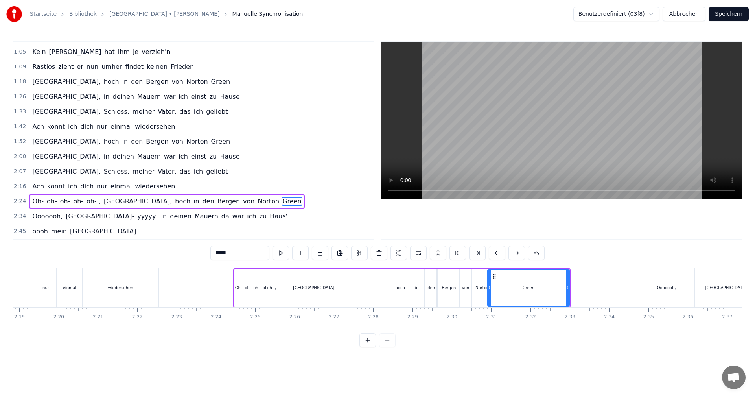
drag, startPoint x: 536, startPoint y: 288, endPoint x: 489, endPoint y: 287, distance: 47.2
click at [489, 287] on icon at bounding box center [489, 287] width 3 height 6
drag, startPoint x: 569, startPoint y: 288, endPoint x: 519, endPoint y: 290, distance: 49.2
click at [519, 290] on icon at bounding box center [518, 287] width 3 height 6
click at [520, 288] on icon at bounding box center [518, 287] width 3 height 6
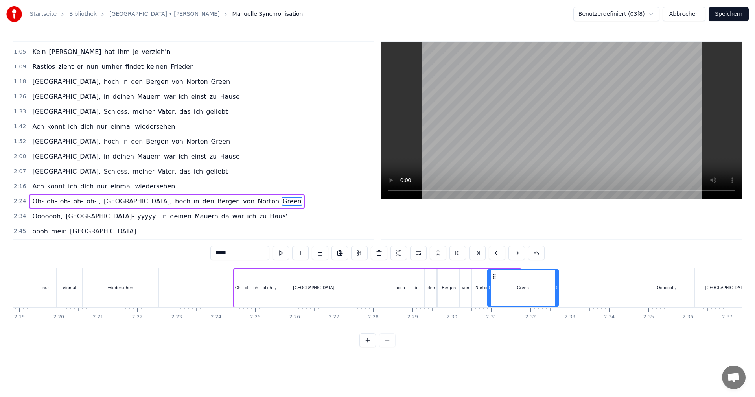
drag, startPoint x: 518, startPoint y: 288, endPoint x: 556, endPoint y: 292, distance: 38.8
click at [556, 292] on div at bounding box center [556, 288] width 3 height 36
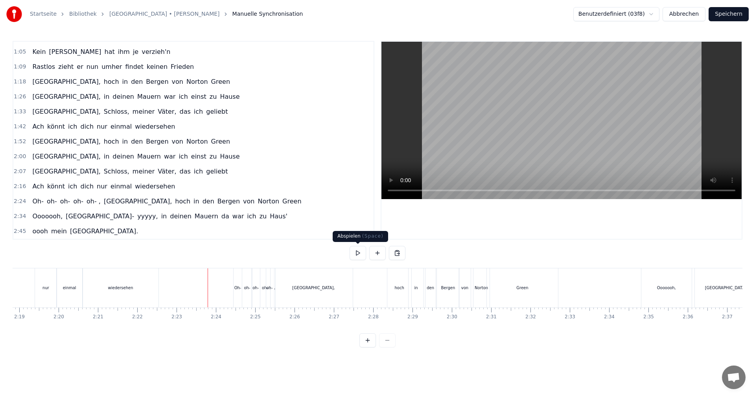
click at [362, 255] on button at bounding box center [358, 253] width 17 height 14
click at [641, 288] on div "Ooooooh," at bounding box center [666, 287] width 51 height 39
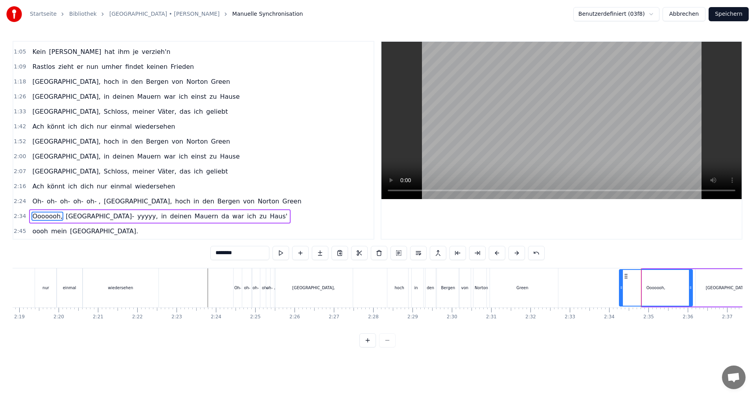
drag, startPoint x: 644, startPoint y: 287, endPoint x: 636, endPoint y: 287, distance: 7.5
click at [622, 290] on icon at bounding box center [621, 287] width 3 height 6
drag, startPoint x: 692, startPoint y: 288, endPoint x: 698, endPoint y: 291, distance: 7.2
click at [697, 290] on icon at bounding box center [697, 287] width 3 height 6
click at [710, 287] on div "[GEOGRAPHIC_DATA]-" at bounding box center [727, 287] width 63 height 37
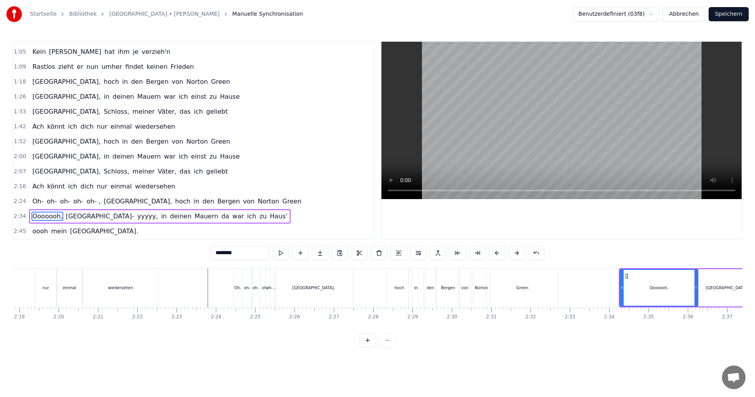
type input "*******"
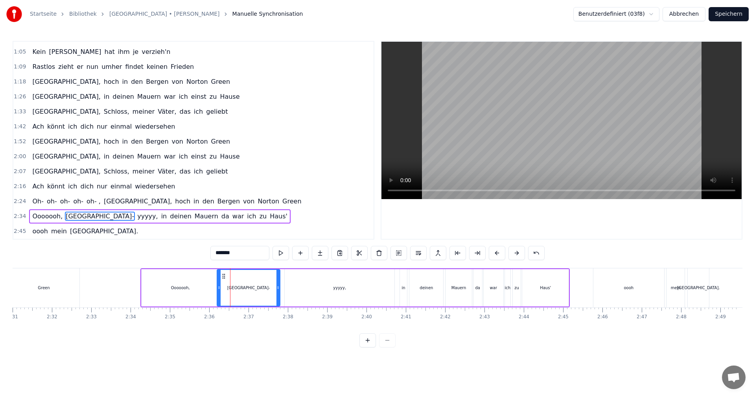
scroll to position [0, 5942]
click at [222, 287] on icon at bounding box center [221, 287] width 3 height 6
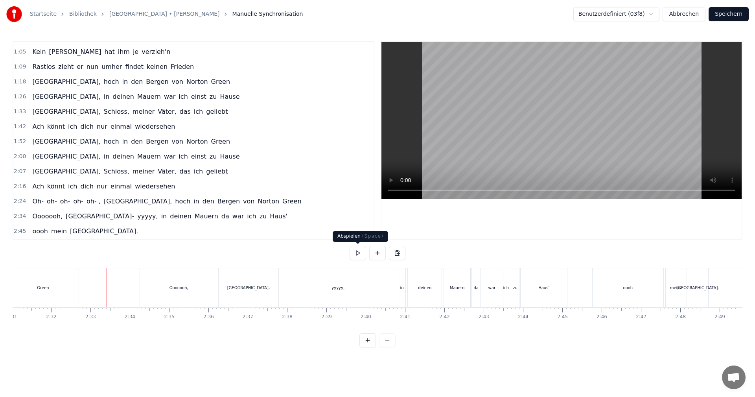
click at [358, 252] on button at bounding box center [358, 253] width 17 height 14
click at [361, 251] on button at bounding box center [358, 253] width 17 height 14
click at [224, 289] on div "[GEOGRAPHIC_DATA]-" at bounding box center [249, 287] width 60 height 39
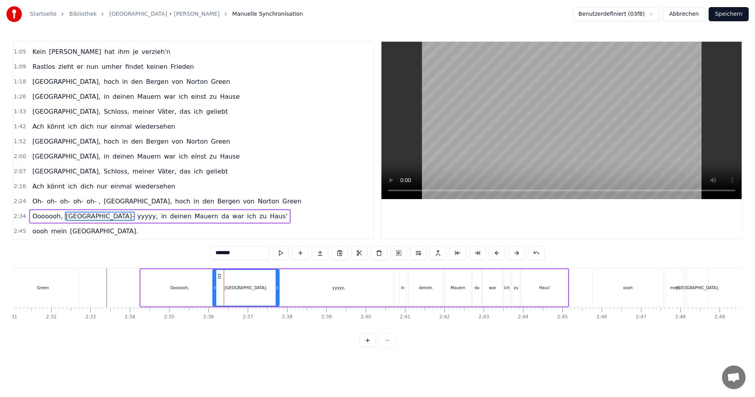
drag, startPoint x: 220, startPoint y: 288, endPoint x: 214, endPoint y: 289, distance: 6.8
click at [214, 289] on icon at bounding box center [214, 287] width 3 height 6
click at [118, 267] on div "0:01 Dies ist [PERSON_NAME] Lied 0:04 Sein Lied von Albany 0:07 Dem stolzen Sch…" at bounding box center [378, 194] width 730 height 306
click at [286, 256] on button at bounding box center [281, 253] width 17 height 14
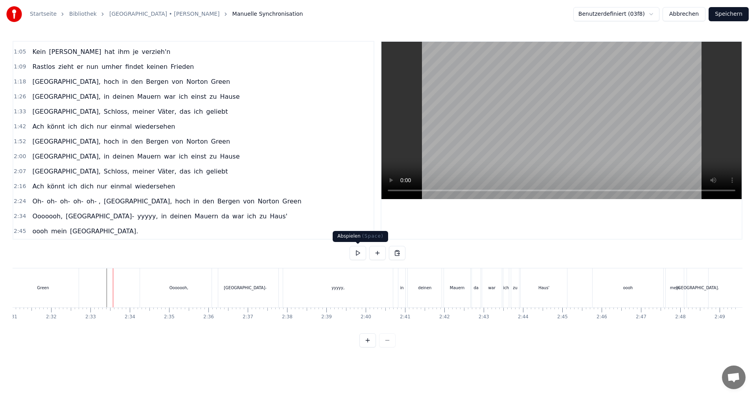
click at [359, 255] on button at bounding box center [358, 253] width 17 height 14
click at [322, 284] on div "yyyyy," at bounding box center [338, 287] width 110 height 39
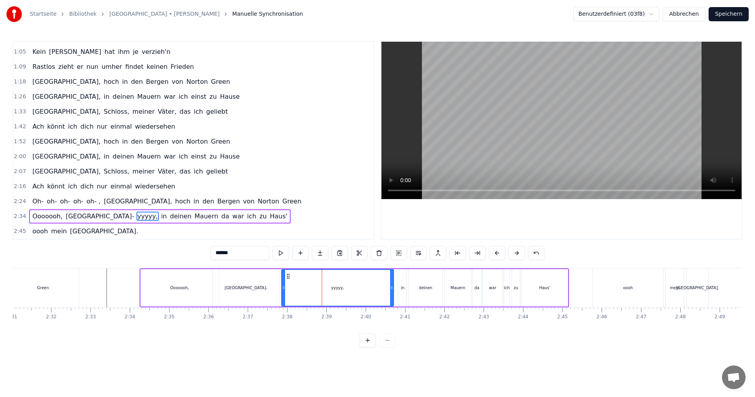
click at [284, 288] on circle at bounding box center [284, 288] width 0 height 0
drag, startPoint x: 391, startPoint y: 288, endPoint x: 380, endPoint y: 290, distance: 11.9
click at [380, 290] on icon at bounding box center [379, 287] width 3 height 6
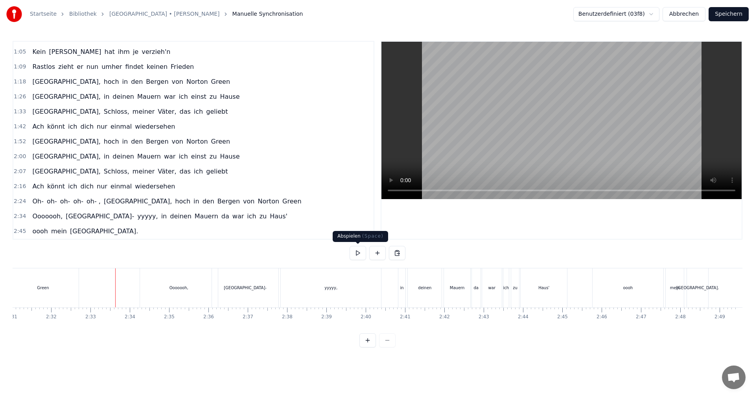
click at [360, 254] on button at bounding box center [358, 253] width 17 height 14
click at [360, 255] on button at bounding box center [358, 253] width 17 height 14
click at [472, 290] on div "da" at bounding box center [476, 287] width 9 height 39
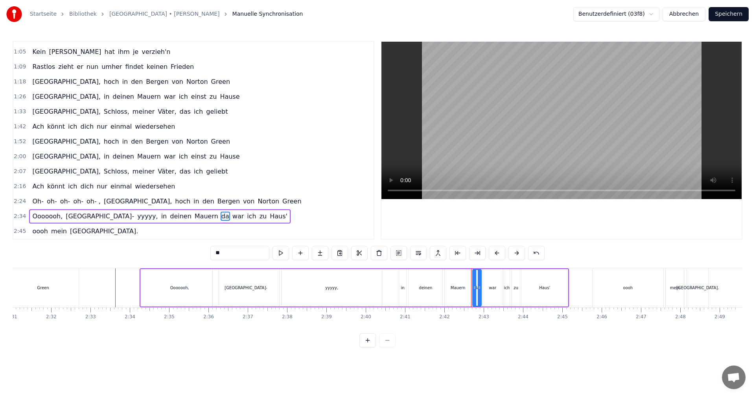
click at [458, 287] on div "Mauern" at bounding box center [458, 288] width 15 height 6
click at [425, 290] on div "deinen" at bounding box center [425, 288] width 13 height 6
click at [404, 289] on div "in" at bounding box center [403, 288] width 4 height 6
click at [416, 290] on div "deinen" at bounding box center [426, 287] width 34 height 37
drag, startPoint x: 441, startPoint y: 289, endPoint x: 430, endPoint y: 290, distance: 11.5
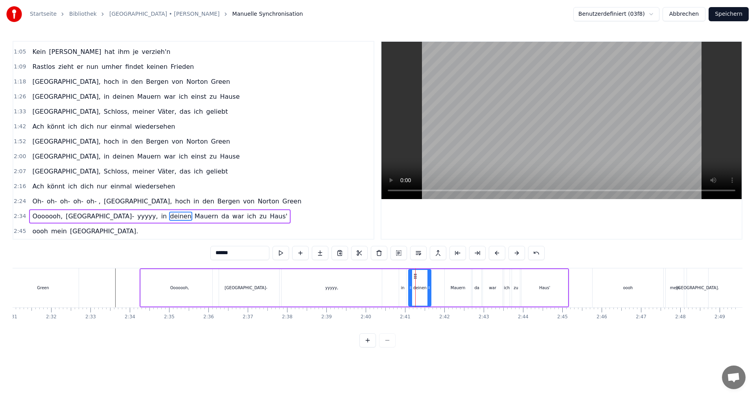
click at [430, 290] on icon at bounding box center [429, 287] width 3 height 6
click at [451, 286] on div "Mauern" at bounding box center [458, 287] width 26 height 37
drag, startPoint x: 448, startPoint y: 288, endPoint x: 452, endPoint y: 289, distance: 4.8
click at [427, 288] on circle at bounding box center [427, 288] width 0 height 0
drag, startPoint x: 470, startPoint y: 288, endPoint x: 456, endPoint y: 290, distance: 13.9
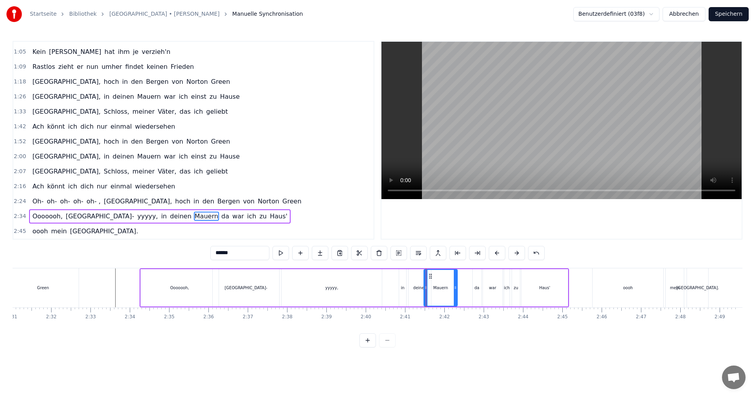
click at [456, 290] on icon at bounding box center [455, 287] width 3 height 6
click at [475, 288] on div "da" at bounding box center [476, 288] width 5 height 6
type input "**"
drag, startPoint x: 477, startPoint y: 277, endPoint x: 459, endPoint y: 280, distance: 18.6
click at [459, 280] on div "da" at bounding box center [459, 288] width 8 height 36
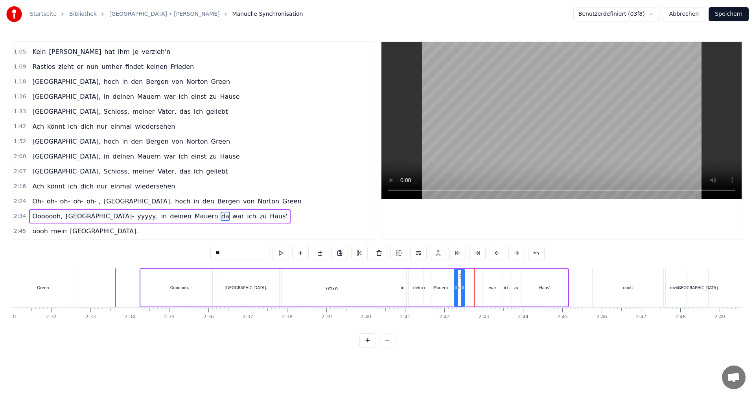
click at [463, 288] on circle at bounding box center [463, 288] width 0 height 0
click at [471, 284] on div "Ooooooh, [GEOGRAPHIC_DATA]- yyyyy, in deinen Mauern da war ich zu Haus'" at bounding box center [355, 287] width 430 height 39
click at [494, 288] on div "war" at bounding box center [492, 288] width 7 height 6
click at [490, 275] on icon at bounding box center [490, 276] width 6 height 6
drag, startPoint x: 490, startPoint y: 275, endPoint x: 469, endPoint y: 276, distance: 20.5
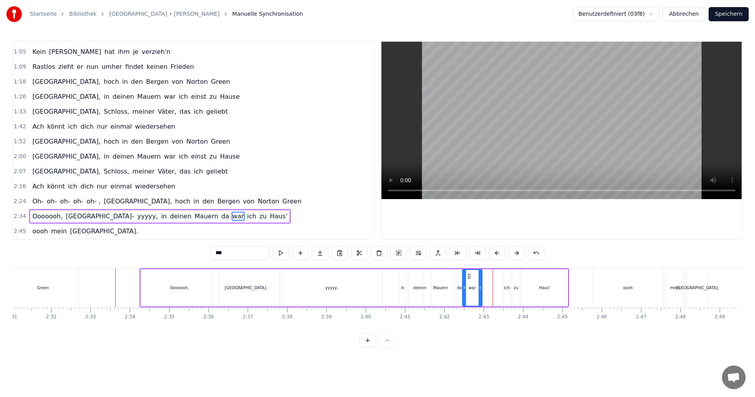
click at [469, 276] on icon at bounding box center [469, 276] width 6 height 6
click at [484, 286] on icon at bounding box center [482, 287] width 3 height 6
click at [507, 288] on div "ich" at bounding box center [507, 288] width 6 height 6
type input "***"
click at [508, 288] on icon at bounding box center [509, 287] width 3 height 6
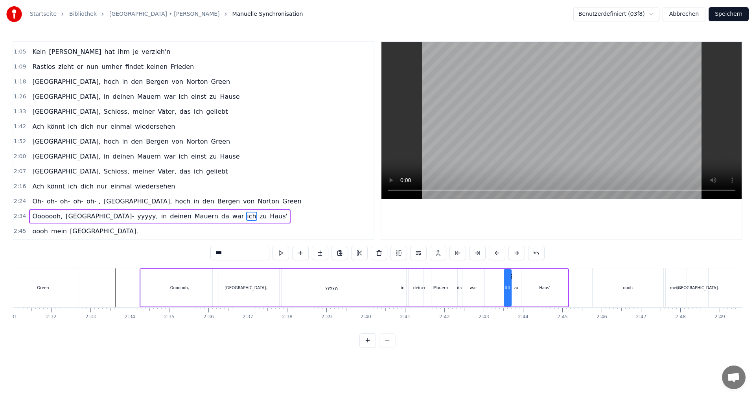
click at [508, 284] on div at bounding box center [509, 288] width 3 height 36
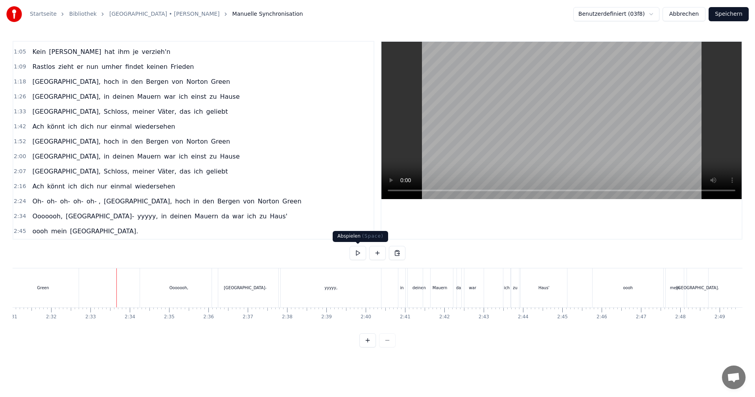
click at [356, 252] on button at bounding box center [358, 253] width 17 height 14
click at [360, 252] on button at bounding box center [358, 253] width 17 height 14
click at [403, 286] on div "in" at bounding box center [403, 288] width 4 height 6
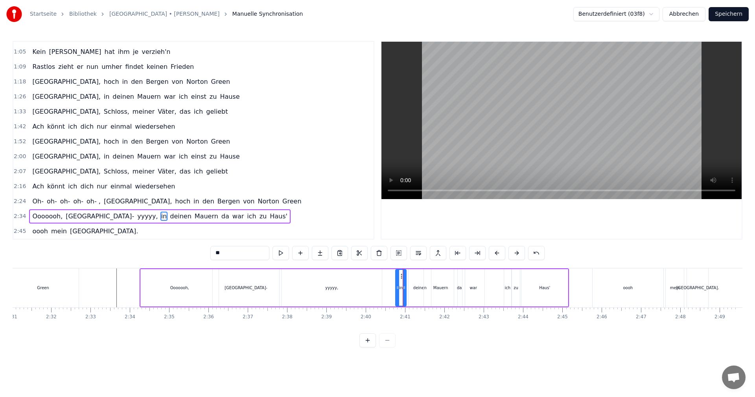
click at [396, 287] on icon at bounding box center [397, 287] width 3 height 6
click at [403, 288] on icon at bounding box center [402, 287] width 3 height 6
click at [413, 287] on div "deinen" at bounding box center [420, 287] width 22 height 37
click at [406, 287] on icon at bounding box center [407, 287] width 3 height 6
click at [427, 288] on circle at bounding box center [427, 288] width 0 height 0
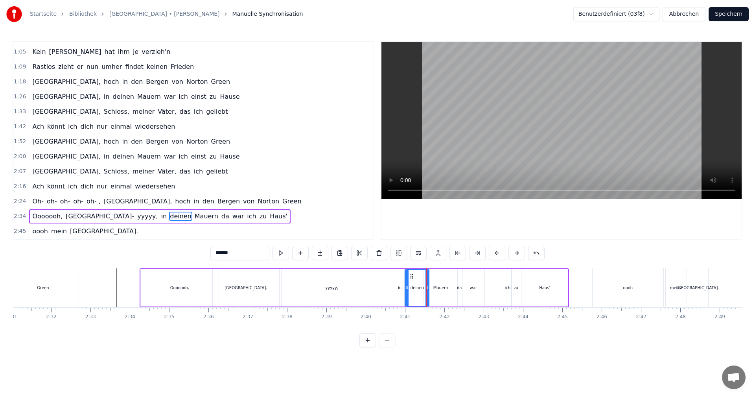
click at [446, 286] on div "Mauern" at bounding box center [441, 288] width 15 height 6
drag, startPoint x: 456, startPoint y: 285, endPoint x: 451, endPoint y: 286, distance: 4.5
click at [451, 286] on icon at bounding box center [451, 287] width 3 height 6
click at [459, 287] on div "da" at bounding box center [459, 288] width 5 height 6
click at [472, 286] on div "war" at bounding box center [473, 288] width 7 height 6
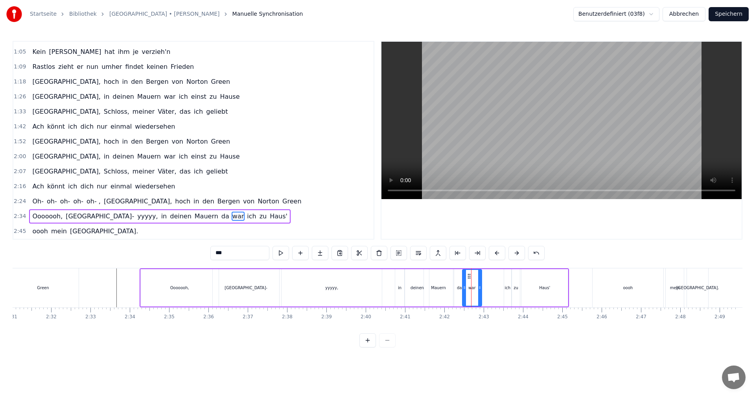
click at [480, 288] on icon at bounding box center [479, 287] width 3 height 6
click at [506, 283] on div "ich" at bounding box center [507, 287] width 7 height 37
drag, startPoint x: 507, startPoint y: 287, endPoint x: 485, endPoint y: 289, distance: 22.5
click at [485, 289] on icon at bounding box center [483, 287] width 3 height 6
drag, startPoint x: 510, startPoint y: 288, endPoint x: 494, endPoint y: 290, distance: 15.5
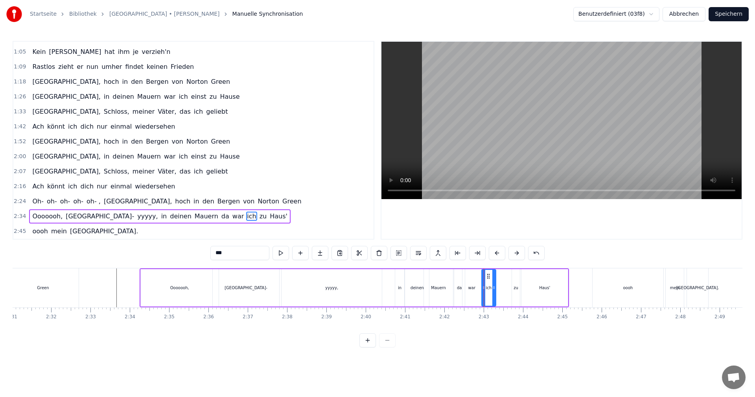
click at [494, 290] on icon at bounding box center [494, 287] width 3 height 6
click at [514, 288] on div "zu" at bounding box center [516, 288] width 5 height 6
type input "**"
click at [513, 286] on div "zu" at bounding box center [516, 288] width 7 height 36
drag, startPoint x: 514, startPoint y: 288, endPoint x: 495, endPoint y: 290, distance: 18.9
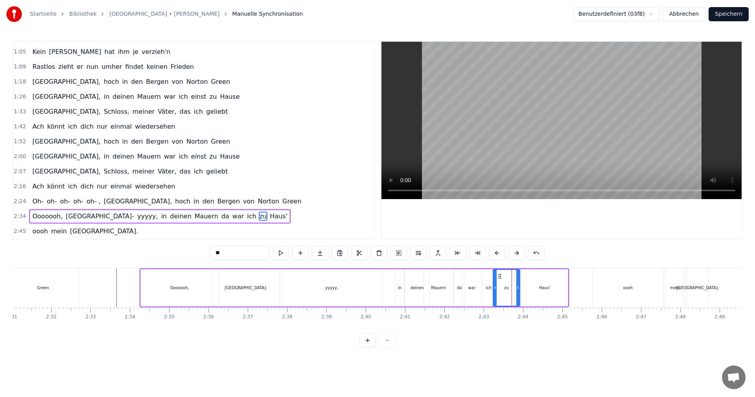
click at [495, 290] on icon at bounding box center [495, 287] width 3 height 6
drag, startPoint x: 519, startPoint y: 288, endPoint x: 505, endPoint y: 289, distance: 14.6
click at [505, 289] on icon at bounding box center [503, 287] width 3 height 6
click at [393, 268] on div "Ooooooh, [GEOGRAPHIC_DATA]- yyyyy, in deinen Mauern da war ich zu Haus'" at bounding box center [355, 287] width 430 height 39
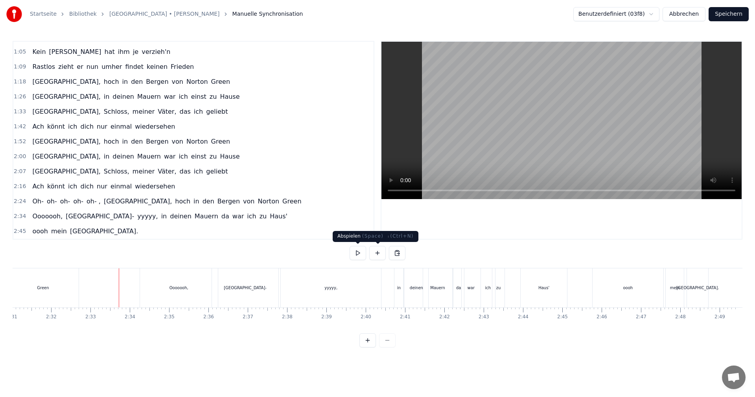
click at [358, 251] on button at bounding box center [358, 253] width 17 height 14
click at [360, 251] on button at bounding box center [358, 253] width 17 height 14
click at [533, 290] on div "Haus'" at bounding box center [544, 287] width 46 height 39
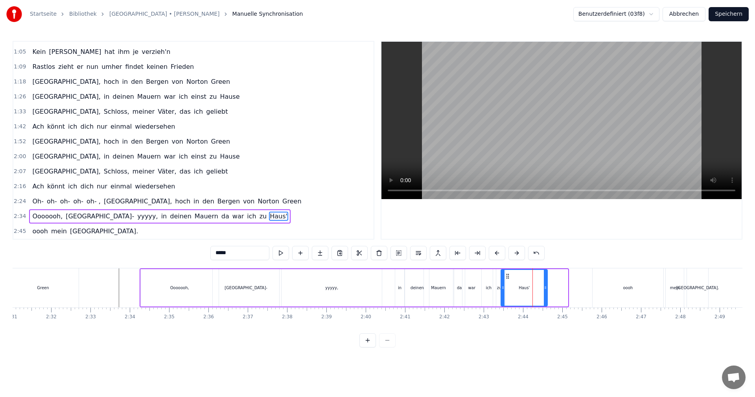
drag, startPoint x: 528, startPoint y: 276, endPoint x: 508, endPoint y: 276, distance: 20.5
click at [508, 276] on icon at bounding box center [508, 276] width 6 height 6
drag, startPoint x: 546, startPoint y: 287, endPoint x: 532, endPoint y: 287, distance: 13.8
click at [532, 287] on icon at bounding box center [531, 287] width 3 height 6
click at [400, 288] on div "in" at bounding box center [400, 288] width 4 height 6
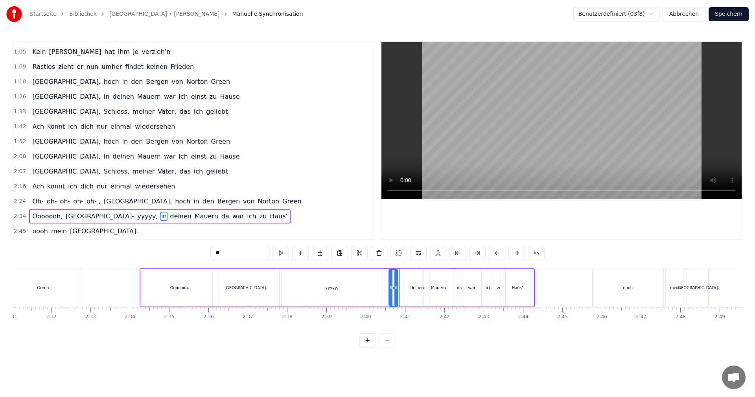
drag, startPoint x: 400, startPoint y: 277, endPoint x: 394, endPoint y: 278, distance: 6.5
click at [394, 278] on icon at bounding box center [396, 276] width 6 height 6
click at [405, 282] on div "deinen" at bounding box center [417, 287] width 25 height 37
drag, startPoint x: 411, startPoint y: 275, endPoint x: 402, endPoint y: 278, distance: 9.5
click at [402, 278] on icon at bounding box center [403, 276] width 6 height 6
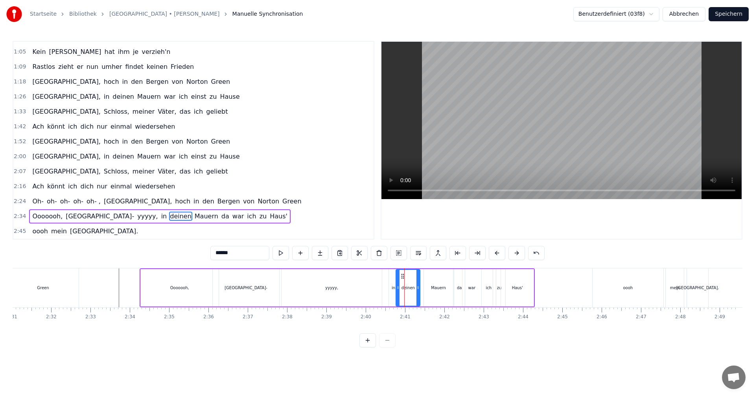
drag, startPoint x: 441, startPoint y: 282, endPoint x: 437, endPoint y: 282, distance: 4.3
click at [437, 282] on div "Mauern" at bounding box center [438, 287] width 29 height 37
type input "******"
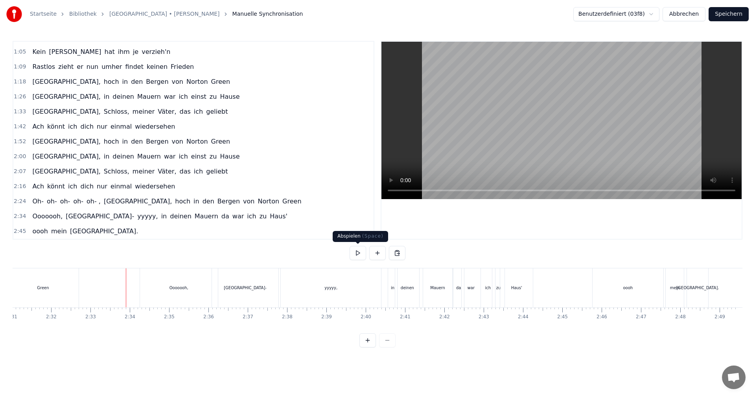
click at [361, 256] on button at bounding box center [358, 253] width 17 height 14
click at [362, 257] on button at bounding box center [358, 253] width 17 height 14
click at [240, 286] on div "[GEOGRAPHIC_DATA]-" at bounding box center [245, 288] width 43 height 6
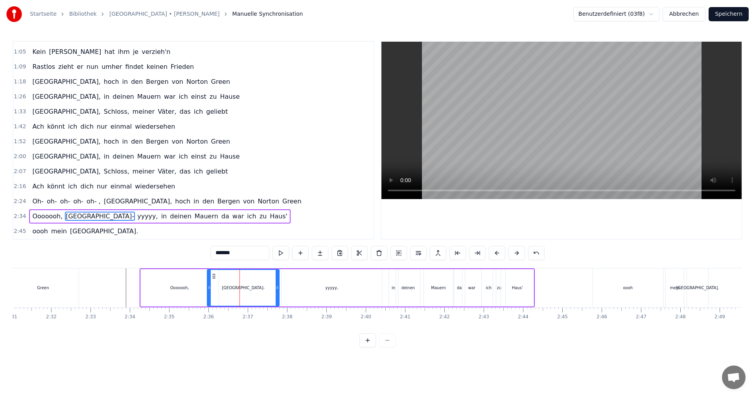
drag, startPoint x: 214, startPoint y: 288, endPoint x: 209, endPoint y: 288, distance: 5.5
click at [209, 288] on circle at bounding box center [209, 288] width 0 height 0
drag, startPoint x: 277, startPoint y: 286, endPoint x: 272, endPoint y: 289, distance: 5.6
click at [272, 289] on icon at bounding box center [272, 287] width 3 height 6
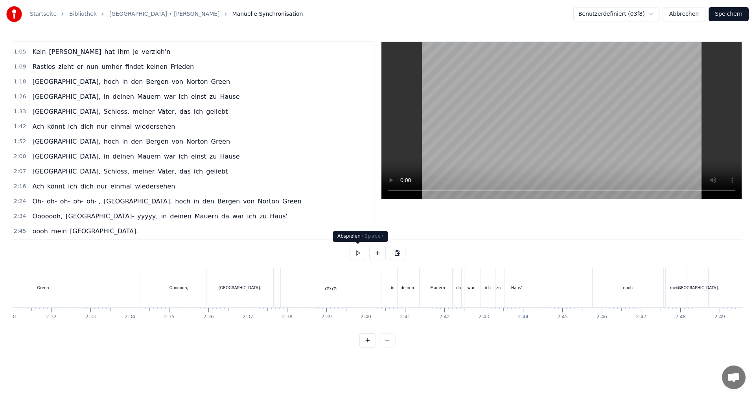
click at [356, 253] on button at bounding box center [358, 253] width 17 height 14
click at [244, 294] on div "[GEOGRAPHIC_DATA]-" at bounding box center [240, 287] width 67 height 39
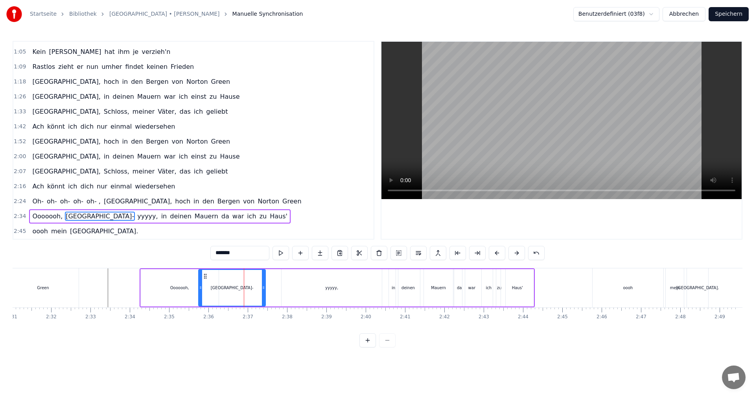
drag, startPoint x: 215, startPoint y: 276, endPoint x: 207, endPoint y: 276, distance: 8.7
click at [206, 276] on circle at bounding box center [206, 276] width 0 height 0
click at [275, 282] on div "Ooooooh, [GEOGRAPHIC_DATA]- yyyyy, in deinen Mauern da war ich zu Haus'" at bounding box center [338, 287] width 396 height 39
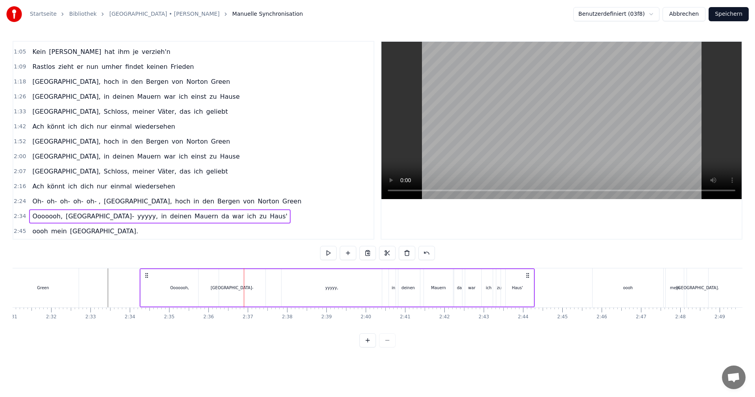
click at [306, 287] on div "yyyyy," at bounding box center [332, 287] width 100 height 37
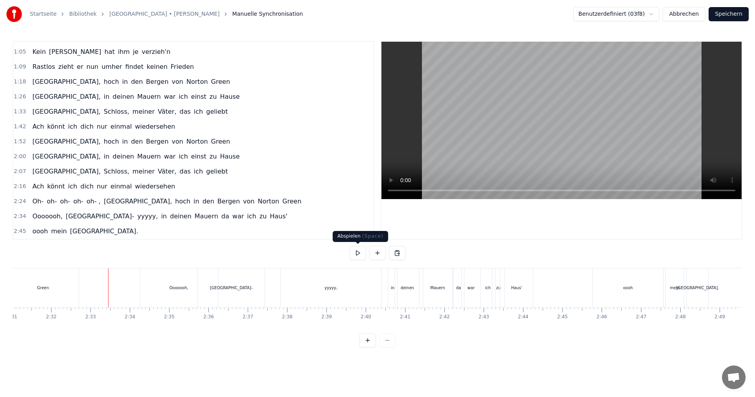
click at [356, 255] on button at bounding box center [358, 253] width 17 height 14
click at [357, 255] on button at bounding box center [358, 253] width 17 height 14
click at [626, 294] on div "oooh" at bounding box center [628, 287] width 71 height 39
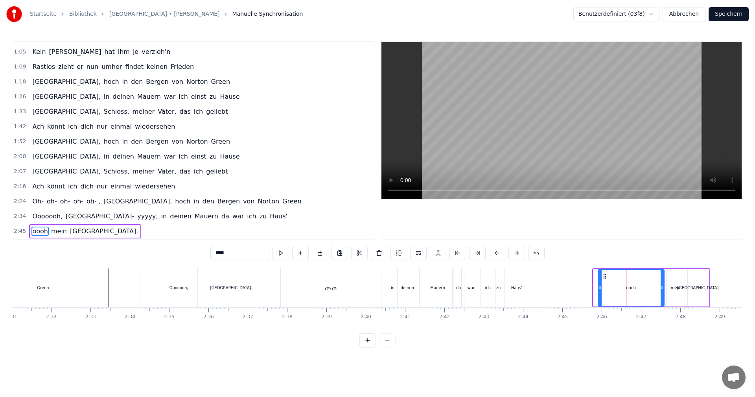
drag, startPoint x: 596, startPoint y: 288, endPoint x: 601, endPoint y: 288, distance: 4.7
click at [601, 288] on icon at bounding box center [600, 287] width 3 height 6
drag, startPoint x: 663, startPoint y: 288, endPoint x: 645, endPoint y: 290, distance: 17.8
click at [645, 290] on icon at bounding box center [644, 287] width 3 height 6
click at [675, 285] on div "mein" at bounding box center [676, 288] width 10 height 6
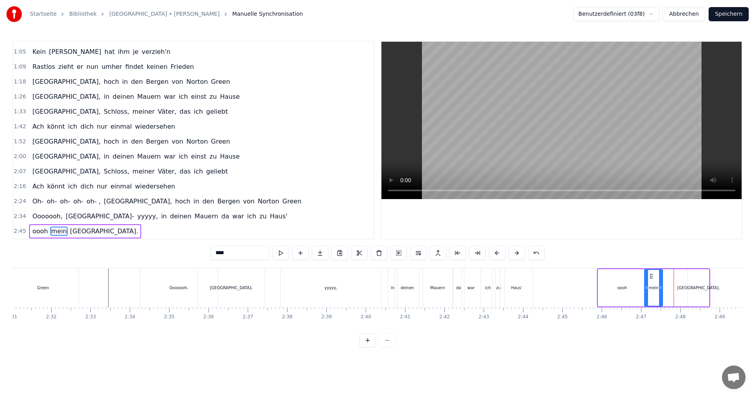
drag, startPoint x: 672, startPoint y: 276, endPoint x: 652, endPoint y: 278, distance: 20.6
click at [652, 278] on icon at bounding box center [651, 276] width 6 height 6
click at [662, 287] on icon at bounding box center [661, 287] width 3 height 6
click at [694, 288] on div "[GEOGRAPHIC_DATA]." at bounding box center [699, 288] width 42 height 6
type input "*******"
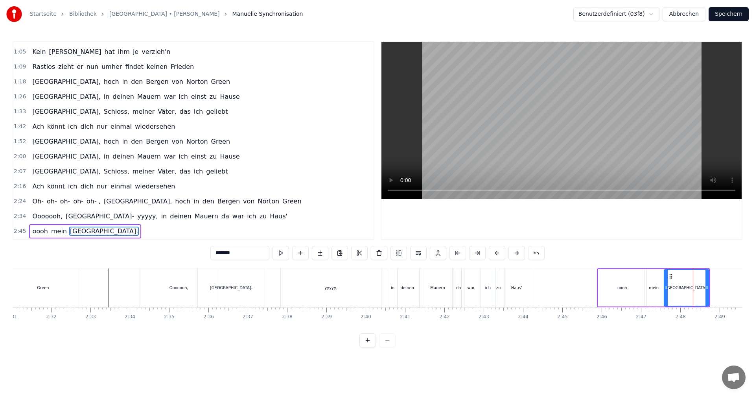
drag, startPoint x: 689, startPoint y: 286, endPoint x: 682, endPoint y: 289, distance: 7.1
click at [665, 290] on icon at bounding box center [666, 287] width 3 height 6
drag, startPoint x: 707, startPoint y: 288, endPoint x: 696, endPoint y: 289, distance: 10.7
click at [696, 289] on icon at bounding box center [696, 287] width 3 height 6
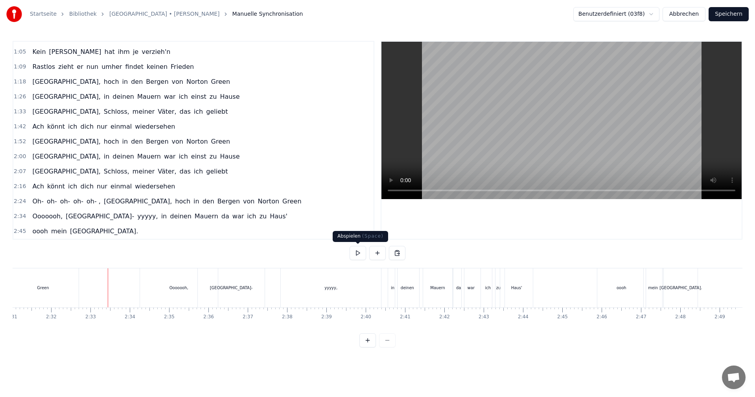
click at [359, 250] on button at bounding box center [358, 253] width 17 height 14
click at [356, 253] on button at bounding box center [358, 253] width 17 height 14
click at [166, 299] on div "Ooooooh," at bounding box center [179, 287] width 78 height 39
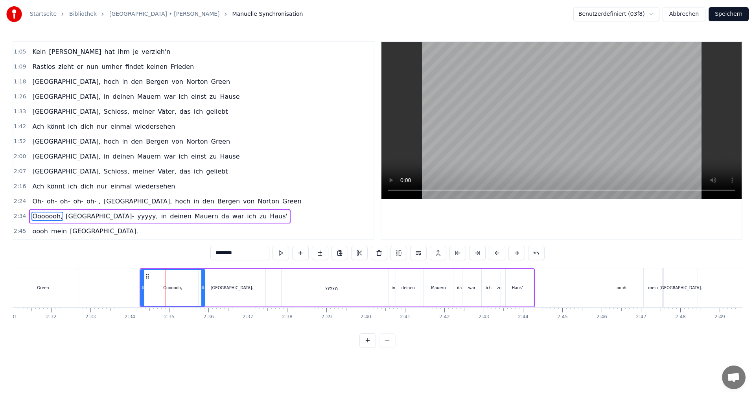
drag, startPoint x: 217, startPoint y: 288, endPoint x: 203, endPoint y: 290, distance: 14.0
click at [203, 290] on icon at bounding box center [202, 287] width 3 height 6
click at [227, 287] on div "[GEOGRAPHIC_DATA]-" at bounding box center [232, 288] width 43 height 6
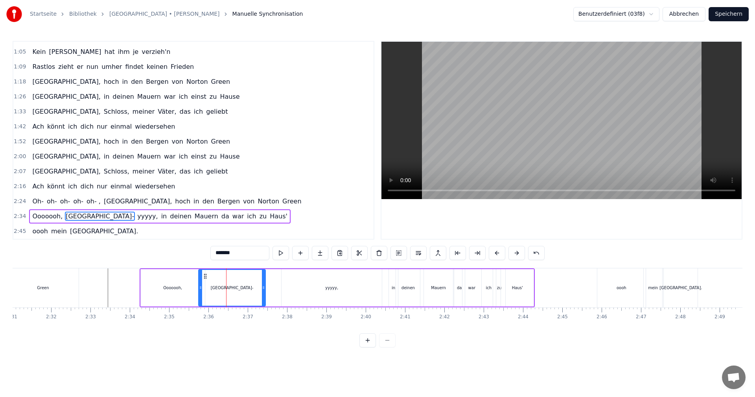
click at [194, 288] on div "Ooooooh," at bounding box center [173, 287] width 64 height 37
type input "********"
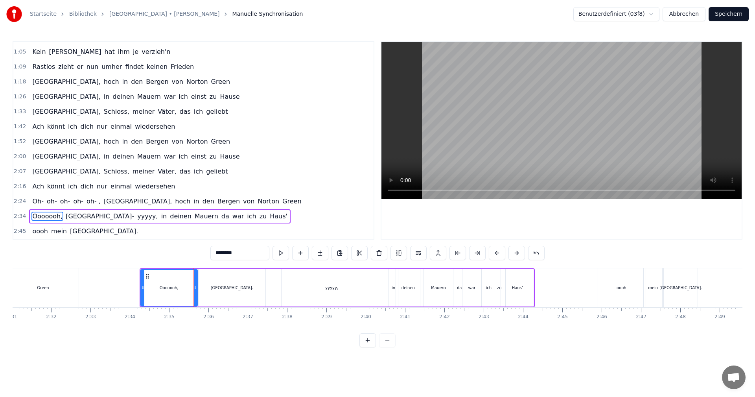
drag, startPoint x: 203, startPoint y: 287, endPoint x: 196, endPoint y: 289, distance: 7.6
click at [196, 289] on icon at bounding box center [195, 287] width 3 height 6
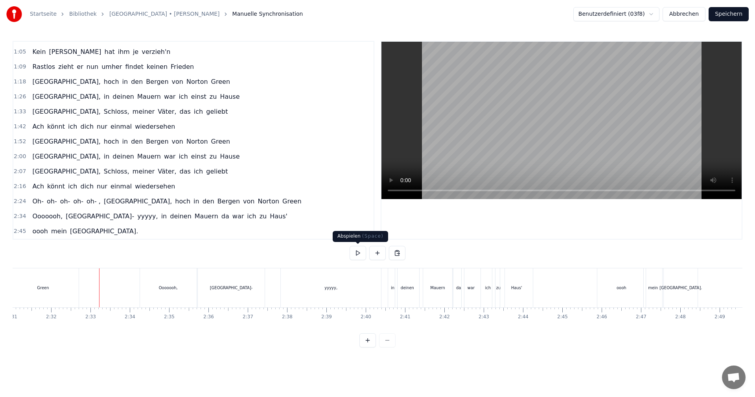
click at [357, 251] on button at bounding box center [358, 253] width 17 height 14
click at [359, 254] on button at bounding box center [358, 253] width 17 height 14
click at [623, 292] on div "oooh" at bounding box center [622, 287] width 49 height 39
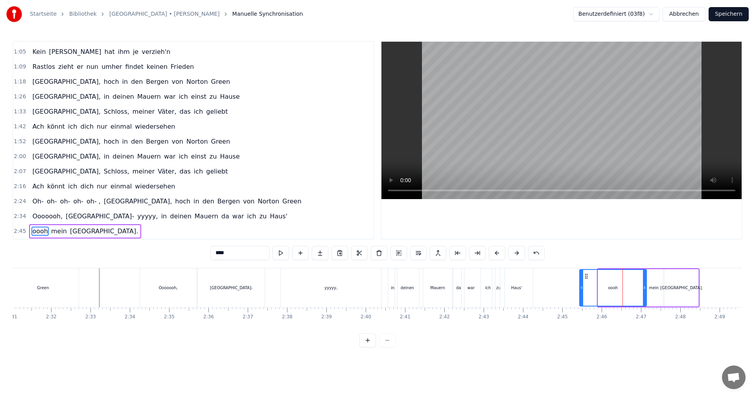
drag, startPoint x: 600, startPoint y: 287, endPoint x: 581, endPoint y: 288, distance: 18.5
click at [581, 288] on icon at bounding box center [581, 287] width 3 height 6
drag, startPoint x: 645, startPoint y: 287, endPoint x: 639, endPoint y: 288, distance: 6.8
click at [639, 288] on icon at bounding box center [638, 287] width 3 height 6
click at [655, 285] on div "mein" at bounding box center [654, 288] width 10 height 6
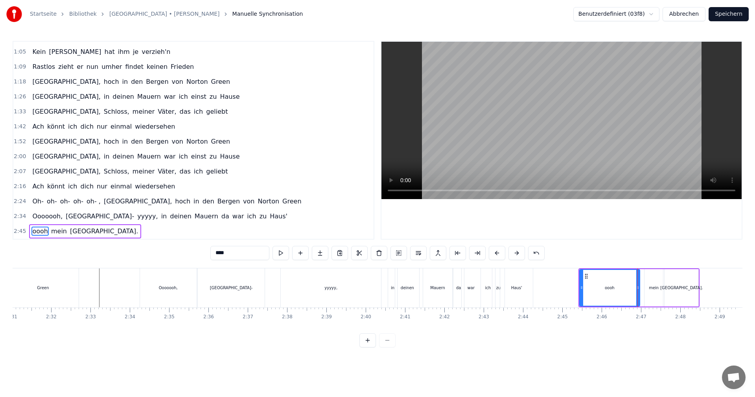
type input "****"
click at [645, 287] on icon at bounding box center [644, 287] width 3 height 6
click at [659, 286] on icon at bounding box center [659, 287] width 3 height 6
click at [108, 267] on div "0:01 Dies ist [PERSON_NAME] Lied 0:04 Sein Lied von Albany 0:07 Dem stolzen Sch…" at bounding box center [378, 194] width 730 height 306
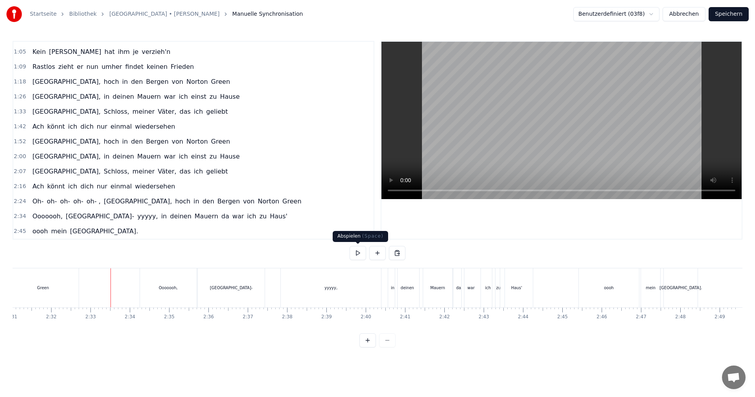
click at [364, 252] on button at bounding box center [358, 253] width 17 height 14
click at [361, 251] on button at bounding box center [358, 253] width 17 height 14
click at [246, 293] on div "[GEOGRAPHIC_DATA]-" at bounding box center [231, 287] width 67 height 39
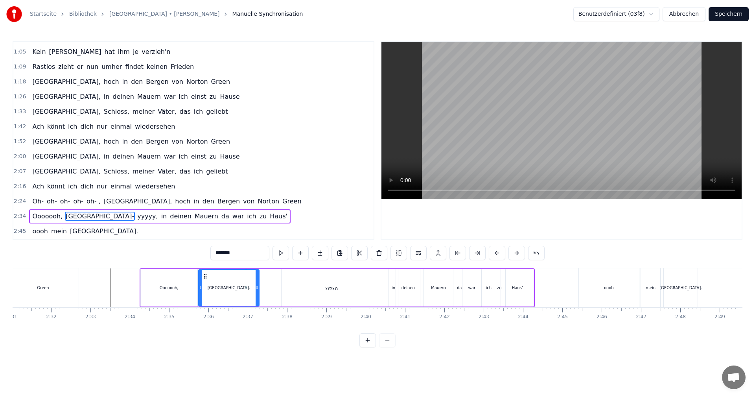
drag, startPoint x: 264, startPoint y: 288, endPoint x: 257, endPoint y: 289, distance: 6.3
click at [257, 289] on icon at bounding box center [257, 287] width 3 height 6
click at [270, 288] on div "Ooooooh, [GEOGRAPHIC_DATA]- yyyyy, in deinen Mauern da war ich zu Haus'" at bounding box center [338, 287] width 396 height 39
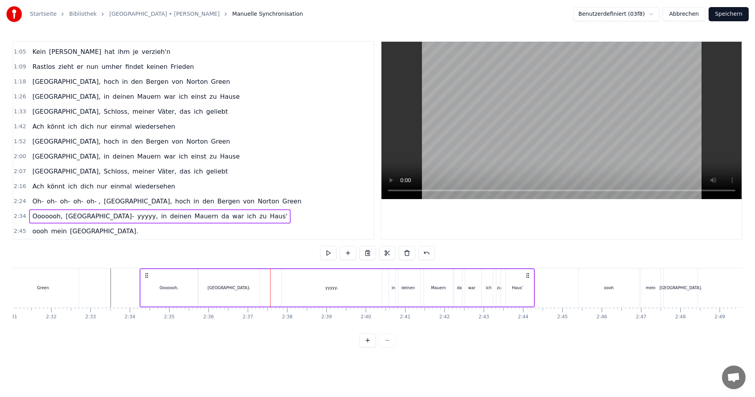
click at [277, 288] on div "Ooooooh, [GEOGRAPHIC_DATA]- yyyyy, in deinen Mauern da war ich zu Haus'" at bounding box center [338, 287] width 396 height 39
click at [301, 287] on div "yyyyy," at bounding box center [332, 287] width 100 height 37
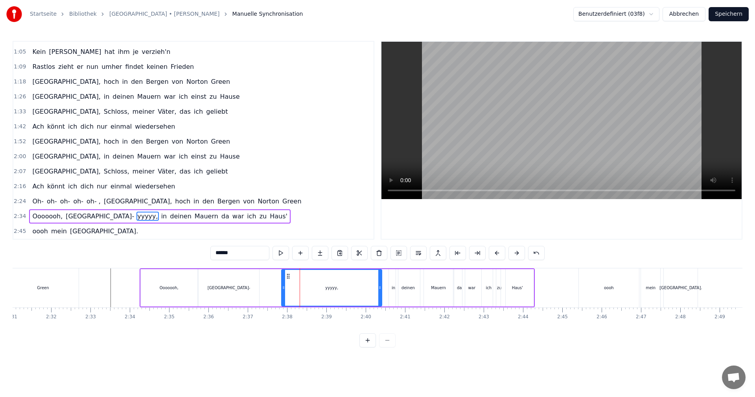
click at [255, 283] on div "[GEOGRAPHIC_DATA]-" at bounding box center [229, 287] width 61 height 37
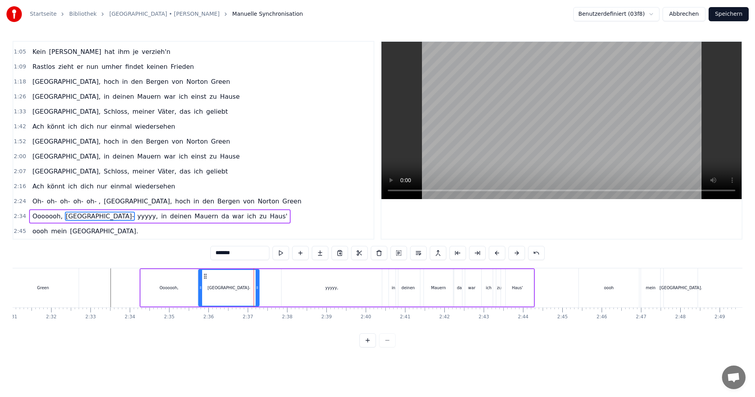
click at [294, 283] on div "yyyyy," at bounding box center [332, 287] width 100 height 37
type input "******"
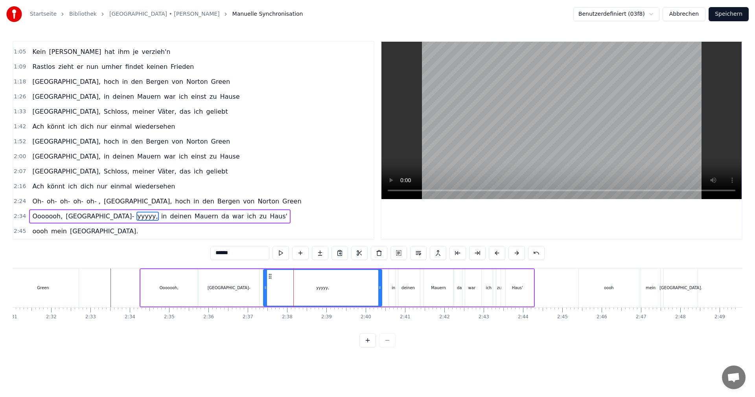
drag, startPoint x: 284, startPoint y: 287, endPoint x: 266, endPoint y: 286, distance: 18.1
click at [266, 286] on icon at bounding box center [265, 287] width 3 height 6
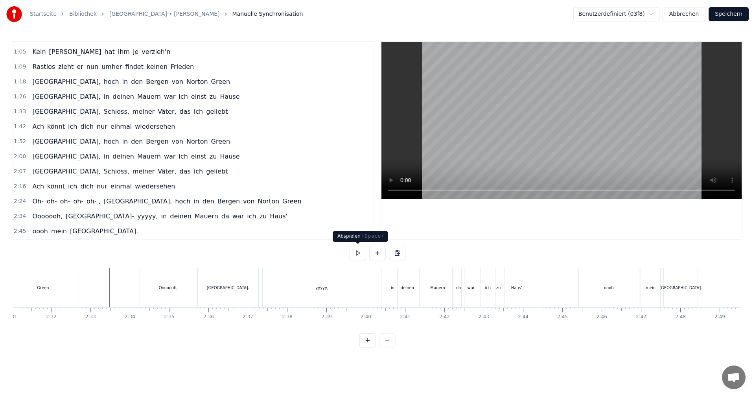
click at [358, 253] on button at bounding box center [358, 253] width 17 height 14
click at [360, 252] on button at bounding box center [358, 253] width 17 height 14
click at [615, 292] on div "oooh" at bounding box center [609, 287] width 61 height 39
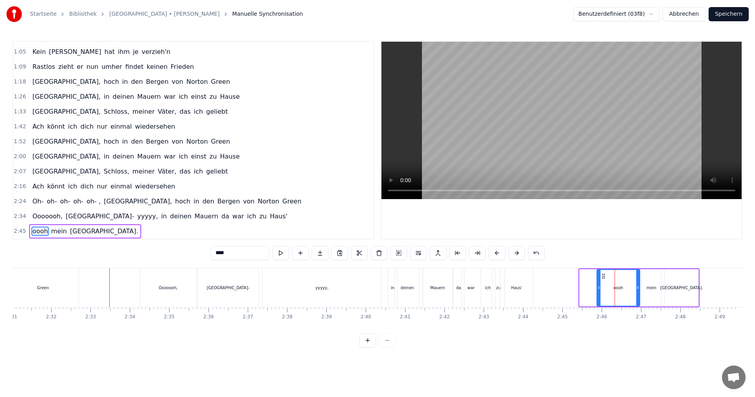
drag, startPoint x: 582, startPoint y: 288, endPoint x: 599, endPoint y: 287, distance: 17.0
click at [599, 287] on icon at bounding box center [599, 287] width 3 height 6
click at [539, 267] on div "0:01 Dies ist [PERSON_NAME] Lied 0:04 Sein Lied von Albany 0:07 Dem stolzen Sch…" at bounding box center [378, 194] width 730 height 306
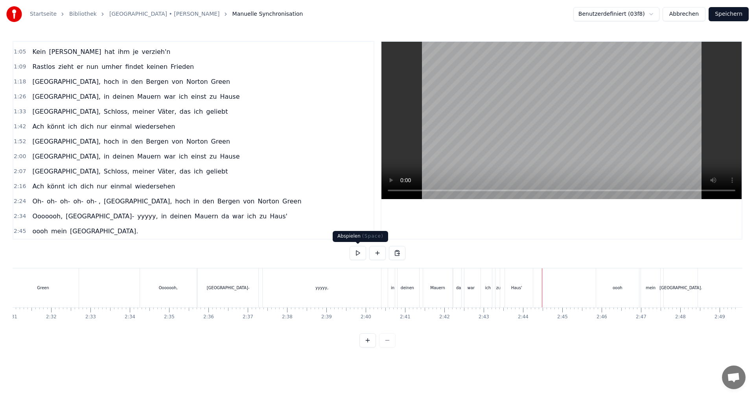
click at [359, 249] on button at bounding box center [358, 253] width 17 height 14
click at [362, 246] on button at bounding box center [358, 253] width 17 height 14
click at [621, 280] on div "oooh" at bounding box center [617, 287] width 43 height 39
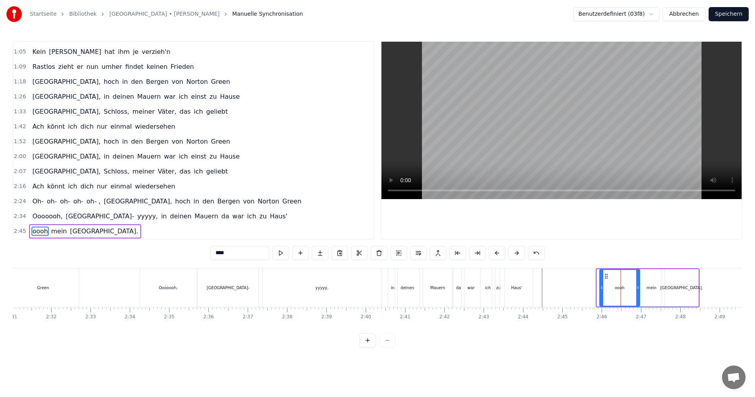
click at [602, 286] on icon at bounding box center [601, 287] width 3 height 6
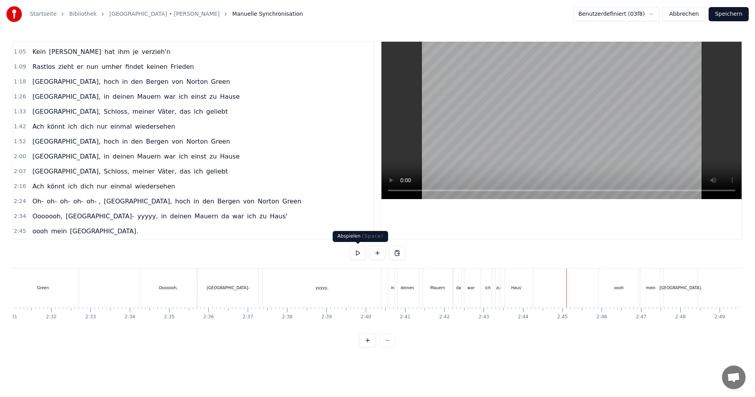
click at [356, 252] on button at bounding box center [358, 253] width 17 height 14
click at [357, 252] on button at bounding box center [358, 253] width 17 height 14
click at [607, 282] on div "oooh" at bounding box center [619, 287] width 41 height 39
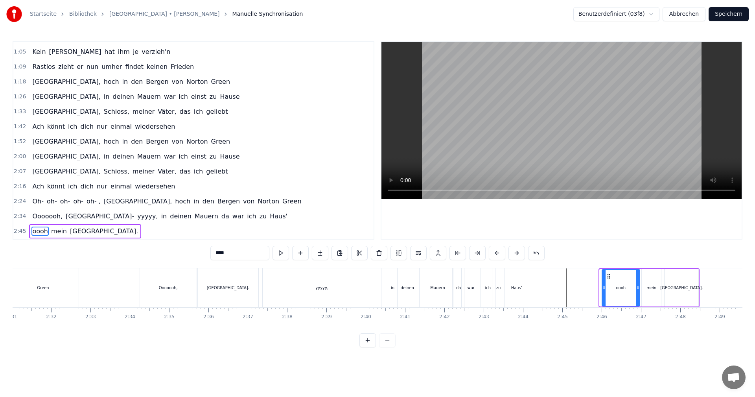
click at [605, 288] on icon at bounding box center [604, 287] width 3 height 6
click at [569, 267] on div "0:01 Dies ist [PERSON_NAME] Lied 0:04 Sein Lied von Albany 0:07 Dem stolzen Sch…" at bounding box center [378, 194] width 730 height 306
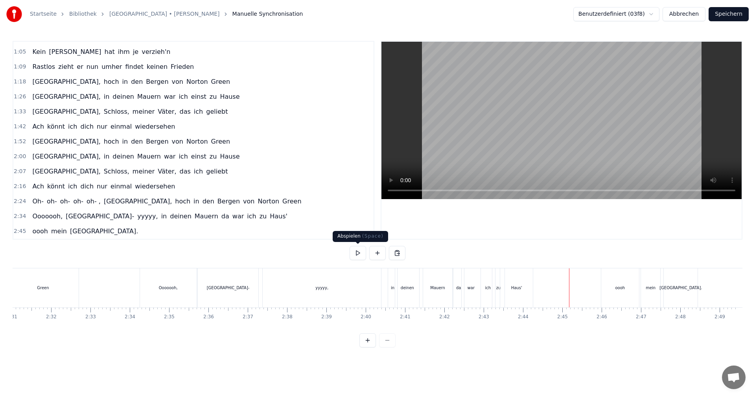
click at [365, 251] on button at bounding box center [358, 253] width 17 height 14
click at [363, 247] on button at bounding box center [358, 253] width 17 height 14
click at [616, 290] on div "oooh" at bounding box center [620, 288] width 10 height 6
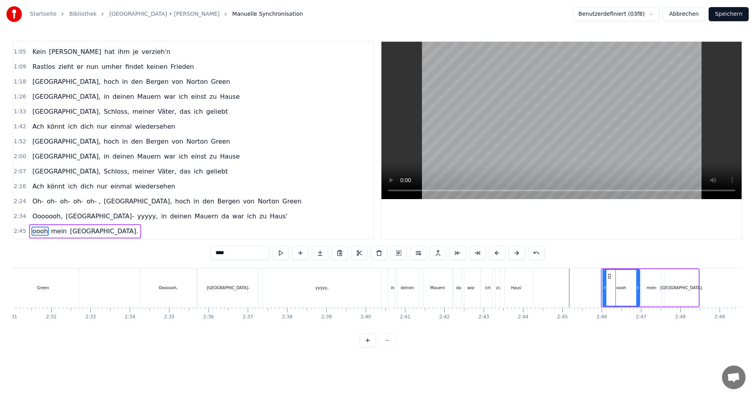
click at [604, 287] on icon at bounding box center [605, 287] width 3 height 6
click at [730, 10] on button "Speichern" at bounding box center [729, 14] width 40 height 14
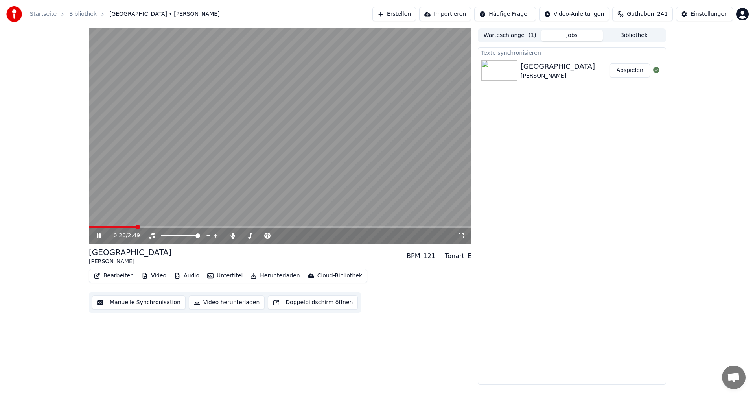
click at [99, 237] on icon at bounding box center [104, 236] width 18 height 6
click at [127, 306] on button "Manuelle Synchronisation" at bounding box center [139, 302] width 94 height 14
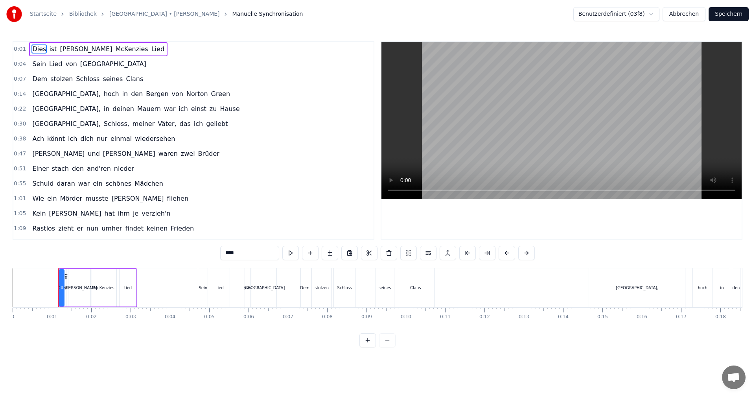
click at [130, 96] on span "den" at bounding box center [136, 93] width 13 height 9
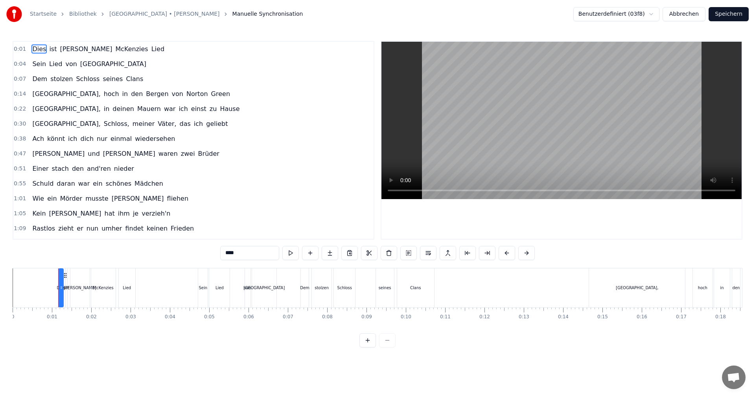
click at [634, 299] on div "[GEOGRAPHIC_DATA]," at bounding box center [637, 287] width 96 height 39
type input "*******"
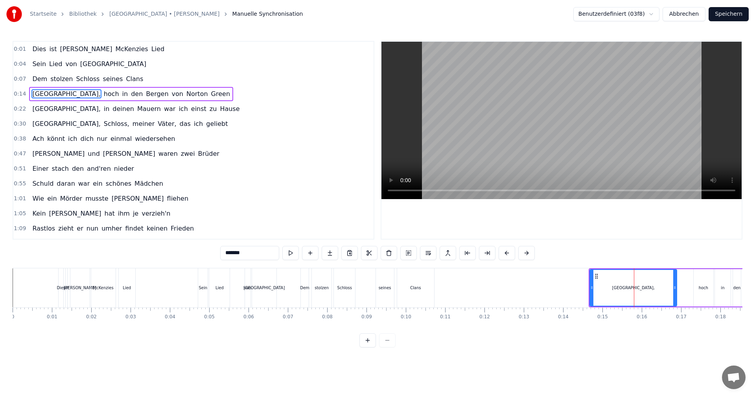
drag, startPoint x: 685, startPoint y: 288, endPoint x: 676, endPoint y: 290, distance: 9.3
click at [676, 290] on icon at bounding box center [675, 287] width 3 height 6
click at [732, 12] on button "Speichern" at bounding box center [729, 14] width 40 height 14
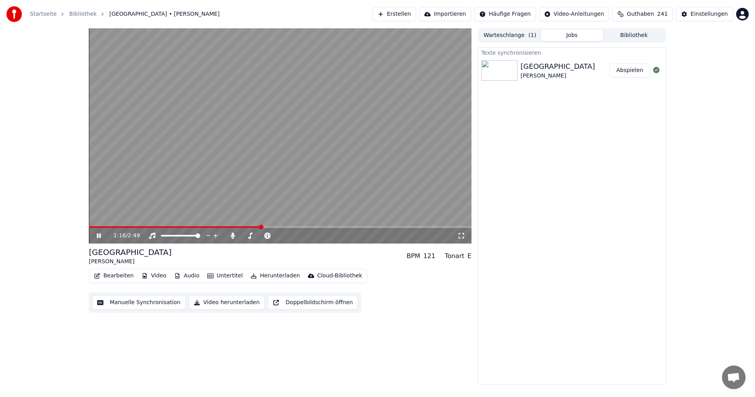
click at [102, 238] on icon at bounding box center [104, 236] width 18 height 6
click at [146, 301] on button "Manuelle Synchronisation" at bounding box center [139, 302] width 94 height 14
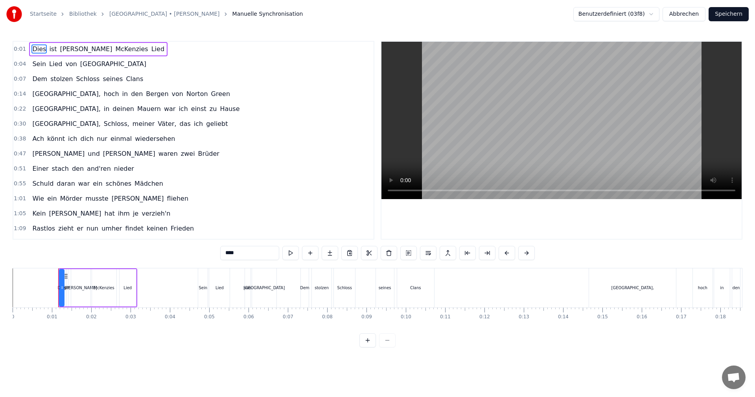
click at [35, 233] on div "Rastlos zieht er nun umher findet keinen Frieden" at bounding box center [113, 229] width 168 height 14
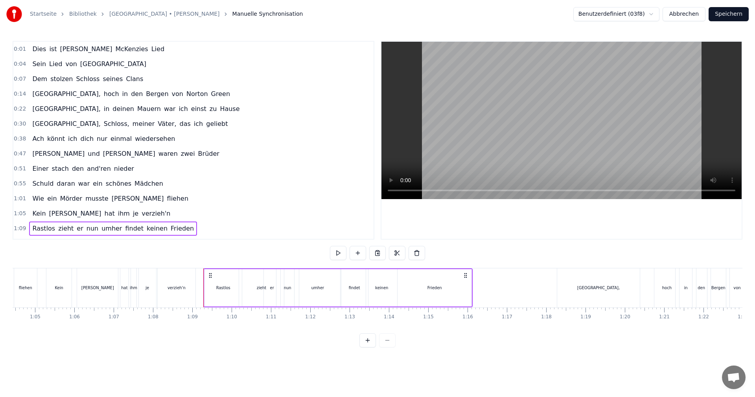
scroll to position [0, 2686]
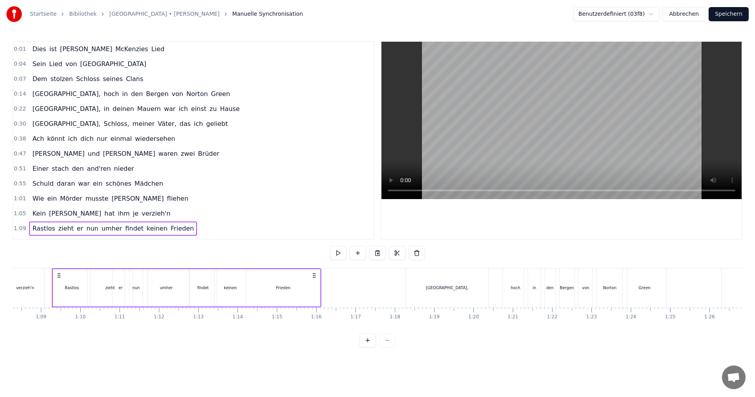
click at [43, 285] on div "verzieh'n" at bounding box center [25, 287] width 38 height 39
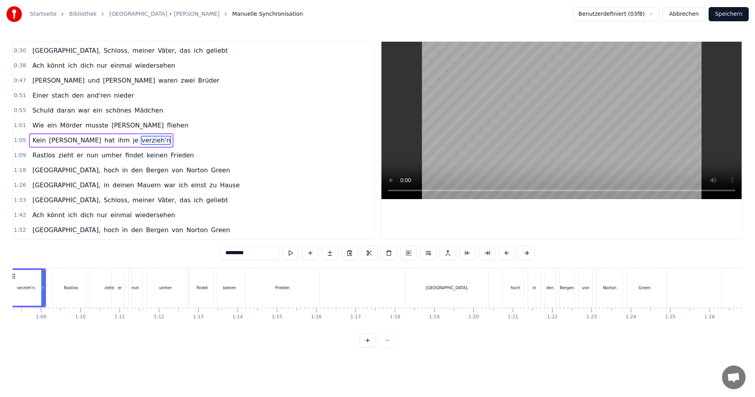
scroll to position [0, 2677]
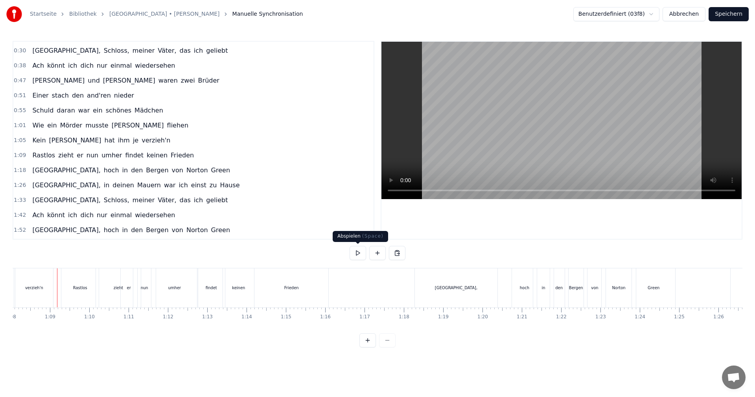
click at [359, 252] on button at bounding box center [358, 253] width 17 height 14
click at [358, 252] on button at bounding box center [358, 253] width 17 height 14
click at [131, 292] on div "er" at bounding box center [129, 287] width 17 height 39
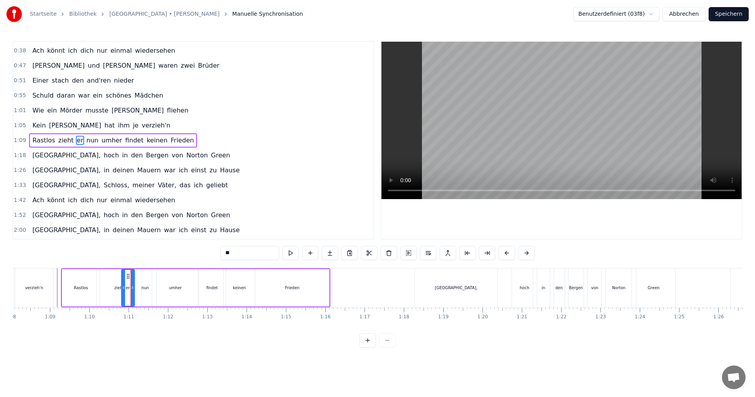
click at [133, 290] on icon at bounding box center [132, 287] width 3 height 6
click at [147, 288] on div "nun" at bounding box center [145, 288] width 7 height 6
drag, startPoint x: 155, startPoint y: 288, endPoint x: 150, endPoint y: 289, distance: 5.2
click at [150, 289] on icon at bounding box center [149, 287] width 3 height 6
click at [176, 289] on div "umher" at bounding box center [175, 288] width 13 height 6
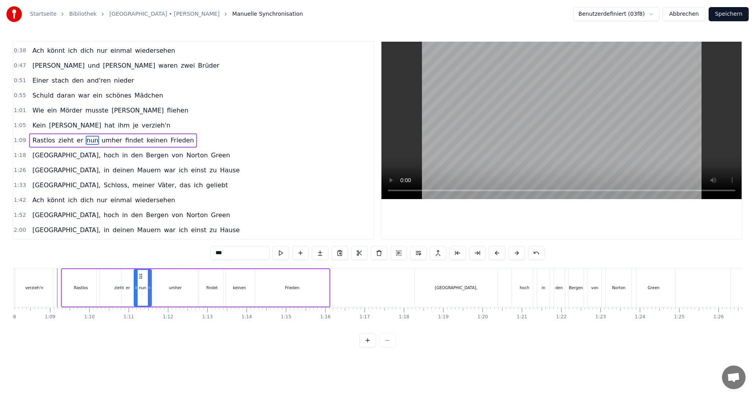
type input "*****"
drag, startPoint x: 196, startPoint y: 287, endPoint x: 190, endPoint y: 289, distance: 5.7
click at [190, 289] on icon at bounding box center [191, 287] width 3 height 6
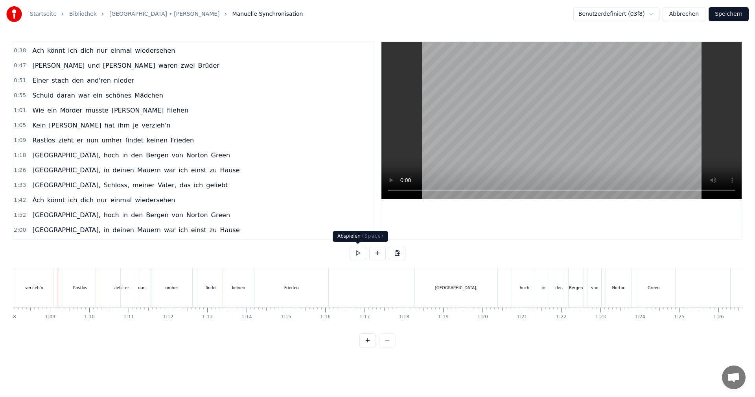
click at [357, 253] on button at bounding box center [358, 253] width 17 height 14
click at [356, 252] on button at bounding box center [358, 253] width 17 height 14
click at [204, 287] on div "findet" at bounding box center [212, 287] width 28 height 39
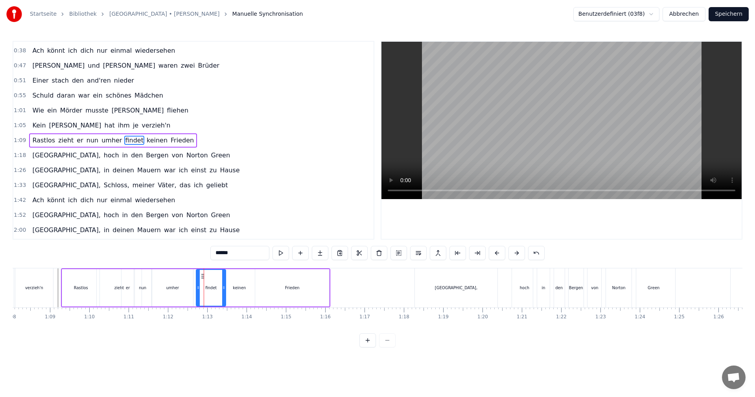
click at [198, 287] on icon at bounding box center [198, 287] width 3 height 6
click at [221, 288] on circle at bounding box center [221, 288] width 0 height 0
click at [233, 286] on div "keinen" at bounding box center [239, 287] width 31 height 37
click at [70, 288] on div "Rastlos" at bounding box center [80, 287] width 37 height 37
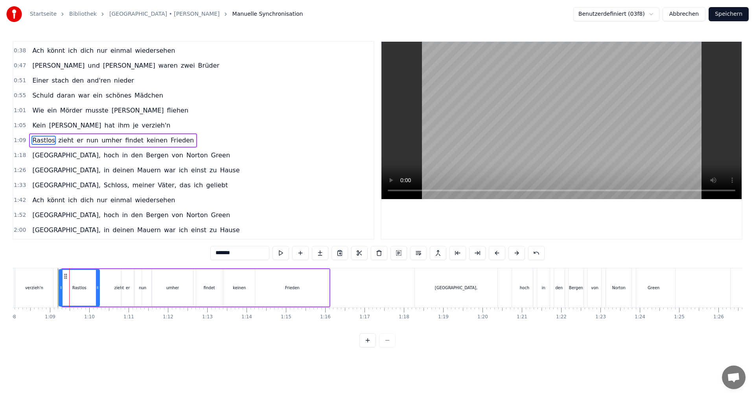
click at [61, 289] on icon at bounding box center [60, 287] width 3 height 6
click at [100, 288] on icon at bounding box center [100, 287] width 3 height 6
click at [116, 289] on div "zieht" at bounding box center [118, 288] width 9 height 6
click at [103, 288] on circle at bounding box center [102, 288] width 0 height 0
drag, startPoint x: 138, startPoint y: 288, endPoint x: 131, endPoint y: 289, distance: 7.2
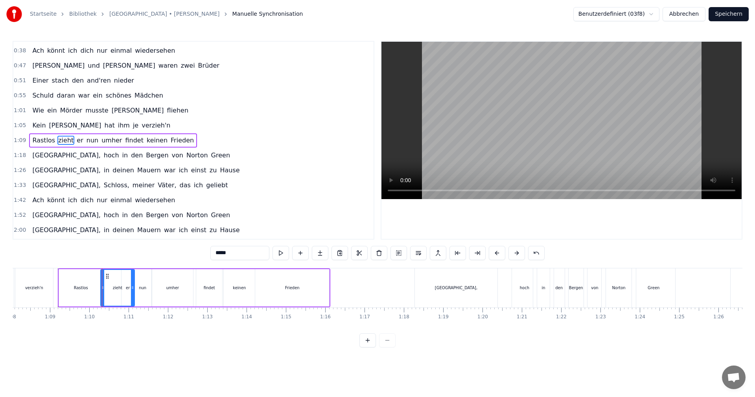
click at [131, 289] on icon at bounding box center [132, 287] width 3 height 6
click at [139, 286] on div "nun" at bounding box center [142, 288] width 7 height 6
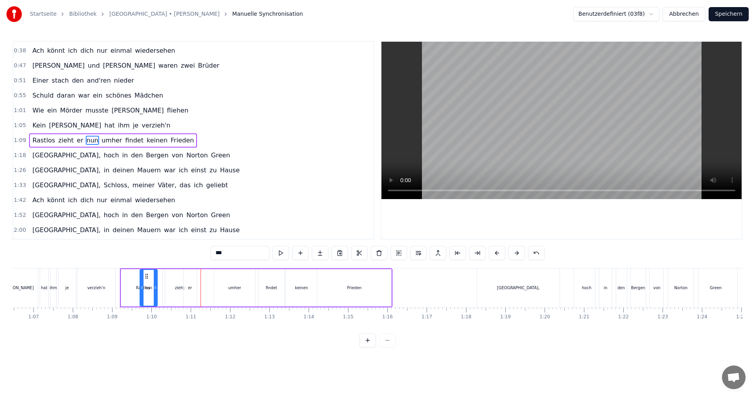
scroll to position [0, 2602]
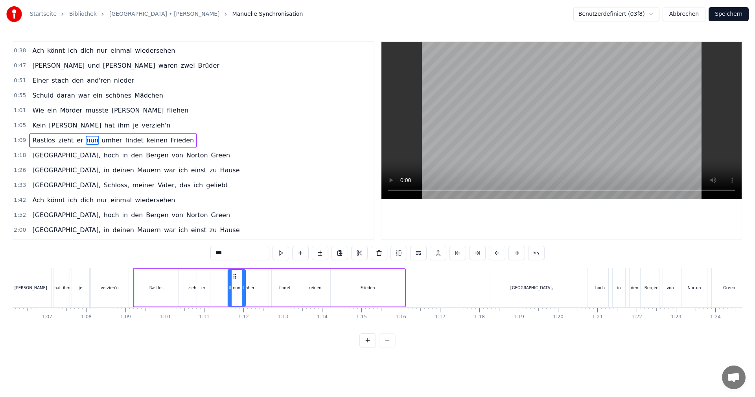
drag, startPoint x: 140, startPoint y: 277, endPoint x: 234, endPoint y: 275, distance: 94.1
click at [192, 283] on div "zieht" at bounding box center [192, 287] width 33 height 37
click at [232, 285] on div "nun" at bounding box center [236, 287] width 17 height 37
drag, startPoint x: 234, startPoint y: 277, endPoint x: 215, endPoint y: 280, distance: 19.5
click at [215, 279] on icon at bounding box center [216, 276] width 6 height 6
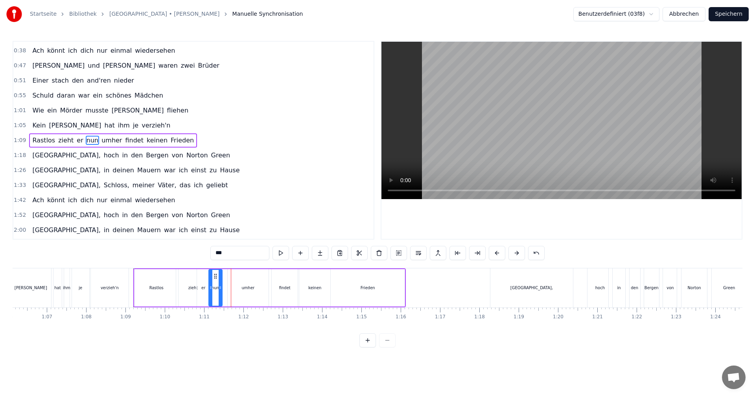
drag, startPoint x: 225, startPoint y: 286, endPoint x: 221, endPoint y: 286, distance: 4.0
click at [221, 286] on icon at bounding box center [220, 287] width 3 height 6
click at [237, 286] on div "umher" at bounding box center [248, 287] width 41 height 37
click at [229, 288] on icon at bounding box center [228, 287] width 3 height 6
drag, startPoint x: 266, startPoint y: 288, endPoint x: 257, endPoint y: 288, distance: 9.5
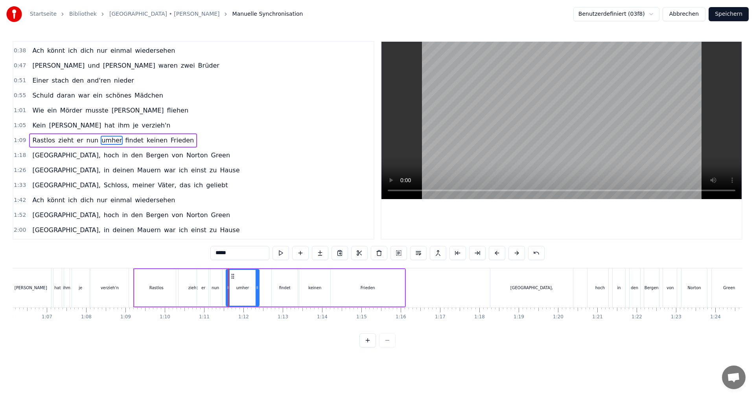
click at [257, 288] on icon at bounding box center [257, 287] width 3 height 6
click at [274, 286] on div "findet" at bounding box center [285, 287] width 26 height 37
type input "******"
click at [272, 287] on icon at bounding box center [273, 287] width 3 height 6
click at [129, 269] on div "[PERSON_NAME] hat ihm je verzieh'n" at bounding box center [54, 287] width 151 height 39
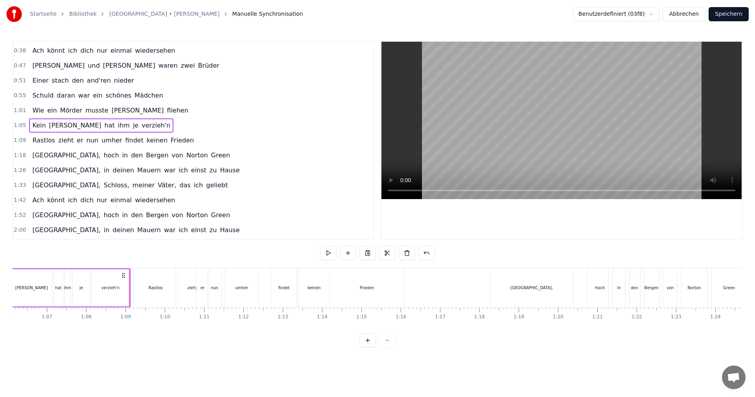
click at [132, 269] on div at bounding box center [747, 287] width 6672 height 39
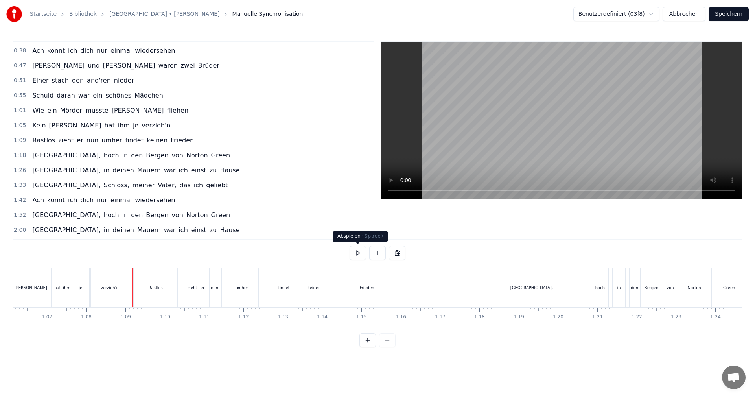
click at [358, 255] on button at bounding box center [358, 253] width 17 height 14
click at [739, 16] on button "Speichern" at bounding box center [729, 14] width 40 height 14
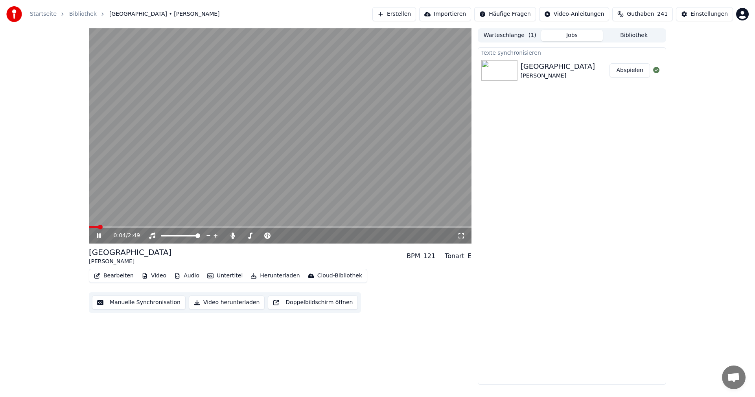
drag, startPoint x: 99, startPoint y: 234, endPoint x: 113, endPoint y: 233, distance: 13.9
click at [100, 235] on icon at bounding box center [104, 236] width 18 height 6
click at [625, 34] on button "Bibliothek" at bounding box center [634, 35] width 62 height 11
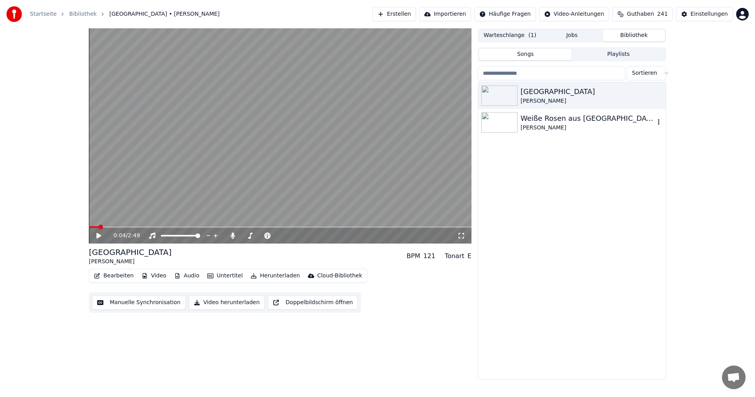
click at [533, 120] on div "Weiße Rosen aus [GEOGRAPHIC_DATA]" at bounding box center [588, 118] width 134 height 11
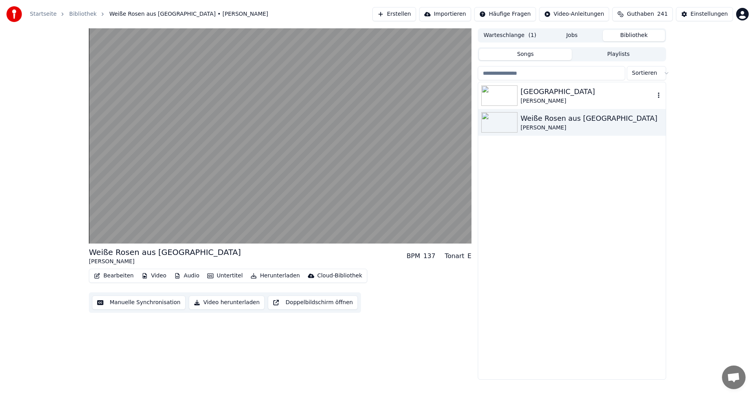
click at [541, 93] on div "[GEOGRAPHIC_DATA]" at bounding box center [588, 91] width 134 height 11
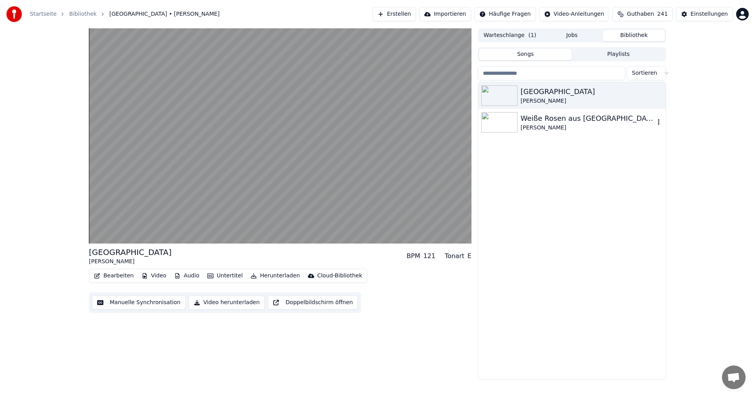
click at [534, 118] on div "Weiße Rosen aus [GEOGRAPHIC_DATA]" at bounding box center [588, 118] width 134 height 11
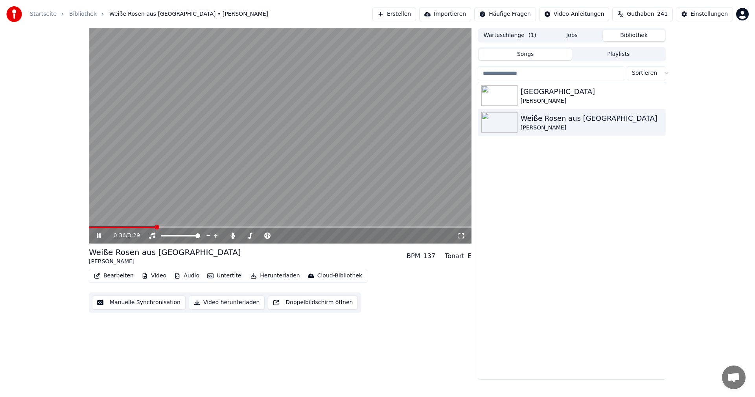
click at [101, 237] on icon at bounding box center [99, 235] width 4 height 5
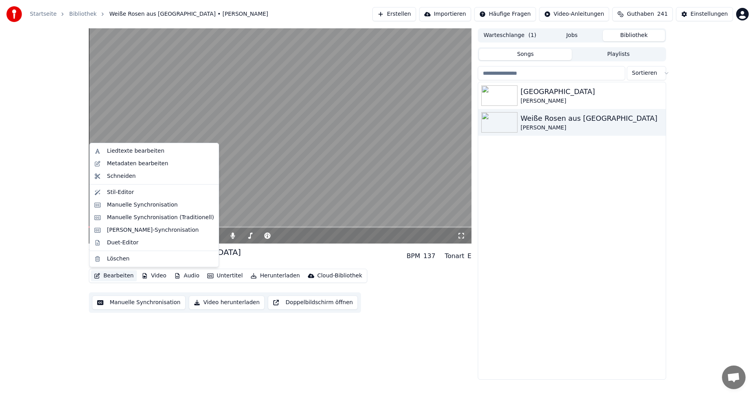
click at [114, 275] on button "Bearbeiten" at bounding box center [114, 275] width 46 height 11
click at [127, 149] on div "Liedtexte bearbeiten" at bounding box center [135, 151] width 57 height 8
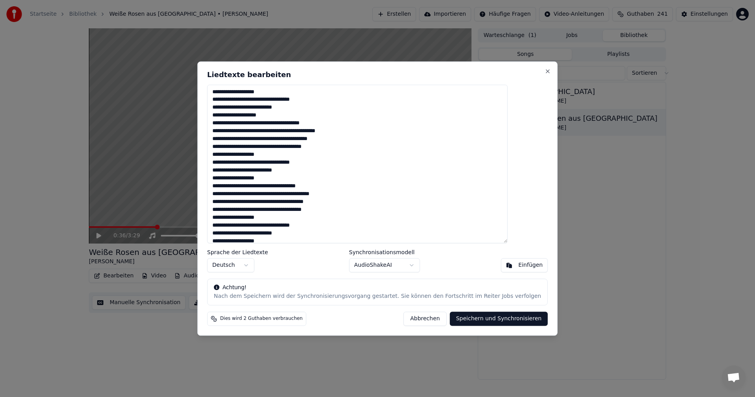
click at [257, 99] on textarea "**********" at bounding box center [357, 164] width 301 height 159
drag, startPoint x: 321, startPoint y: 100, endPoint x: 340, endPoint y: 105, distance: 20.4
click at [321, 100] on textarea "**********" at bounding box center [357, 164] width 301 height 159
click at [299, 107] on textarea "**********" at bounding box center [357, 164] width 301 height 159
click at [258, 106] on textarea "**********" at bounding box center [357, 164] width 301 height 159
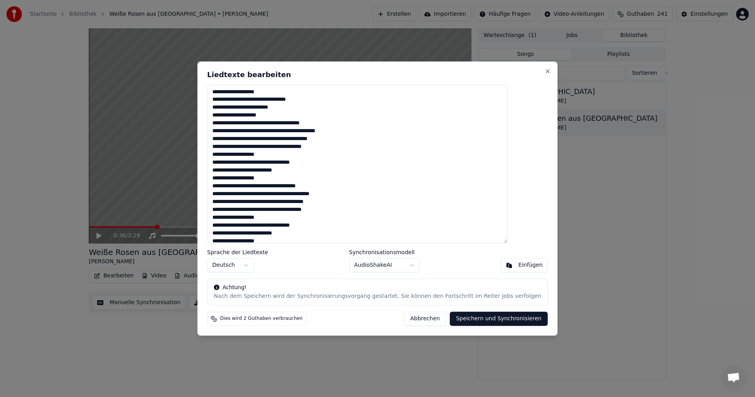
click at [258, 162] on textarea "**********" at bounding box center [357, 164] width 301 height 159
click at [322, 164] on textarea "**********" at bounding box center [357, 164] width 301 height 159
click at [301, 170] on textarea "**********" at bounding box center [357, 164] width 301 height 159
click at [257, 171] on textarea "**********" at bounding box center [357, 164] width 301 height 159
click at [258, 225] on textarea "**********" at bounding box center [357, 164] width 301 height 159
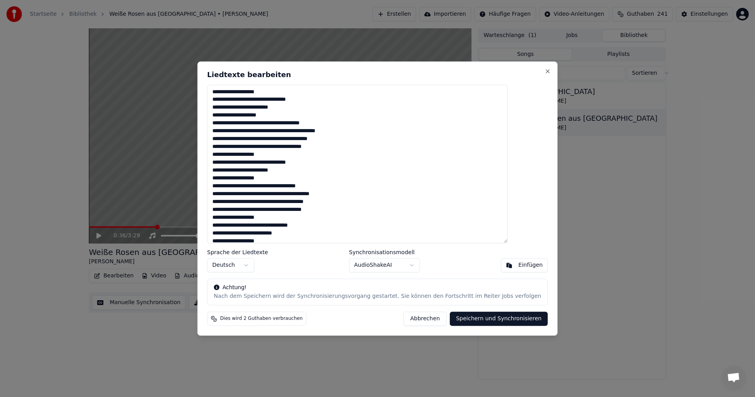
click at [321, 227] on textarea "**********" at bounding box center [357, 164] width 301 height 159
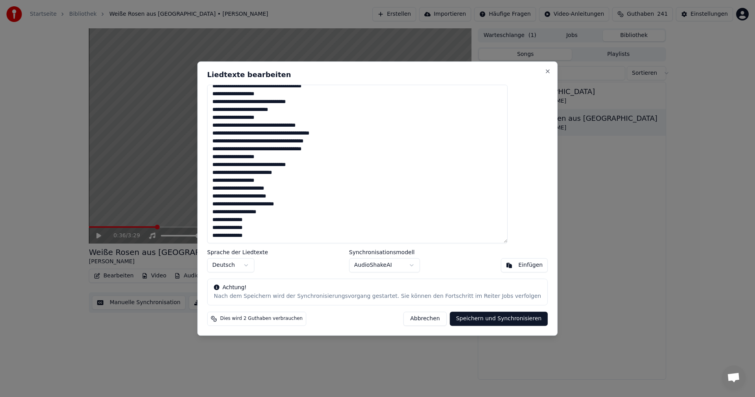
drag, startPoint x: 257, startPoint y: 173, endPoint x: 288, endPoint y: 179, distance: 31.7
click at [257, 173] on textarea "**********" at bounding box center [357, 164] width 301 height 159
click at [299, 173] on textarea "**********" at bounding box center [357, 164] width 301 height 159
type textarea "**********"
click at [480, 318] on button "Speichern und Synchronisieren" at bounding box center [499, 319] width 98 height 14
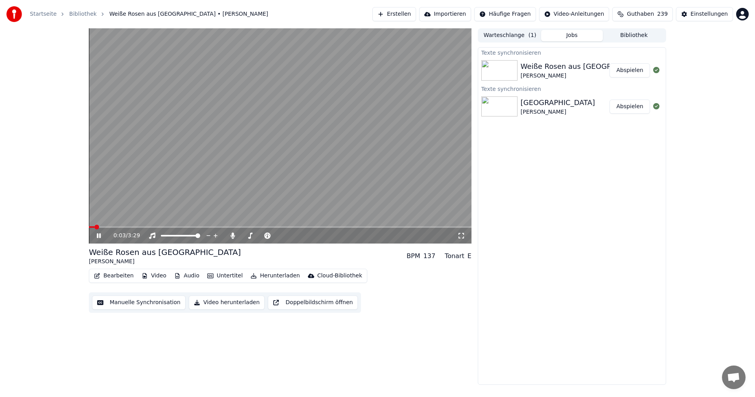
click at [94, 227] on span at bounding box center [96, 227] width 5 height 5
click at [281, 236] on span at bounding box center [278, 235] width 5 height 5
click at [96, 233] on icon at bounding box center [104, 236] width 18 height 6
click at [401, 13] on button "Erstellen" at bounding box center [395, 14] width 44 height 14
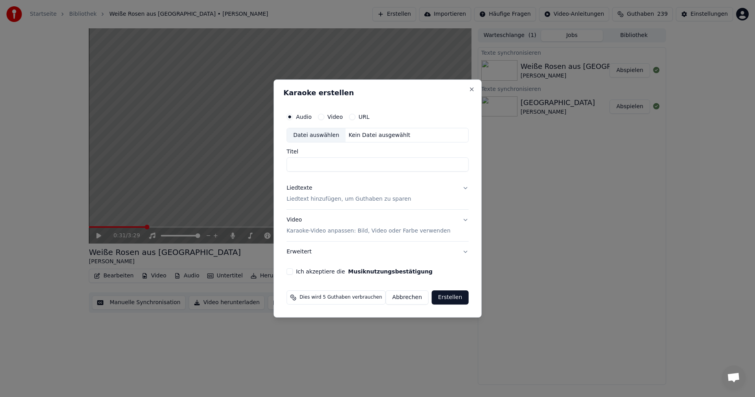
click at [308, 137] on div "Datei auswählen" at bounding box center [316, 135] width 59 height 14
type input "**********"
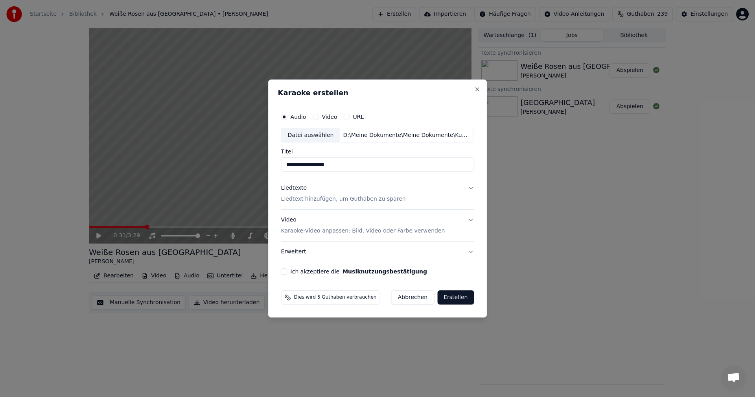
click at [303, 200] on p "Liedtext hinzufügen, um Guthaben zu sparen" at bounding box center [343, 200] width 125 height 8
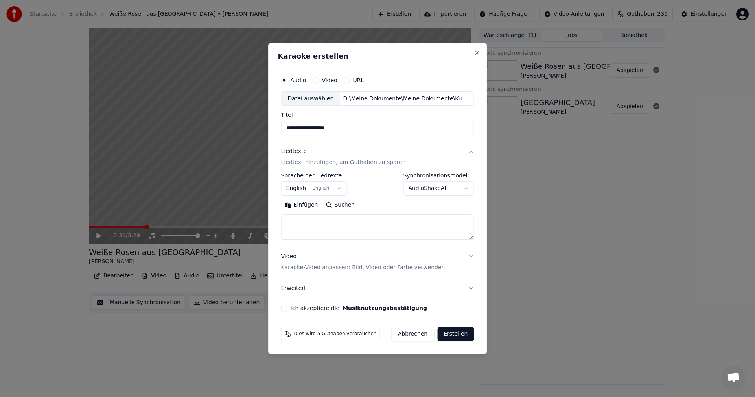
click at [313, 223] on textarea at bounding box center [377, 227] width 193 height 25
click at [292, 205] on button "Einfügen" at bounding box center [301, 205] width 41 height 13
click at [297, 271] on p "Karaoke-Video anpassen: Bild, Video oder Farbe verwenden" at bounding box center [363, 268] width 164 height 8
type textarea "**********"
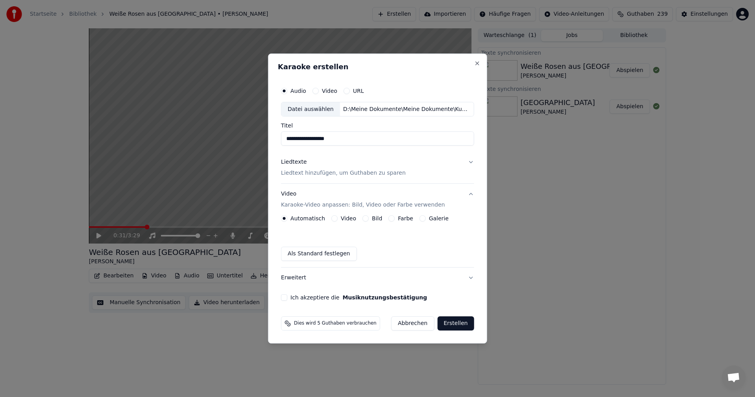
click at [364, 219] on button "Bild" at bounding box center [366, 218] width 6 height 6
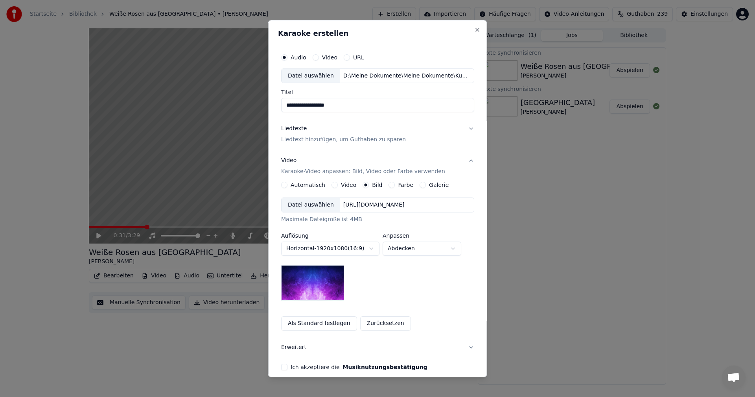
click at [313, 205] on div "Datei auswählen" at bounding box center [311, 205] width 59 height 14
click at [284, 369] on button "Ich akzeptiere die Musiknutzungsbestätigung" at bounding box center [284, 367] width 6 height 6
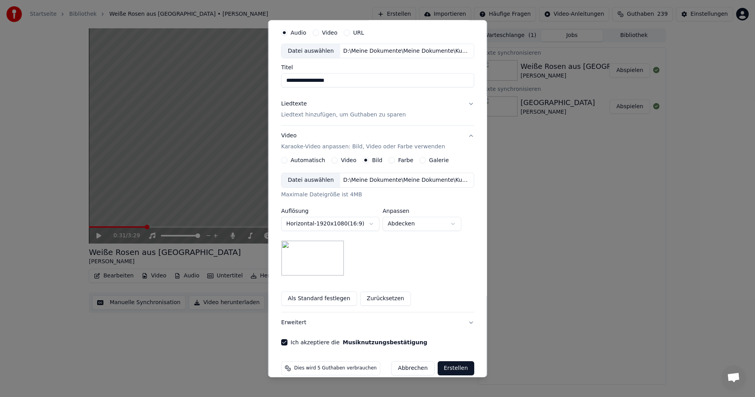
scroll to position [36, 0]
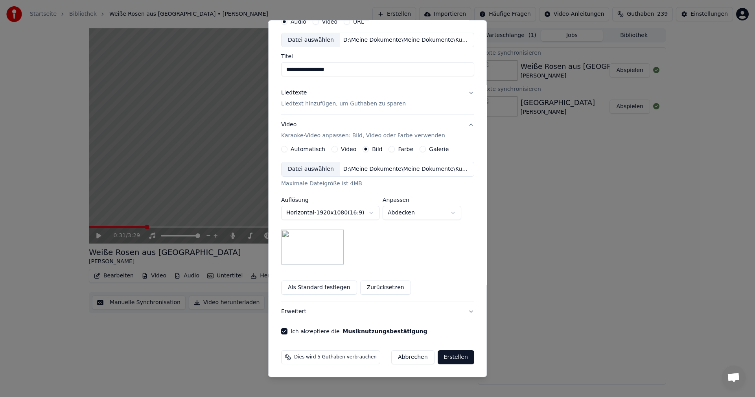
click at [445, 357] on button "Erstellen" at bounding box center [456, 357] width 37 height 14
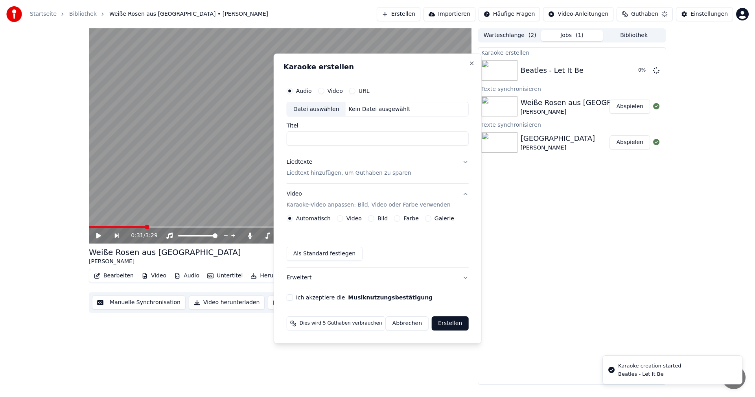
scroll to position [0, 0]
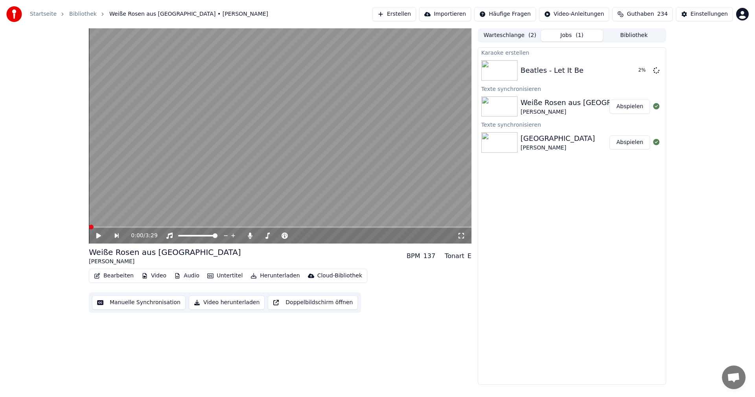
click at [89, 226] on span at bounding box center [91, 227] width 5 height 5
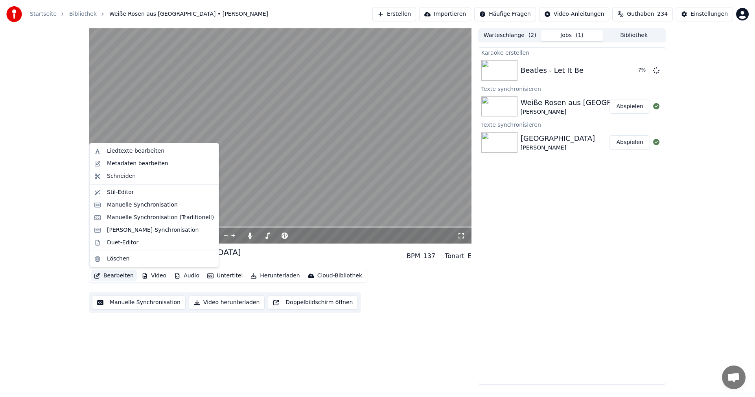
click at [109, 276] on button "Bearbeiten" at bounding box center [114, 275] width 46 height 11
click at [126, 166] on div "Metadaten bearbeiten" at bounding box center [137, 164] width 61 height 8
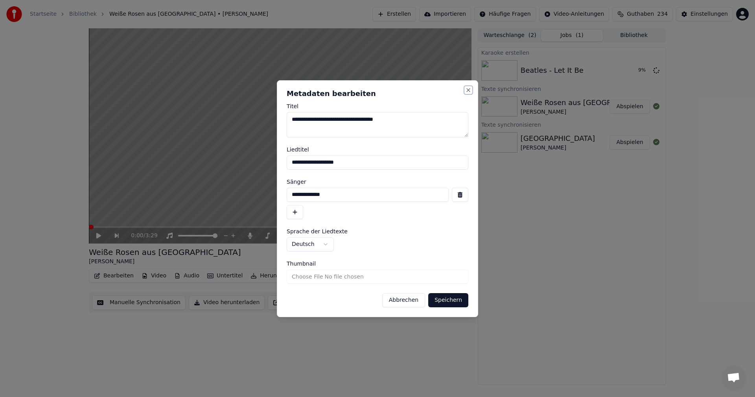
click at [469, 91] on button "Close" at bounding box center [468, 90] width 6 height 6
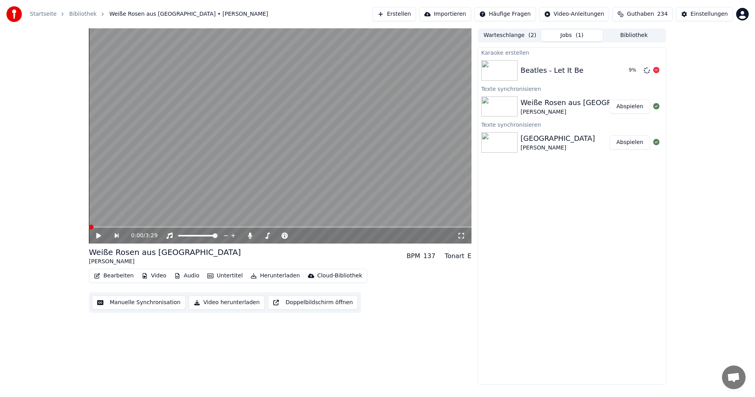
click at [525, 68] on div "Beatles - Let It Be" at bounding box center [552, 70] width 63 height 11
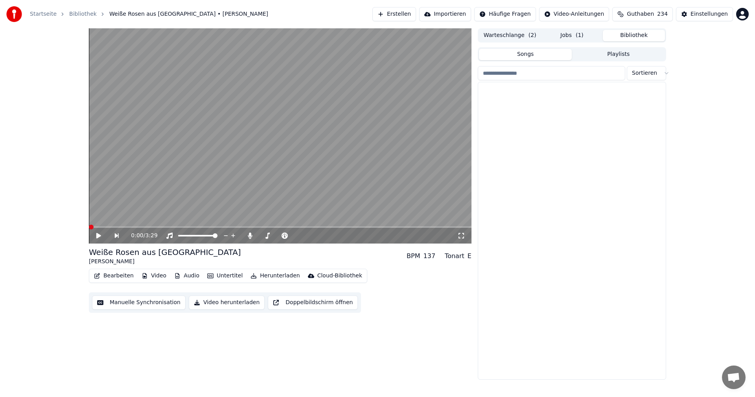
click at [637, 33] on button "Bibliothek" at bounding box center [634, 35] width 62 height 11
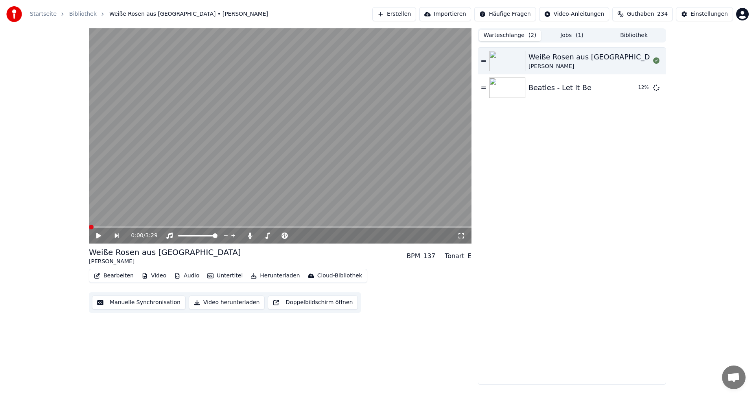
click at [505, 36] on button "Warteschlange ( 2 )" at bounding box center [510, 35] width 62 height 11
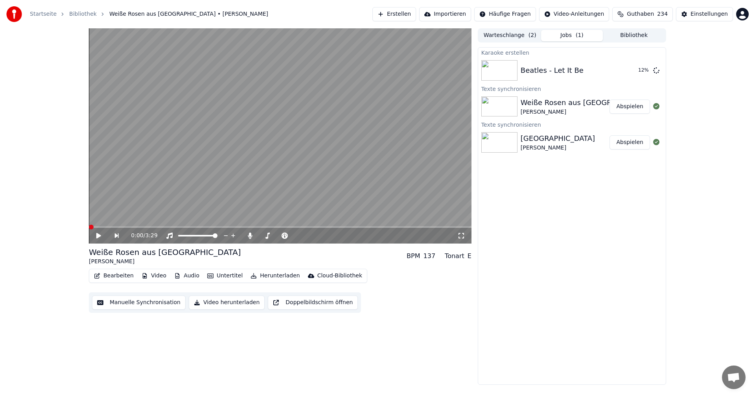
click at [570, 35] on button "Jobs ( 1 )" at bounding box center [572, 35] width 62 height 11
click at [510, 139] on img at bounding box center [500, 142] width 36 height 20
click at [510, 16] on html "Startseite Bibliothek Weiße Rosen aus [GEOGRAPHIC_DATA] • [PERSON_NAME] Erstell…" at bounding box center [377, 198] width 755 height 397
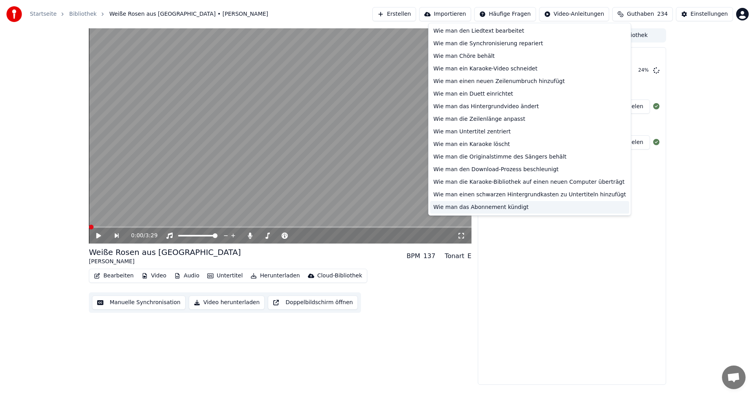
click at [495, 207] on div "Wie man das Abonnement kündigt" at bounding box center [529, 207] width 199 height 13
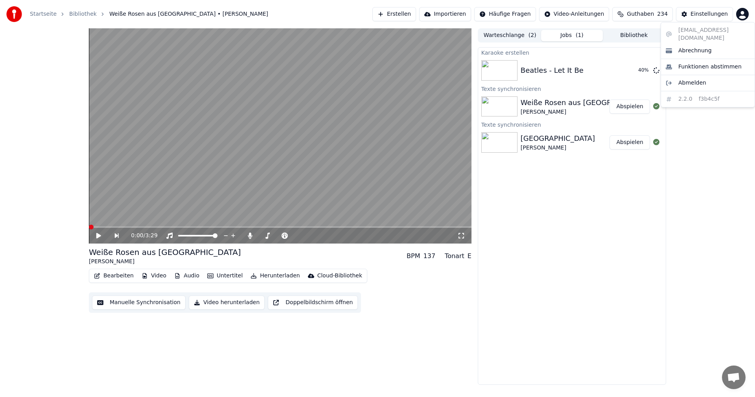
click at [742, 12] on html "Startseite Bibliothek Weiße Rosen aus [GEOGRAPHIC_DATA] • [PERSON_NAME] Erstell…" at bounding box center [377, 198] width 755 height 397
click at [633, 70] on html "Startseite Bibliothek Weiße Rosen aus [GEOGRAPHIC_DATA] • [PERSON_NAME] Erstell…" at bounding box center [377, 198] width 755 height 397
click at [627, 70] on button "Abspielen" at bounding box center [630, 70] width 41 height 14
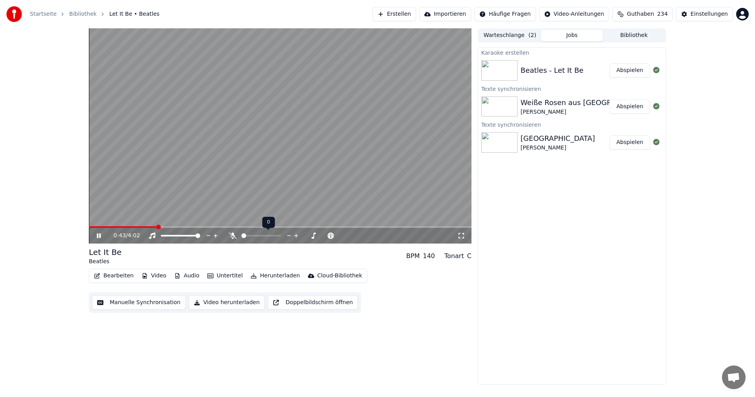
click at [242, 235] on span at bounding box center [244, 235] width 5 height 5
click at [281, 233] on span at bounding box center [278, 235] width 5 height 5
click at [113, 276] on button "Bearbeiten" at bounding box center [114, 275] width 46 height 11
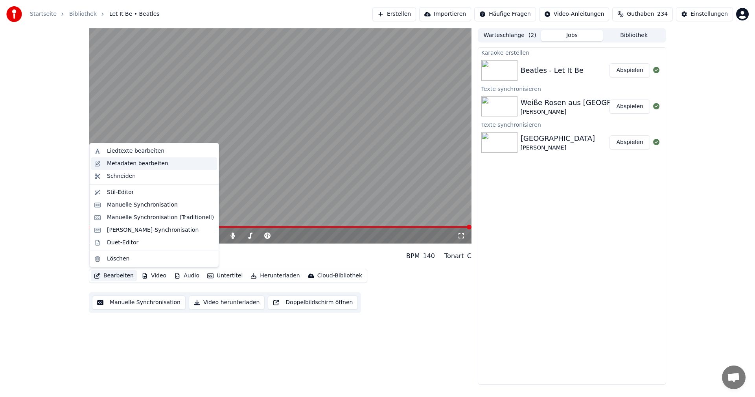
click at [127, 167] on div "Metadaten bearbeiten" at bounding box center [137, 164] width 61 height 8
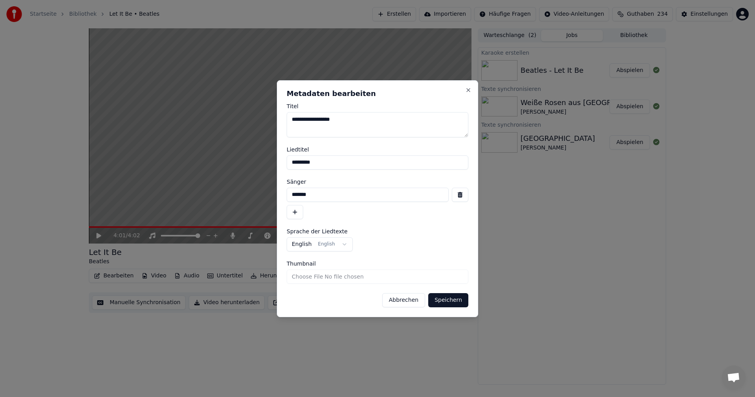
click at [292, 194] on input "*******" at bounding box center [368, 195] width 162 height 14
type input "**********"
drag, startPoint x: 315, startPoint y: 120, endPoint x: 247, endPoint y: 118, distance: 67.3
click at [247, 118] on body "**********" at bounding box center [377, 198] width 755 height 397
type textarea "*********"
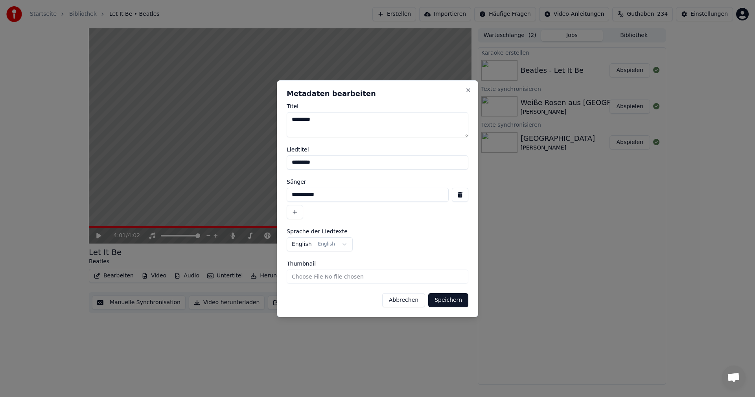
click at [451, 301] on button "Speichern" at bounding box center [448, 300] width 40 height 14
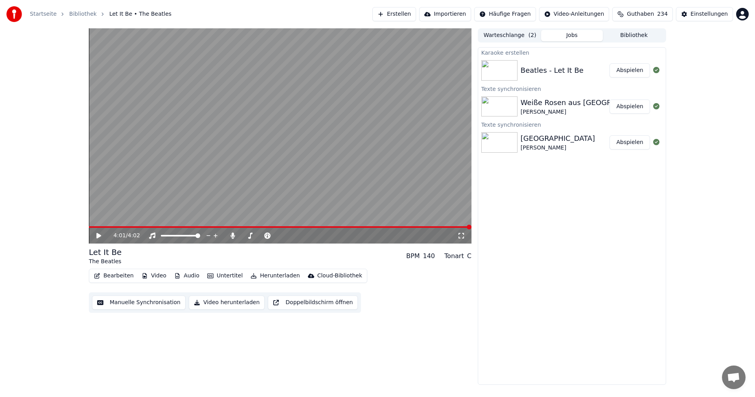
click at [99, 234] on icon at bounding box center [98, 236] width 5 height 6
click at [100, 238] on icon at bounding box center [104, 236] width 18 height 6
click at [97, 227] on span at bounding box center [99, 227] width 5 height 5
click at [414, 15] on button "Erstellen" at bounding box center [395, 14] width 44 height 14
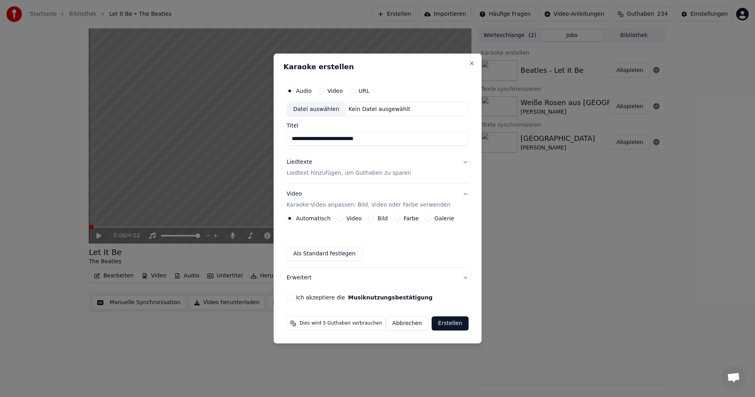
type input "**********"
click at [460, 162] on button "Liedtexte Liedtext hinzufügen, um Guthaben zu sparen" at bounding box center [378, 167] width 182 height 31
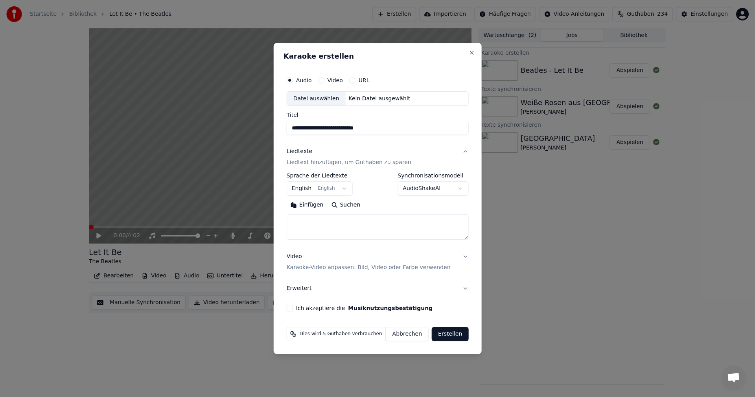
click at [341, 187] on button "English English" at bounding box center [320, 189] width 66 height 14
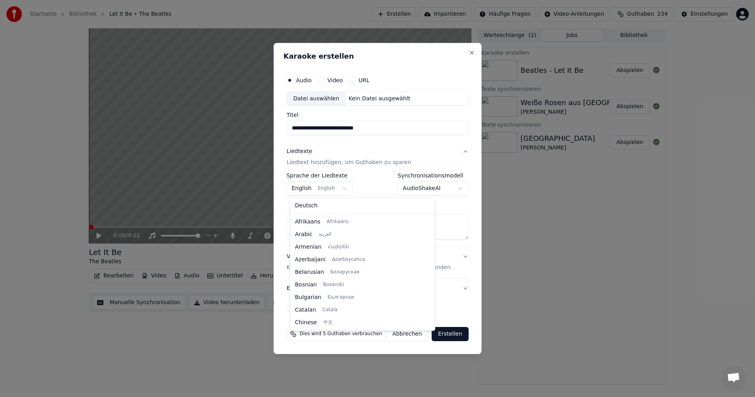
scroll to position [63, 0]
select select "**"
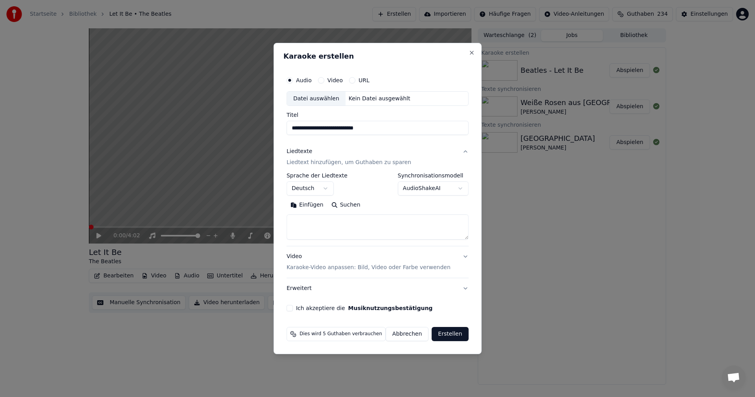
click at [305, 98] on div "Datei auswählen" at bounding box center [316, 99] width 59 height 14
type input "**********"
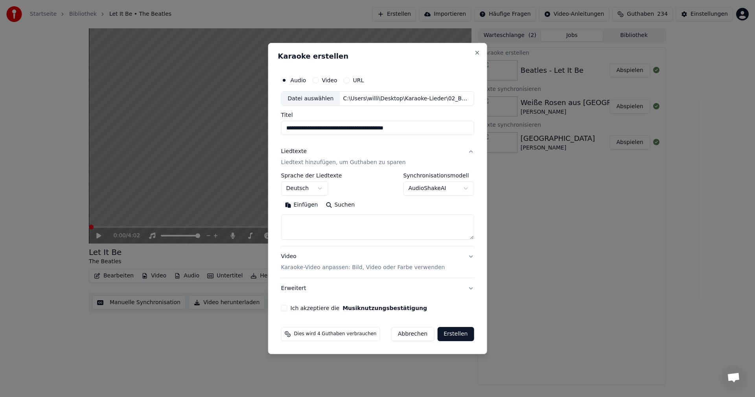
click at [303, 219] on textarea at bounding box center [377, 227] width 193 height 25
click at [293, 205] on button "Einfügen" at bounding box center [301, 205] width 41 height 13
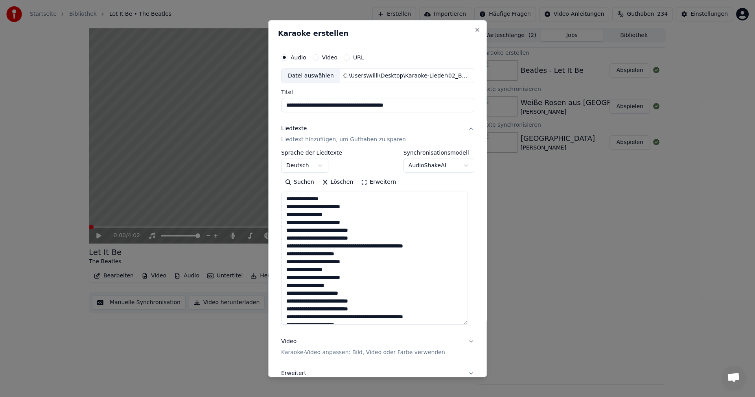
drag, startPoint x: 469, startPoint y: 237, endPoint x: 471, endPoint y: 311, distance: 73.6
click at [468, 322] on div "**********" at bounding box center [377, 222] width 199 height 353
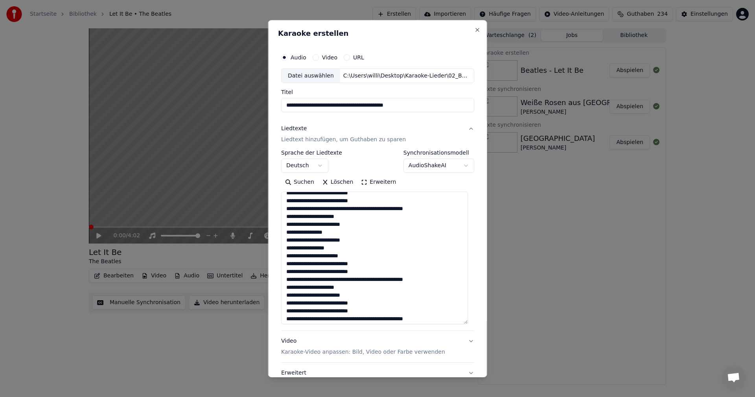
scroll to position [55, 0]
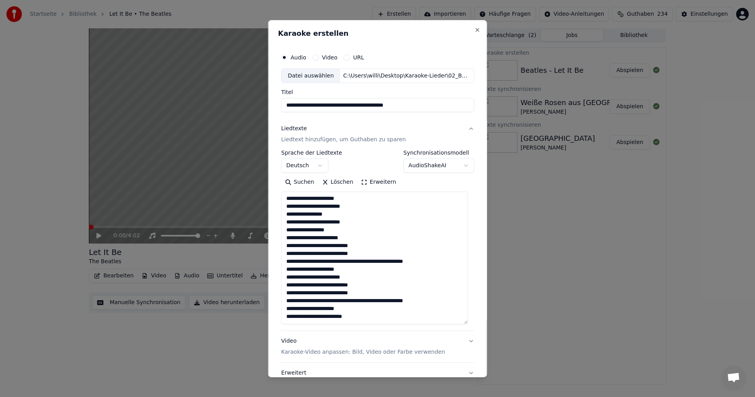
drag, startPoint x: 329, startPoint y: 278, endPoint x: 305, endPoint y: 279, distance: 23.6
click at [305, 279] on textarea "**********" at bounding box center [374, 258] width 187 height 133
click at [358, 322] on textarea "**********" at bounding box center [374, 258] width 187 height 133
type textarea "**********"
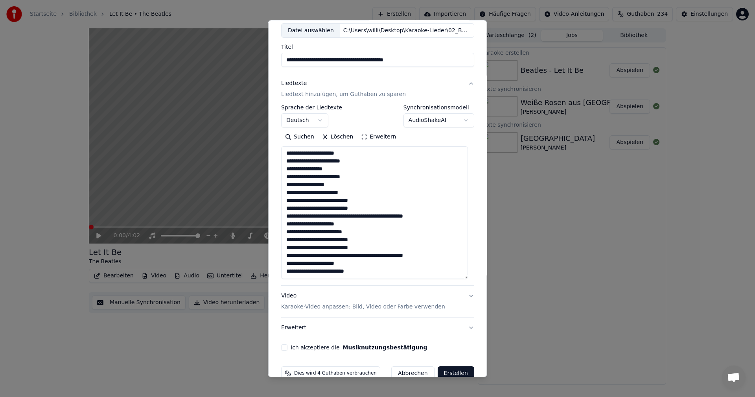
scroll to position [61, 0]
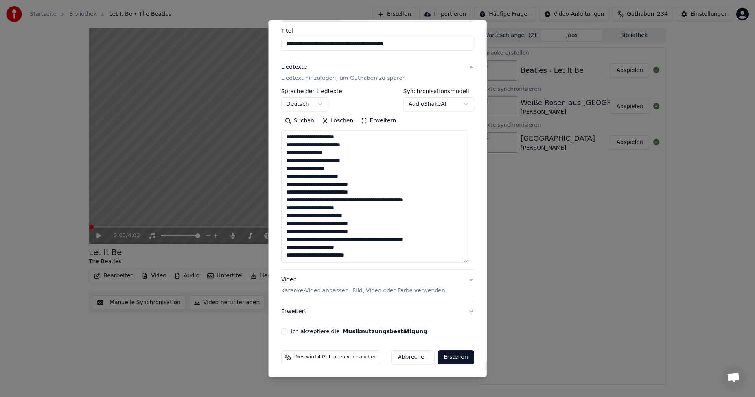
click at [463, 312] on button "Erweitert" at bounding box center [377, 311] width 193 height 20
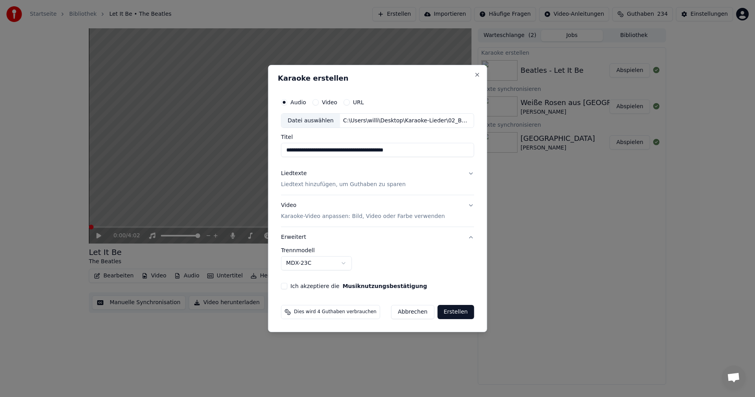
click at [295, 238] on button "Erweitert" at bounding box center [377, 237] width 193 height 20
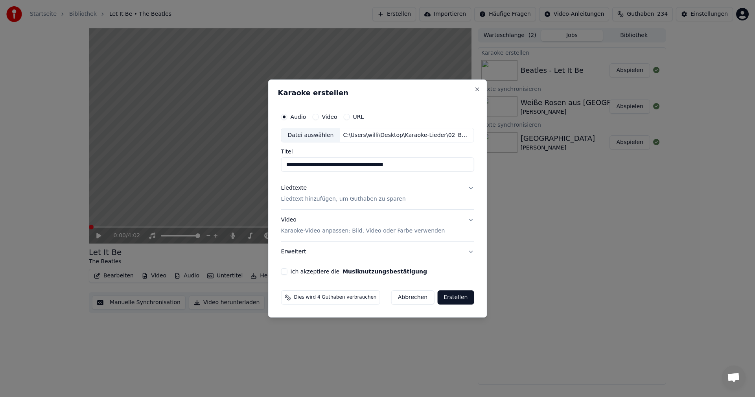
click at [305, 231] on p "Karaoke-Video anpassen: Bild, Video oder Farbe verwenden" at bounding box center [363, 231] width 164 height 8
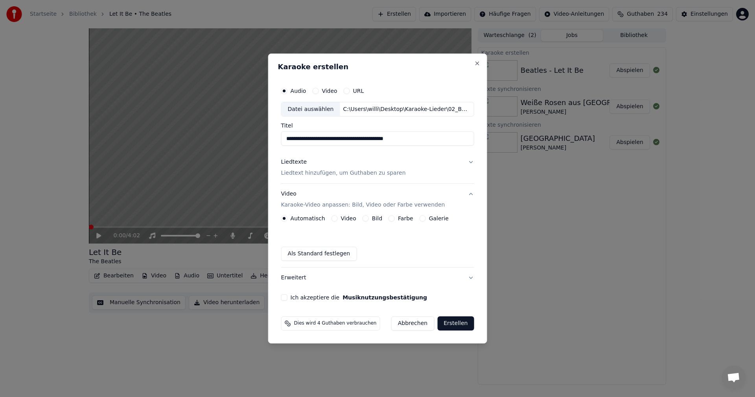
click at [368, 218] on button "Bild" at bounding box center [366, 218] width 6 height 6
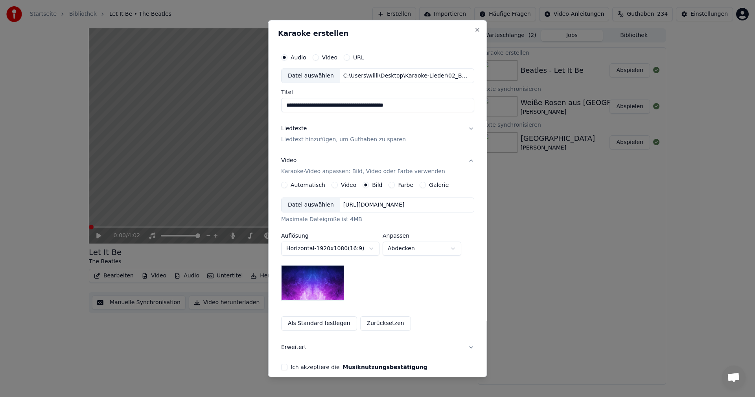
click at [309, 203] on div "Datei auswählen" at bounding box center [311, 205] width 59 height 14
click at [451, 248] on body "**********" at bounding box center [377, 198] width 755 height 397
click at [453, 249] on body "**********" at bounding box center [377, 198] width 755 height 397
click at [455, 248] on body "**********" at bounding box center [377, 198] width 755 height 397
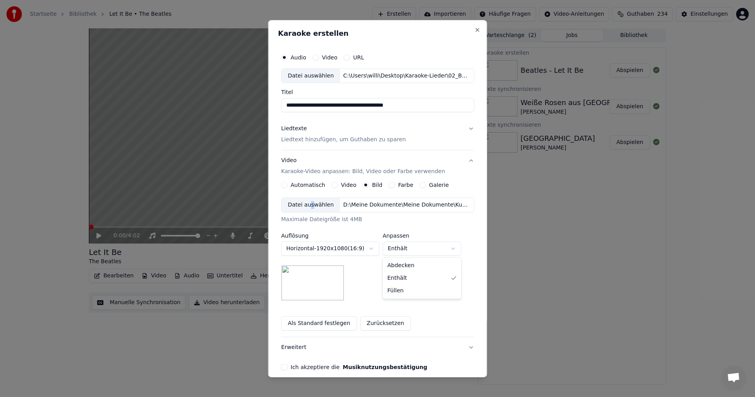
select select "*****"
click at [411, 220] on div "Maximale Dateigröße ist 4MB" at bounding box center [377, 220] width 193 height 8
click at [284, 367] on button "Ich akzeptiere die Musiknutzungsbestätigung" at bounding box center [284, 367] width 6 height 6
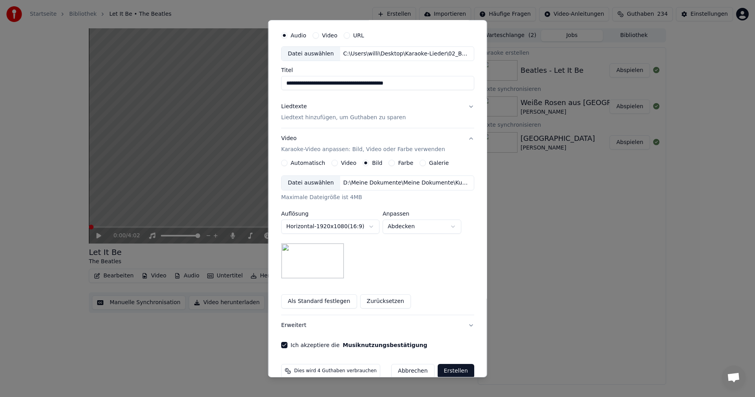
scroll to position [36, 0]
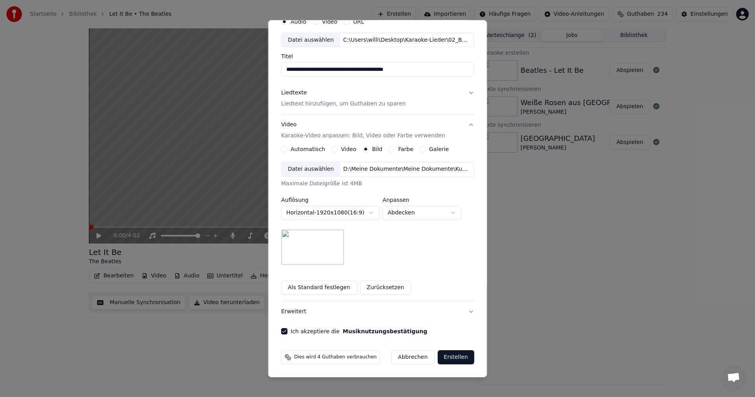
click at [447, 357] on button "Erstellen" at bounding box center [456, 357] width 37 height 14
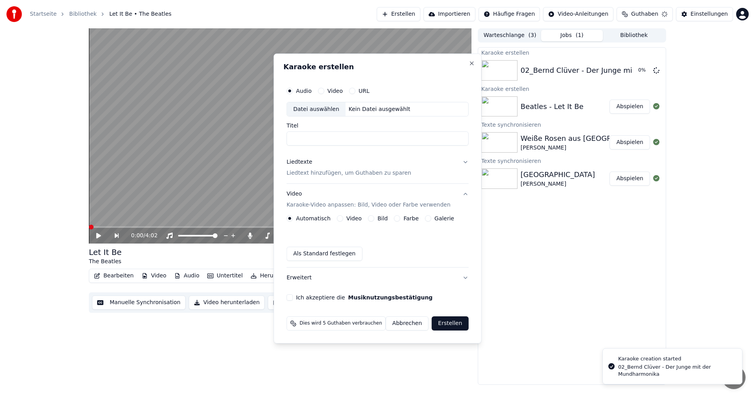
scroll to position [0, 0]
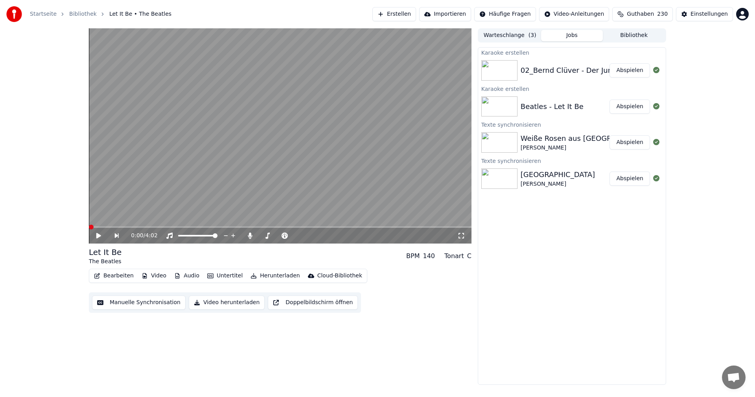
click at [628, 71] on button "Abspielen" at bounding box center [630, 70] width 41 height 14
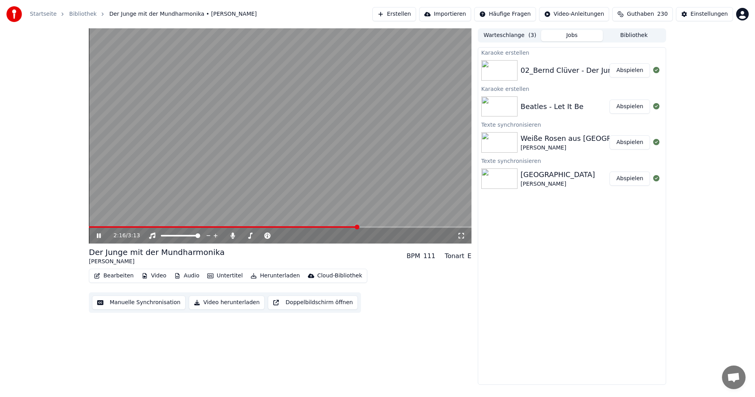
click at [358, 228] on span at bounding box center [357, 227] width 5 height 5
click at [110, 274] on button "Bearbeiten" at bounding box center [114, 275] width 46 height 11
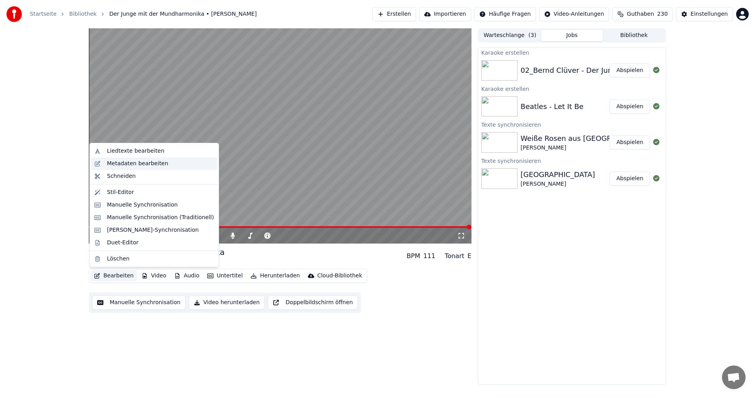
click at [122, 168] on div "Metadaten bearbeiten" at bounding box center [154, 163] width 126 height 13
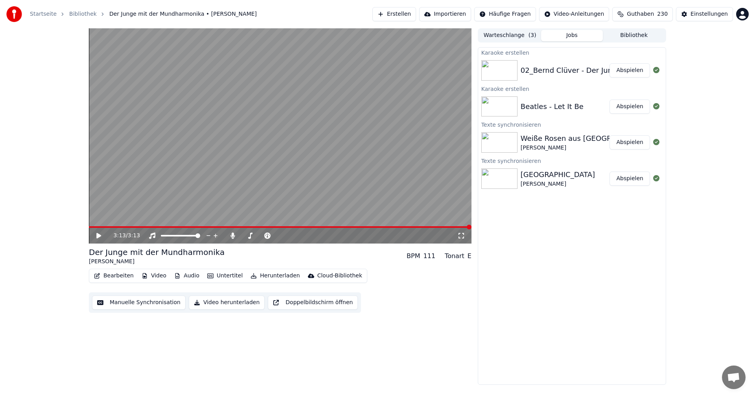
click at [144, 278] on icon "button" at bounding box center [145, 276] width 6 height 6
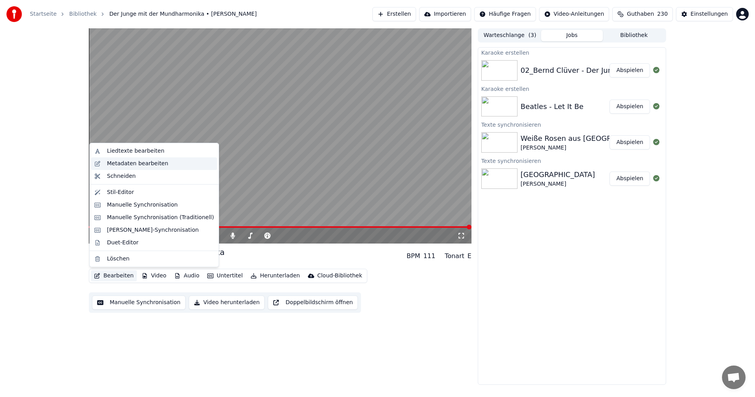
click at [123, 167] on div "Metadaten bearbeiten" at bounding box center [137, 164] width 61 height 8
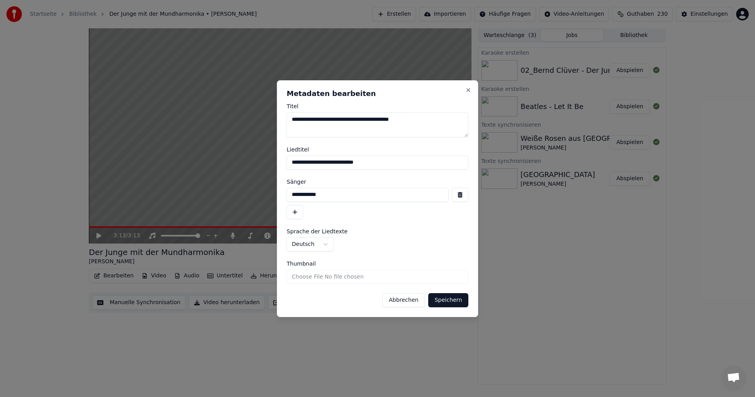
click at [301, 120] on textarea "**********" at bounding box center [378, 124] width 182 height 25
drag, startPoint x: 301, startPoint y: 120, endPoint x: 288, endPoint y: 120, distance: 13.0
click at [288, 120] on textarea "**********" at bounding box center [378, 124] width 182 height 25
type textarea "**********"
click at [330, 175] on form "**********" at bounding box center [378, 205] width 182 height 204
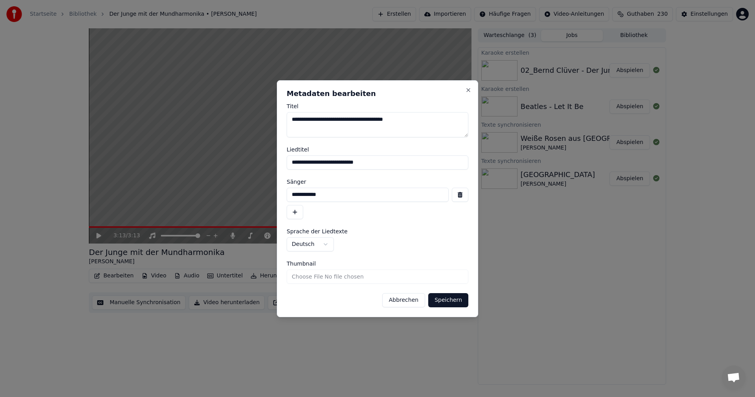
click at [453, 302] on button "Speichern" at bounding box center [448, 300] width 40 height 14
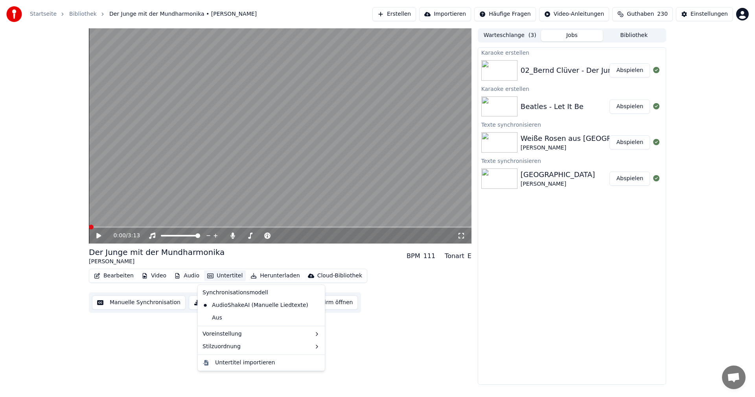
click at [207, 275] on icon "button" at bounding box center [210, 275] width 6 height 5
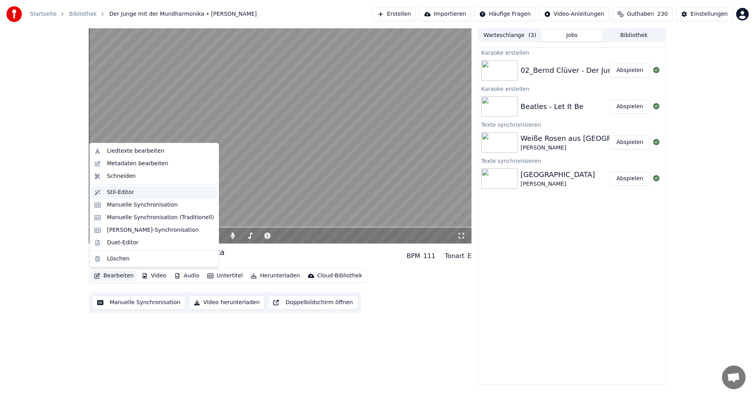
click at [110, 192] on div "Stil-Editor" at bounding box center [120, 192] width 27 height 8
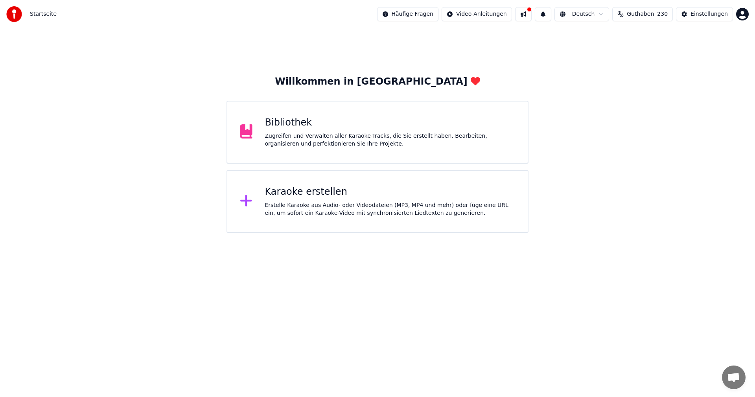
click at [298, 155] on div "Bibliothek Zugreifen und Verwalten aller Karaoke-Tracks, die Sie erstellt haben…" at bounding box center [378, 132] width 302 height 63
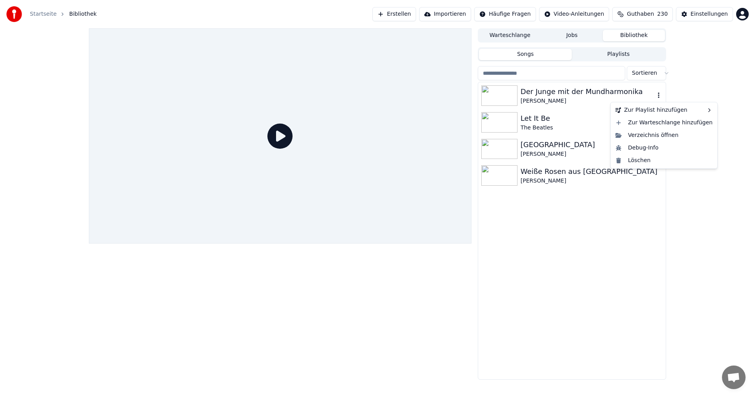
click at [655, 95] on icon "button" at bounding box center [659, 95] width 8 height 6
click at [525, 95] on div "Der Junge mit der Mundharmonika" at bounding box center [588, 91] width 134 height 11
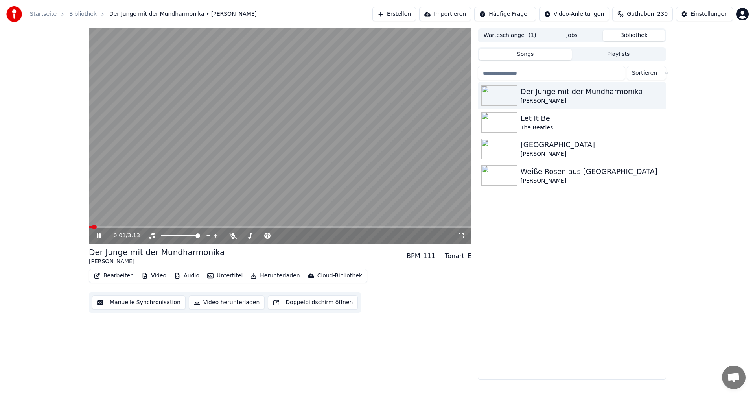
click at [98, 234] on icon at bounding box center [99, 235] width 4 height 5
click at [109, 278] on button "Bearbeiten" at bounding box center [114, 275] width 46 height 11
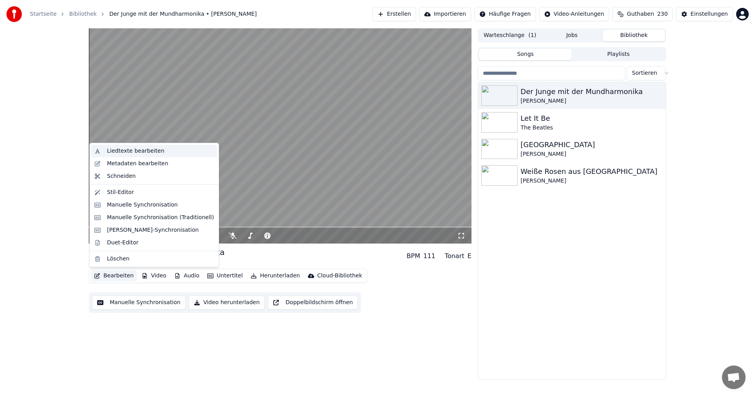
click at [122, 152] on div "Liedtexte bearbeiten" at bounding box center [135, 151] width 57 height 8
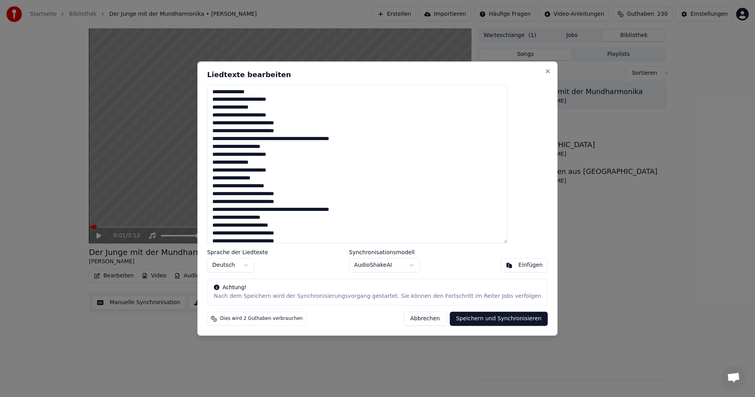
click at [411, 319] on button "Abbrechen" at bounding box center [425, 319] width 43 height 14
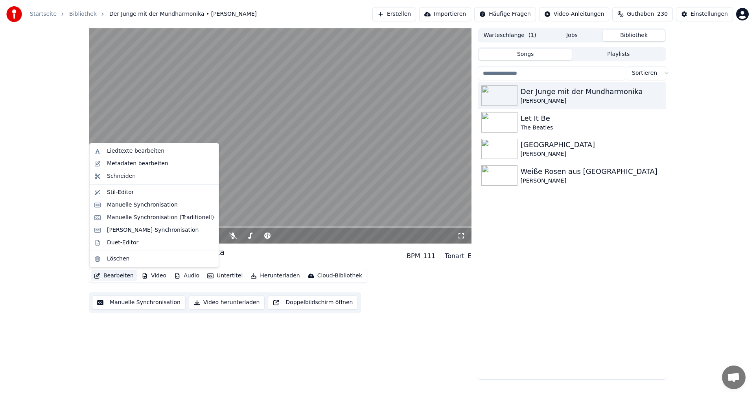
click at [104, 277] on button "Bearbeiten" at bounding box center [114, 275] width 46 height 11
click at [122, 164] on div "Metadaten bearbeiten" at bounding box center [137, 164] width 61 height 8
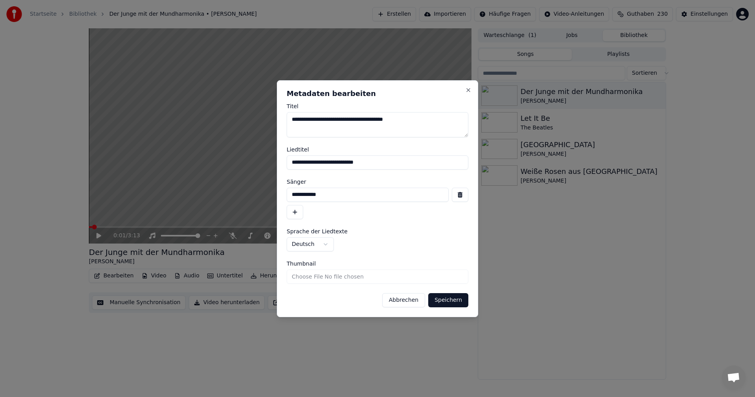
click at [401, 301] on button "Abbrechen" at bounding box center [403, 300] width 43 height 14
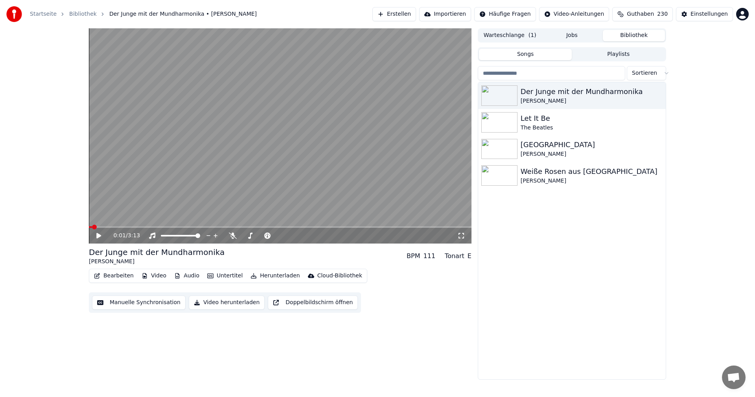
click at [398, 13] on button "Erstellen" at bounding box center [395, 14] width 44 height 14
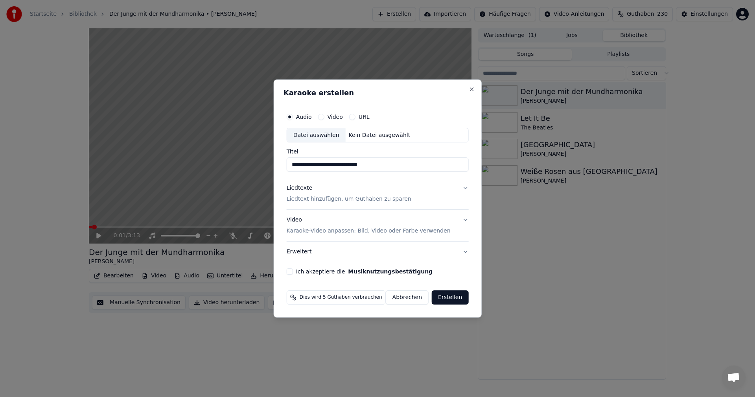
click at [306, 132] on div "Datei auswählen" at bounding box center [316, 135] width 59 height 14
type input "**********"
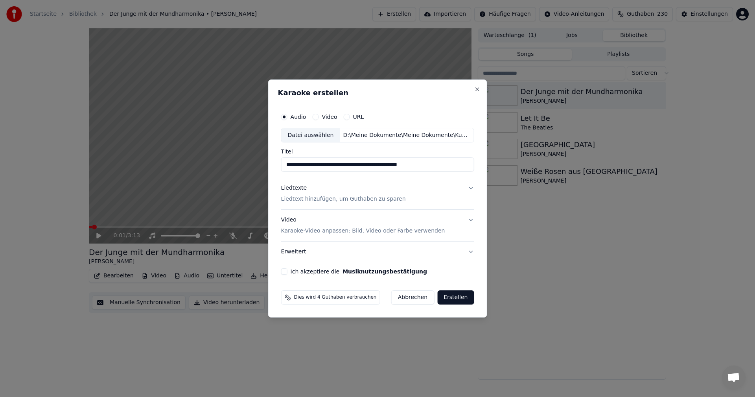
click at [297, 198] on p "Liedtext hinzufügen, um Guthaben zu sparen" at bounding box center [343, 200] width 125 height 8
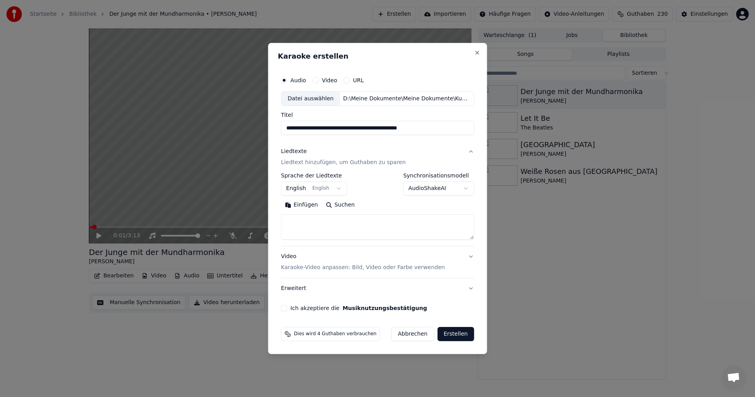
click at [338, 186] on body "**********" at bounding box center [377, 198] width 755 height 397
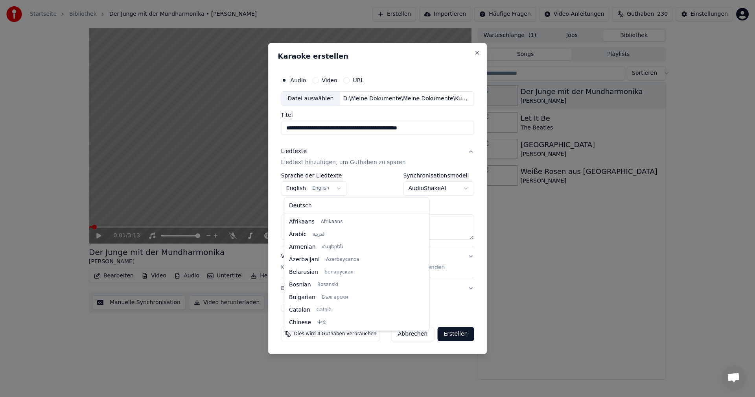
scroll to position [63, 0]
select select "**"
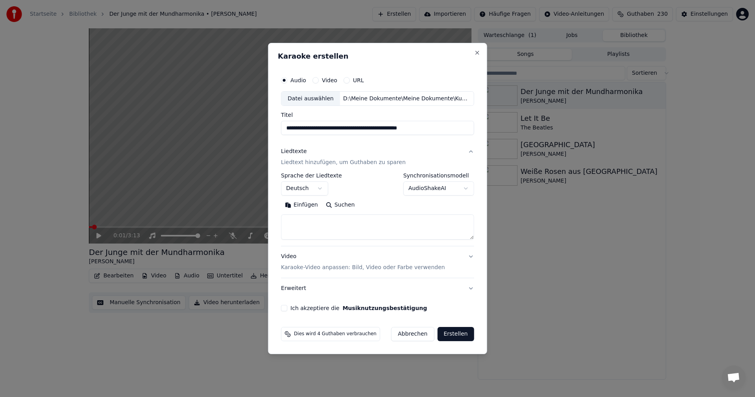
click at [295, 222] on textarea at bounding box center [377, 227] width 193 height 25
click at [292, 205] on button "Einfügen" at bounding box center [301, 205] width 41 height 13
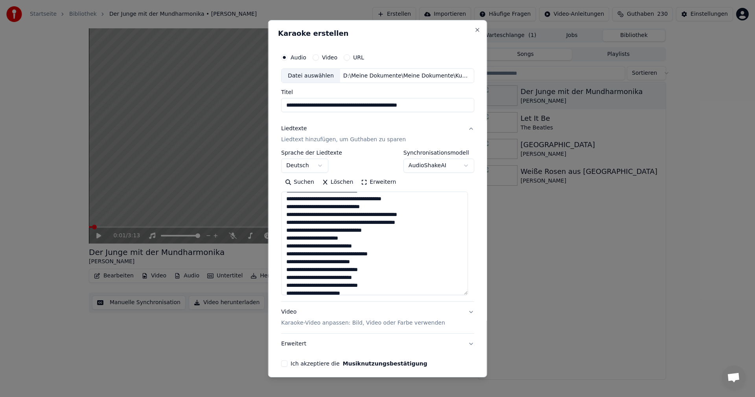
drag, startPoint x: 469, startPoint y: 237, endPoint x: 471, endPoint y: 299, distance: 61.4
click at [471, 299] on div "**********" at bounding box center [377, 198] width 219 height 357
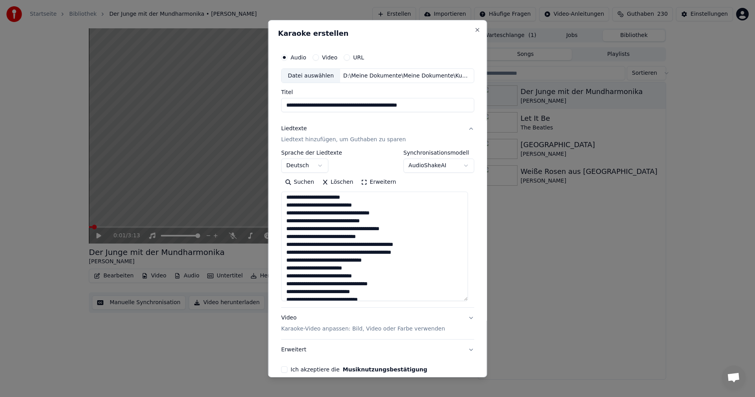
scroll to position [181, 0]
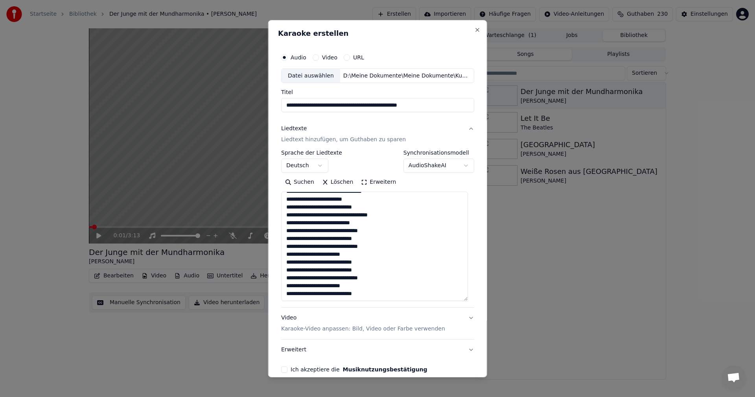
click at [368, 294] on textarea at bounding box center [374, 246] width 187 height 109
type textarea "**********"
drag, startPoint x: 294, startPoint y: 105, endPoint x: 282, endPoint y: 104, distance: 11.9
click at [282, 104] on input "**********" at bounding box center [377, 105] width 193 height 14
type input "**********"
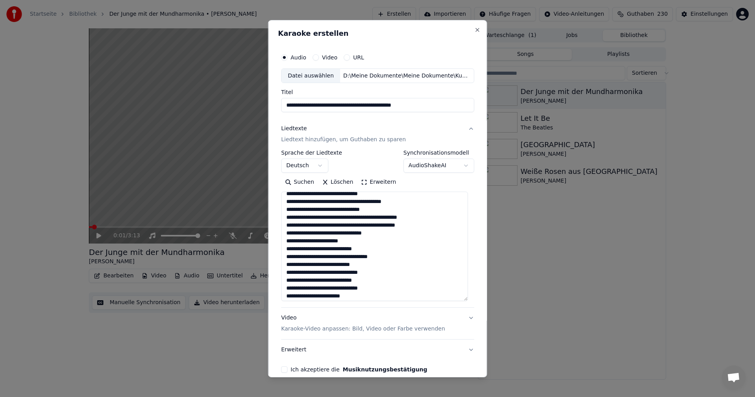
scroll to position [0, 0]
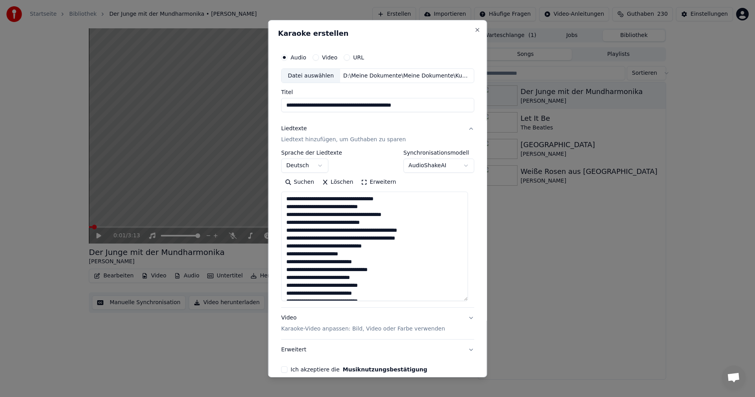
click at [358, 183] on button "Erweitern" at bounding box center [378, 182] width 43 height 13
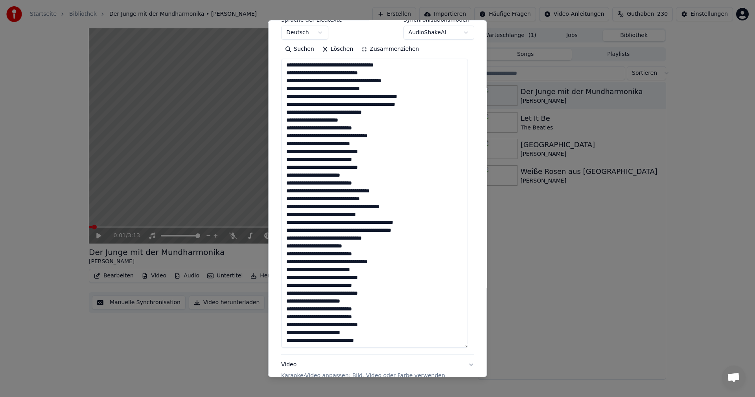
scroll to position [218, 0]
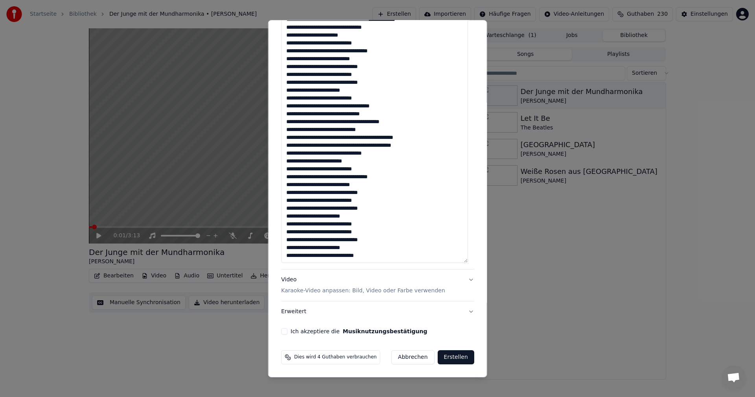
click at [283, 332] on button "Ich akzeptiere die Musiknutzungsbestätigung" at bounding box center [284, 331] width 6 height 6
click at [323, 292] on p "Karaoke-Video anpassen: Bild, Video oder Farbe verwenden" at bounding box center [363, 291] width 164 height 8
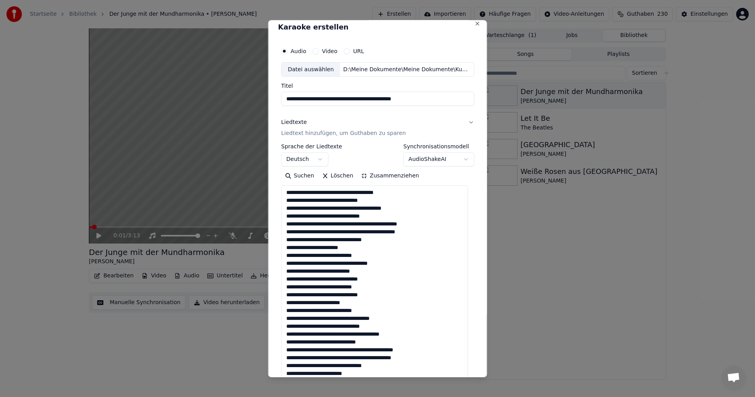
scroll to position [0, 0]
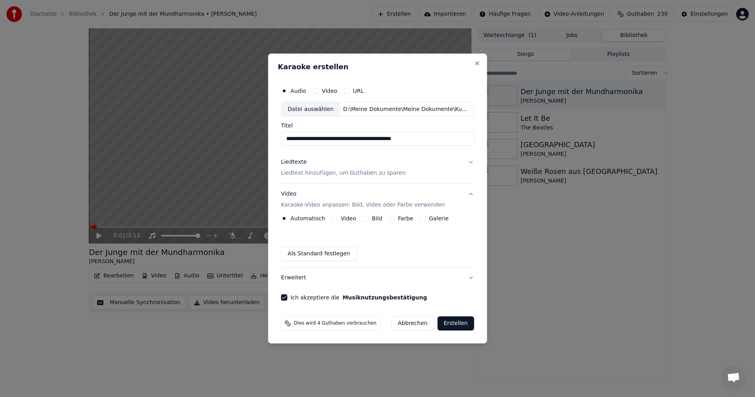
click at [365, 220] on button "Bild" at bounding box center [366, 218] width 6 height 6
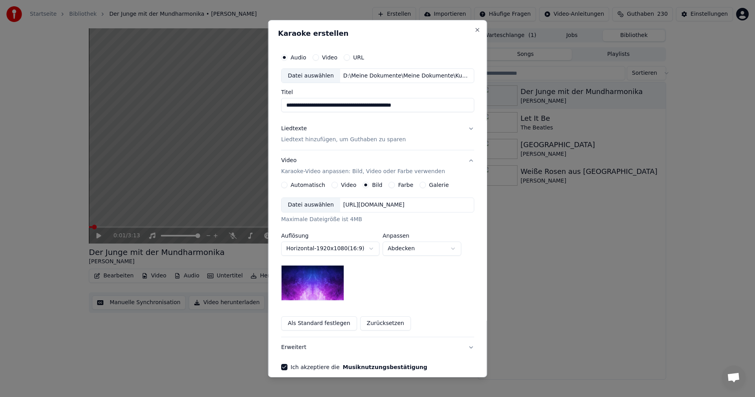
click at [311, 205] on div "Datei auswählen" at bounding box center [311, 205] width 59 height 14
click at [452, 248] on body "**********" at bounding box center [377, 198] width 755 height 397
click at [451, 251] on body "**********" at bounding box center [377, 198] width 755 height 397
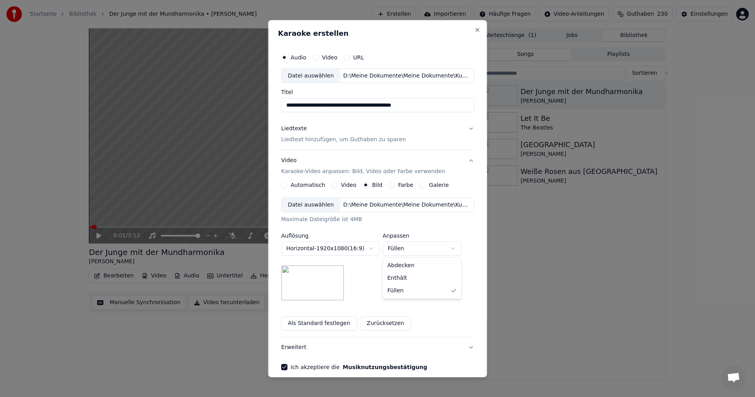
click at [451, 247] on body "**********" at bounding box center [377, 198] width 755 height 397
select select "*******"
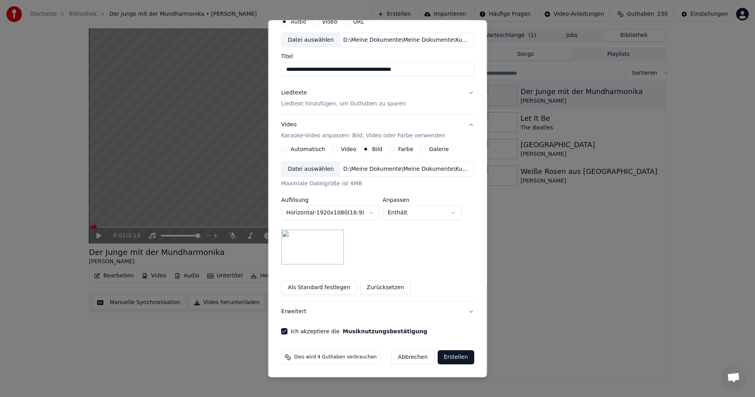
click at [446, 358] on button "Erstellen" at bounding box center [456, 357] width 37 height 14
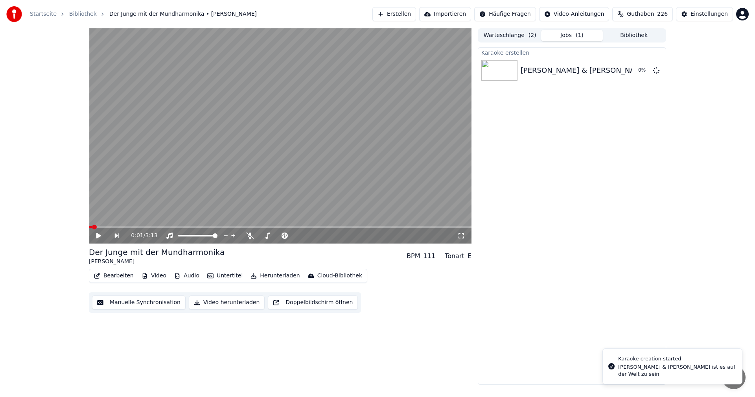
click at [629, 36] on button "Bibliothek" at bounding box center [634, 35] width 62 height 11
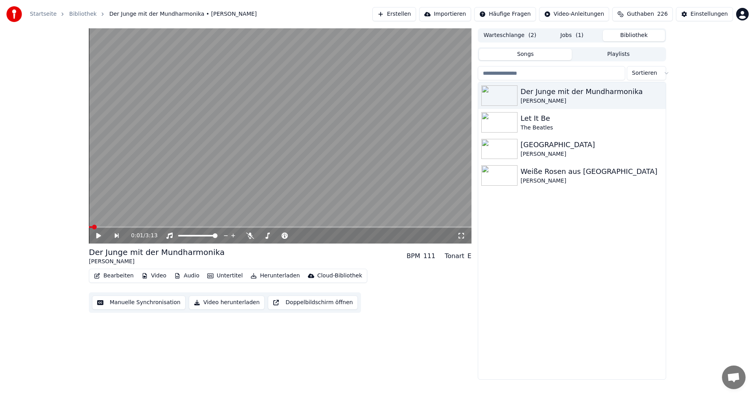
click at [634, 247] on div "Der Junge mit der Mundharmonika Bernd Clüver Let It Be The Beatles Albany Roger…" at bounding box center [572, 230] width 188 height 297
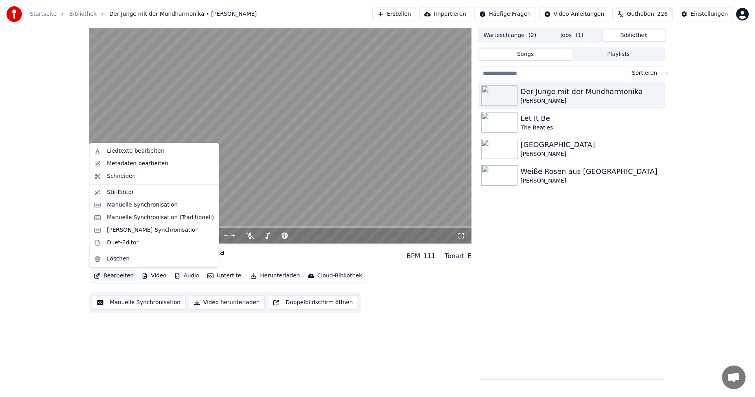
click at [105, 276] on button "Bearbeiten" at bounding box center [114, 275] width 46 height 11
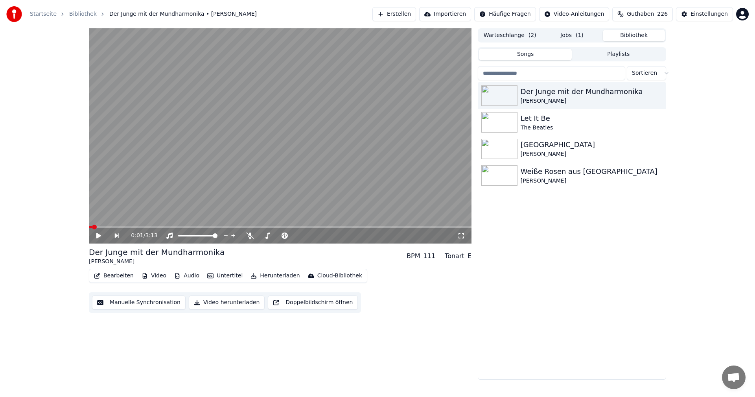
click at [569, 257] on div "Der Junge mit der Mundharmonika Bernd Clüver Let It Be The Beatles Albany Roger…" at bounding box center [572, 230] width 188 height 297
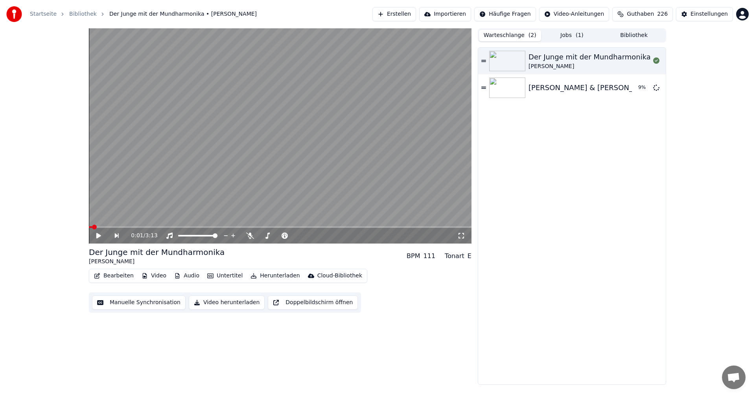
click at [507, 36] on button "Warteschlange ( 2 )" at bounding box center [510, 35] width 62 height 11
click at [516, 88] on img at bounding box center [507, 88] width 36 height 20
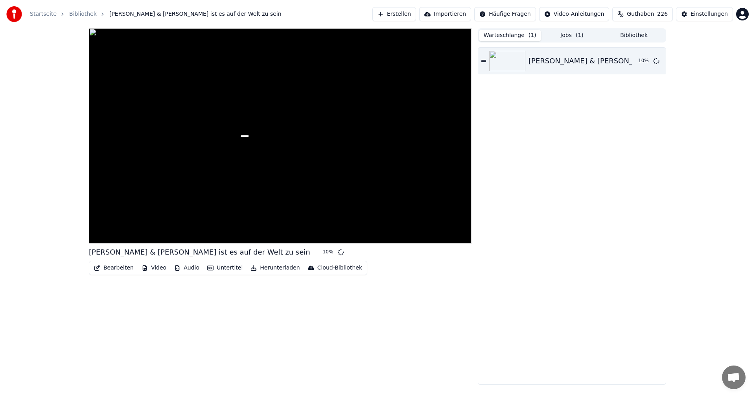
click at [103, 269] on button "Bearbeiten" at bounding box center [114, 267] width 46 height 11
click at [109, 269] on button "Bearbeiten" at bounding box center [114, 267] width 46 height 11
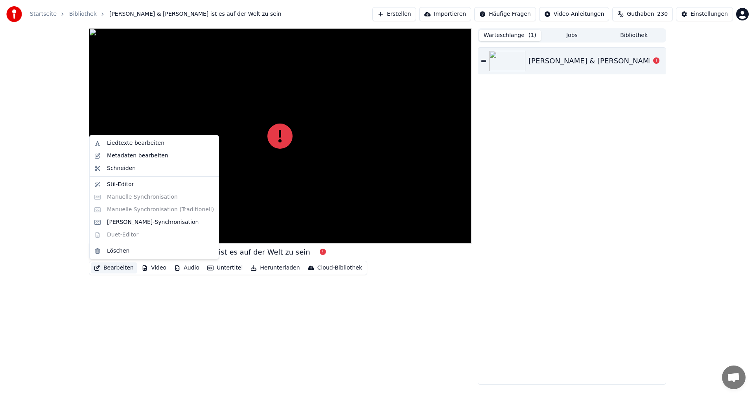
click at [120, 236] on div "Liedtexte bearbeiten Metadaten bearbeiten Schneiden Stil-Editor [PERSON_NAME] […" at bounding box center [154, 197] width 130 height 124
click at [532, 179] on div "Roy Black & Anita - Schön ist es auf der Welt zu sein" at bounding box center [572, 216] width 188 height 337
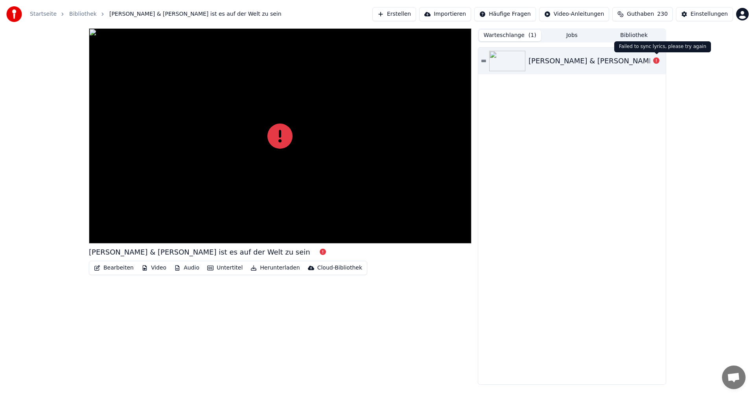
click at [658, 63] on icon at bounding box center [657, 60] width 6 height 6
click at [111, 268] on button "Bearbeiten" at bounding box center [114, 267] width 46 height 11
click at [293, 330] on div "Roy Black & Anita - Schön ist es auf der Welt zu sein Bearbeiten Video Audio Un…" at bounding box center [280, 206] width 383 height 356
click at [543, 63] on div "Roy Black & Anita - Schön ist es auf der Welt zu sein" at bounding box center [640, 60] width 222 height 11
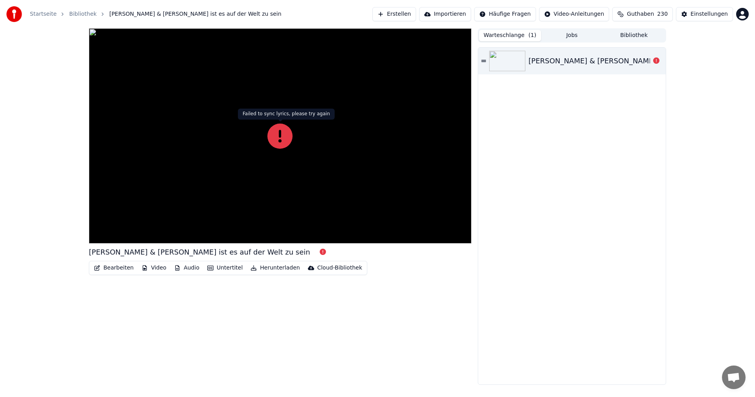
click at [281, 143] on icon at bounding box center [280, 136] width 25 height 25
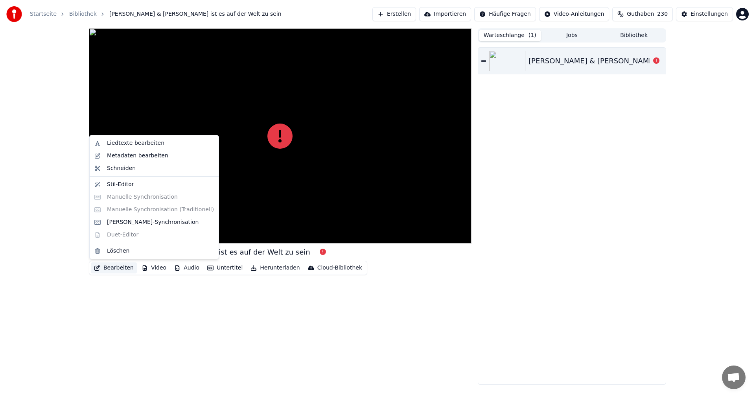
click at [112, 270] on button "Bearbeiten" at bounding box center [114, 267] width 46 height 11
click at [307, 170] on div at bounding box center [280, 135] width 383 height 215
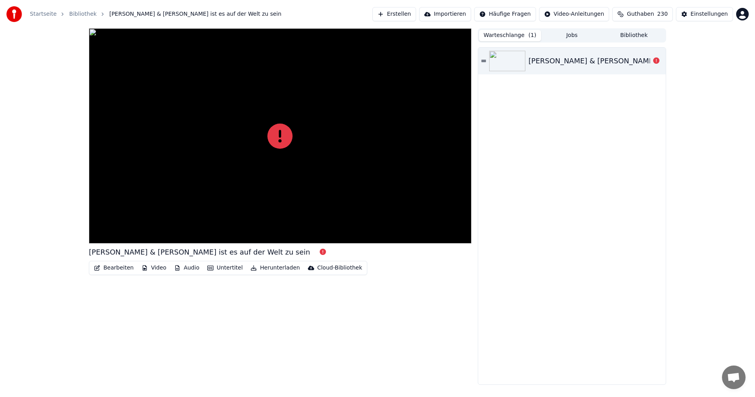
click at [577, 38] on button "Jobs" at bounding box center [572, 35] width 62 height 11
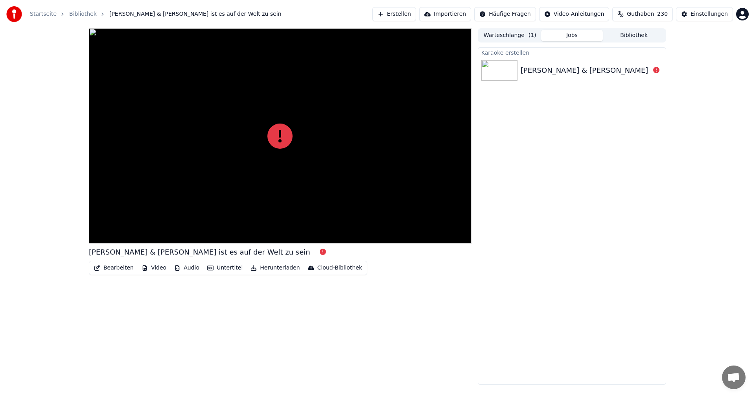
click at [571, 74] on div "Roy Black & Anita - Schön ist es auf der Welt zu sein" at bounding box center [632, 70] width 222 height 11
click at [657, 70] on icon at bounding box center [657, 70] width 6 height 6
click at [629, 27] on div "Startseite Bibliothek Roy Black & Anita - Schön ist es auf der Welt zu sein Ers…" at bounding box center [377, 14] width 755 height 28
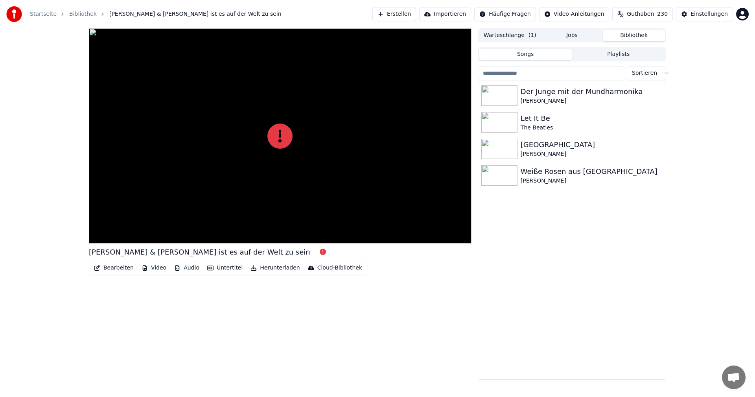
click at [631, 34] on button "Bibliothek" at bounding box center [634, 35] width 62 height 11
click at [329, 122] on div at bounding box center [280, 135] width 383 height 215
click at [407, 13] on button "Erstellen" at bounding box center [395, 14] width 44 height 14
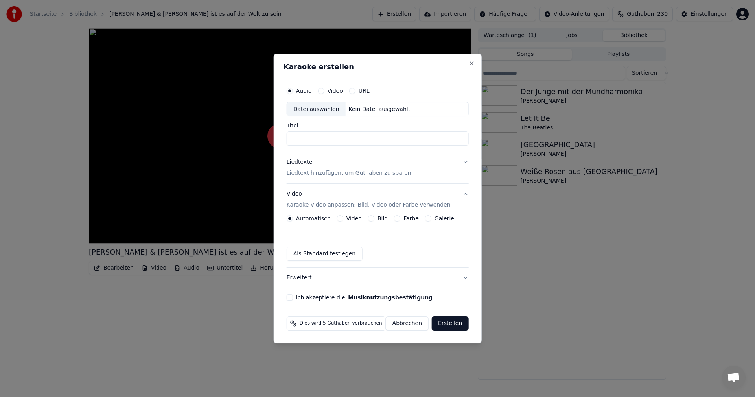
click at [319, 109] on div "Datei auswählen" at bounding box center [316, 109] width 59 height 14
type input "**********"
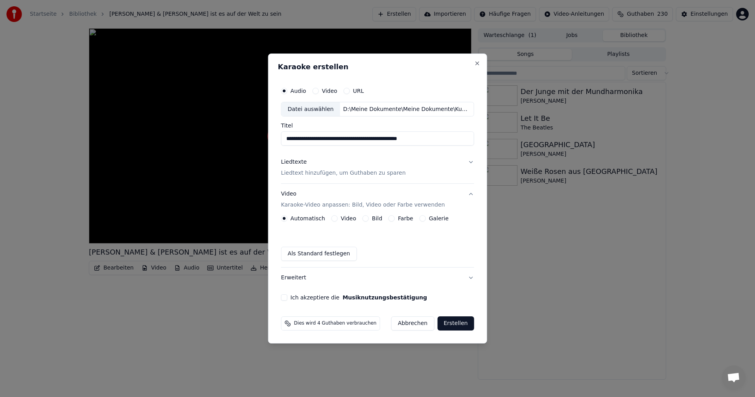
click at [298, 174] on p "Liedtext hinzufügen, um Guthaben zu sparen" at bounding box center [343, 174] width 125 height 8
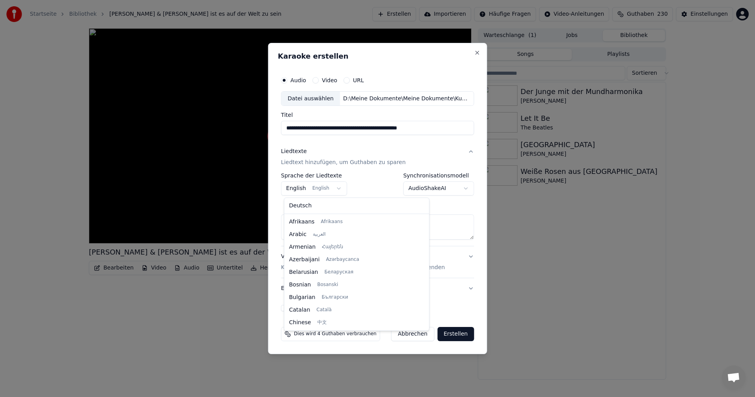
click at [335, 188] on body "**********" at bounding box center [377, 198] width 755 height 397
select select "**"
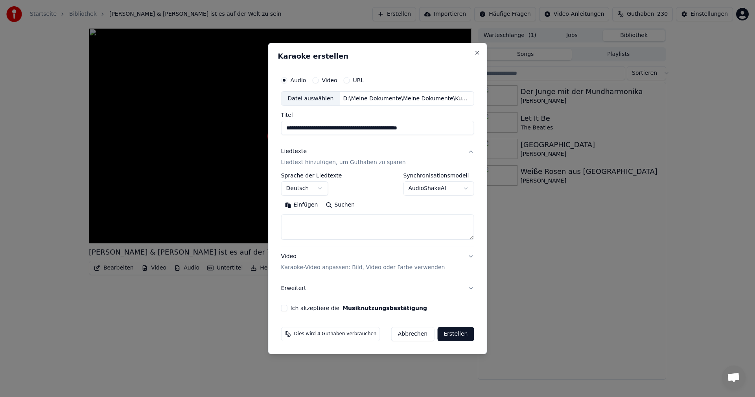
click at [296, 217] on textarea at bounding box center [377, 227] width 193 height 25
click at [295, 202] on button "Einfügen" at bounding box center [301, 205] width 41 height 13
click at [378, 233] on textarea at bounding box center [374, 227] width 187 height 25
type textarea "**********"
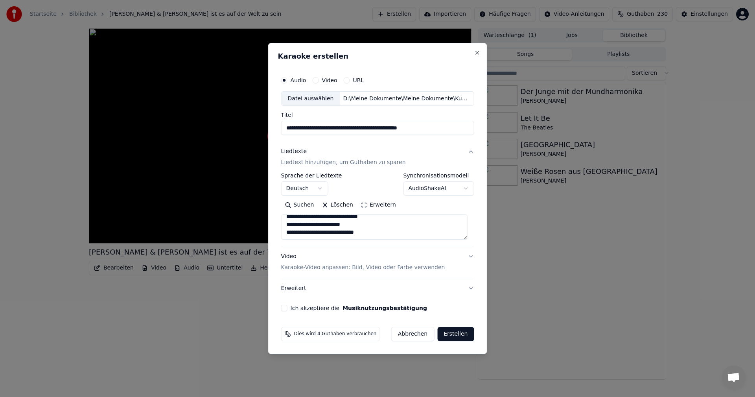
click at [313, 268] on p "Karaoke-Video anpassen: Bild, Video oder Farbe verwenden" at bounding box center [363, 268] width 164 height 8
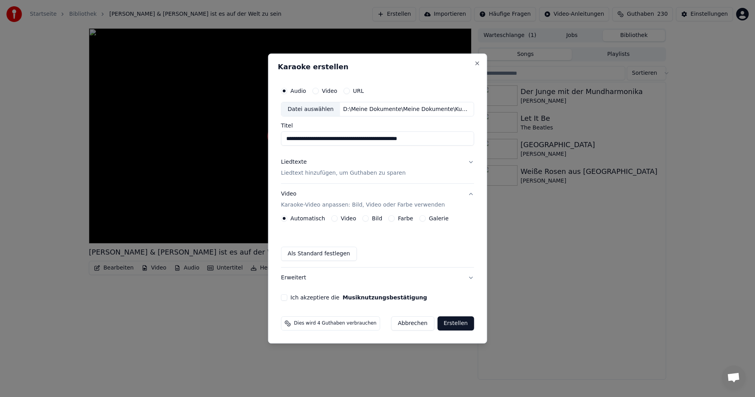
click at [368, 219] on button "Bild" at bounding box center [366, 218] width 6 height 6
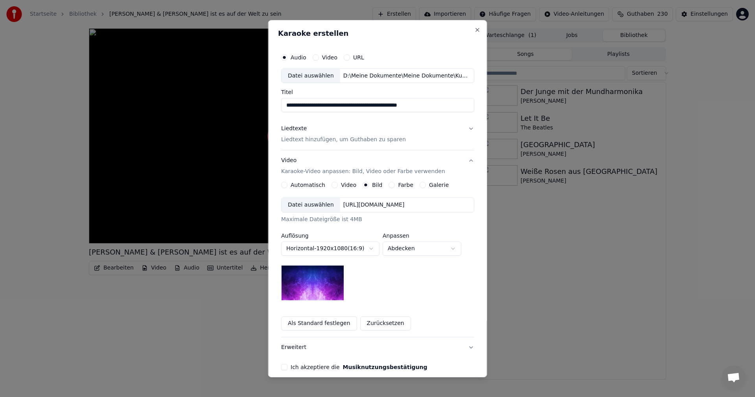
click at [305, 205] on div "Datei auswählen" at bounding box center [311, 205] width 59 height 14
click at [450, 249] on body "**********" at bounding box center [377, 198] width 755 height 397
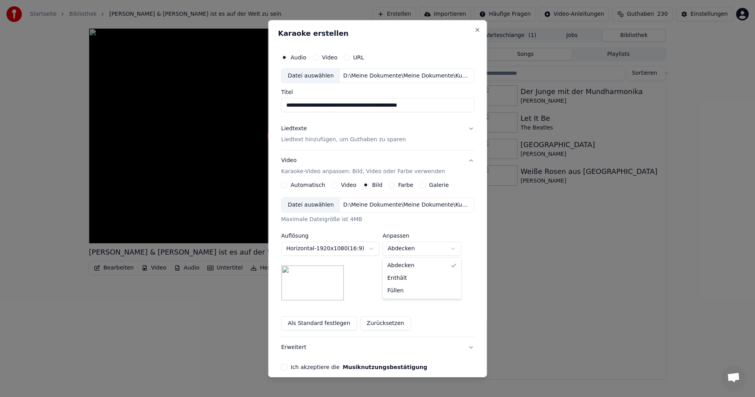
select select "*******"
click at [283, 368] on button "Ich akzeptiere die Musiknutzungsbestätigung" at bounding box center [284, 367] width 6 height 6
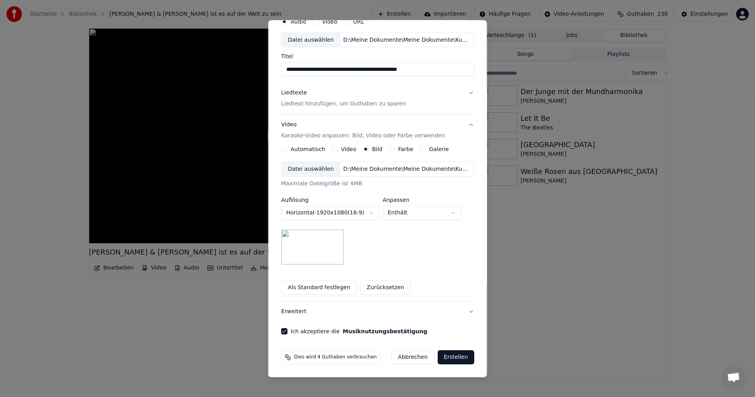
click at [456, 41] on div "D:\Meine Dokumente\Meine Dokumente\Kuhbergverein\Senioren\Aktionen\2025\2025_11…" at bounding box center [407, 40] width 134 height 8
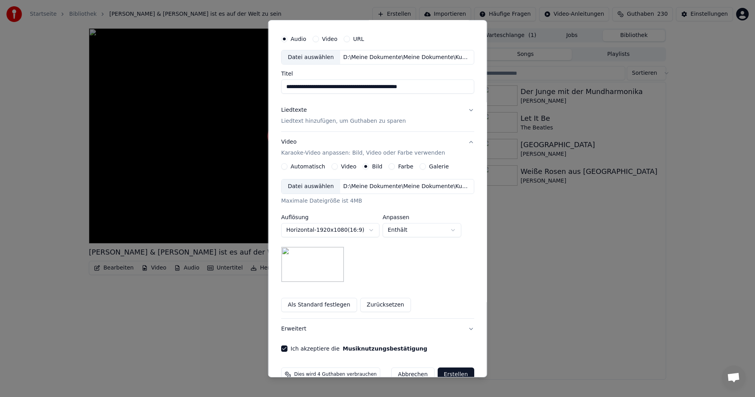
scroll to position [0, 0]
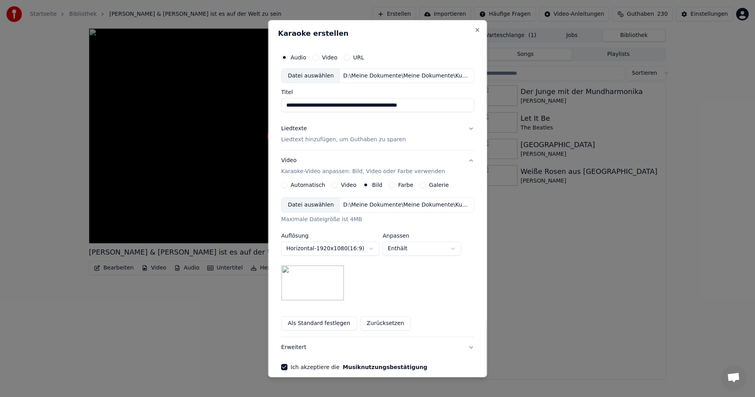
click at [302, 74] on div "Datei auswählen" at bounding box center [311, 75] width 59 height 14
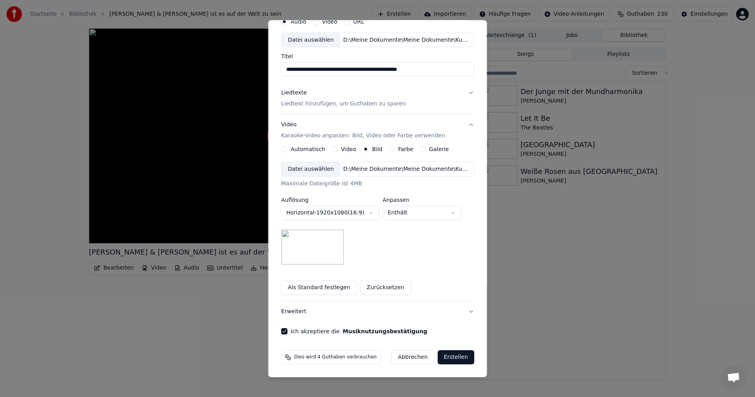
click at [451, 356] on button "Erstellen" at bounding box center [456, 357] width 37 height 14
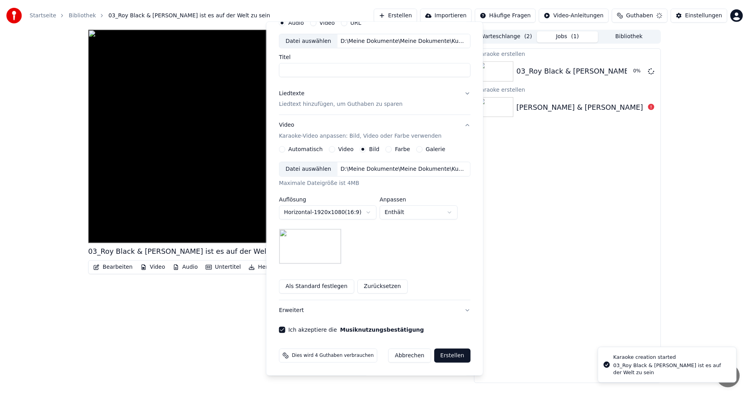
scroll to position [0, 0]
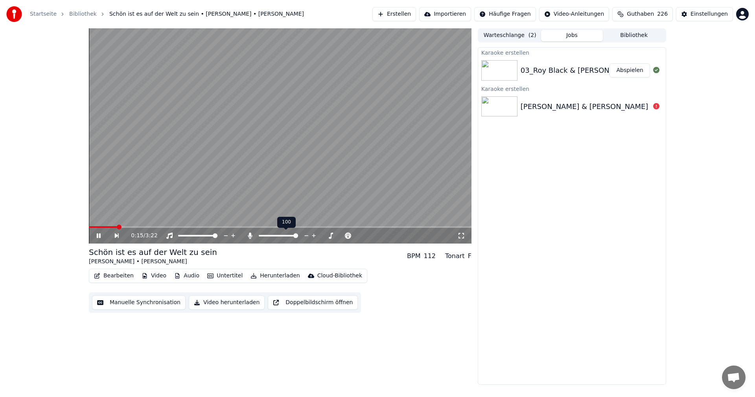
click at [298, 235] on span at bounding box center [296, 235] width 5 height 5
click at [100, 235] on icon at bounding box center [99, 235] width 4 height 5
click at [119, 276] on button "Bearbeiten" at bounding box center [114, 275] width 46 height 11
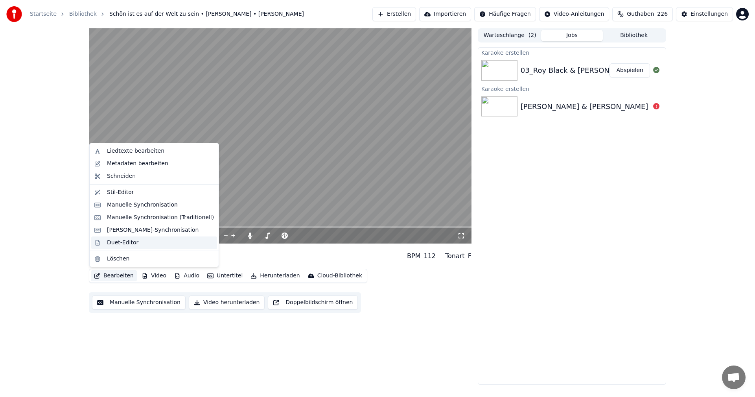
click at [116, 242] on div "Duet-Editor" at bounding box center [122, 243] width 31 height 8
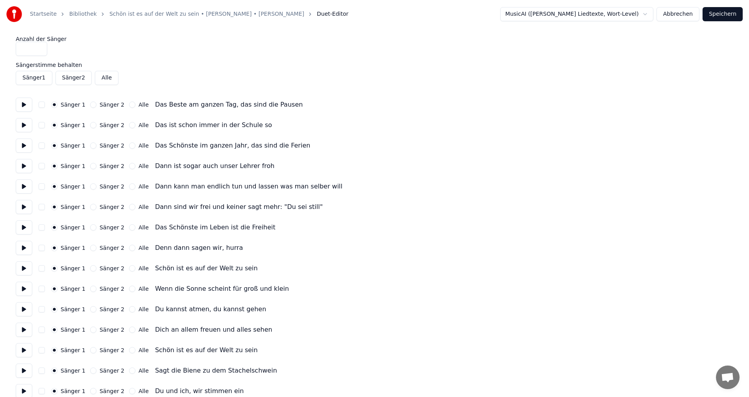
click at [90, 126] on button "Sänger 2" at bounding box center [93, 125] width 6 height 6
click at [27, 126] on button at bounding box center [24, 125] width 17 height 14
click at [28, 145] on button at bounding box center [24, 145] width 17 height 14
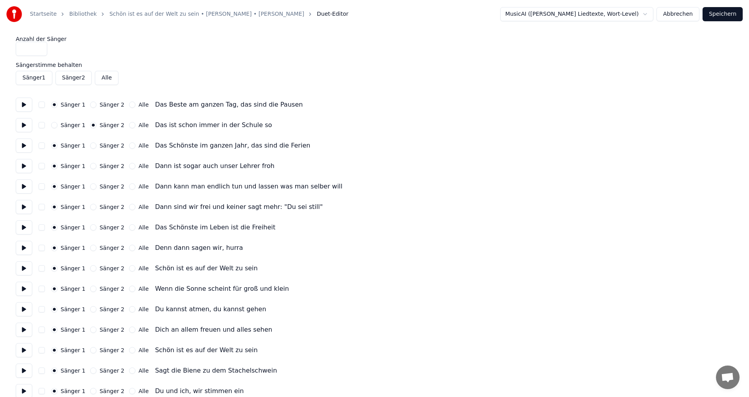
click at [24, 168] on button at bounding box center [24, 166] width 17 height 14
click at [90, 166] on button "Sänger 2" at bounding box center [93, 166] width 6 height 6
click at [21, 187] on button at bounding box center [24, 186] width 17 height 14
click at [24, 209] on button at bounding box center [24, 207] width 17 height 14
click at [90, 208] on button "Sänger 2" at bounding box center [93, 207] width 6 height 6
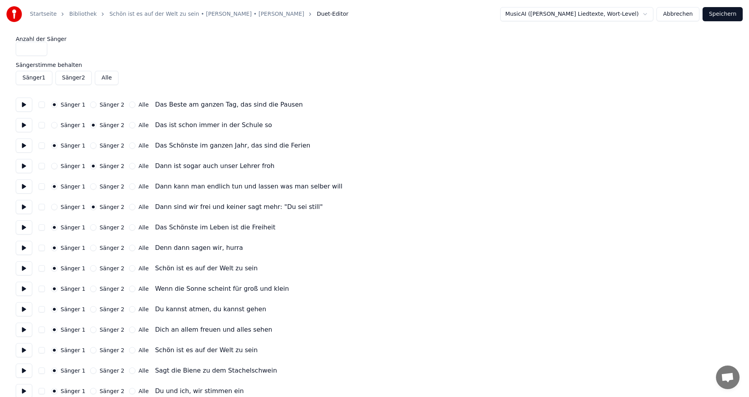
click at [129, 229] on button "Alle" at bounding box center [132, 227] width 6 height 6
click at [25, 227] on button at bounding box center [24, 227] width 17 height 14
click at [27, 249] on button at bounding box center [24, 248] width 17 height 14
click at [129, 249] on button "Alle" at bounding box center [132, 248] width 6 height 6
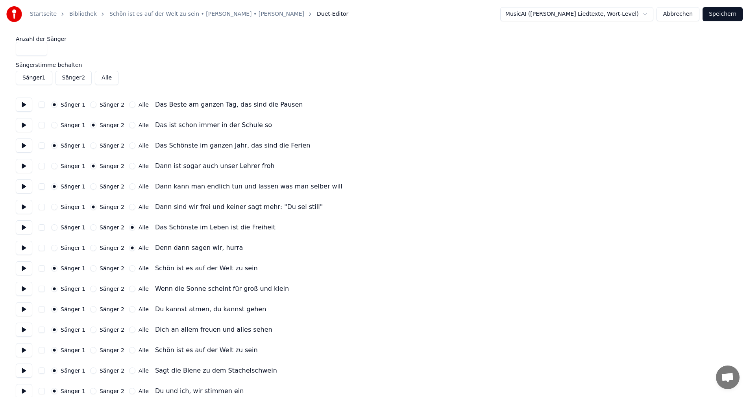
click at [24, 269] on button at bounding box center [24, 268] width 17 height 14
click at [129, 270] on button "Alle" at bounding box center [132, 268] width 6 height 6
click at [22, 290] on button at bounding box center [24, 289] width 17 height 14
click at [129, 288] on button "Alle" at bounding box center [132, 289] width 6 height 6
click at [24, 310] on button at bounding box center [24, 309] width 17 height 14
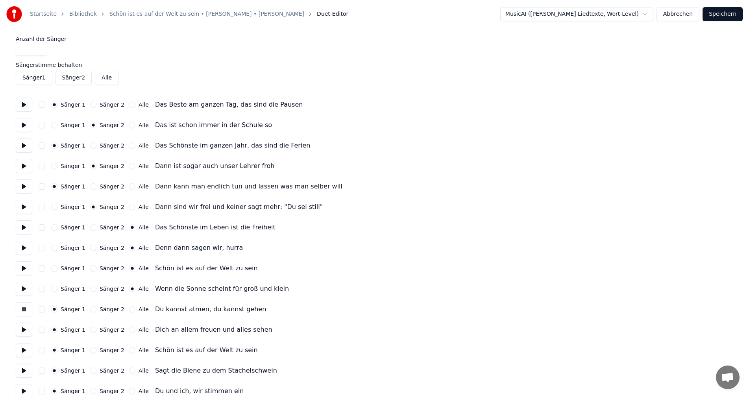
click at [129, 310] on button "Alle" at bounding box center [132, 309] width 6 height 6
click at [25, 330] on button at bounding box center [24, 330] width 17 height 14
click at [129, 330] on button "Alle" at bounding box center [132, 330] width 6 height 6
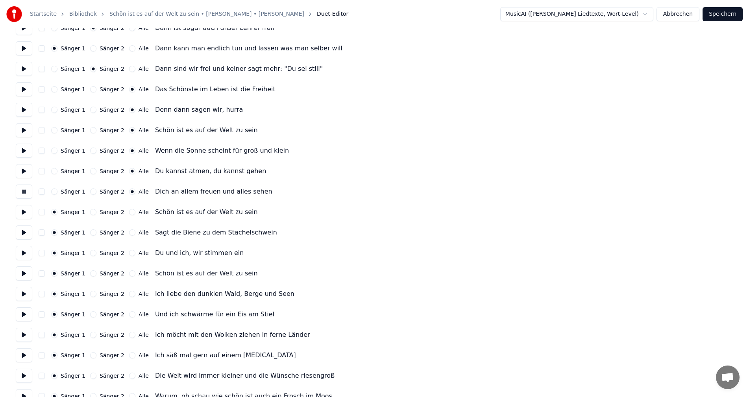
scroll to position [146, 0]
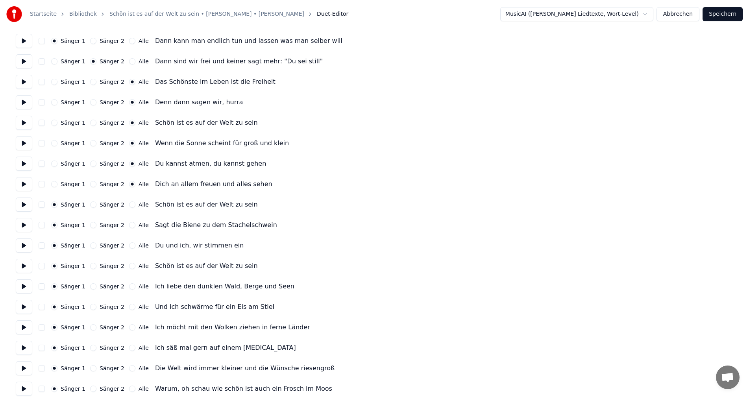
click at [28, 206] on button at bounding box center [24, 205] width 17 height 14
click at [129, 205] on button "Alle" at bounding box center [132, 204] width 6 height 6
drag, startPoint x: 25, startPoint y: 223, endPoint x: 32, endPoint y: 223, distance: 7.1
click at [25, 224] on button at bounding box center [24, 225] width 17 height 14
click at [129, 226] on button "Alle" at bounding box center [132, 225] width 6 height 6
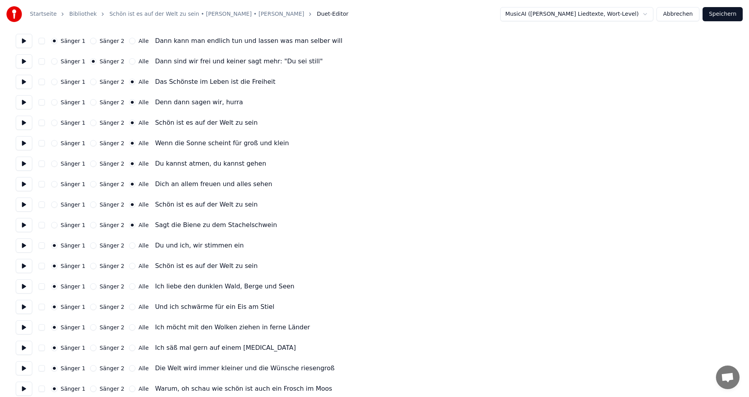
click at [28, 244] on button at bounding box center [24, 245] width 17 height 14
click at [129, 246] on button "Alle" at bounding box center [132, 245] width 6 height 6
click at [24, 267] on button at bounding box center [24, 266] width 17 height 14
click at [129, 266] on button "Alle" at bounding box center [132, 266] width 6 height 6
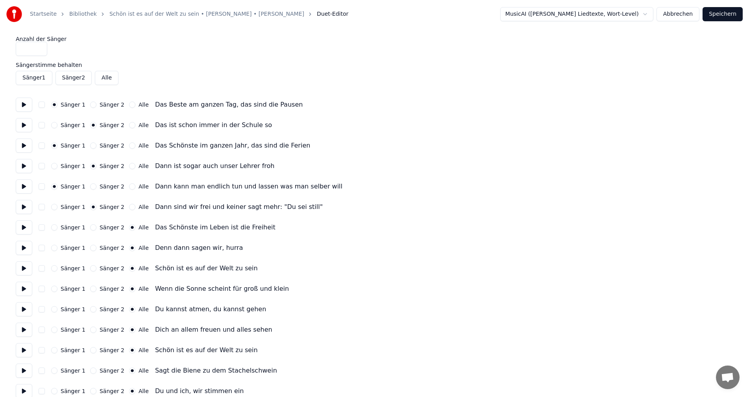
scroll to position [262, 0]
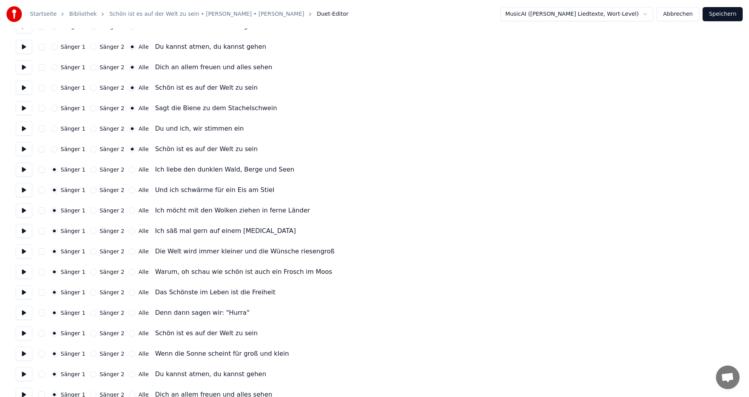
click at [28, 151] on button at bounding box center [24, 149] width 17 height 14
click at [26, 168] on button at bounding box center [24, 169] width 17 height 14
click at [24, 190] on button at bounding box center [24, 190] width 17 height 14
click at [90, 190] on button "Sänger 2" at bounding box center [93, 190] width 6 height 6
click at [23, 212] on button at bounding box center [24, 210] width 17 height 14
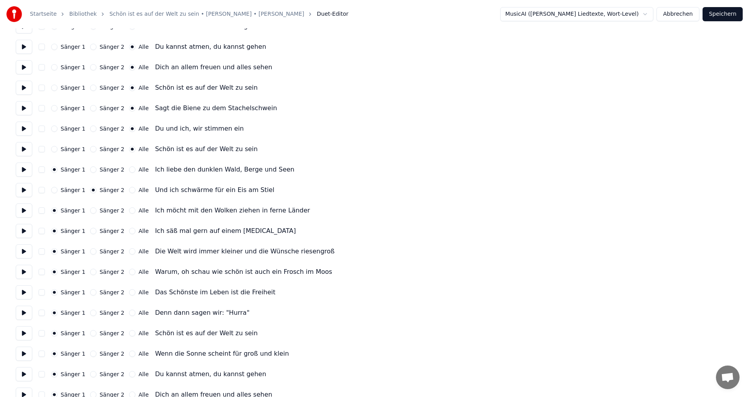
click at [24, 230] on button at bounding box center [24, 231] width 17 height 14
click at [90, 230] on button "Sänger 2" at bounding box center [93, 231] width 6 height 6
click at [24, 253] on button at bounding box center [24, 251] width 17 height 14
click at [24, 271] on button at bounding box center [24, 272] width 17 height 14
click at [91, 273] on button "Sänger 2" at bounding box center [93, 272] width 6 height 6
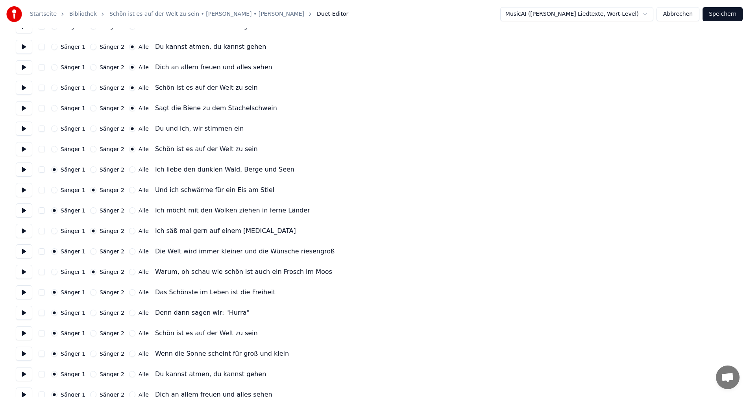
click at [24, 292] on button at bounding box center [24, 292] width 17 height 14
click at [129, 293] on button "Alle" at bounding box center [132, 292] width 6 height 6
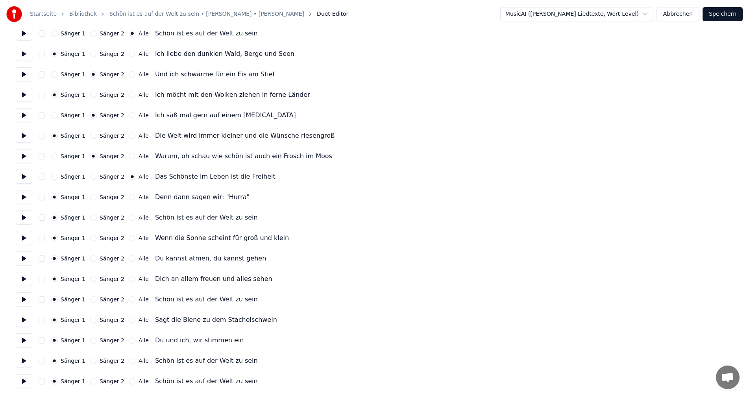
scroll to position [385, 0]
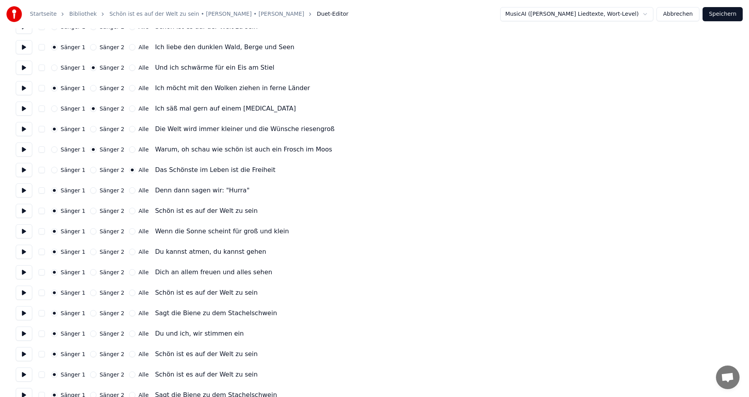
click at [21, 190] on button at bounding box center [24, 190] width 17 height 14
click at [129, 192] on button "Alle" at bounding box center [132, 190] width 6 height 6
click at [23, 210] on button at bounding box center [24, 211] width 17 height 14
click at [129, 212] on button "Alle" at bounding box center [132, 211] width 6 height 6
click at [21, 230] on button at bounding box center [24, 231] width 17 height 14
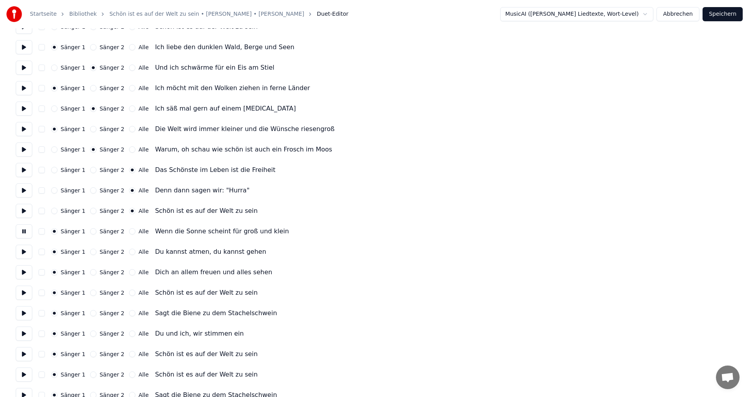
click at [129, 231] on button "Alle" at bounding box center [132, 231] width 6 height 6
click at [22, 252] on button at bounding box center [24, 252] width 17 height 14
click at [129, 253] on div "Alle" at bounding box center [139, 252] width 20 height 6
click at [129, 253] on button "Alle" at bounding box center [132, 252] width 6 height 6
click at [28, 294] on button at bounding box center [24, 293] width 17 height 14
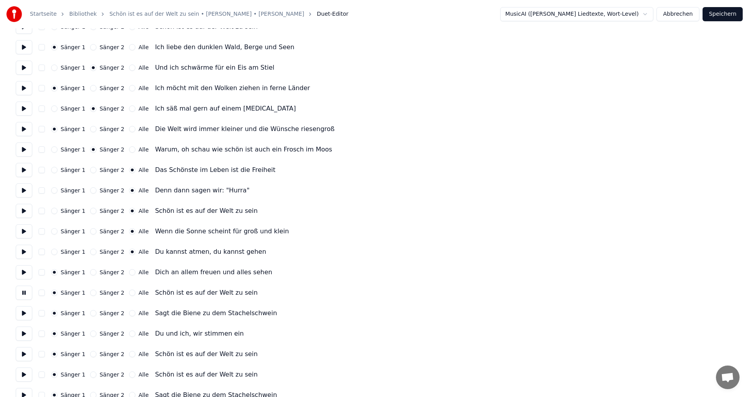
click at [25, 273] on button at bounding box center [24, 272] width 17 height 14
click at [129, 272] on button "Alle" at bounding box center [132, 272] width 6 height 6
click at [26, 293] on button at bounding box center [24, 293] width 17 height 14
click at [129, 294] on button "Alle" at bounding box center [132, 293] width 6 height 6
click at [26, 314] on button at bounding box center [24, 313] width 17 height 14
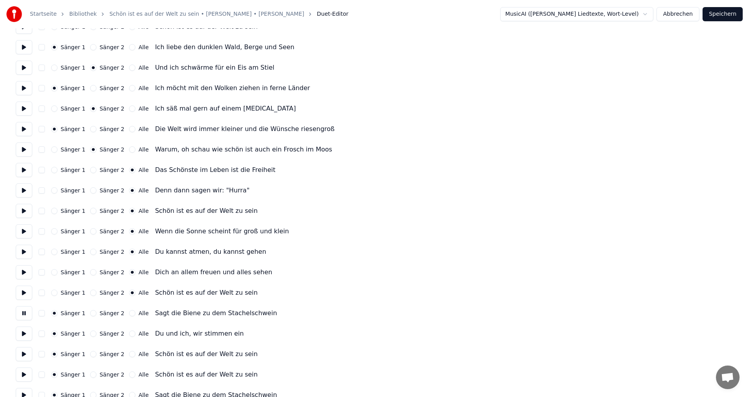
click at [129, 312] on button "Alle" at bounding box center [132, 313] width 6 height 6
click at [28, 335] on button at bounding box center [24, 334] width 17 height 14
click at [129, 334] on button "Alle" at bounding box center [132, 333] width 6 height 6
drag, startPoint x: 23, startPoint y: 353, endPoint x: 31, endPoint y: 353, distance: 8.3
click at [23, 353] on button at bounding box center [24, 354] width 17 height 14
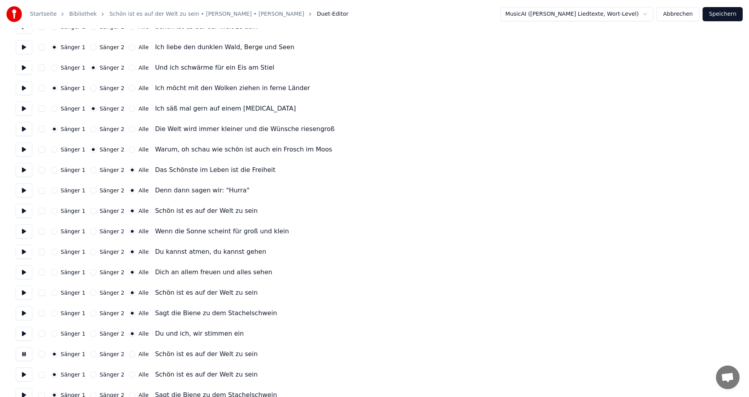
click at [129, 354] on button "Alle" at bounding box center [132, 354] width 6 height 6
drag, startPoint x: 24, startPoint y: 373, endPoint x: 28, endPoint y: 373, distance: 4.0
click at [25, 373] on button at bounding box center [24, 374] width 17 height 14
click at [129, 376] on button "Alle" at bounding box center [132, 374] width 6 height 6
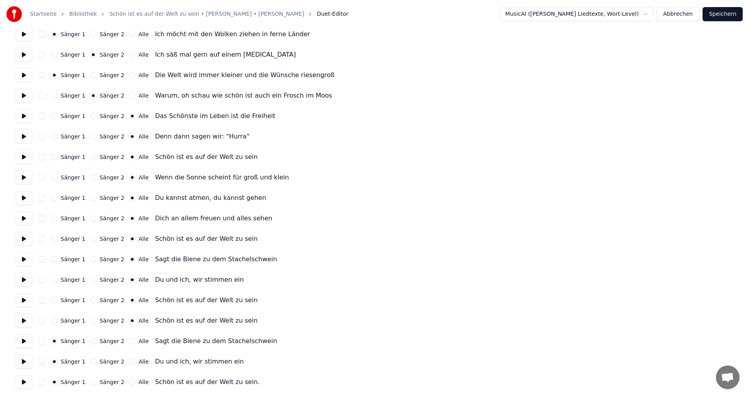
click at [22, 342] on button at bounding box center [24, 341] width 17 height 14
click at [129, 342] on button "Alle" at bounding box center [132, 341] width 6 height 6
click at [25, 363] on button at bounding box center [24, 361] width 17 height 14
click at [129, 361] on button "Alle" at bounding box center [132, 361] width 6 height 6
click at [21, 382] on button at bounding box center [24, 382] width 17 height 14
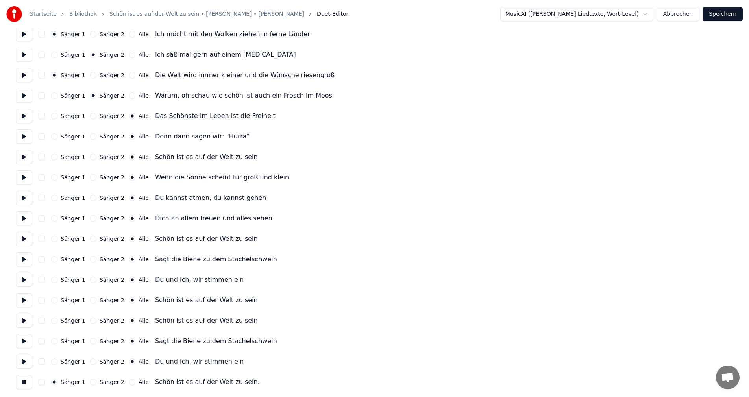
click at [129, 380] on button "Alle" at bounding box center [132, 382] width 6 height 6
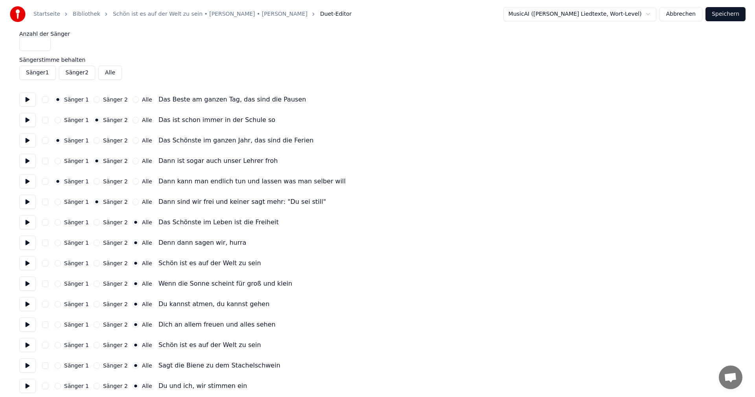
scroll to position [0, 0]
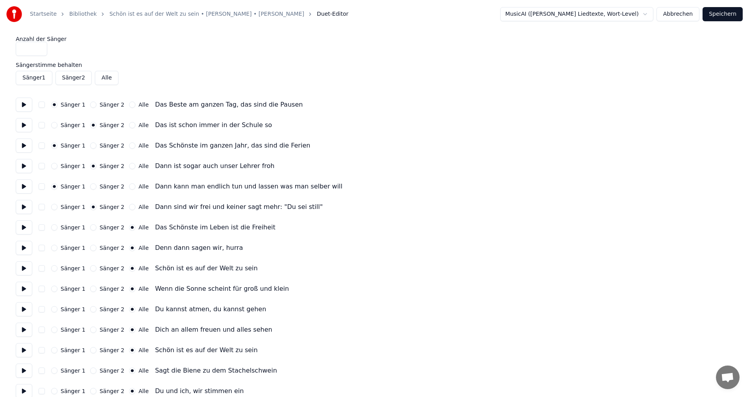
click at [731, 13] on button "Speichern" at bounding box center [722, 14] width 40 height 14
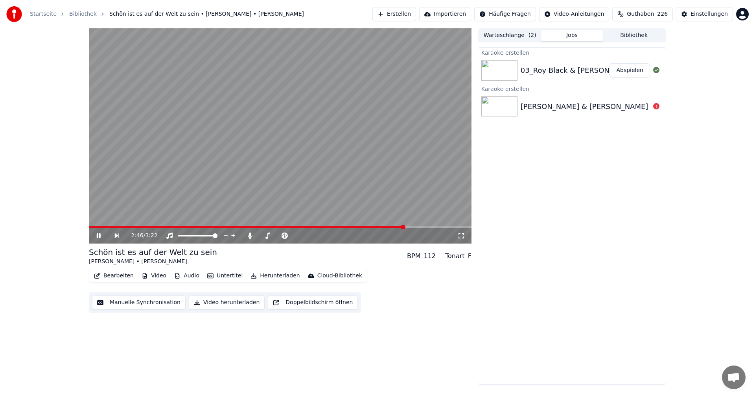
click at [464, 236] on icon at bounding box center [462, 236] width 8 height 6
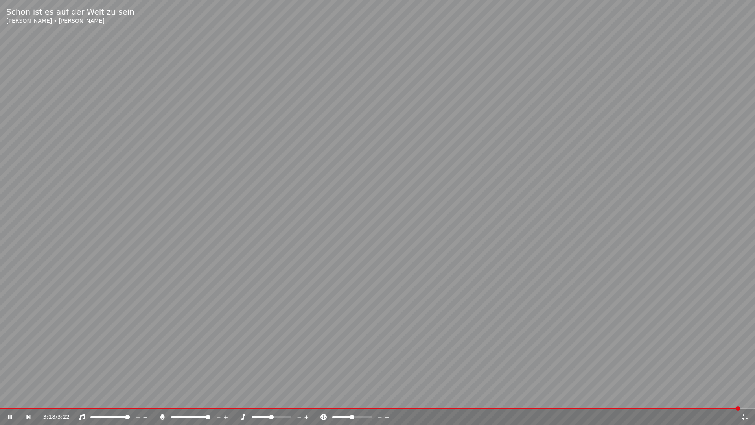
click at [748, 397] on div "3:18 / 3:22" at bounding box center [377, 417] width 749 height 8
click at [745, 397] on icon at bounding box center [745, 417] width 8 height 6
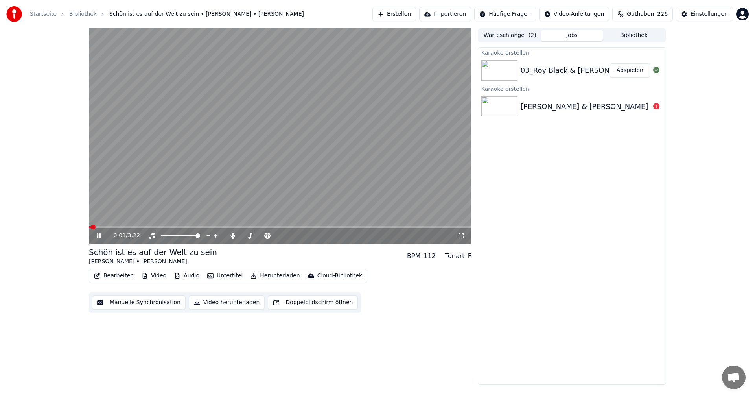
click at [95, 236] on icon at bounding box center [104, 236] width 18 height 6
click at [506, 11] on html "Startseite Bibliothek Schön ist es auf der Welt zu sein • Roy Black • Anita Ers…" at bounding box center [377, 198] width 755 height 397
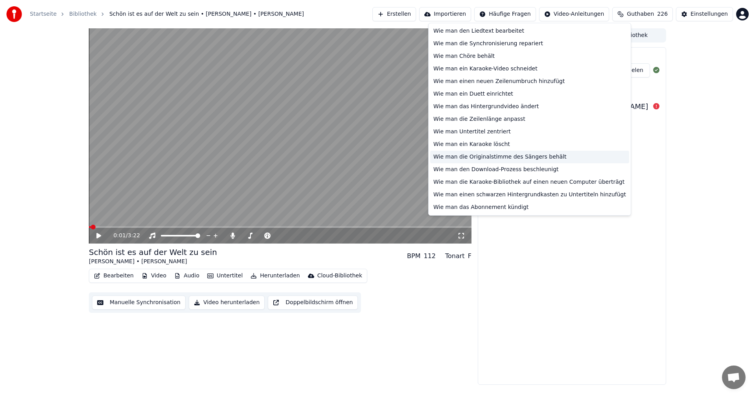
click at [497, 160] on div "Wie man die Originalstimme des Sängers behält" at bounding box center [529, 157] width 199 height 13
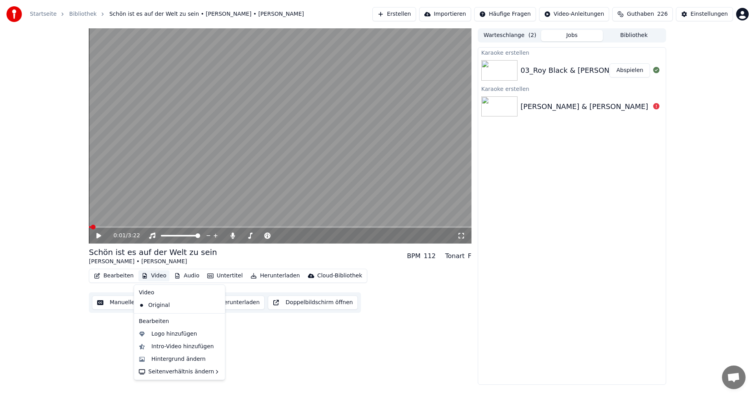
click at [147, 276] on button "Video" at bounding box center [153, 275] width 31 height 11
click at [160, 362] on div "Hintergrund ändern" at bounding box center [178, 359] width 54 height 8
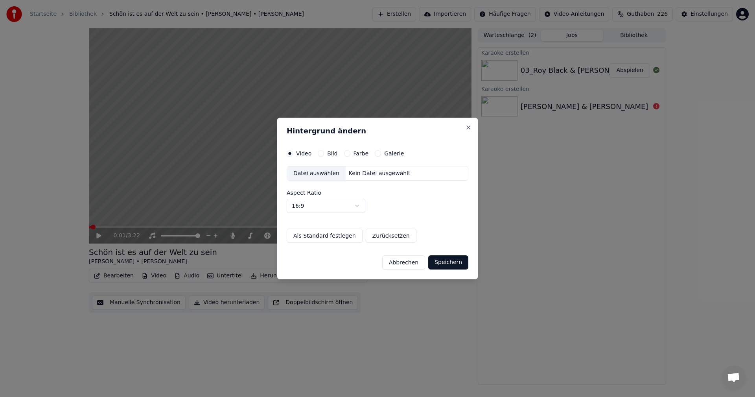
click at [321, 155] on button "Bild" at bounding box center [321, 153] width 6 height 6
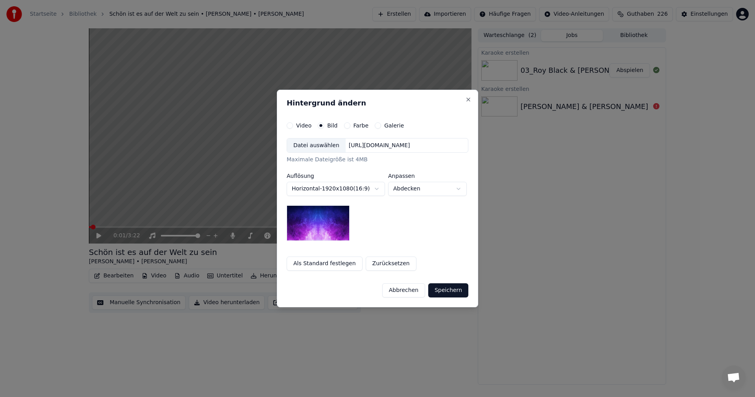
click at [409, 293] on button "Abbrechen" at bounding box center [403, 290] width 43 height 14
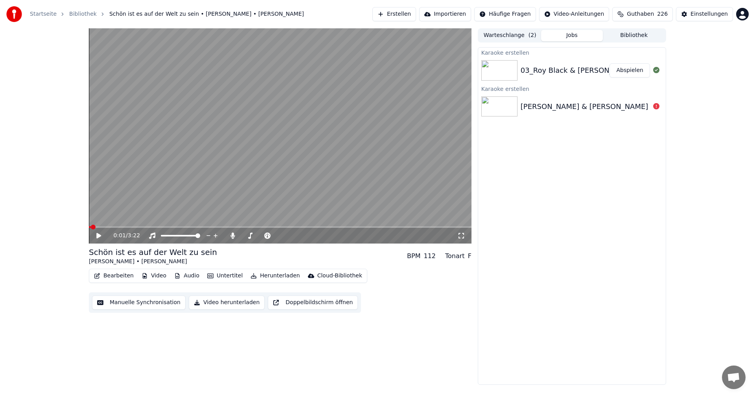
click at [518, 213] on div "Karaoke erstellen 03_Roy Black & Anita - Schön ist es auf der Welt zu sein Absp…" at bounding box center [572, 216] width 188 height 338
click at [143, 276] on icon "button" at bounding box center [145, 276] width 6 height 6
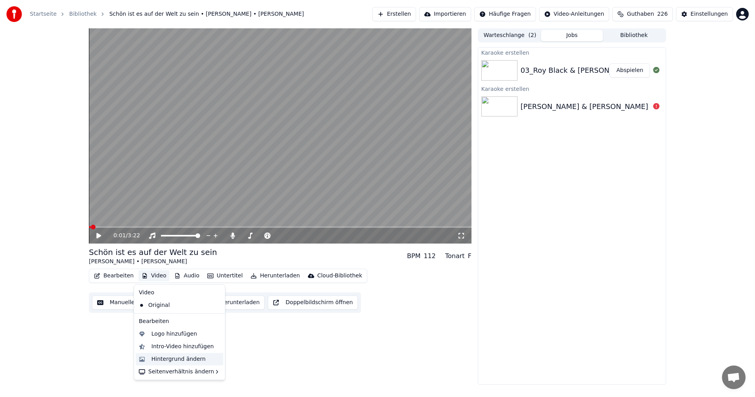
click at [165, 358] on div "Hintergrund ändern" at bounding box center [178, 359] width 54 height 8
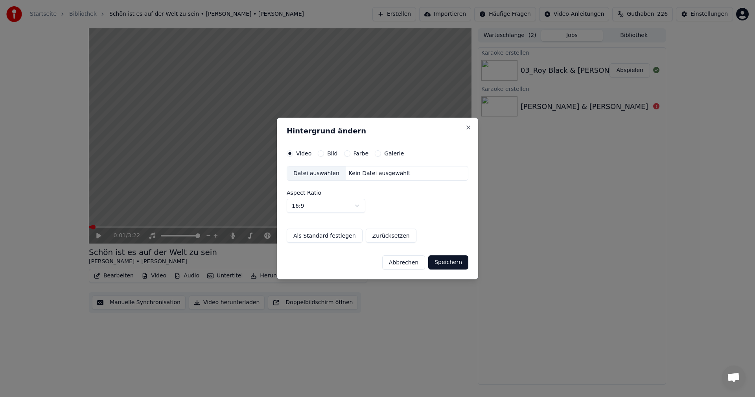
click at [322, 154] on button "Bild" at bounding box center [321, 153] width 6 height 6
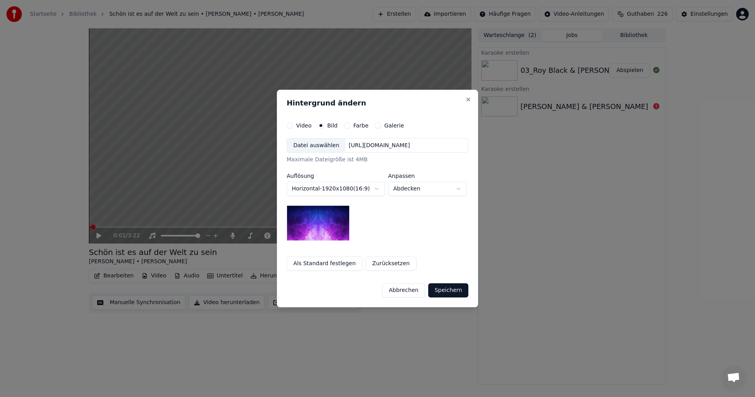
click at [311, 143] on div "Datei auswählen" at bounding box center [316, 145] width 59 height 14
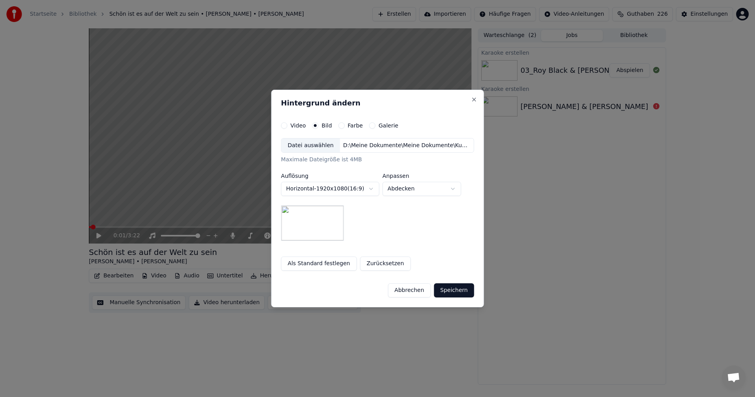
click at [452, 291] on button "Speichern" at bounding box center [454, 290] width 40 height 14
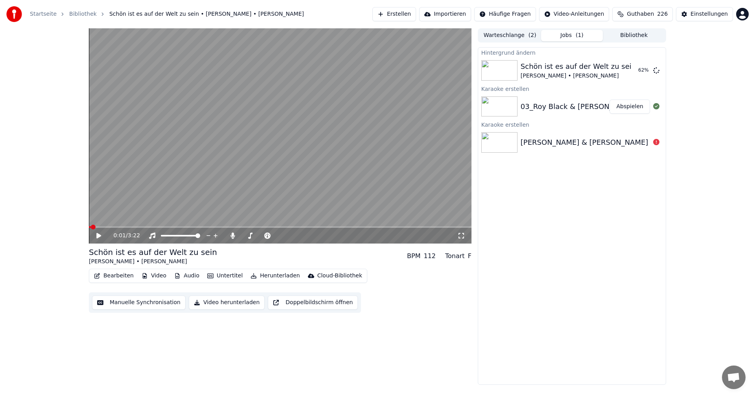
click at [707, 88] on div "0:01 / 3:22 Schön ist es auf der Welt zu sein Roy Black • Anita BPM 112 Tonart …" at bounding box center [377, 206] width 755 height 356
click at [626, 70] on button "Abspielen" at bounding box center [630, 70] width 41 height 14
click at [129, 225] on span at bounding box center [130, 227] width 5 height 5
click at [458, 237] on icon at bounding box center [462, 236] width 8 height 6
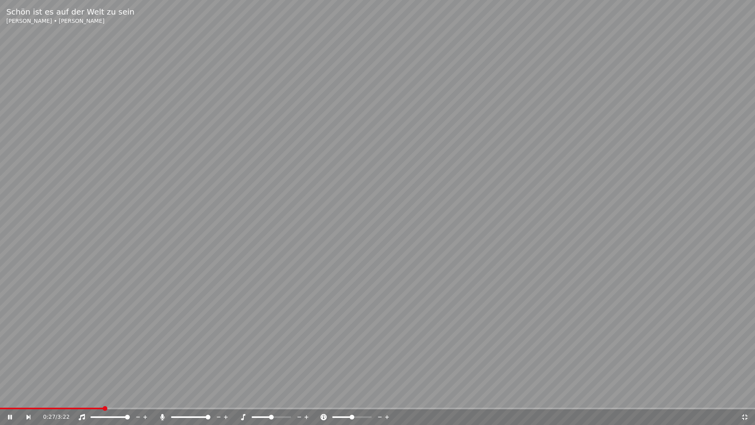
click at [746, 397] on icon at bounding box center [745, 417] width 6 height 6
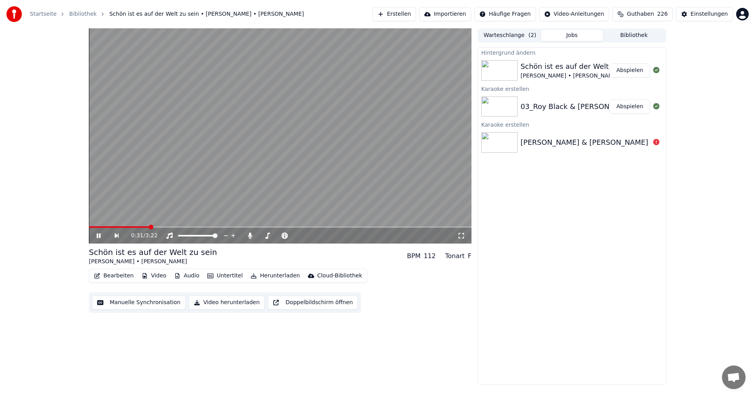
click at [96, 238] on icon at bounding box center [104, 236] width 18 height 6
click at [410, 13] on button "Erstellen" at bounding box center [395, 14] width 44 height 14
click at [635, 37] on button "Bibliothek" at bounding box center [634, 35] width 62 height 11
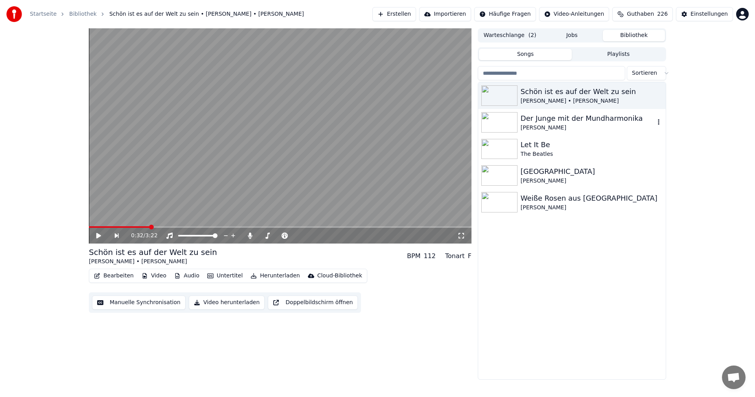
click at [505, 124] on img at bounding box center [500, 122] width 36 height 20
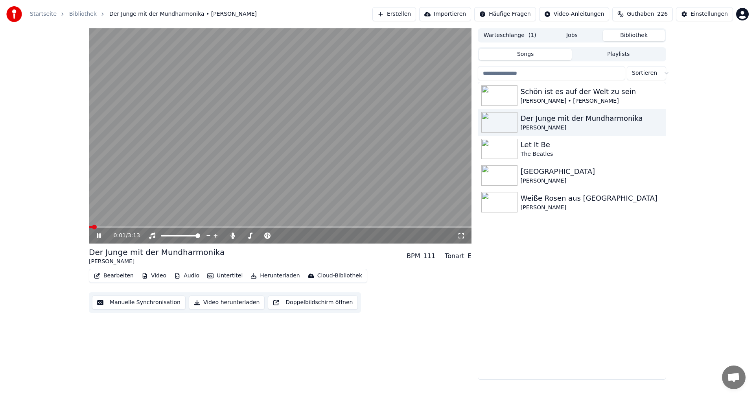
click at [97, 236] on icon at bounding box center [104, 236] width 18 height 6
click at [147, 276] on button "Video" at bounding box center [153, 275] width 31 height 11
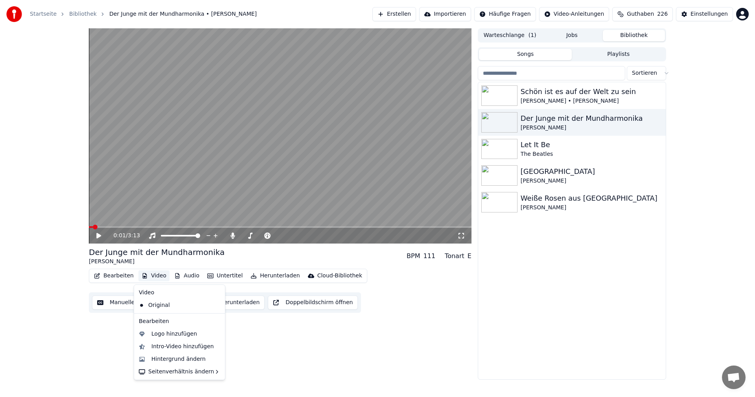
click at [354, 345] on div "0:01 / 3:13 Der Junge mit der Mundharmonika Bernd Clüver BPM 111 Tonart E Bearb…" at bounding box center [280, 203] width 383 height 351
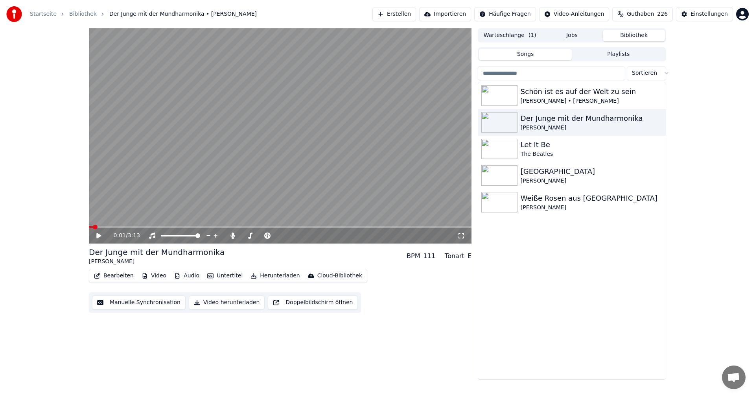
click at [151, 276] on button "Video" at bounding box center [153, 275] width 31 height 11
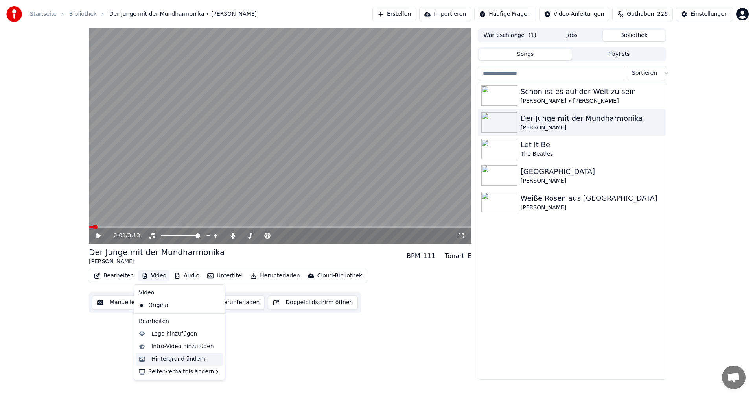
click at [166, 360] on div "Hintergrund ändern" at bounding box center [178, 359] width 54 height 8
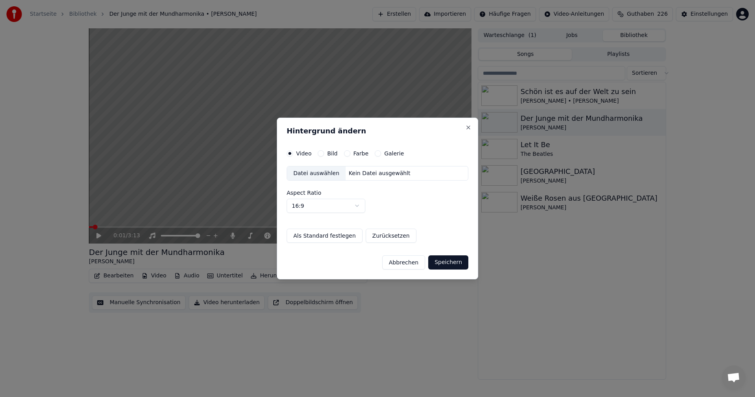
click at [327, 152] on label "Bild" at bounding box center [332, 154] width 10 height 6
click at [324, 152] on button "Bild" at bounding box center [321, 153] width 6 height 6
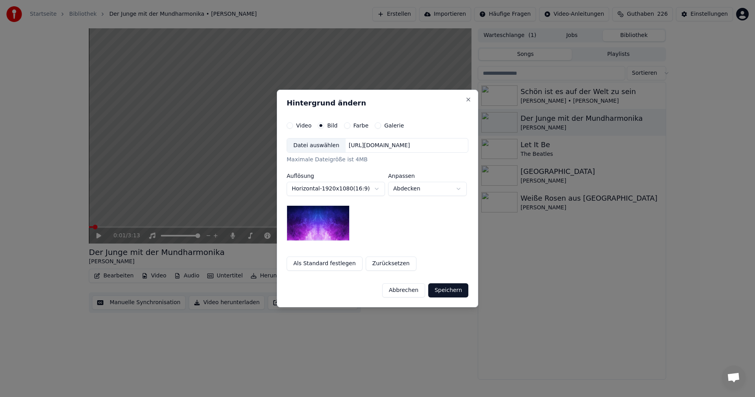
click at [308, 146] on div "Datei auswählen" at bounding box center [316, 145] width 59 height 14
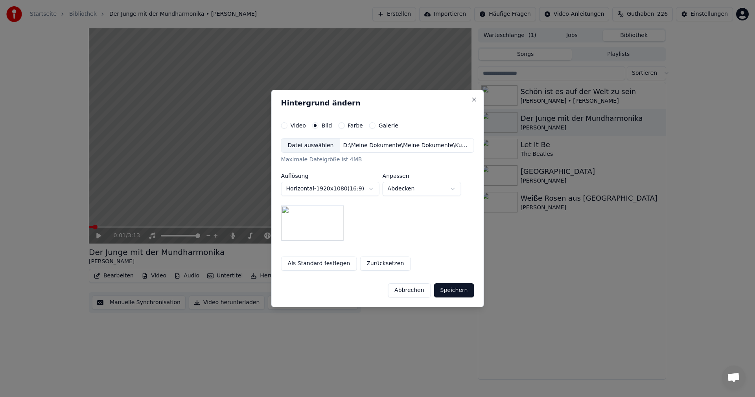
click at [448, 289] on button "Speichern" at bounding box center [454, 290] width 40 height 14
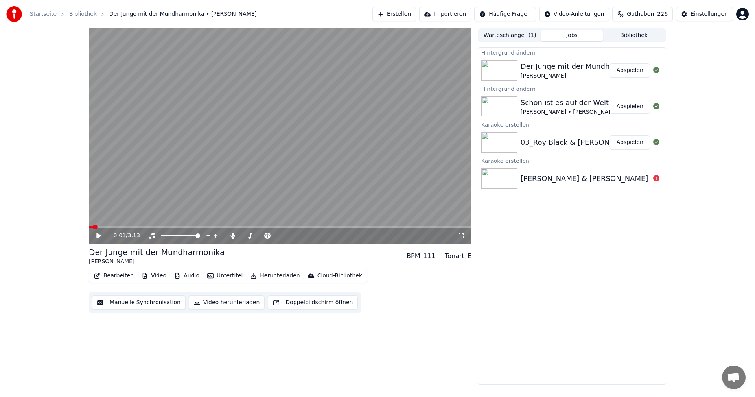
click at [635, 69] on button "Abspielen" at bounding box center [630, 70] width 41 height 14
click at [635, 37] on button "Bibliothek" at bounding box center [634, 35] width 62 height 11
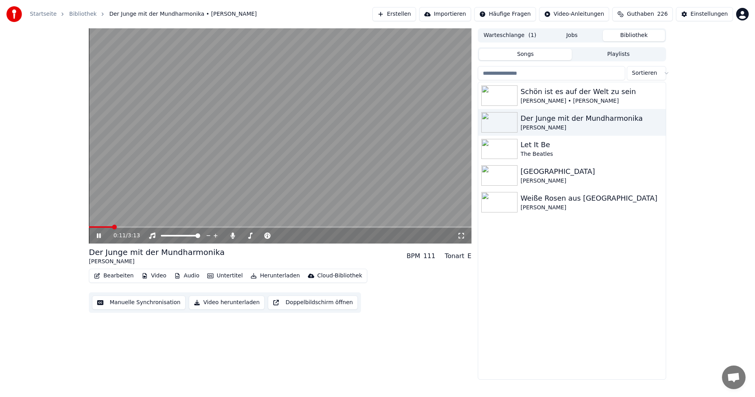
click at [528, 271] on div "Schön ist es auf der Welt zu sein Roy Black • Anita Der Junge mit der Mundharmo…" at bounding box center [572, 230] width 188 height 297
click at [98, 232] on div "0:15 / 3:13" at bounding box center [280, 236] width 377 height 8
click at [98, 235] on icon at bounding box center [99, 235] width 4 height 5
click at [400, 15] on button "Erstellen" at bounding box center [395, 14] width 44 height 14
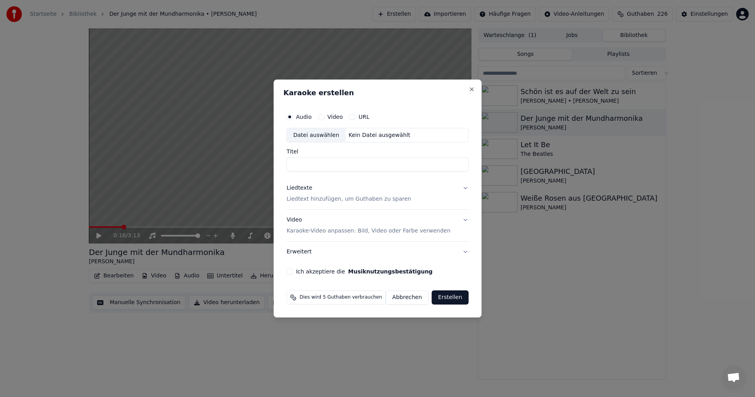
click at [316, 133] on div "Datei auswählen" at bounding box center [316, 135] width 59 height 14
click at [299, 229] on p "Karaoke-Video anpassen: Bild, Video oder Farbe verwenden" at bounding box center [369, 231] width 164 height 8
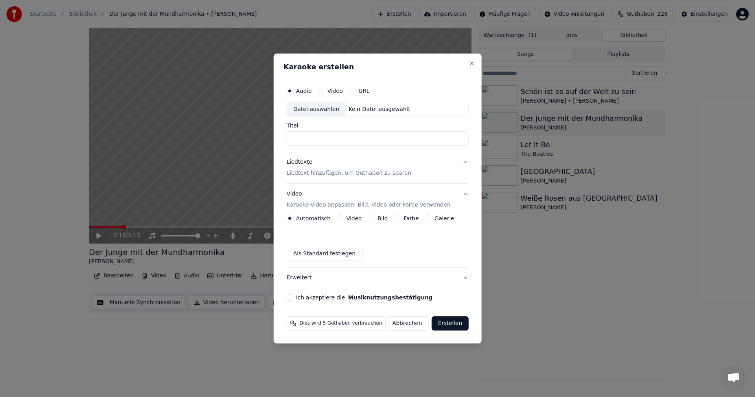
click at [374, 218] on div "Bild" at bounding box center [378, 218] width 20 height 6
click at [373, 219] on button "Bild" at bounding box center [371, 218] width 6 height 6
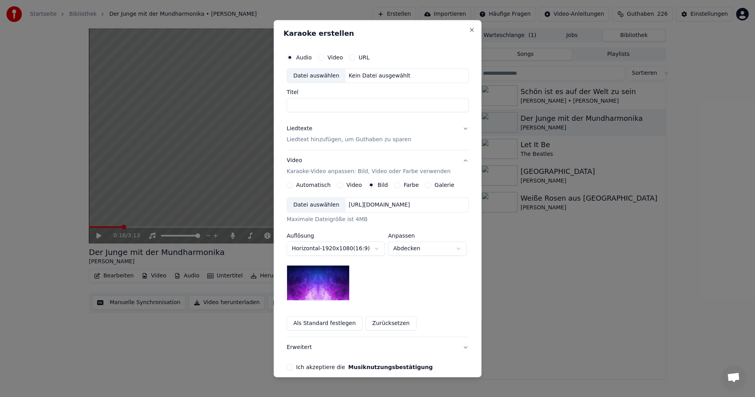
click at [305, 207] on div "Datei auswählen" at bounding box center [316, 205] width 59 height 14
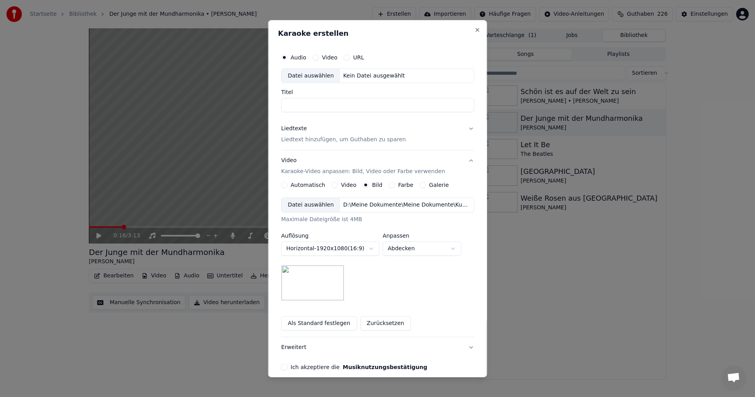
click at [308, 75] on div "Datei auswählen" at bounding box center [311, 75] width 59 height 14
drag, startPoint x: 294, startPoint y: 107, endPoint x: 275, endPoint y: 103, distance: 18.8
click at [275, 103] on div "**********" at bounding box center [377, 198] width 219 height 357
drag, startPoint x: 333, startPoint y: 105, endPoint x: 340, endPoint y: 107, distance: 6.8
click at [333, 106] on input "**********" at bounding box center [377, 105] width 193 height 14
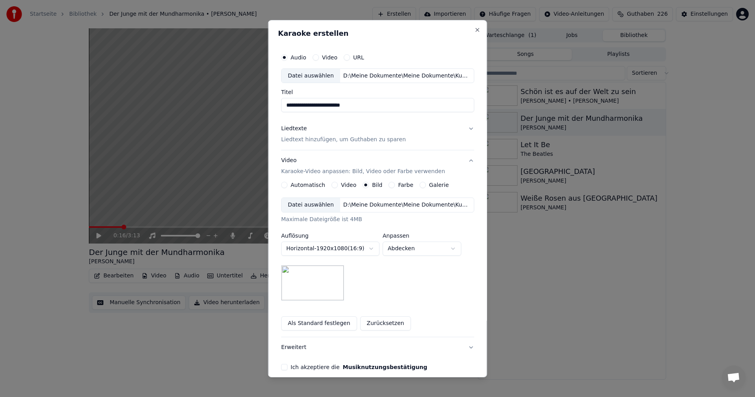
type input "**********"
click at [299, 138] on p "Liedtext hinzufügen, um Guthaben zu sparen" at bounding box center [343, 140] width 125 height 8
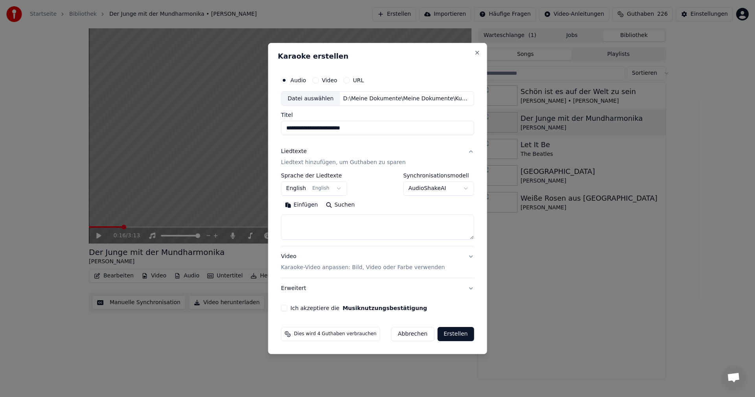
click at [336, 188] on body "**********" at bounding box center [377, 198] width 755 height 397
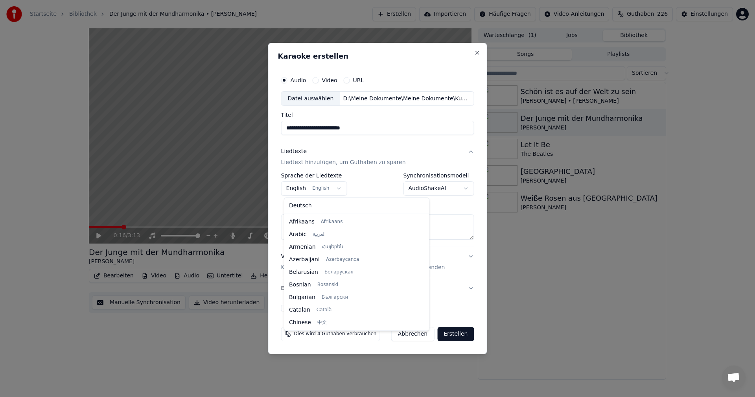
scroll to position [63, 0]
select select "**"
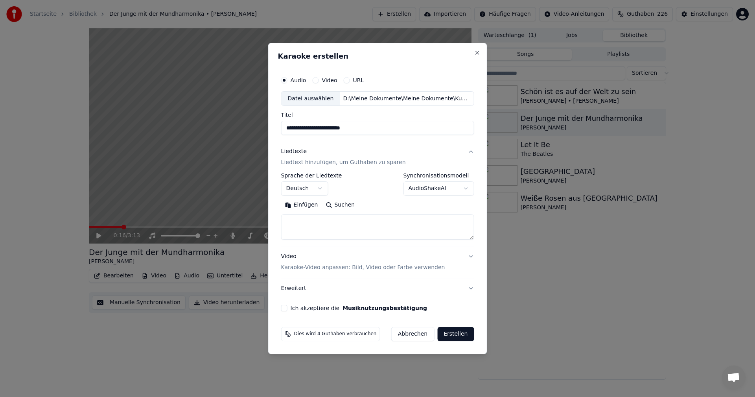
drag, startPoint x: 292, startPoint y: 219, endPoint x: 295, endPoint y: 212, distance: 7.2
click at [293, 218] on textarea at bounding box center [377, 227] width 193 height 25
click at [297, 204] on button "Einfügen" at bounding box center [301, 205] width 41 height 13
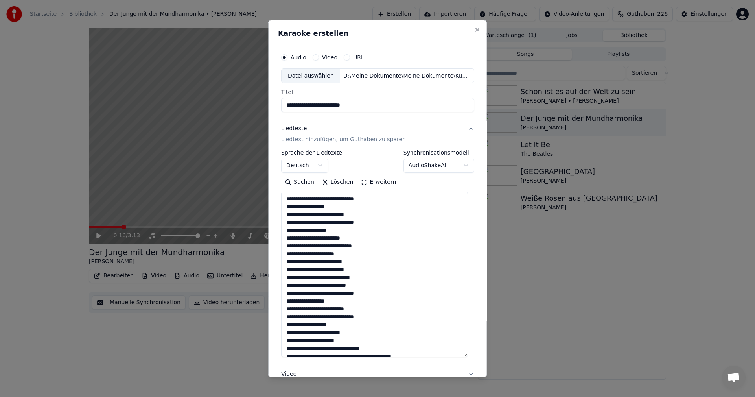
drag, startPoint x: 468, startPoint y: 238, endPoint x: 460, endPoint y: 356, distance: 117.9
click at [460, 356] on textarea at bounding box center [374, 275] width 187 height 166
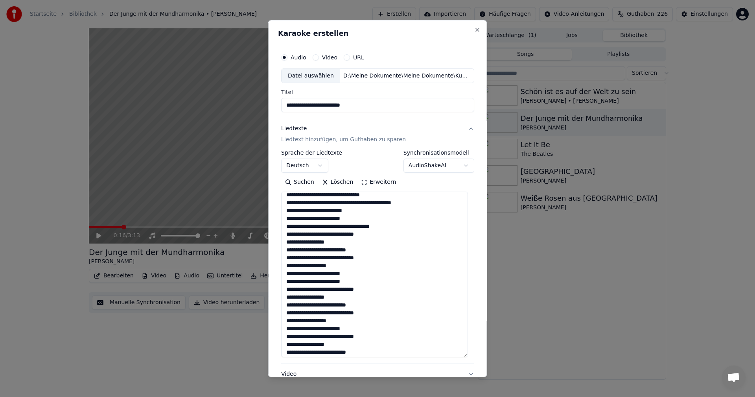
scroll to position [179, 0]
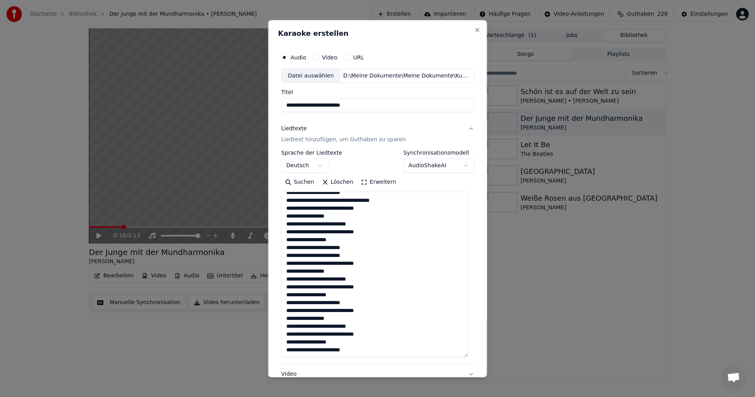
drag, startPoint x: 353, startPoint y: 255, endPoint x: 284, endPoint y: 259, distance: 69.4
click at [284, 259] on textarea at bounding box center [374, 275] width 187 height 166
click at [428, 256] on textarea at bounding box center [374, 275] width 187 height 166
type textarea "**********"
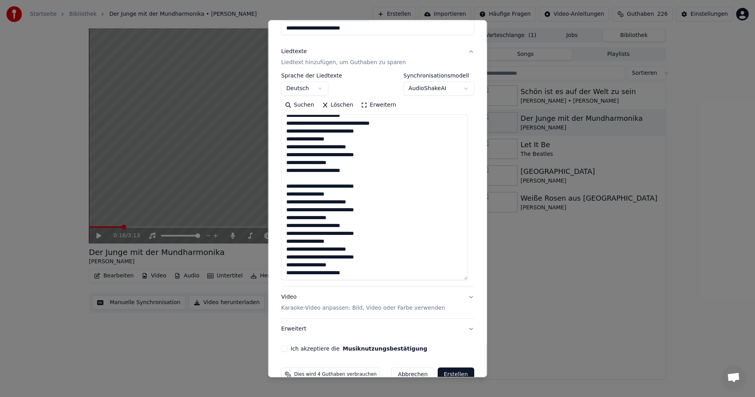
scroll to position [94, 0]
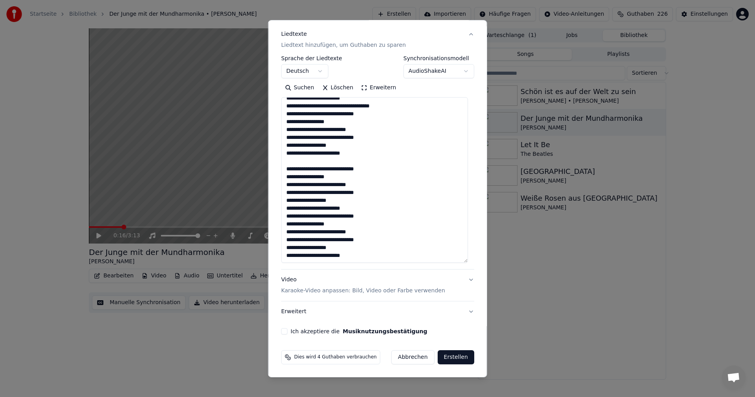
drag, startPoint x: 284, startPoint y: 332, endPoint x: 299, endPoint y: 336, distance: 15.5
click at [284, 332] on button "Ich akzeptiere die Musiknutzungsbestätigung" at bounding box center [284, 331] width 6 height 6
click at [448, 357] on button "Erstellen" at bounding box center [456, 357] width 37 height 14
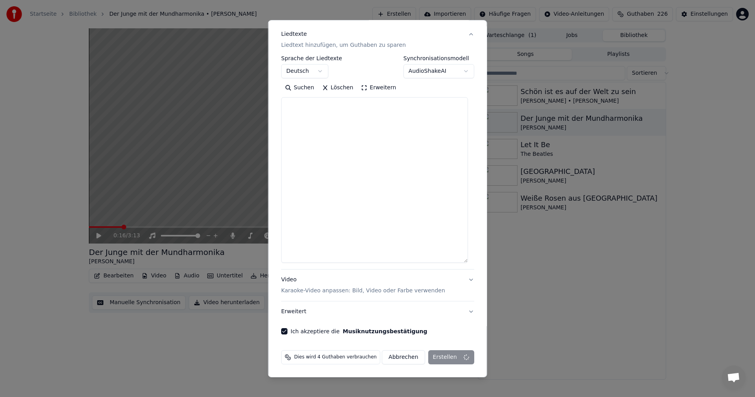
select select
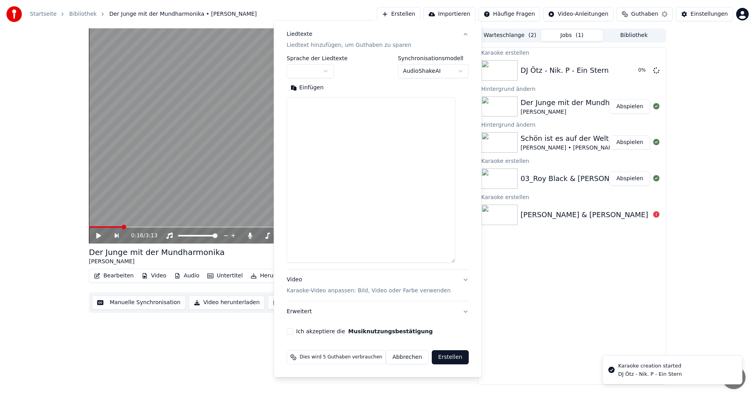
scroll to position [0, 0]
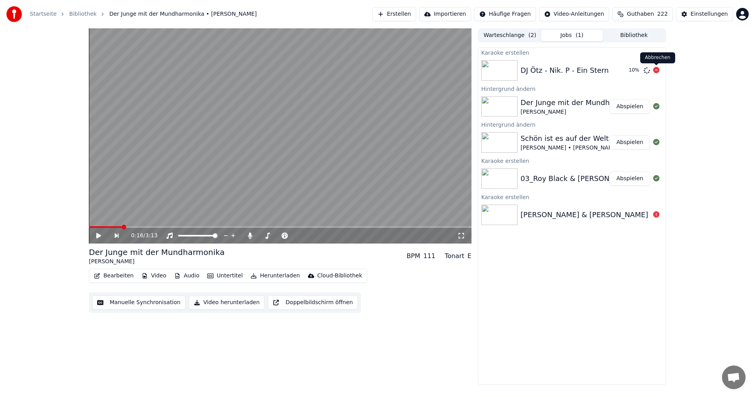
click at [655, 70] on icon at bounding box center [657, 70] width 6 height 6
click at [488, 62] on img at bounding box center [500, 70] width 36 height 20
click at [395, 11] on button "Erstellen" at bounding box center [395, 14] width 44 height 14
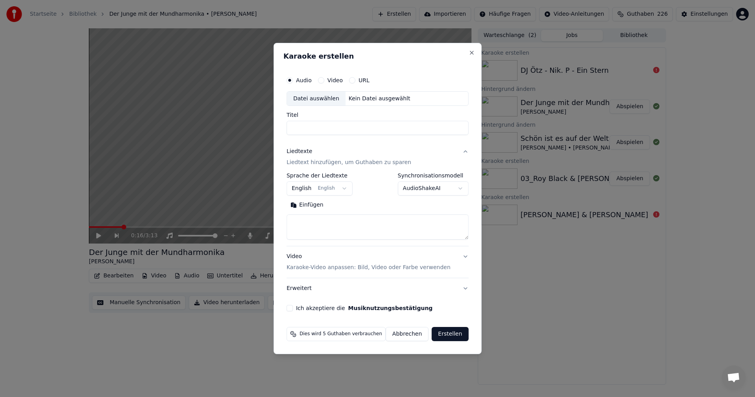
select select
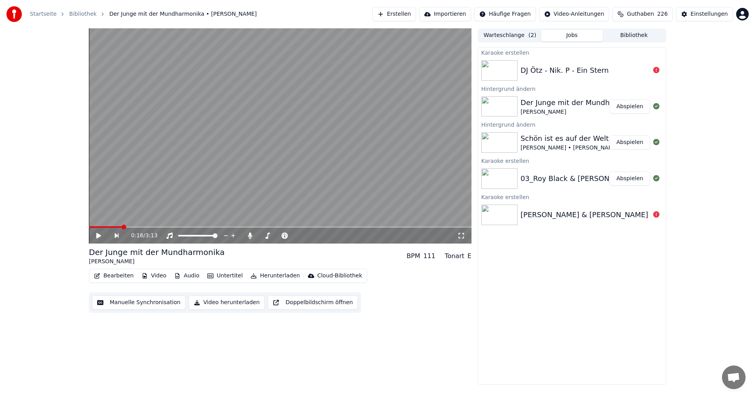
click at [406, 15] on button "Erstellen" at bounding box center [395, 14] width 44 height 14
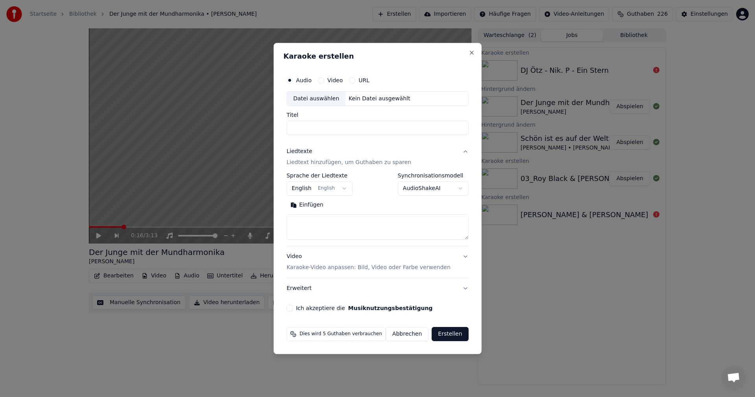
click at [310, 96] on div "Datei auswählen" at bounding box center [316, 99] width 59 height 14
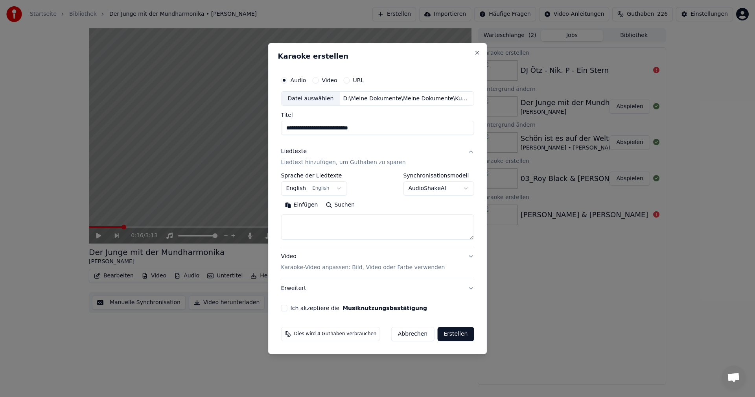
drag, startPoint x: 297, startPoint y: 129, endPoint x: 287, endPoint y: 127, distance: 10.0
click at [287, 127] on input "**********" at bounding box center [377, 128] width 193 height 14
type input "**********"
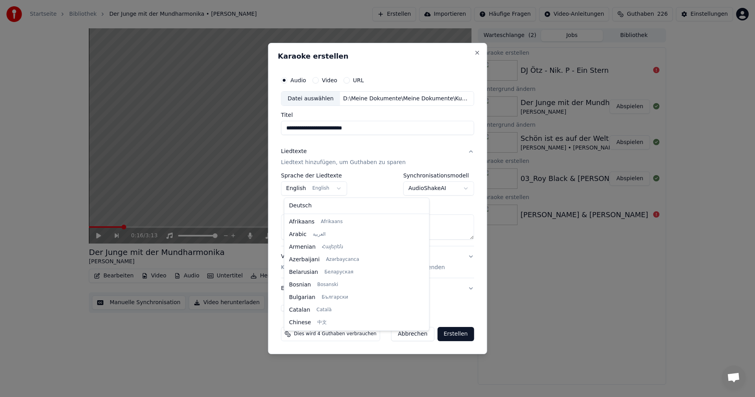
click at [336, 186] on body "**********" at bounding box center [377, 198] width 755 height 397
select select "**"
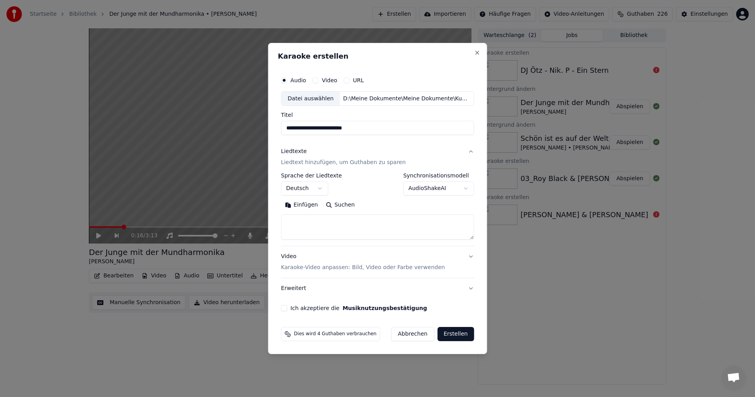
click at [295, 205] on button "Einfügen" at bounding box center [301, 205] width 41 height 13
drag, startPoint x: 469, startPoint y: 240, endPoint x: 466, endPoint y: 292, distance: 52.8
click at [466, 293] on div "**********" at bounding box center [377, 220] width 193 height 157
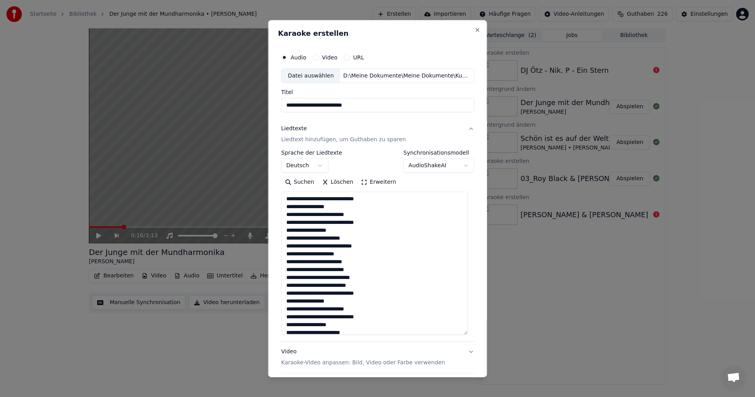
drag, startPoint x: 467, startPoint y: 238, endPoint x: 465, endPoint y: 335, distance: 97.2
click at [465, 335] on textarea at bounding box center [374, 263] width 187 height 143
click at [406, 272] on textarea at bounding box center [374, 264] width 187 height 145
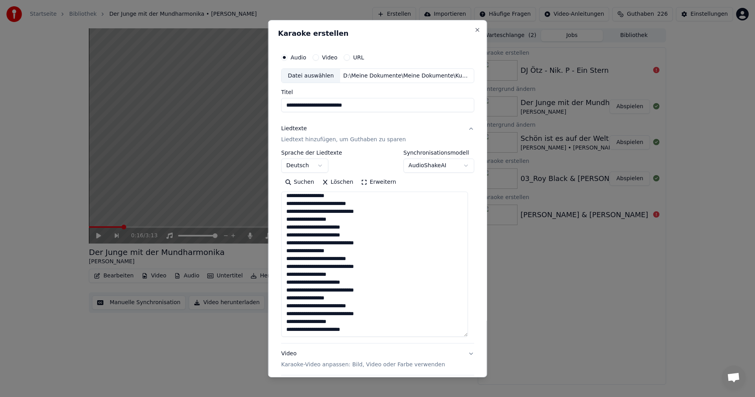
drag, startPoint x: 356, startPoint y: 237, endPoint x: 275, endPoint y: 238, distance: 81.8
click at [275, 238] on div "**********" at bounding box center [377, 198] width 219 height 357
type textarea "**********"
click at [397, 120] on button "Liedtexte Liedtext hinzufügen, um Guthaben zu sparen" at bounding box center [377, 133] width 193 height 31
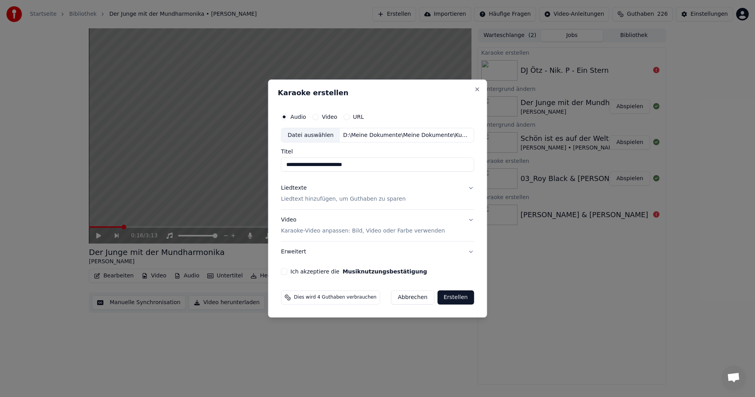
click at [305, 233] on p "Karaoke-Video anpassen: Bild, Video oder Farbe verwenden" at bounding box center [363, 231] width 164 height 8
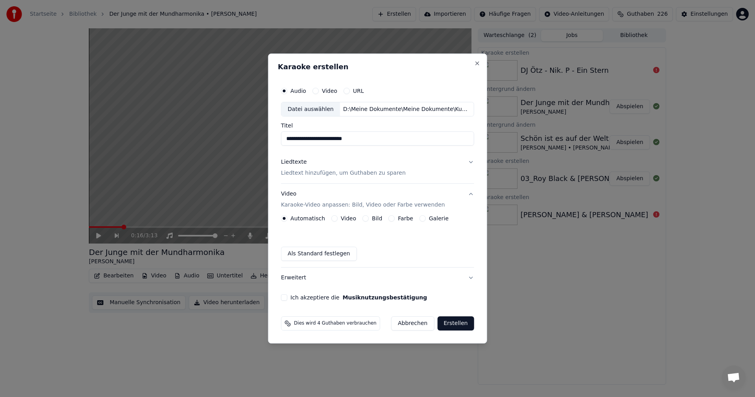
click at [365, 219] on button "Bild" at bounding box center [366, 218] width 6 height 6
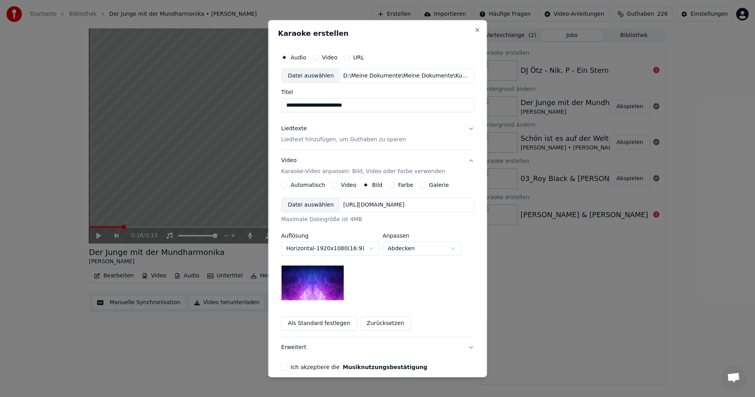
click at [305, 206] on div "Datei auswählen" at bounding box center [311, 205] width 59 height 14
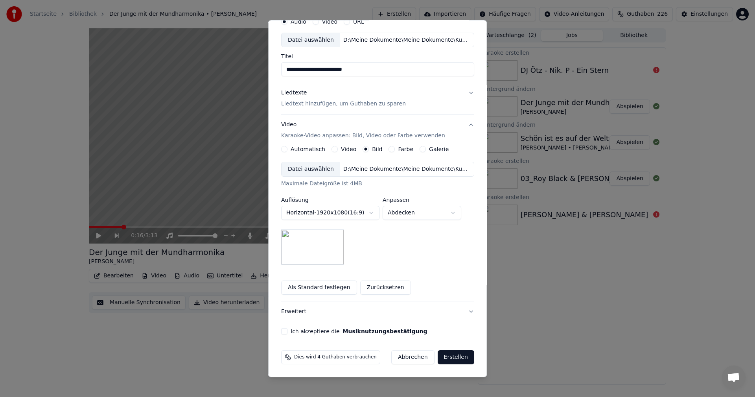
click at [284, 331] on button "Ich akzeptiere die Musiknutzungsbestätigung" at bounding box center [284, 331] width 6 height 6
click at [447, 356] on button "Erstellen" at bounding box center [456, 357] width 37 height 14
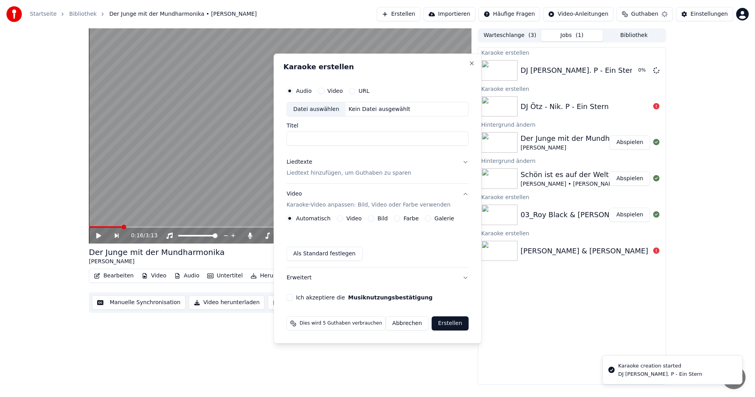
scroll to position [0, 0]
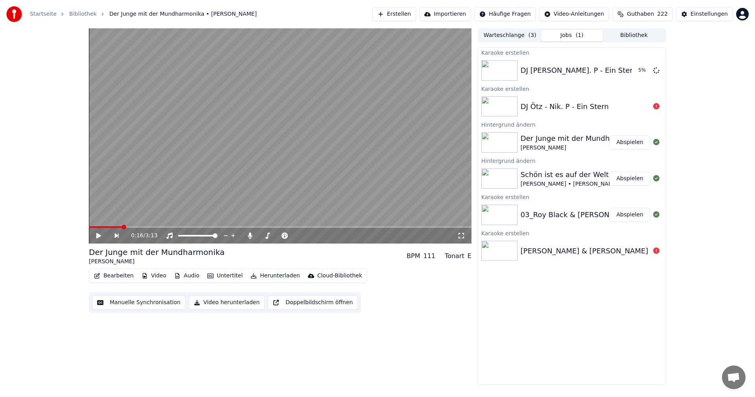
click at [468, 212] on video at bounding box center [280, 135] width 383 height 215
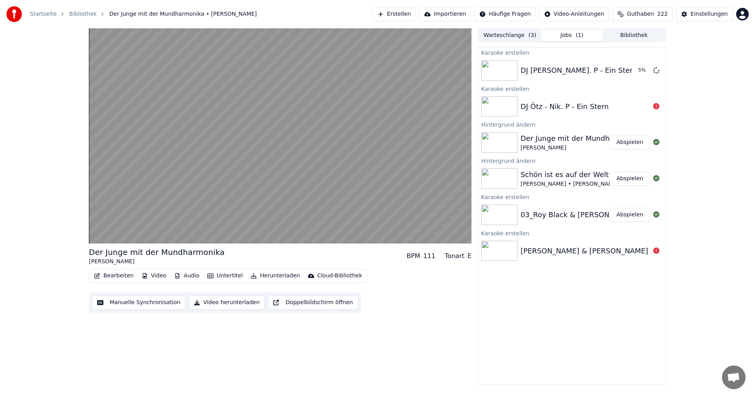
drag, startPoint x: 365, startPoint y: 319, endPoint x: 365, endPoint y: 325, distance: 5.1
click at [365, 325] on div "Der Junge mit der Mundharmonika Bernd Clüver BPM 111 Tonart E Bearbeiten Video …" at bounding box center [280, 206] width 383 height 356
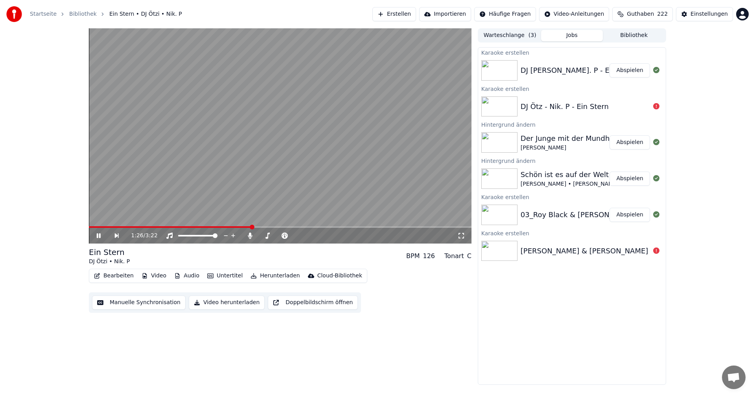
click at [97, 237] on icon at bounding box center [99, 235] width 4 height 5
